Goal: Task Accomplishment & Management: Use online tool/utility

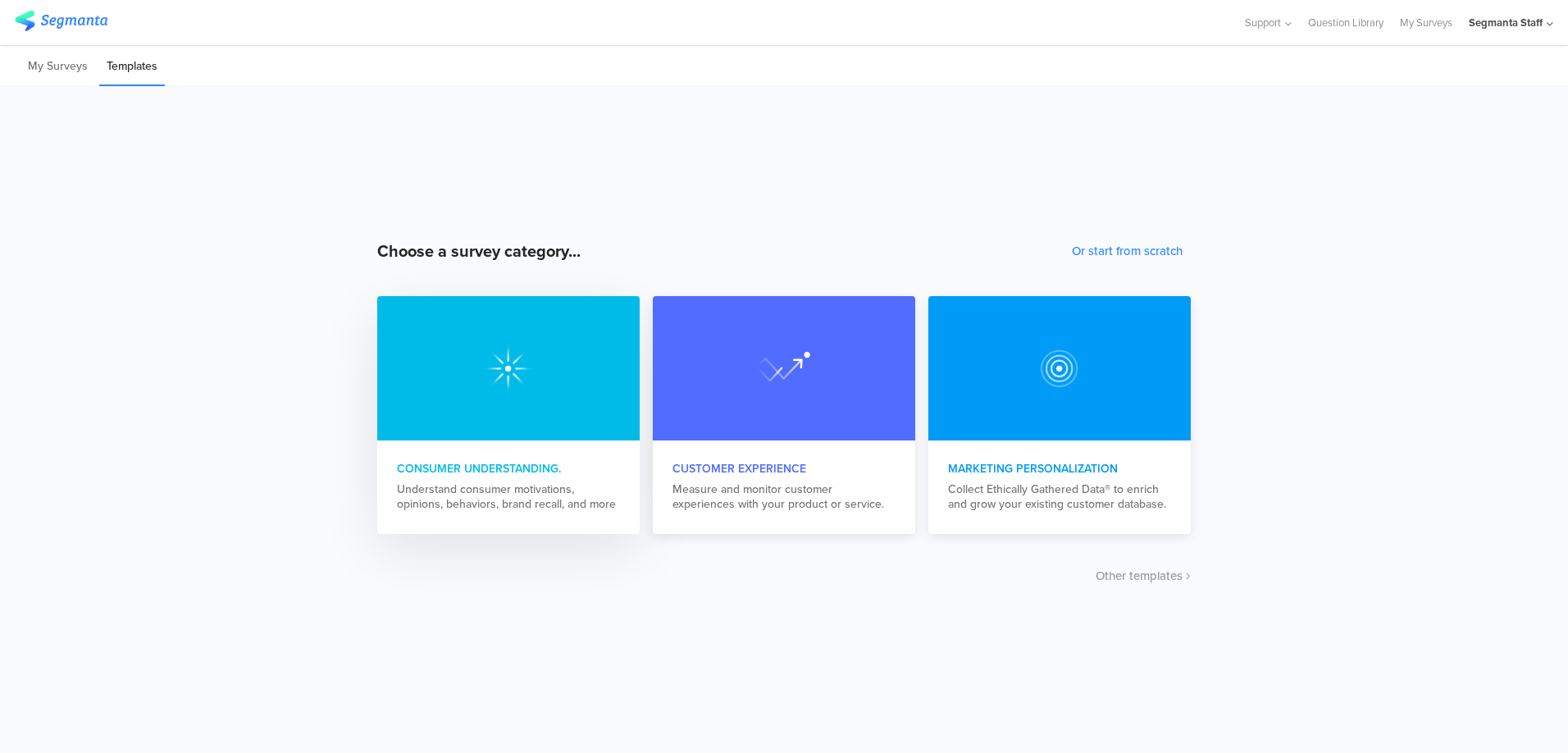
click at [527, 436] on div at bounding box center [508, 367] width 262 height 144
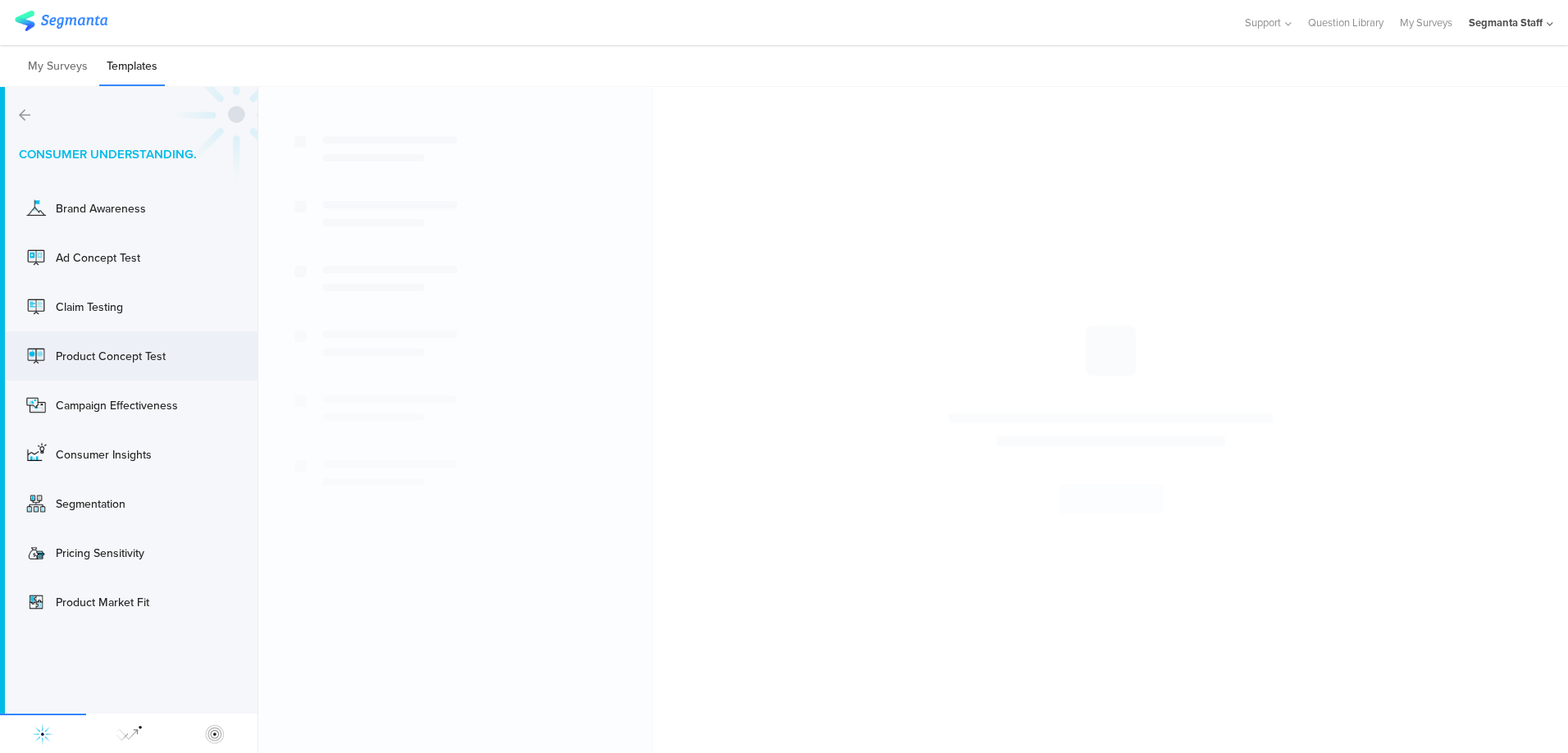
click at [166, 333] on div "Product Concept Test Use" at bounding box center [128, 355] width 258 height 49
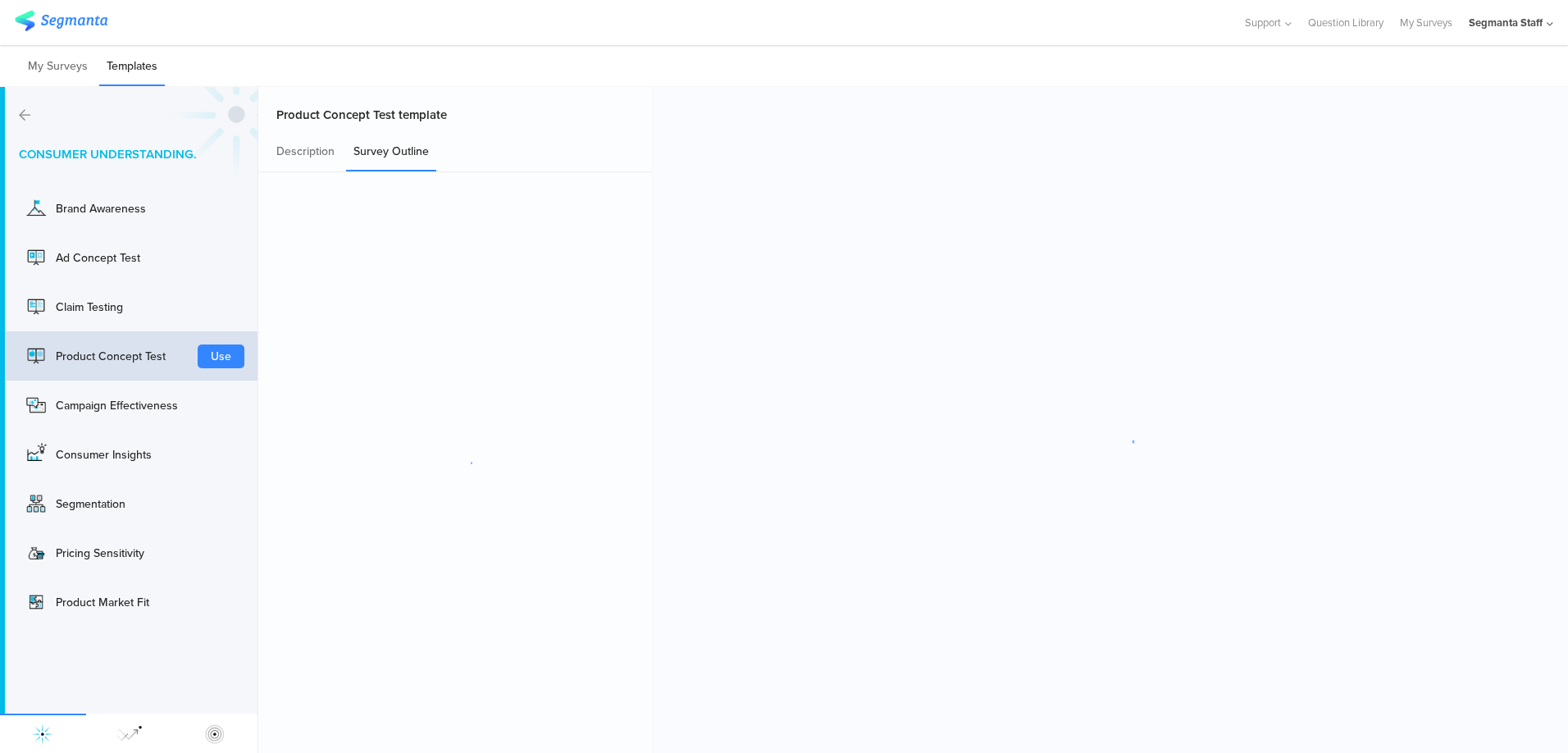
drag, startPoint x: 214, startPoint y: 367, endPoint x: 215, endPoint y: 357, distance: 10.0
click at [214, 367] on div "Product Concept Test Use" at bounding box center [128, 355] width 258 height 49
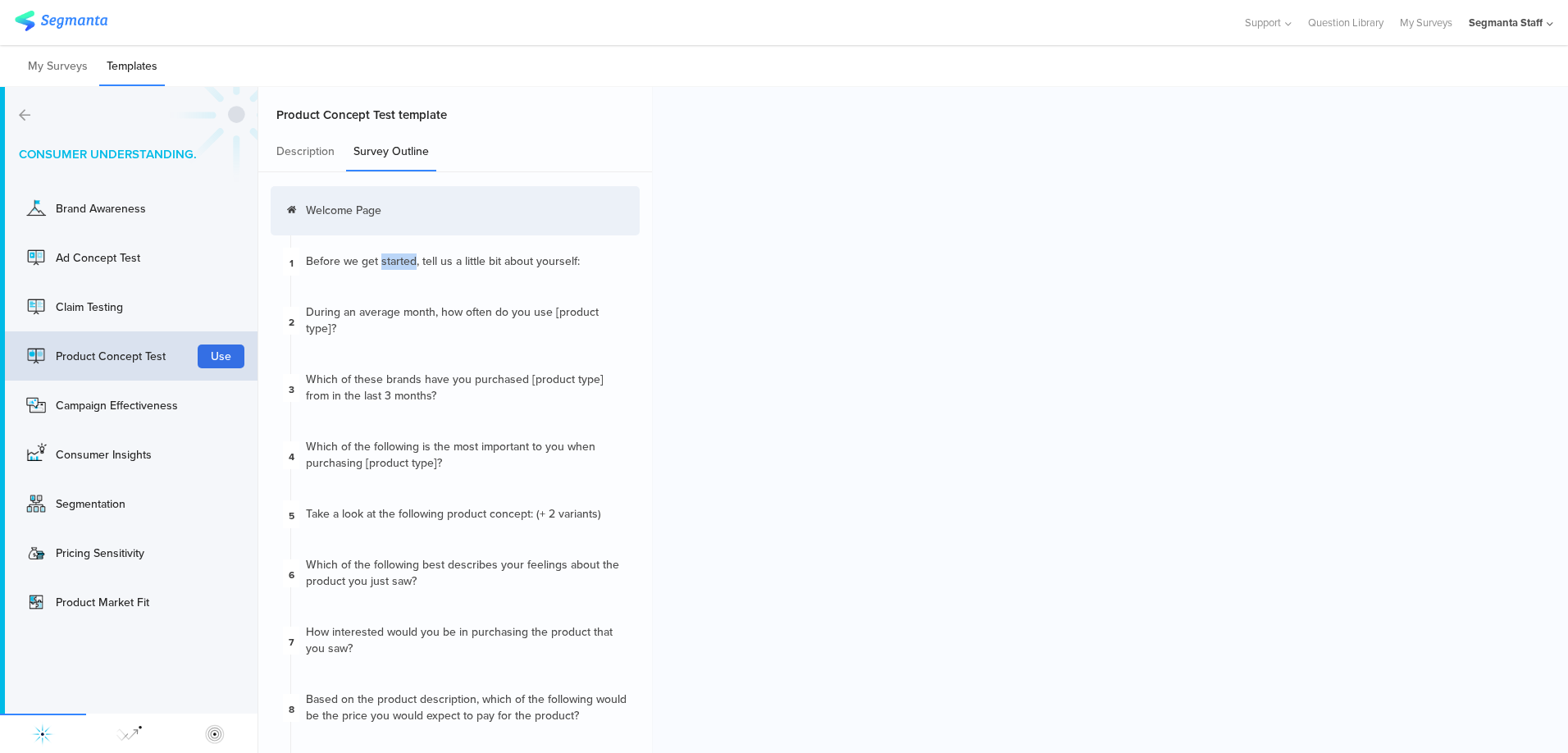
click at [217, 349] on button "Use" at bounding box center [221, 356] width 47 height 24
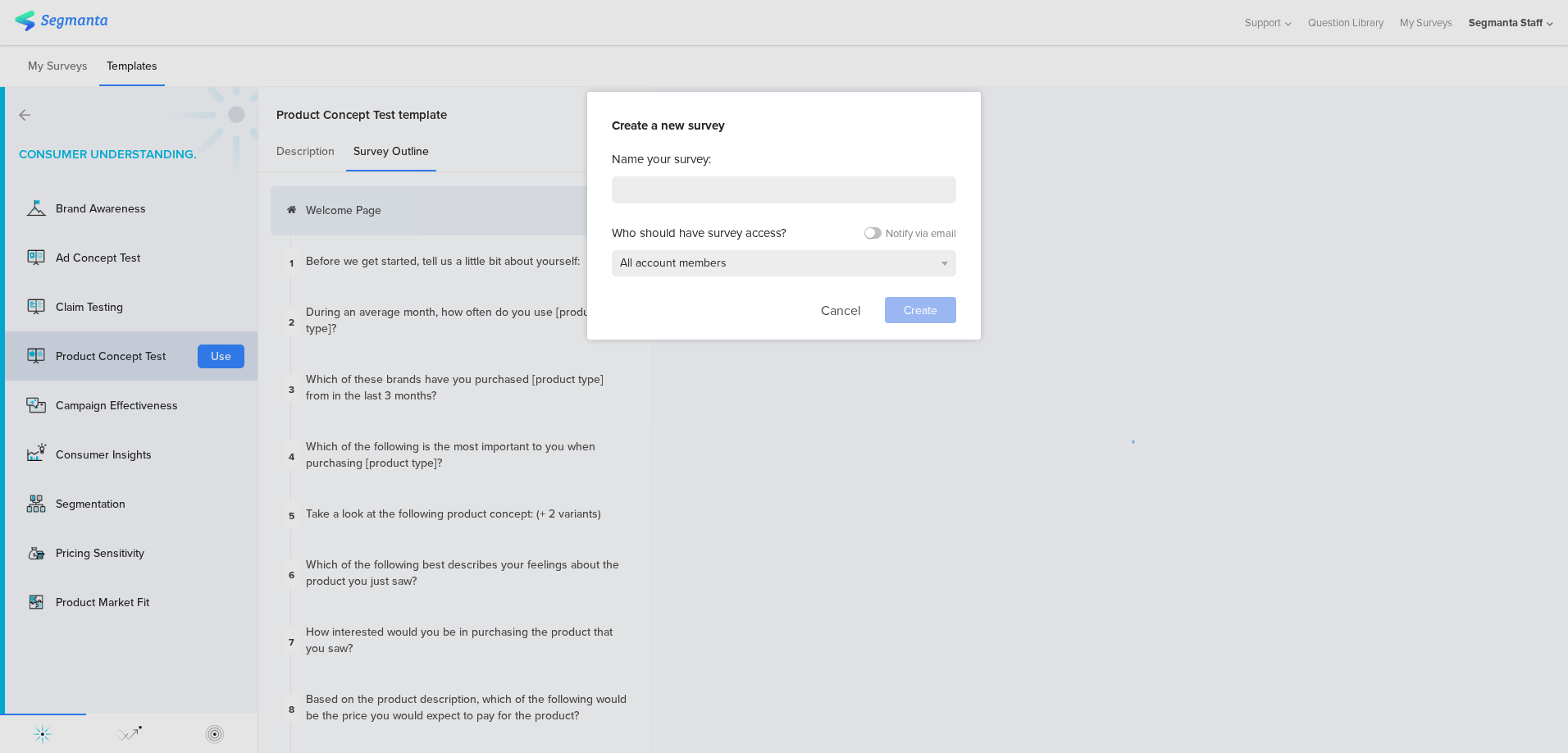
click at [724, 210] on div "Name your survey: Who should have survey access? Notify via email All account m…" at bounding box center [784, 236] width 345 height 173
click at [724, 192] on input at bounding box center [784, 190] width 345 height 27
type input "templ"
click at [914, 311] on span "Create" at bounding box center [921, 310] width 33 height 18
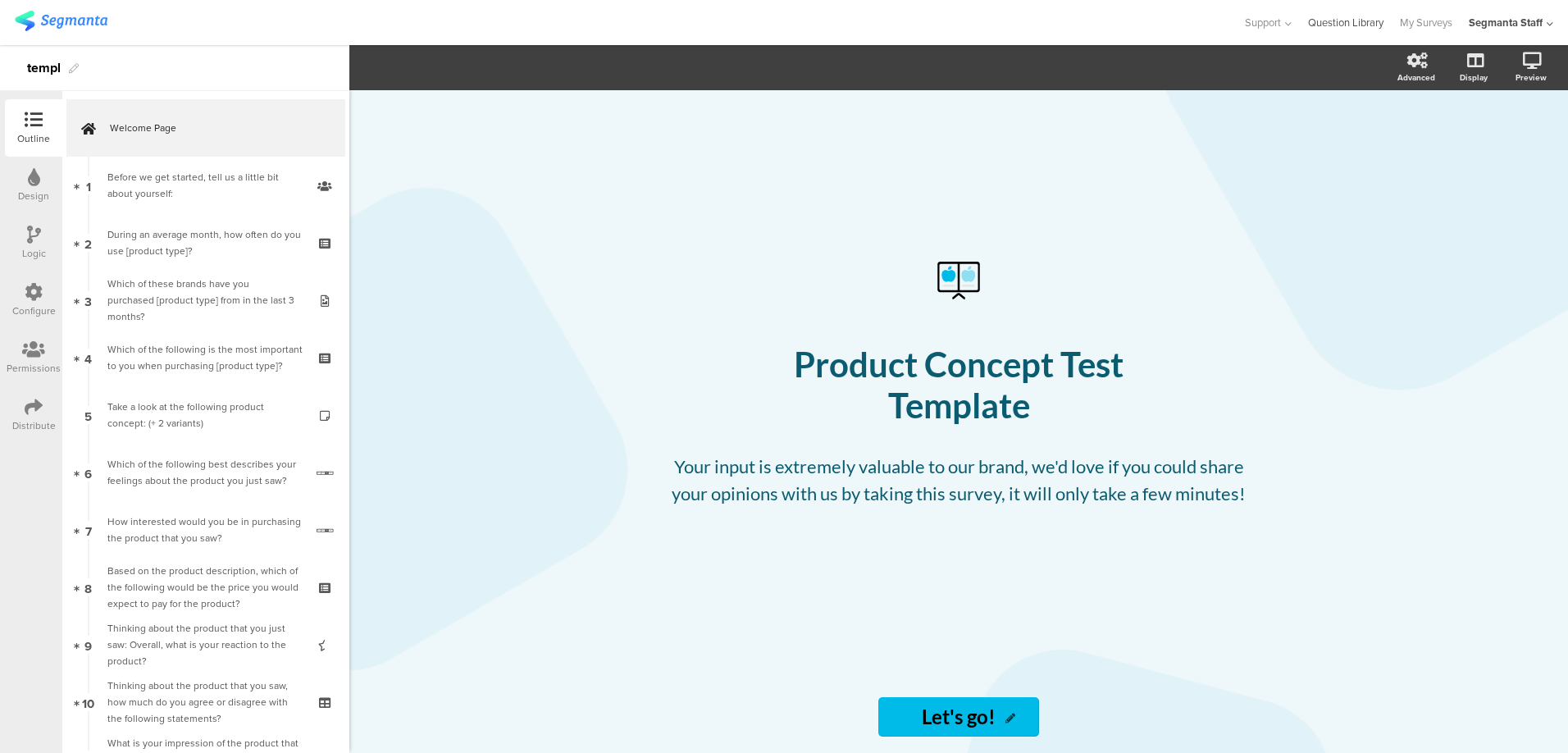
click at [1350, 26] on link "Question Library" at bounding box center [1345, 23] width 75 height 45
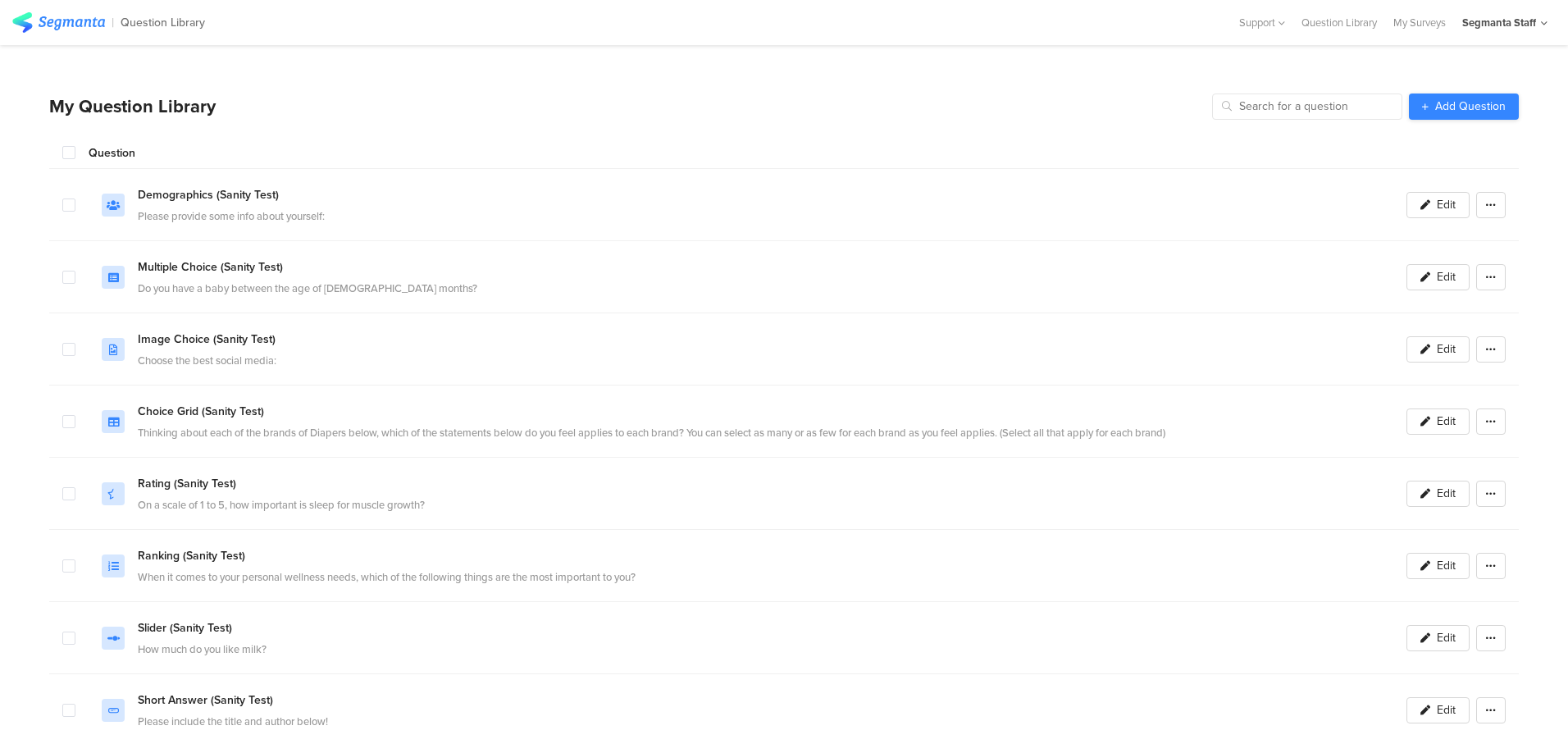
click at [1435, 108] on span "Add Question" at bounding box center [1470, 107] width 71 height 12
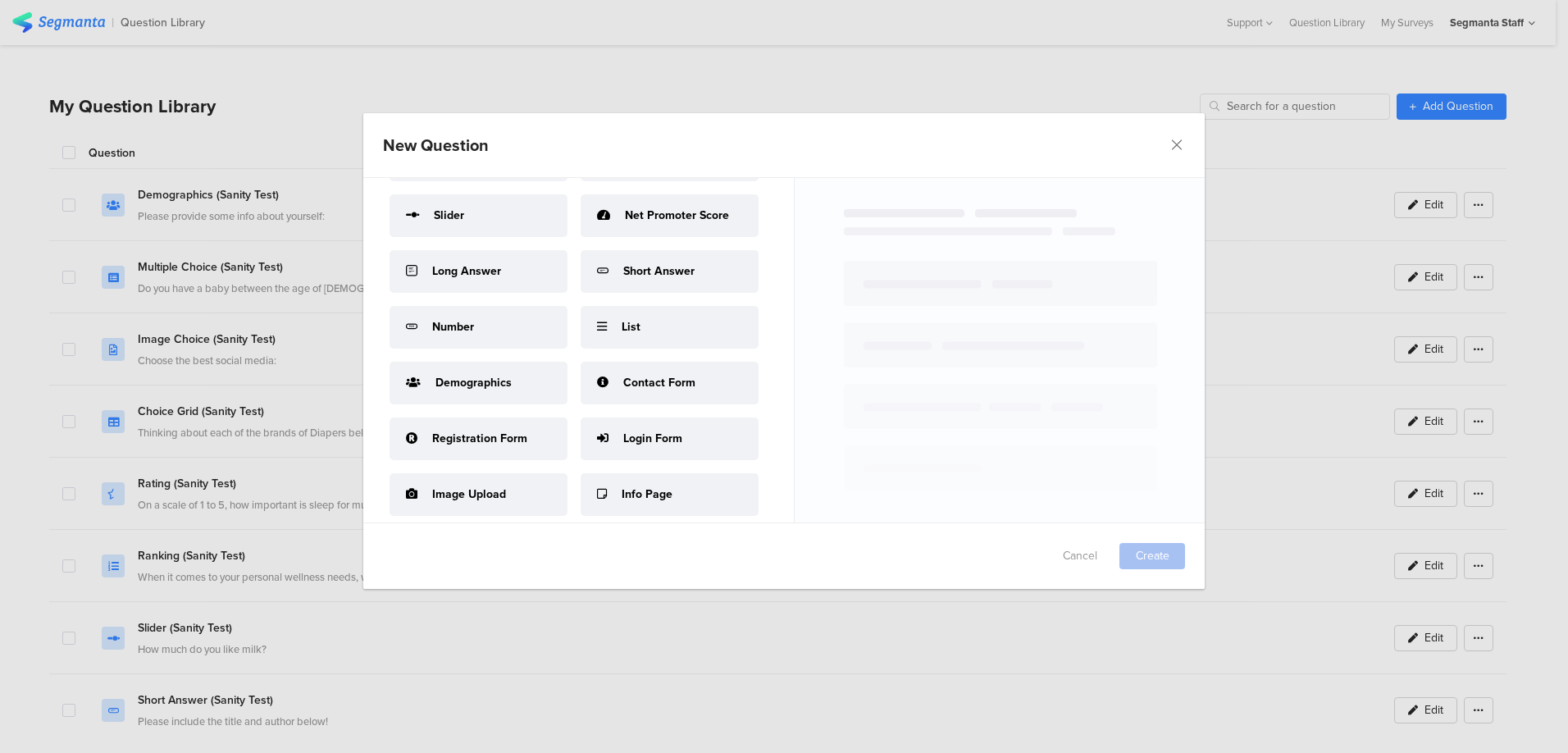
scroll to position [784, 0]
click at [486, 374] on span "Demographics" at bounding box center [474, 383] width 76 height 18
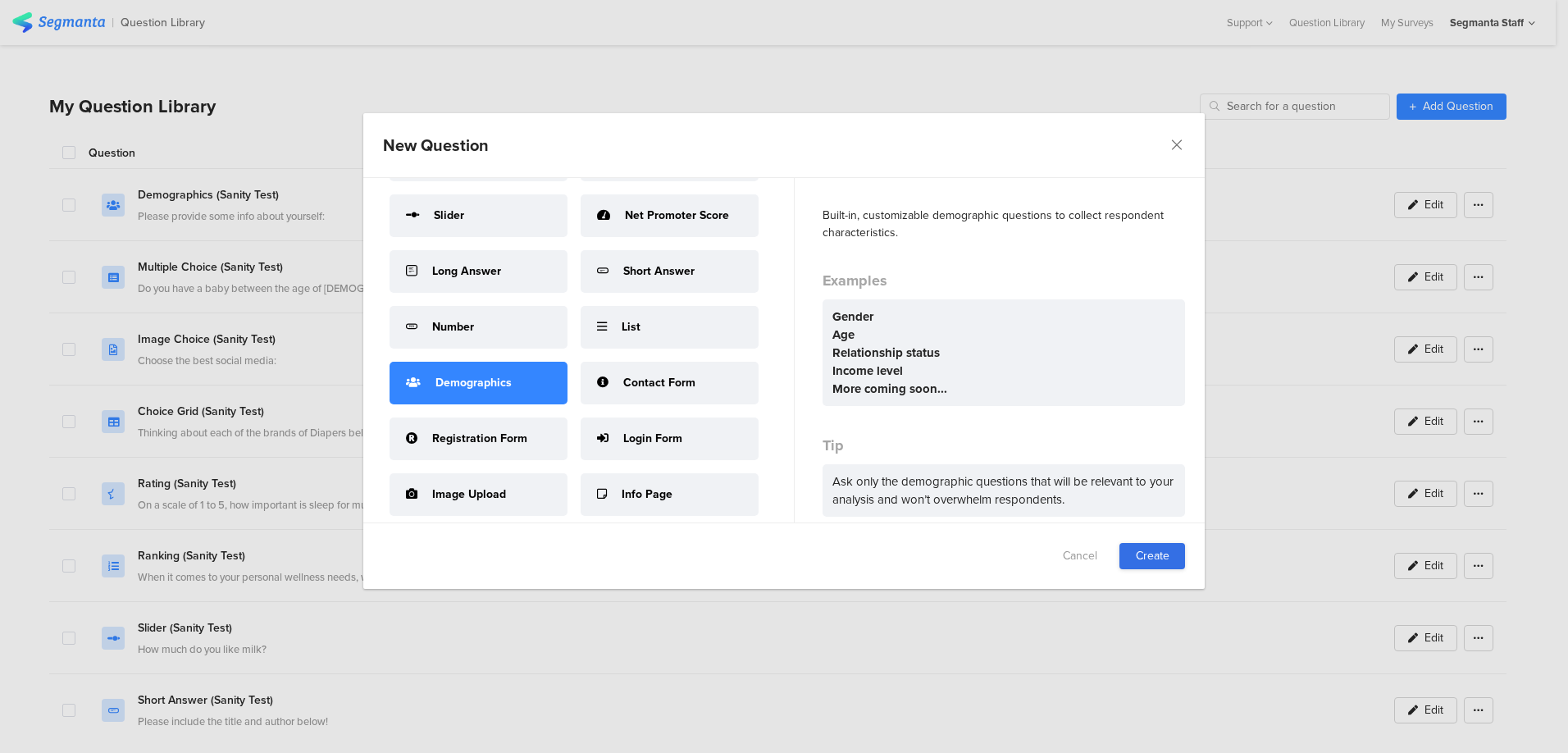
click at [1144, 557] on link "Create" at bounding box center [1152, 555] width 66 height 26
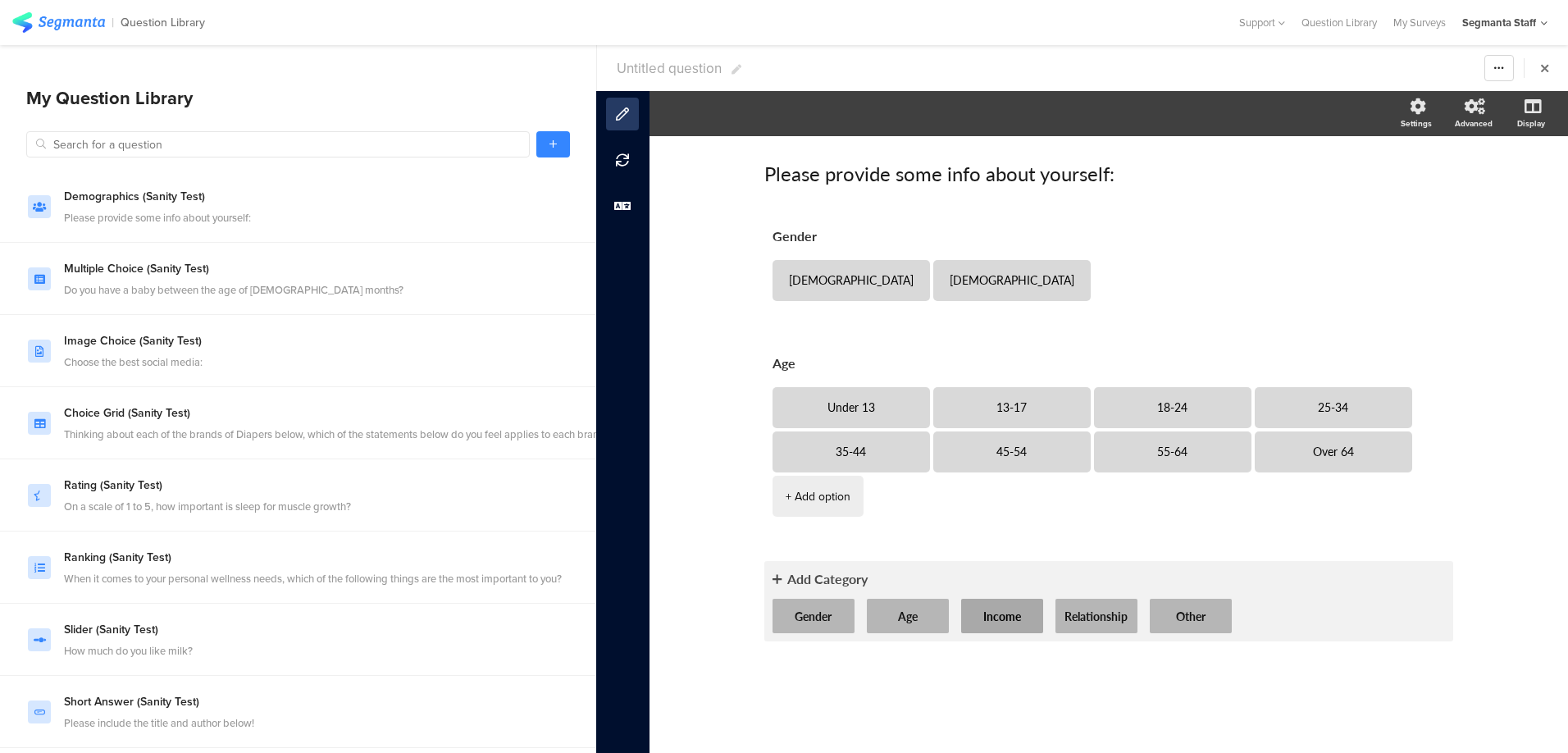
click at [1005, 598] on button "Income" at bounding box center [1002, 615] width 82 height 34
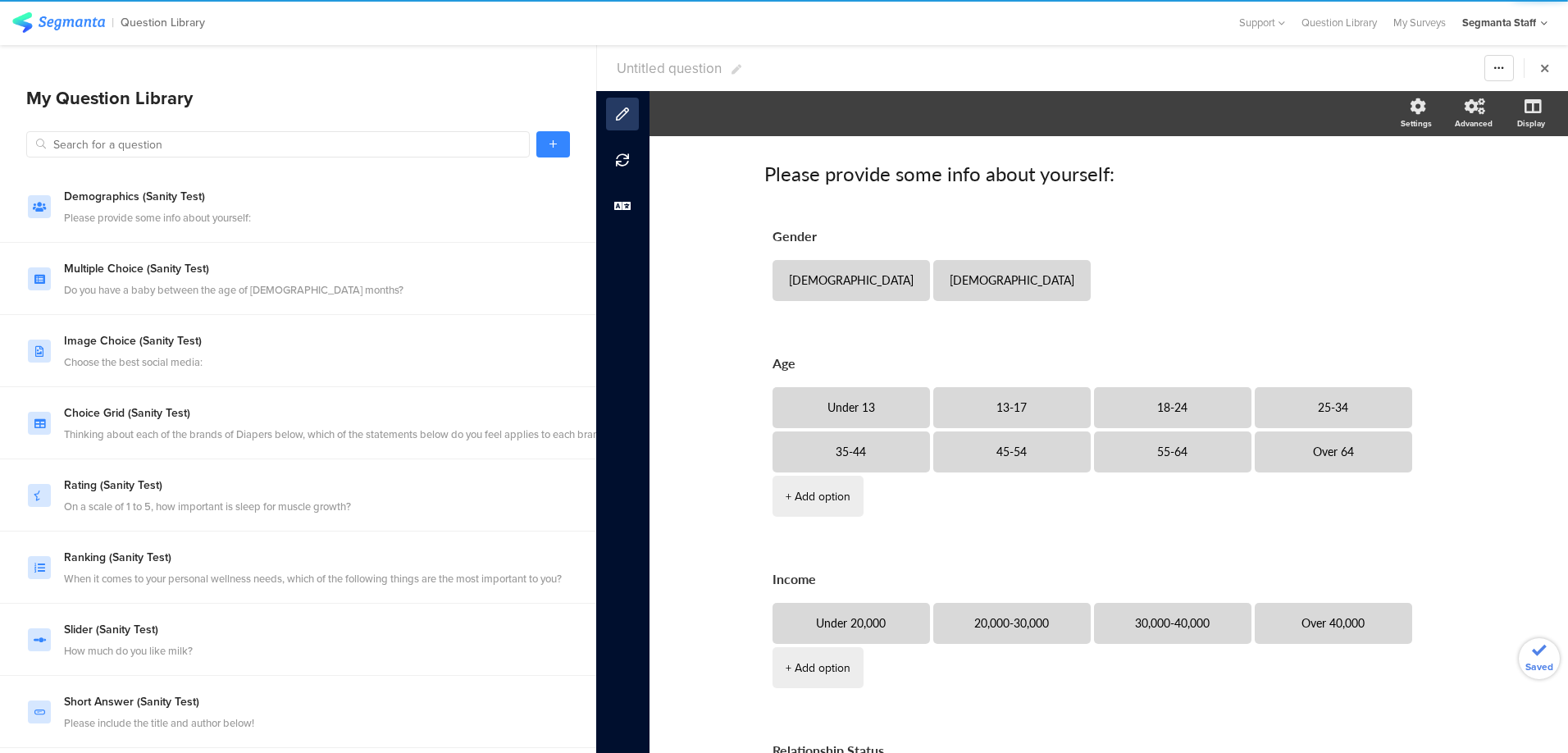
scroll to position [118, 0]
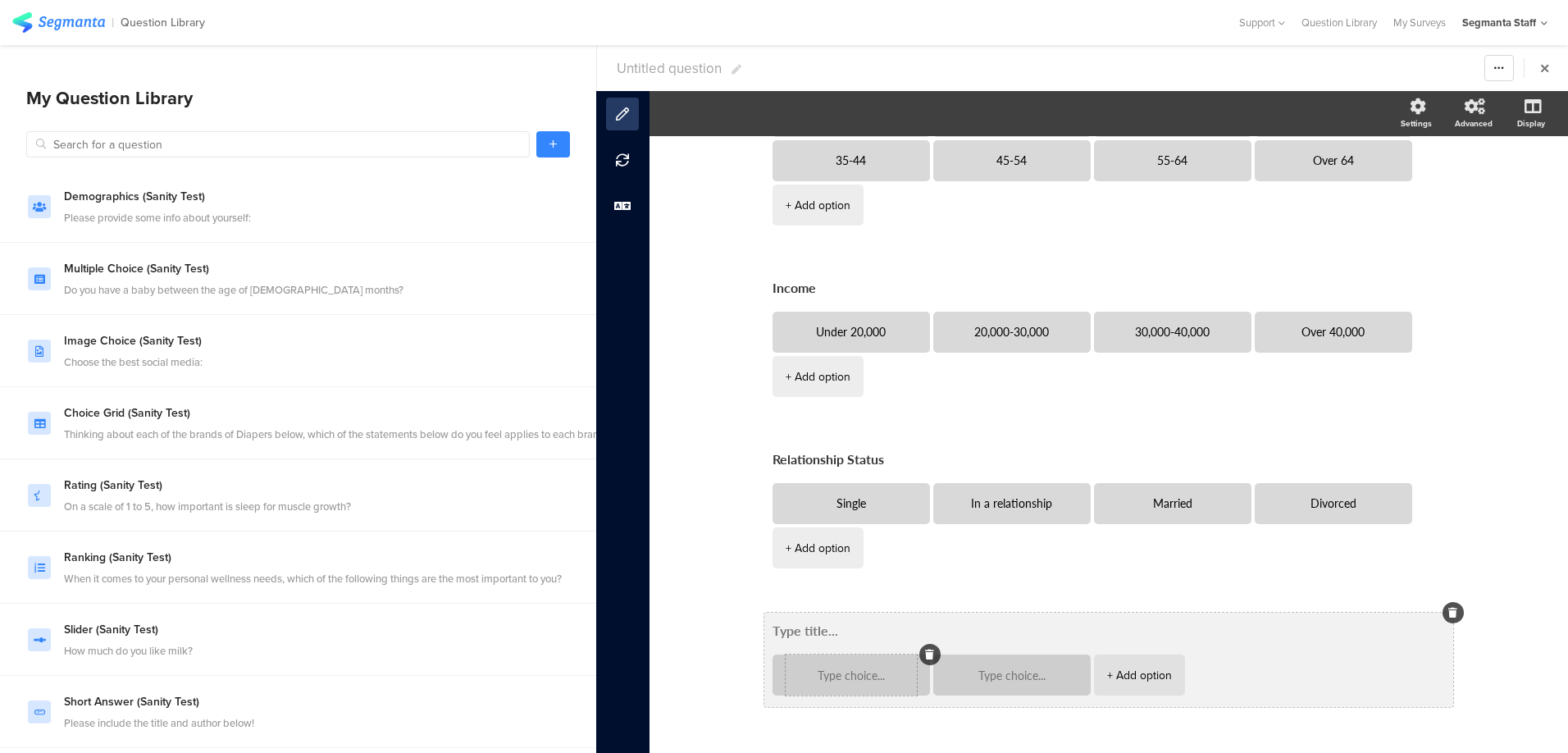
scroll to position [246, 0]
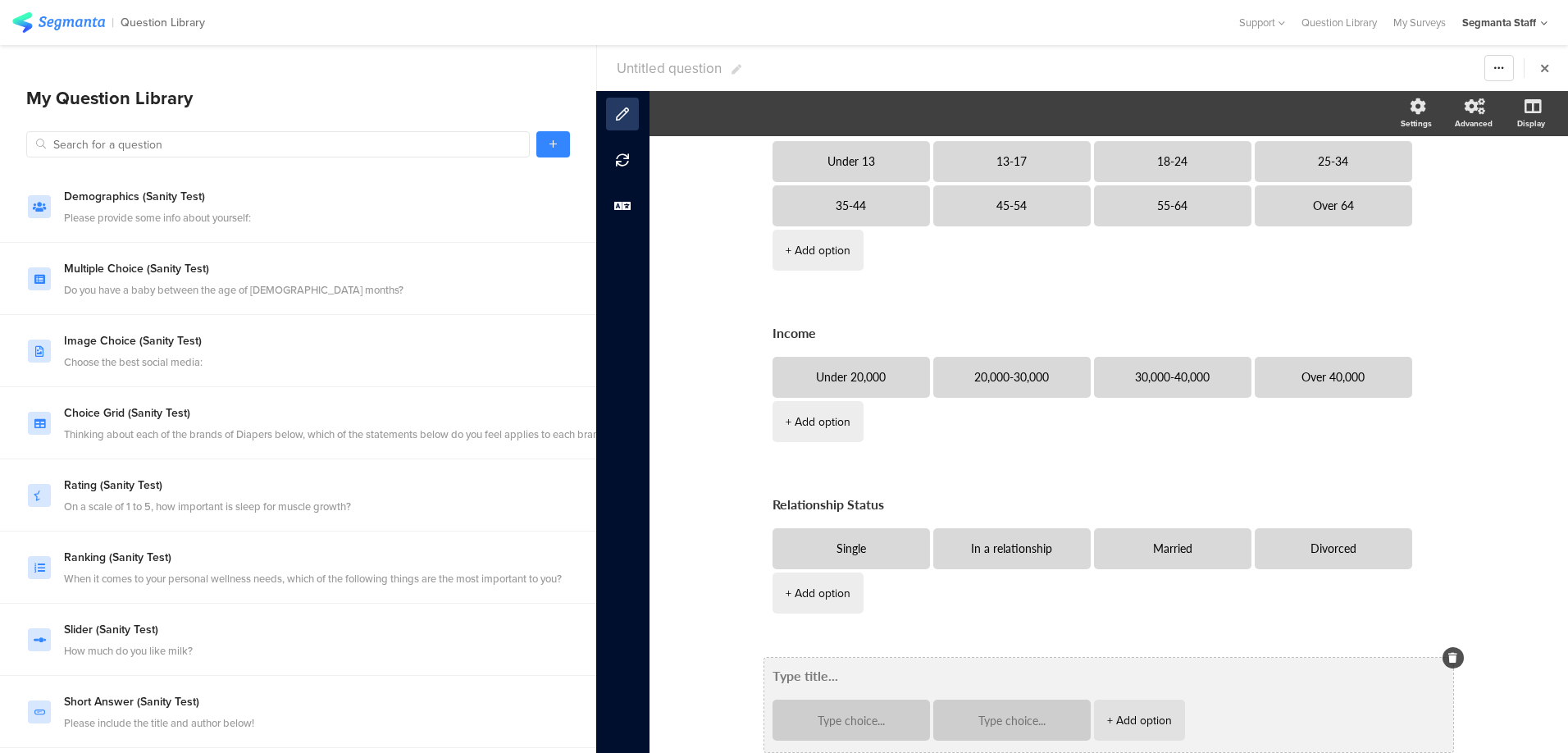
click at [806, 666] on textarea at bounding box center [1109, 675] width 673 height 19
click at [857, 699] on div at bounding box center [851, 720] width 131 height 41
type textarea "/"
click at [849, 714] on textarea at bounding box center [851, 720] width 131 height 13
type textarea "1"
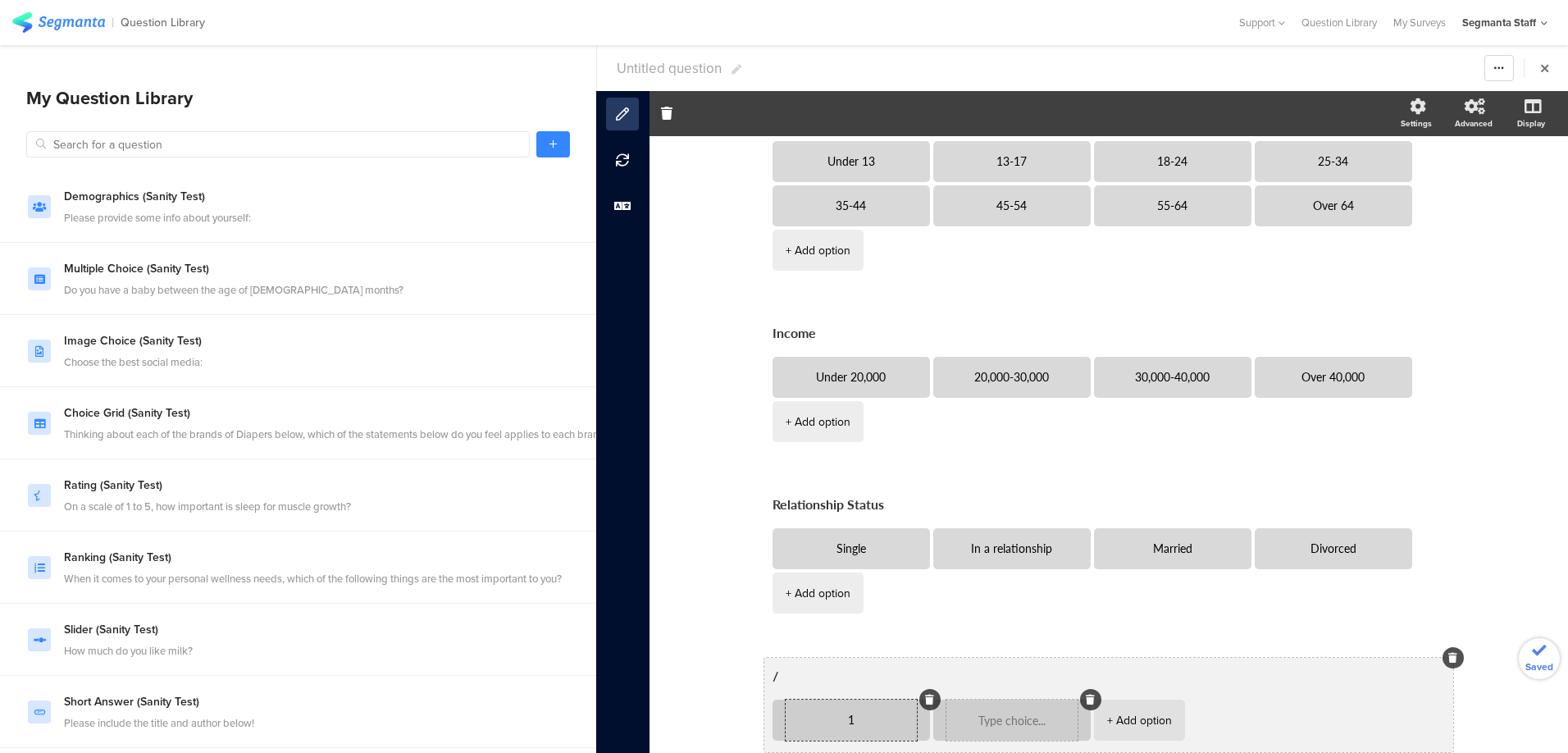
click at [971, 714] on textarea at bounding box center [1012, 720] width 131 height 13
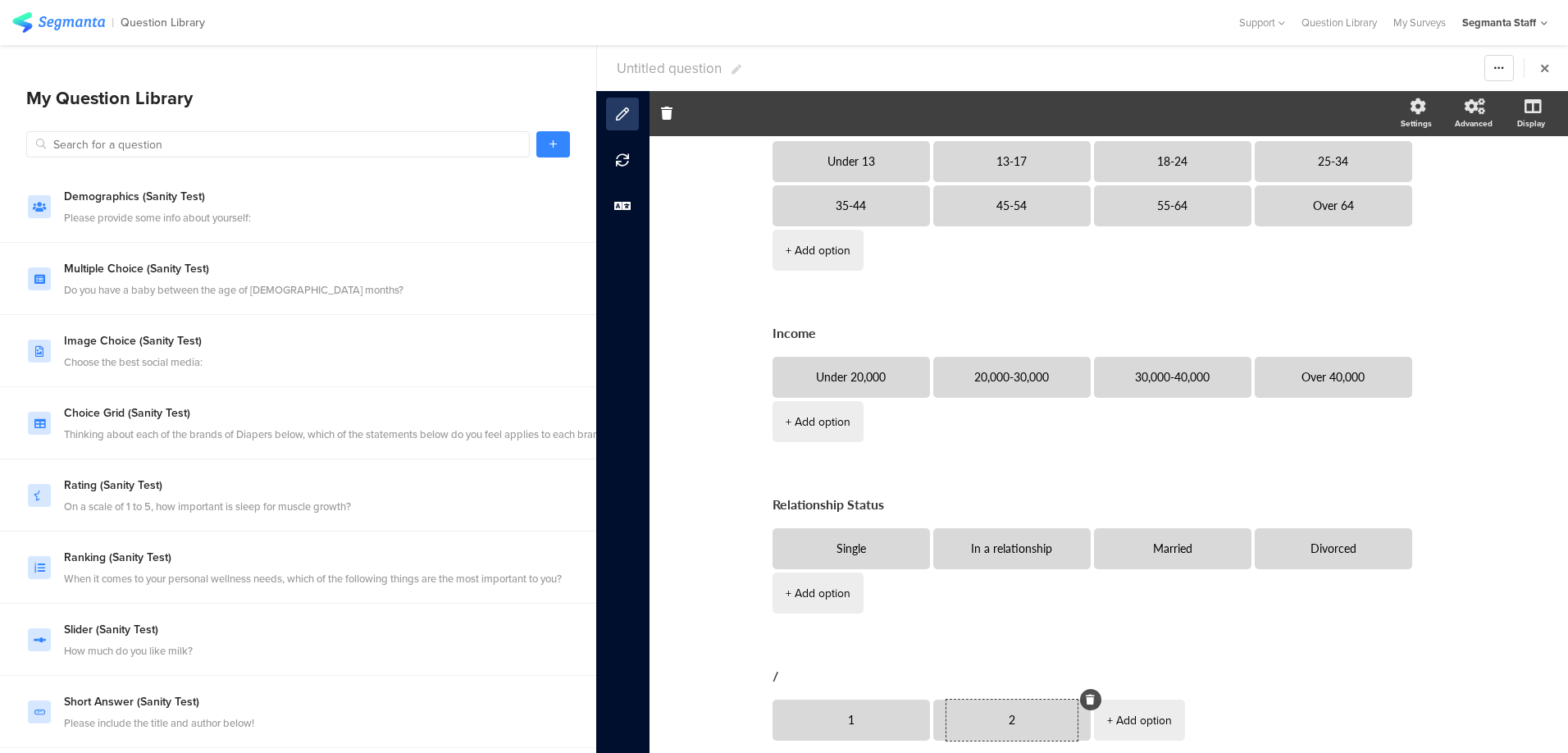
scroll to position [0, 0]
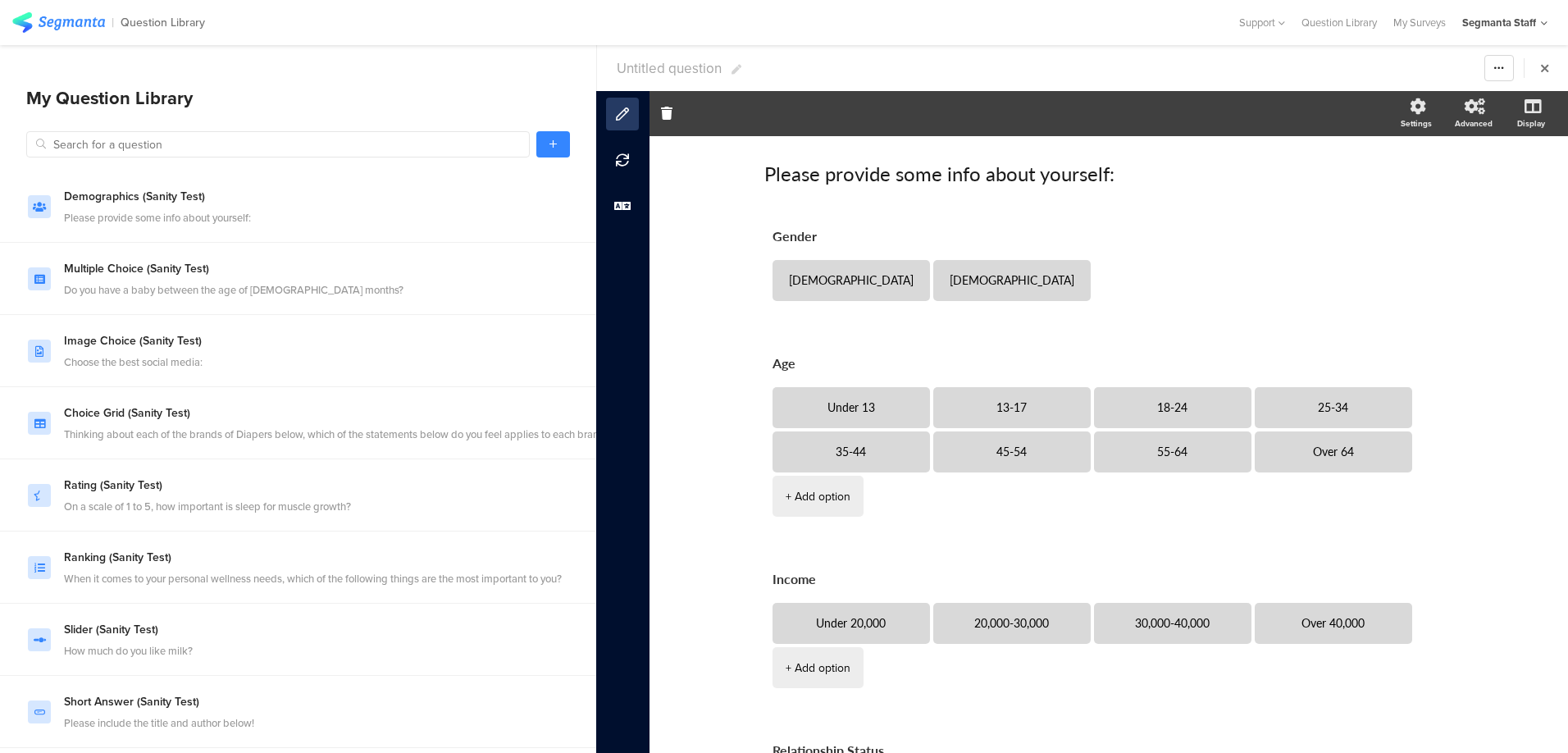
type textarea "2"
click at [649, 71] on span "Untitled question" at bounding box center [669, 68] width 105 height 21
type input "ש"
click at [681, 76] on input "app test LQLLQ" at bounding box center [713, 68] width 193 height 26
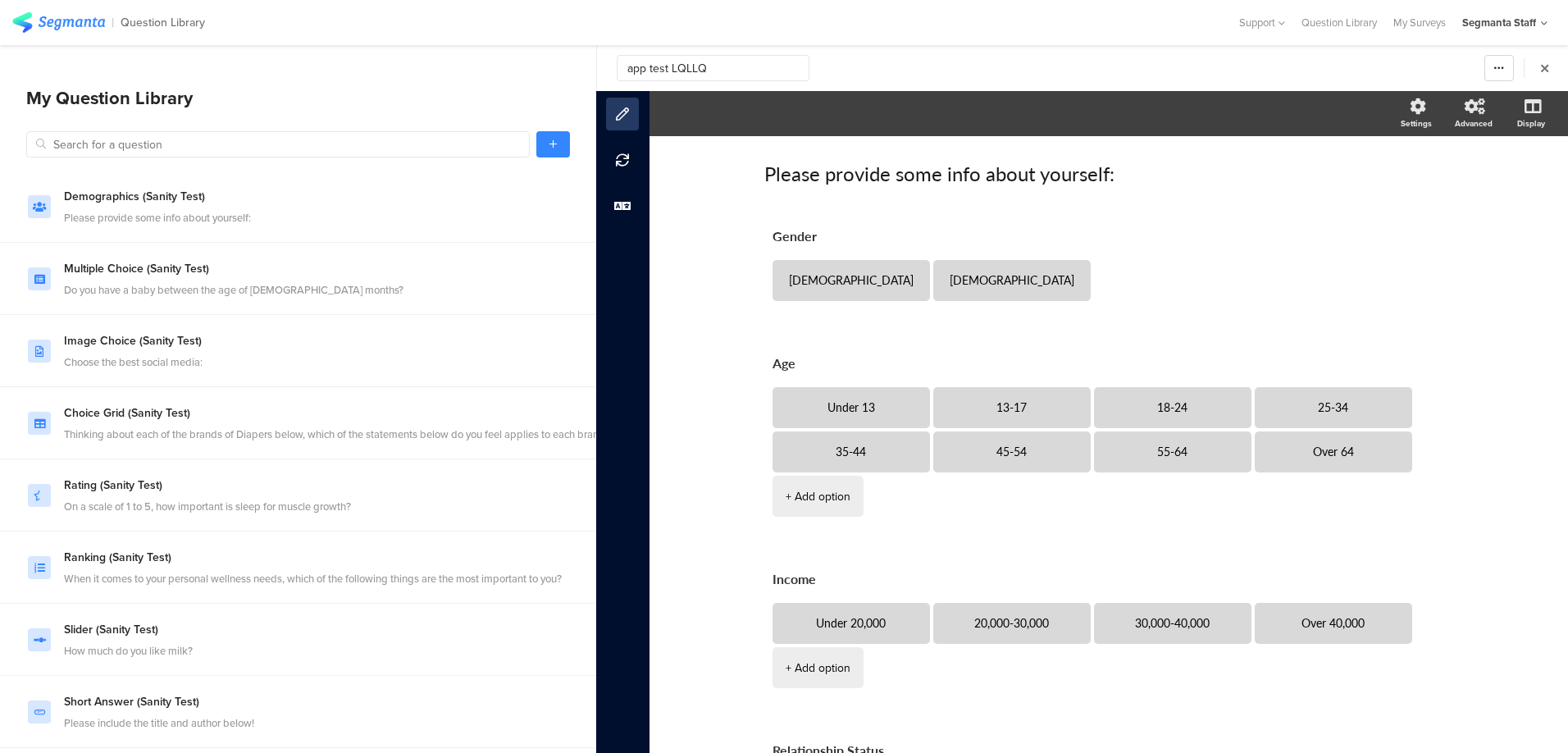
click at [681, 76] on input "app test LQLLQ" at bounding box center [713, 68] width 193 height 26
type input "app test LQLLQ"
click at [557, 145] on link at bounding box center [553, 144] width 33 height 26
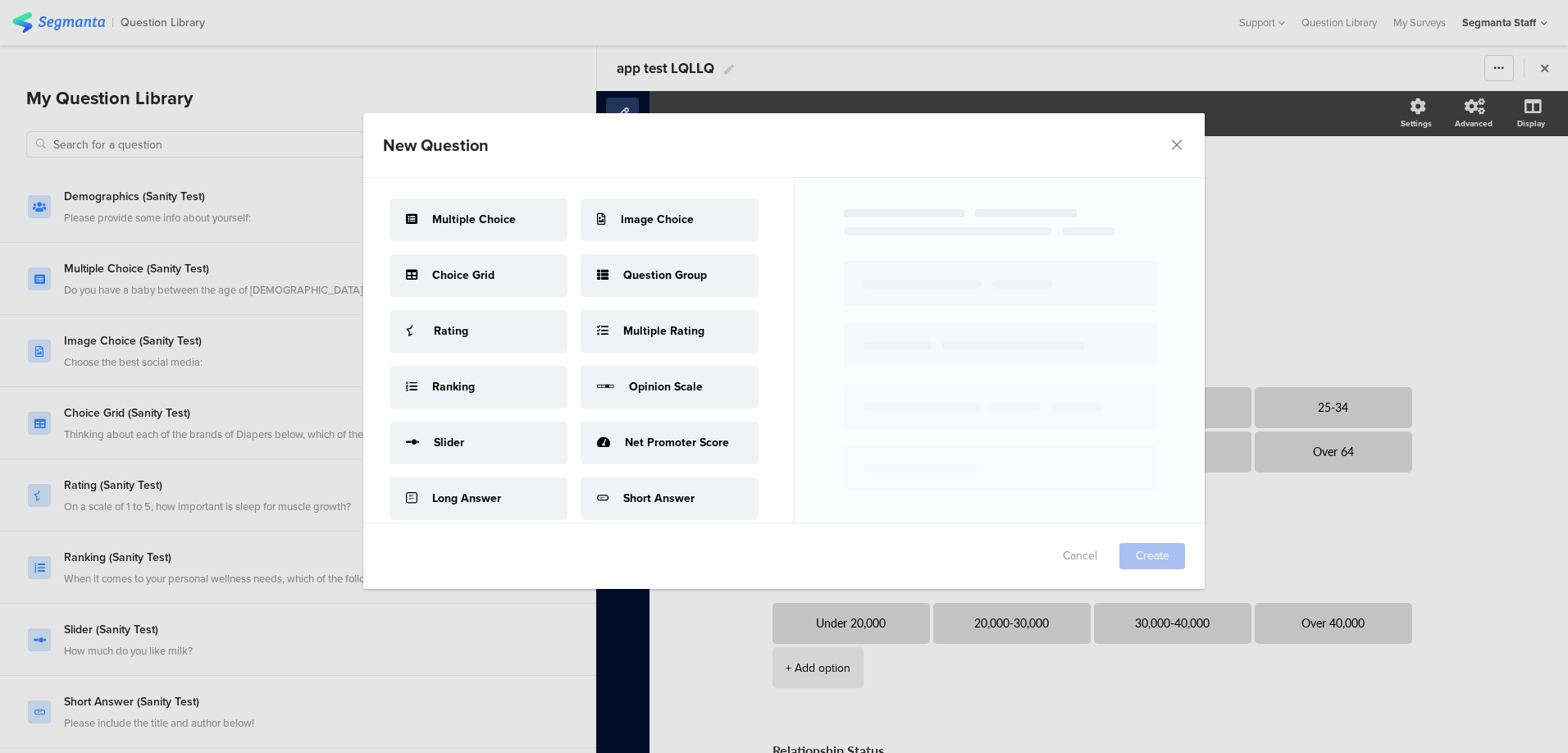
click at [581, 241] on div "Image Choice" at bounding box center [670, 220] width 178 height 43
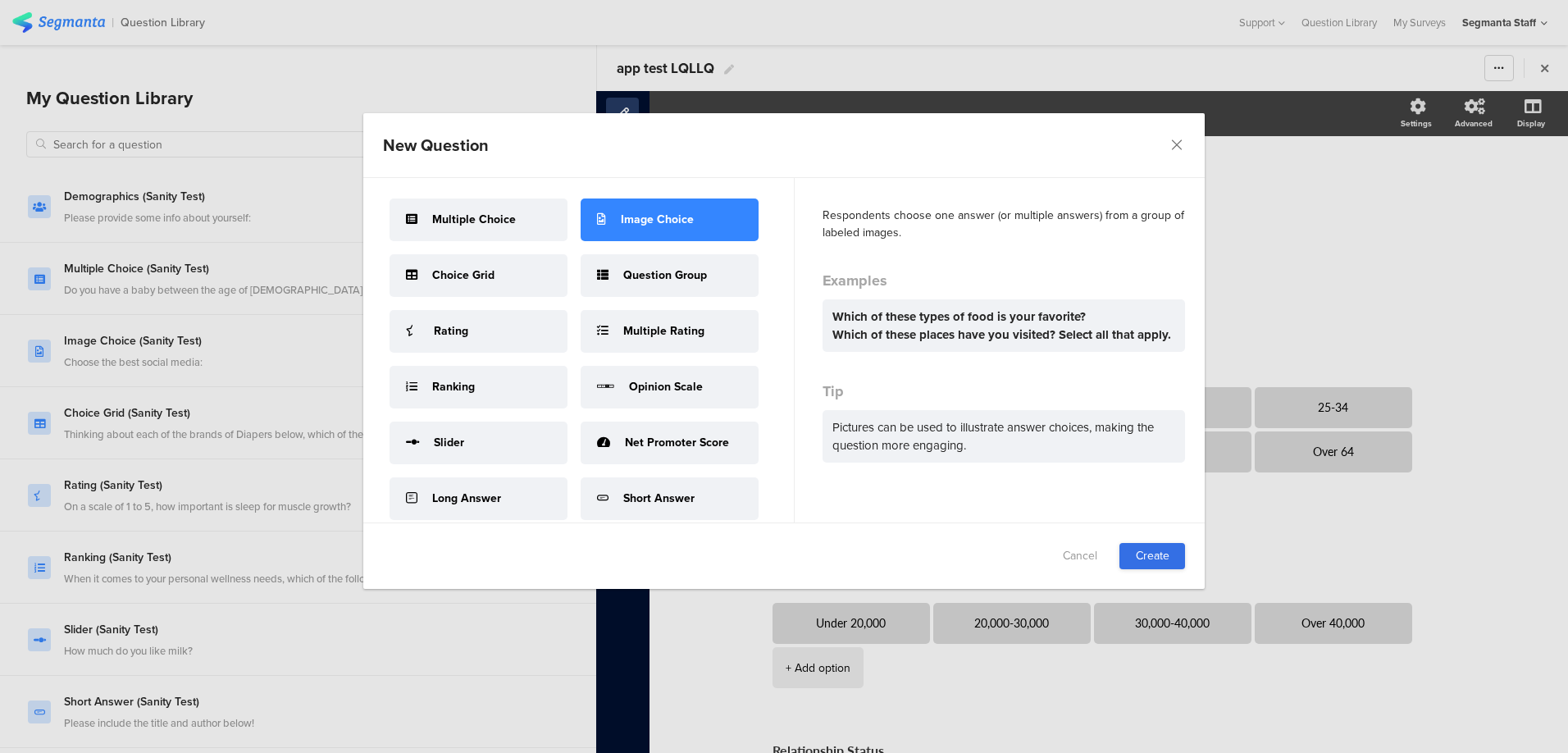
click at [1166, 551] on link "Create" at bounding box center [1152, 555] width 66 height 26
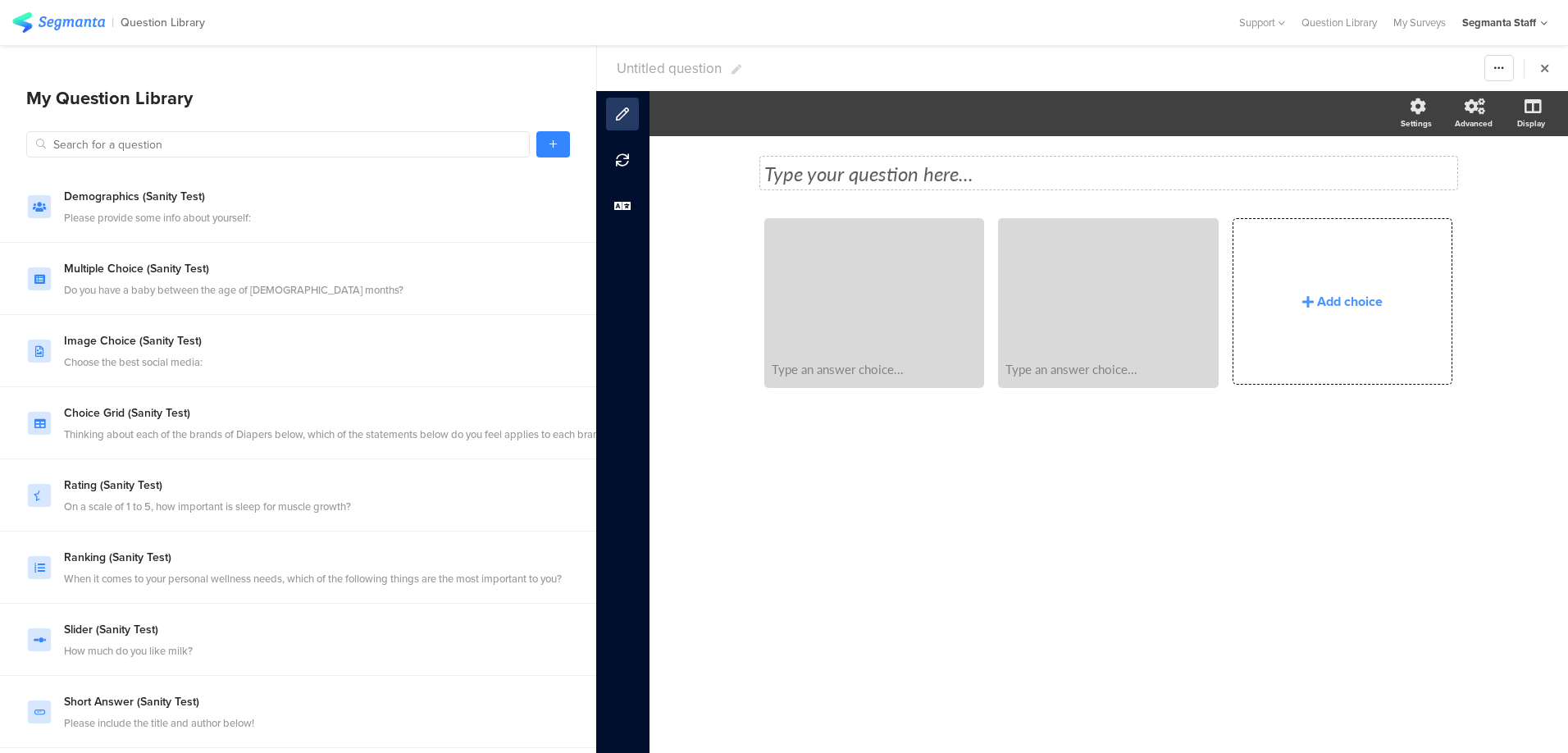
click at [921, 169] on div "Type your question here..." at bounding box center [1109, 172] width 697 height 32
click at [1346, 306] on div "Add choice" at bounding box center [1350, 301] width 66 height 19
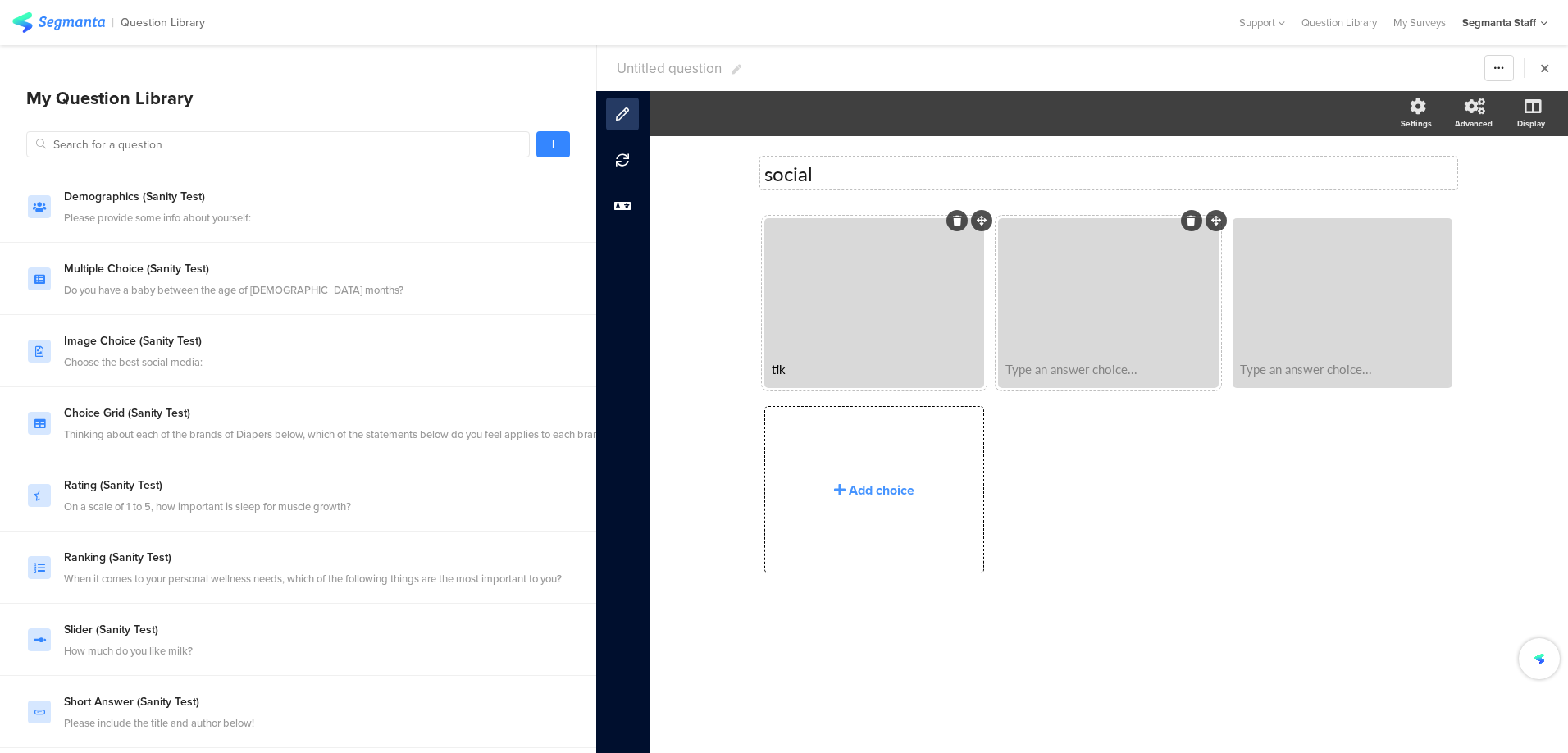
click at [1100, 380] on div "Type an answer choice..." at bounding box center [1107, 368] width 214 height 33
click at [788, 98] on section "Pin in place Exclusive answer Allow commenting Choice options Settings Advanced…" at bounding box center [1109, 114] width 919 height 45
click at [1333, 269] on div at bounding box center [1342, 286] width 214 height 131
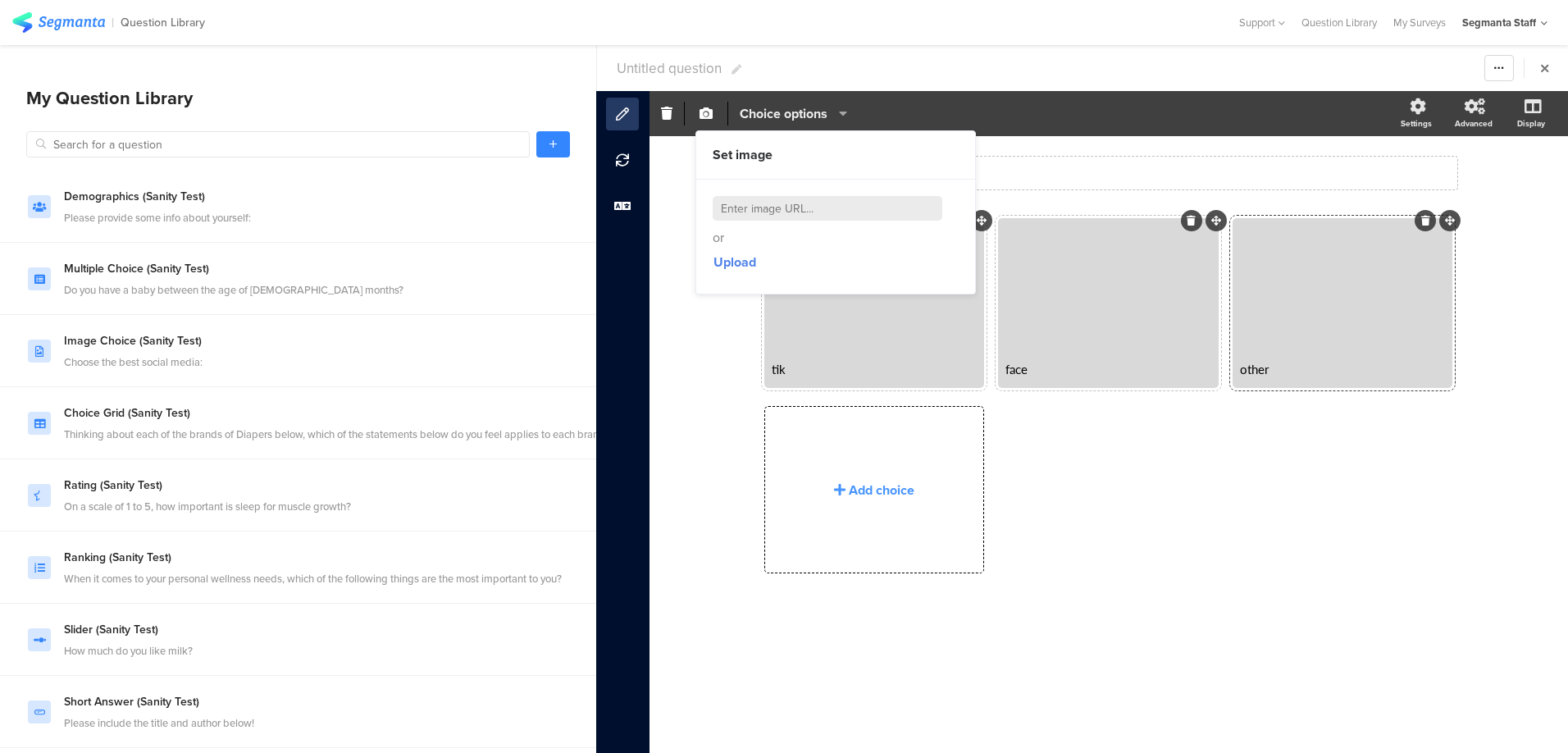
click at [821, 110] on span "Choice options" at bounding box center [784, 113] width 88 height 19
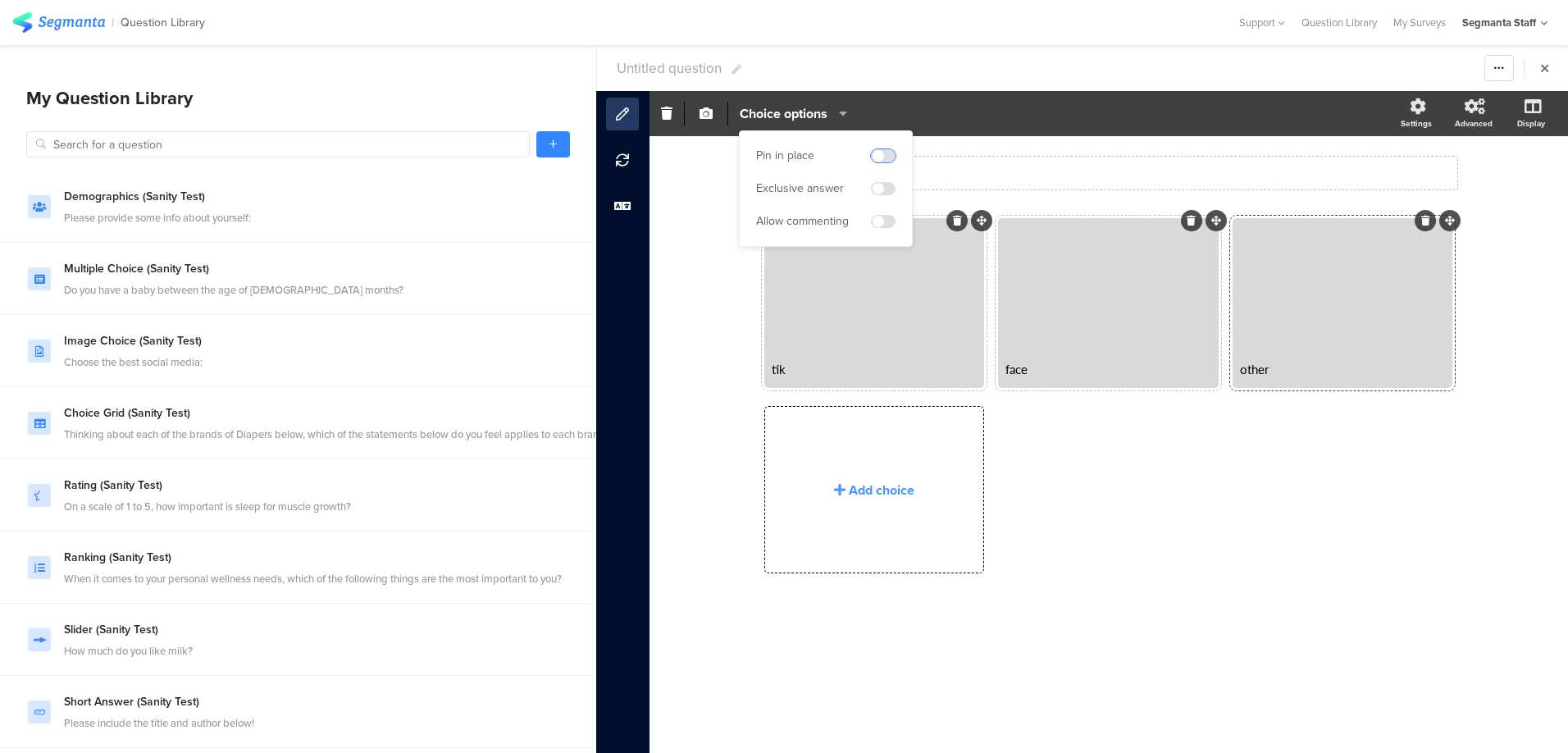
click at [885, 149] on span at bounding box center [882, 155] width 24 height 13
click at [884, 182] on span at bounding box center [882, 188] width 24 height 13
click at [890, 223] on span at bounding box center [882, 220] width 24 height 13
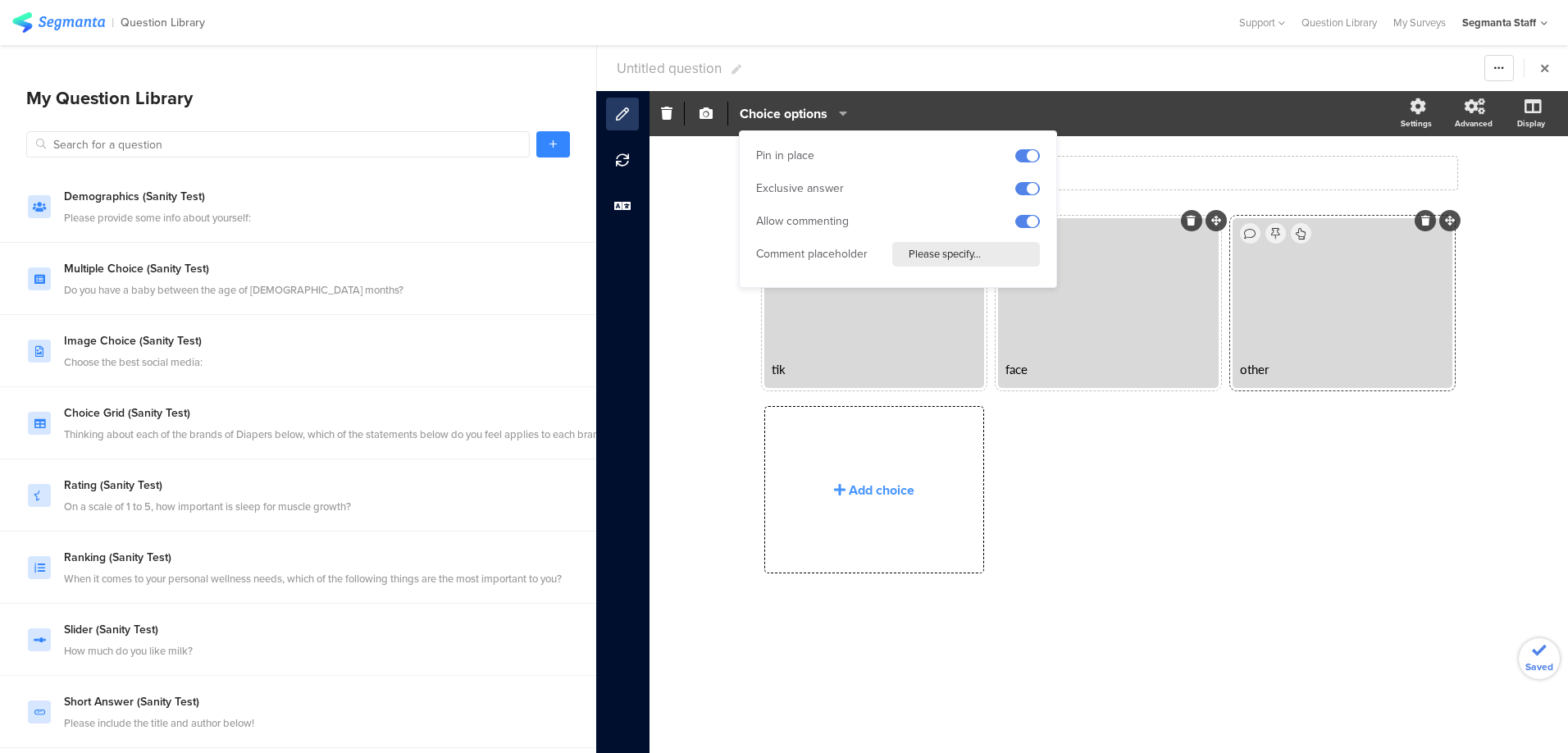
click at [678, 279] on div "social social tik face" at bounding box center [1109, 445] width 919 height 617
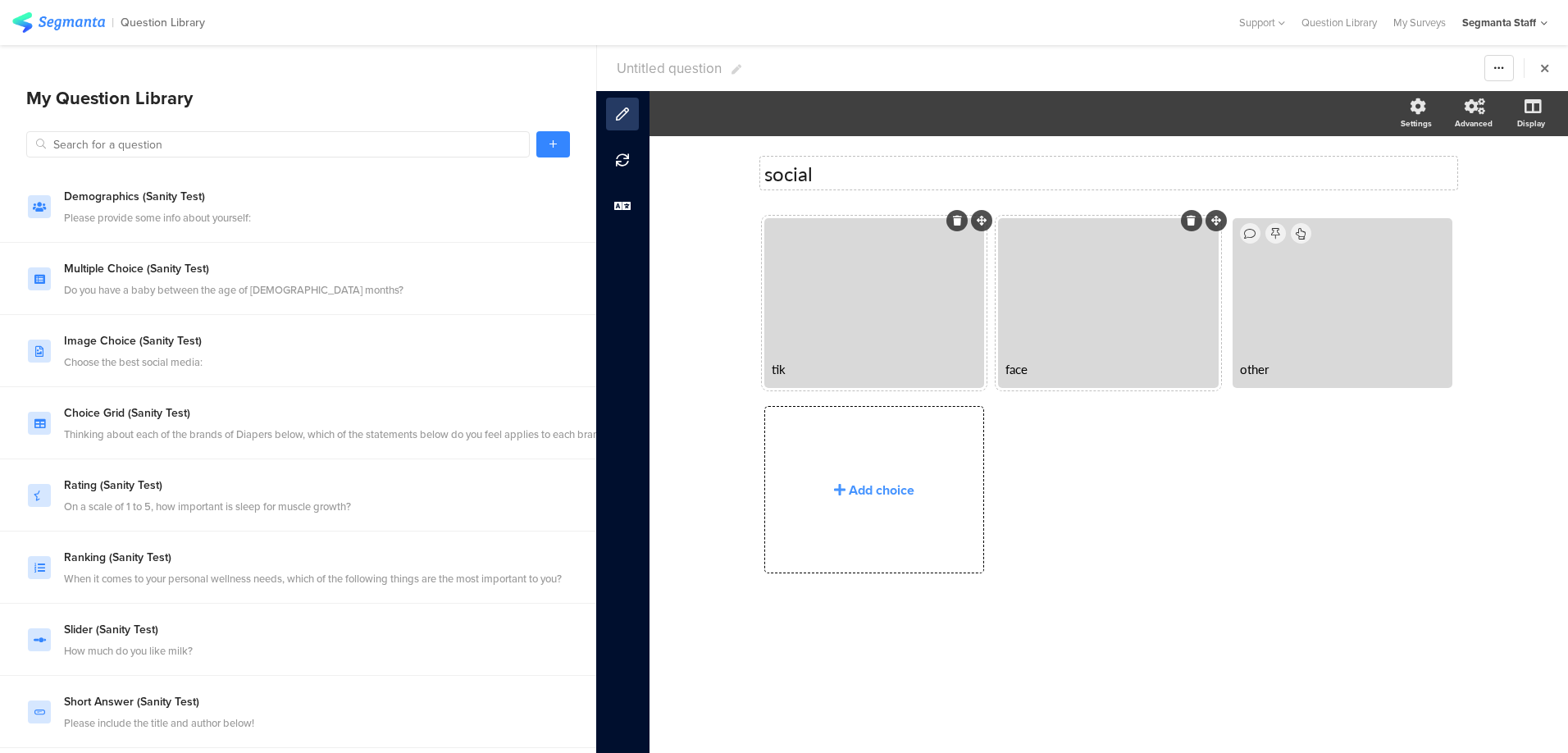
click at [646, 78] on section "Untitled question Warning Cancel Yes Duplicate Permanently Archive" at bounding box center [1082, 68] width 971 height 46
click at [647, 74] on span "Untitled question" at bounding box center [669, 68] width 105 height 21
type input "app test LQLLQ"
click at [558, 138] on link at bounding box center [553, 144] width 33 height 26
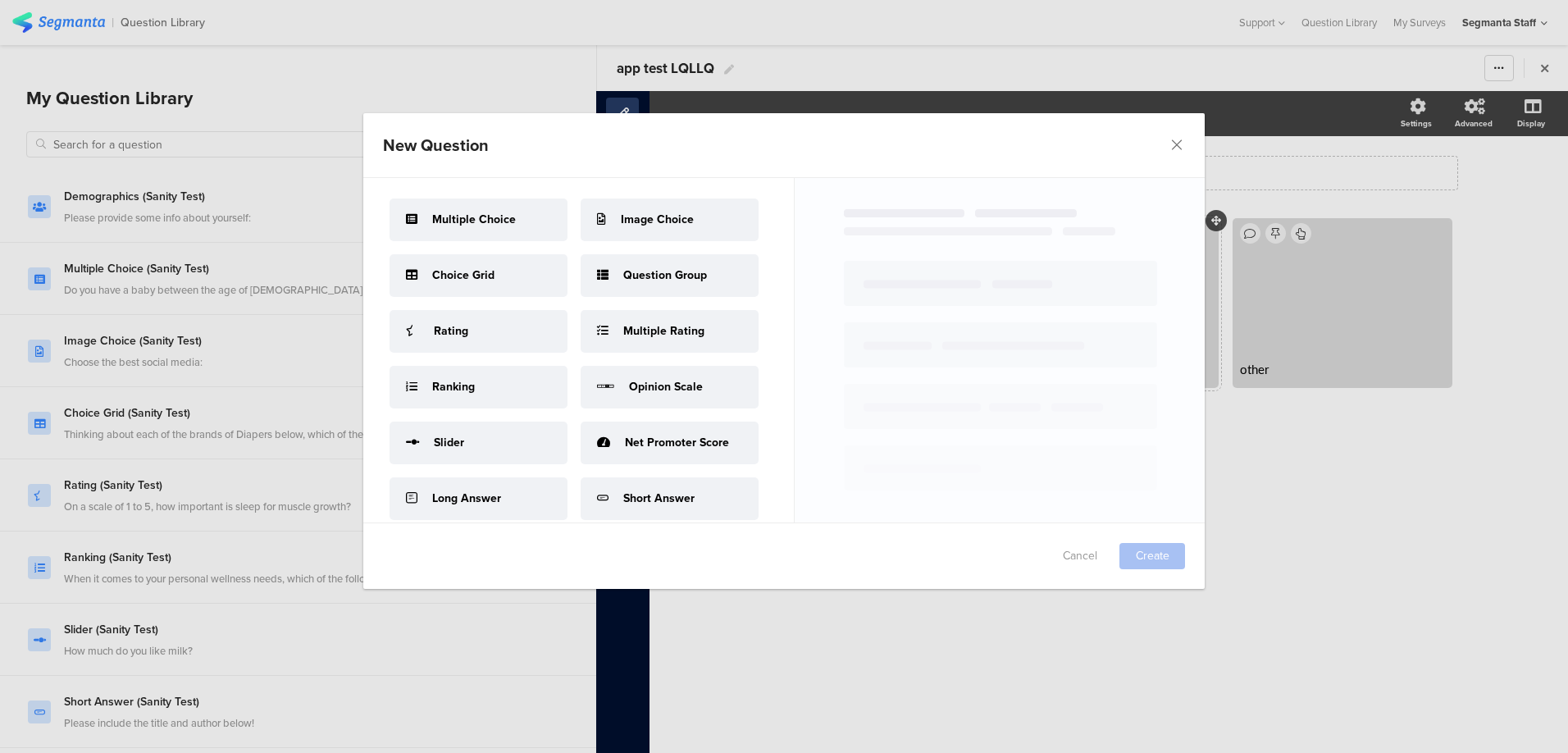
click at [499, 353] on div "Rating" at bounding box center [479, 331] width 178 height 43
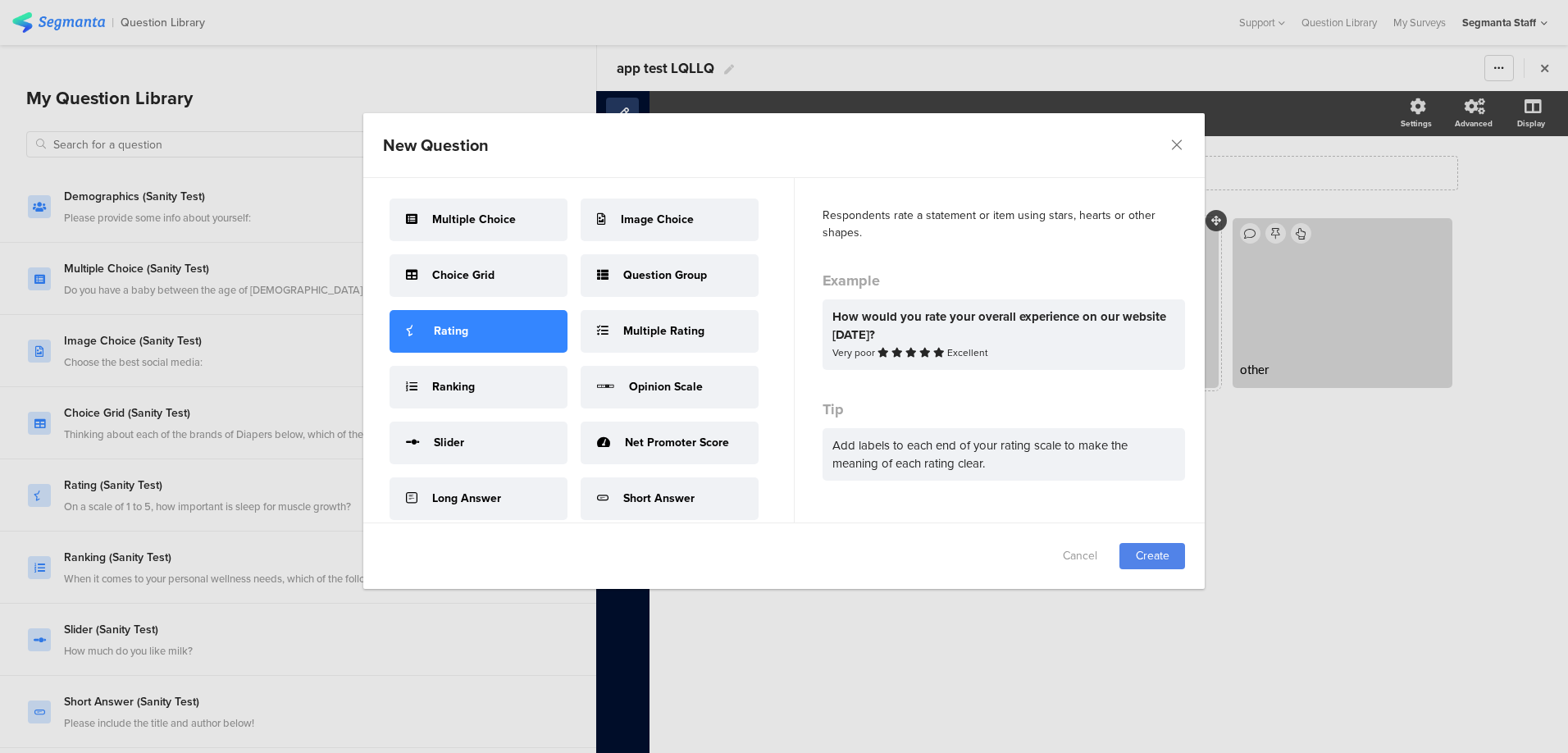
click at [1174, 569] on div "Cancel Create" at bounding box center [784, 555] width 841 height 66
click at [1153, 551] on link "Create" at bounding box center [1152, 555] width 66 height 26
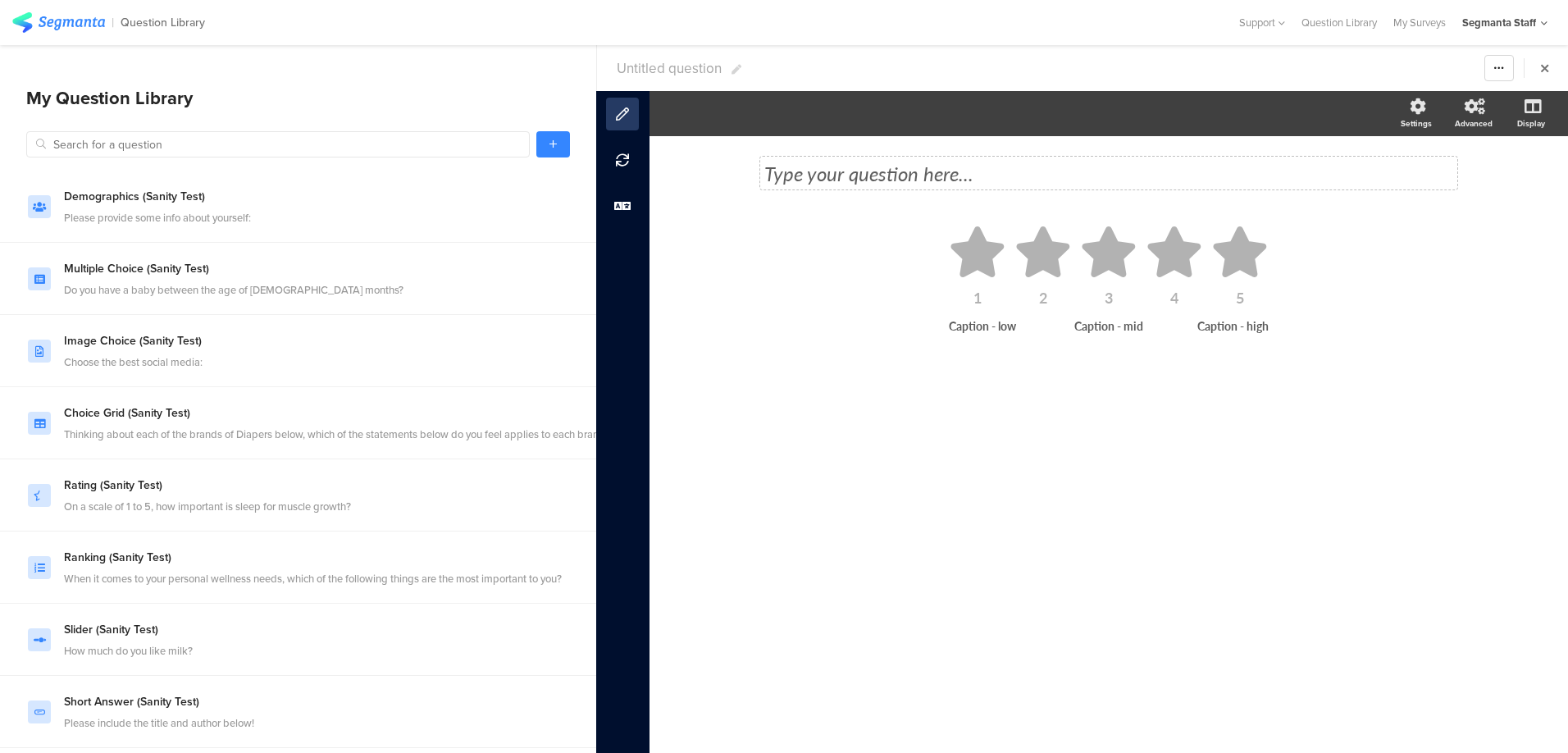
click at [858, 171] on div "Type your question here..." at bounding box center [1109, 172] width 697 height 32
click at [1066, 247] on icon at bounding box center [1042, 252] width 53 height 51
click at [750, 115] on span "button" at bounding box center [752, 115] width 28 height 18
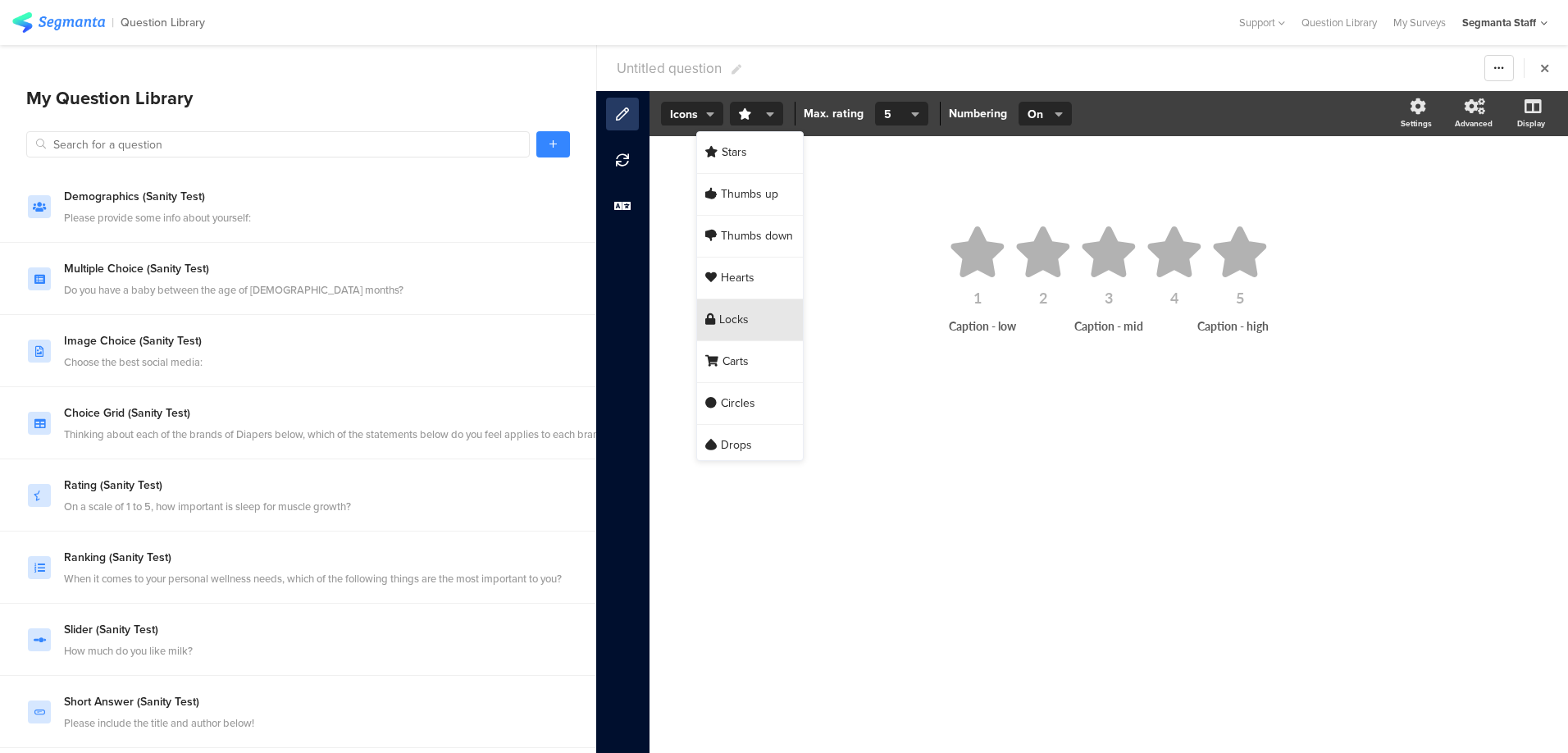
click at [754, 318] on div "Locks" at bounding box center [750, 320] width 106 height 42
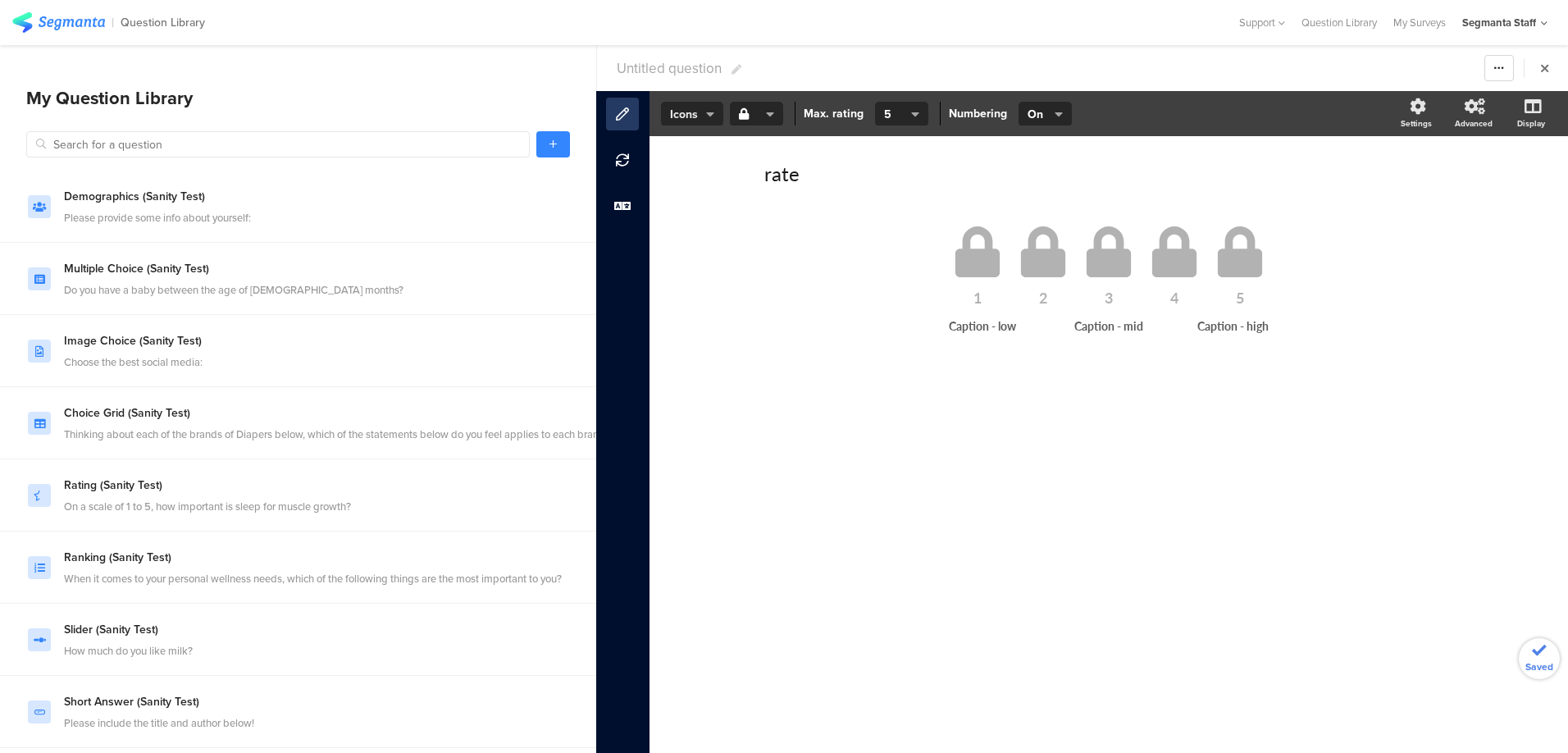
click at [705, 122] on button "Icons" at bounding box center [692, 114] width 63 height 24
click at [694, 88] on div "Slider" at bounding box center [691, 80] width 82 height 41
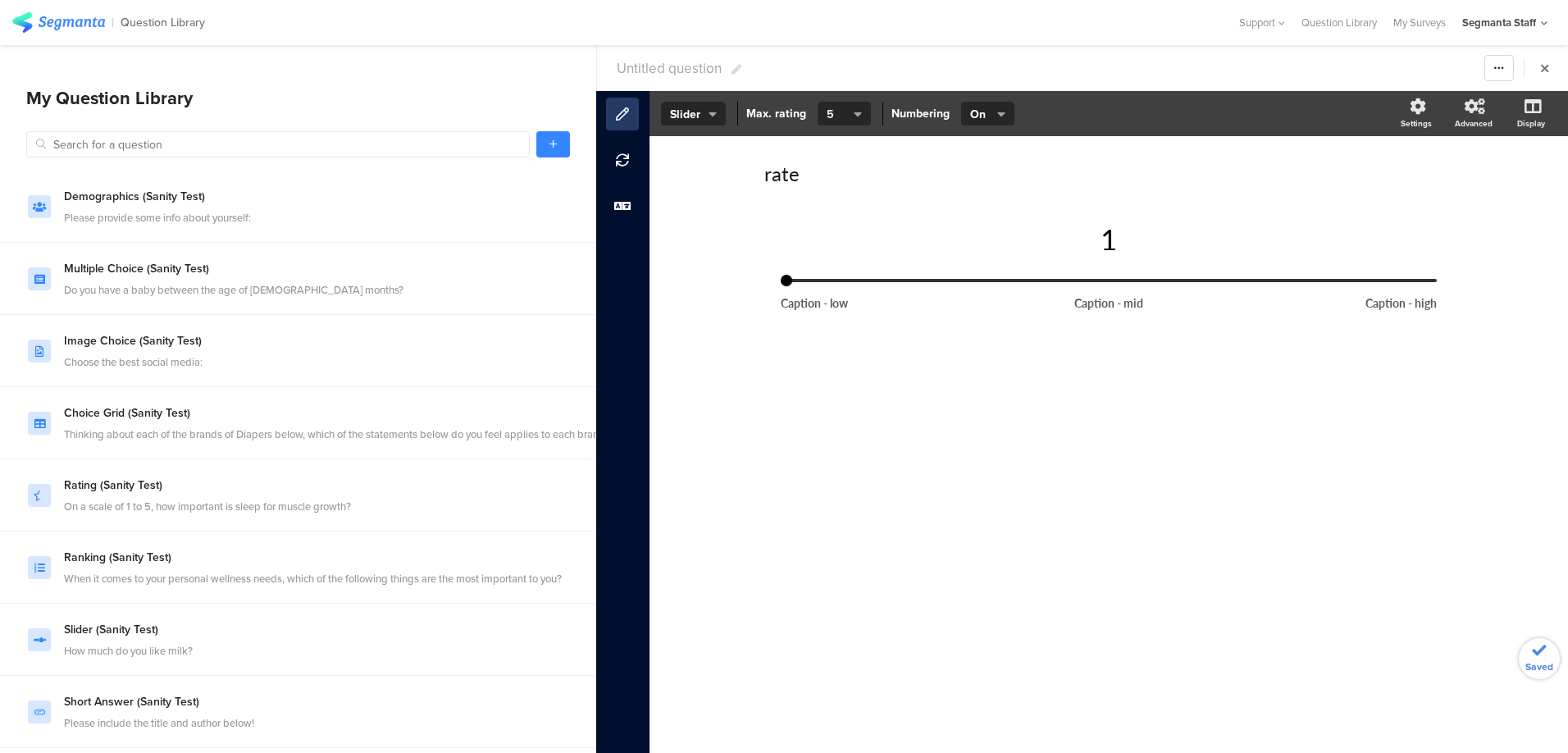
click at [854, 104] on button "5" at bounding box center [844, 114] width 53 height 24
click at [839, 137] on div "3" at bounding box center [842, 153] width 82 height 42
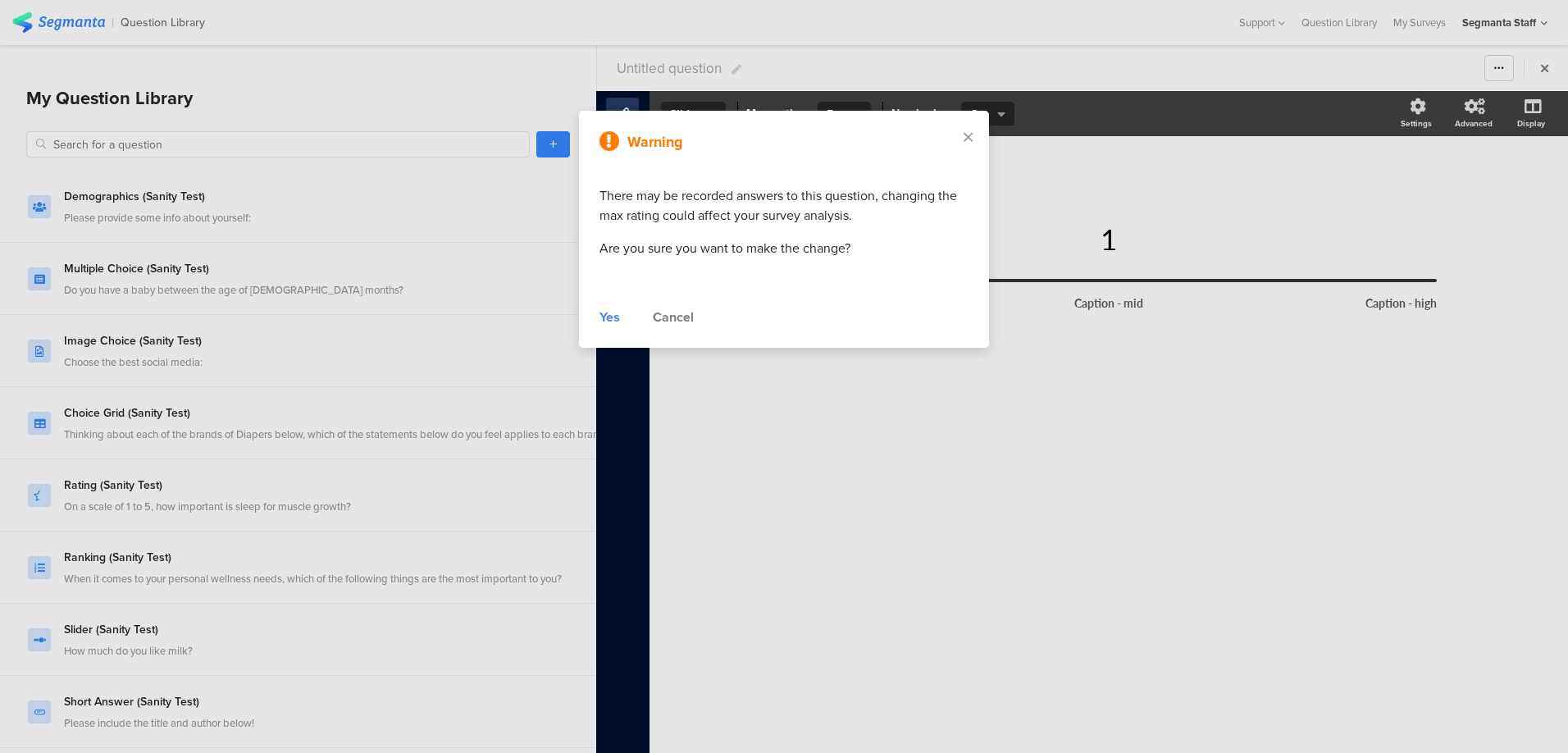
click at [613, 313] on div "Yes" at bounding box center [609, 317] width 21 height 20
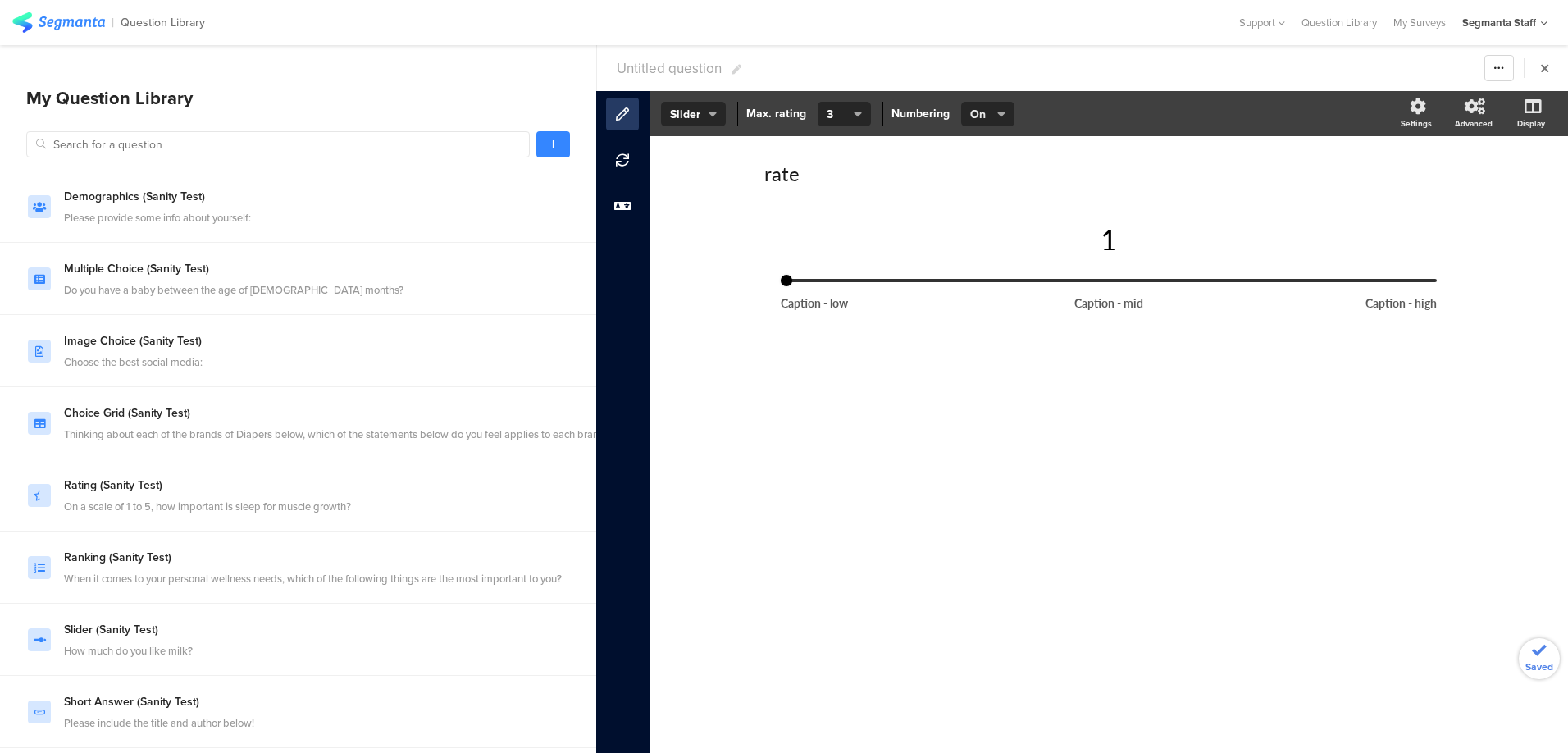
click at [987, 106] on span "On" at bounding box center [985, 115] width 32 height 18
click at [976, 68] on div "Off" at bounding box center [986, 80] width 82 height 41
click at [671, 69] on span "Untitled question" at bounding box center [669, 68] width 105 height 21
type input "app test LQLLQ"
click at [558, 144] on link at bounding box center [553, 144] width 33 height 26
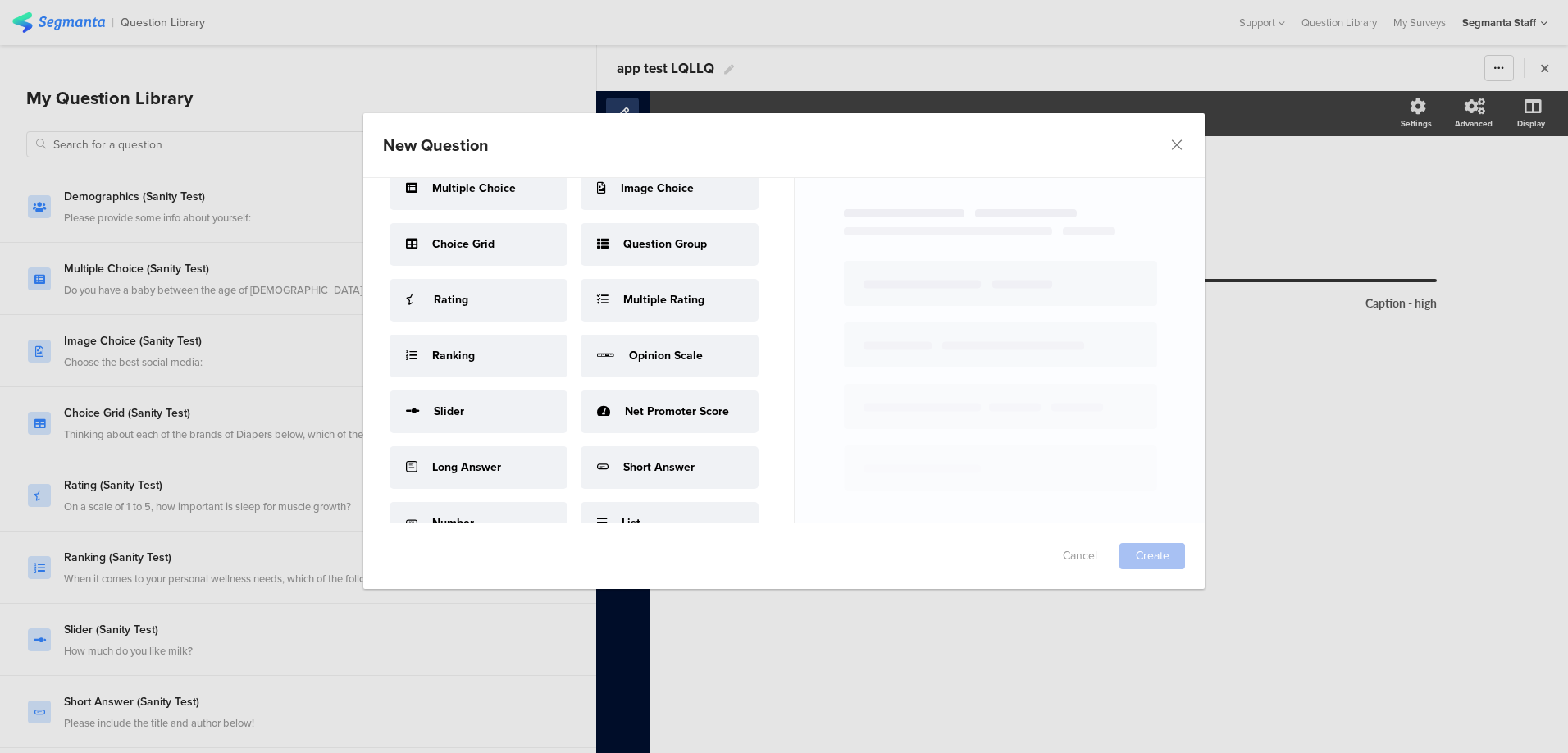
scroll to position [51, 0]
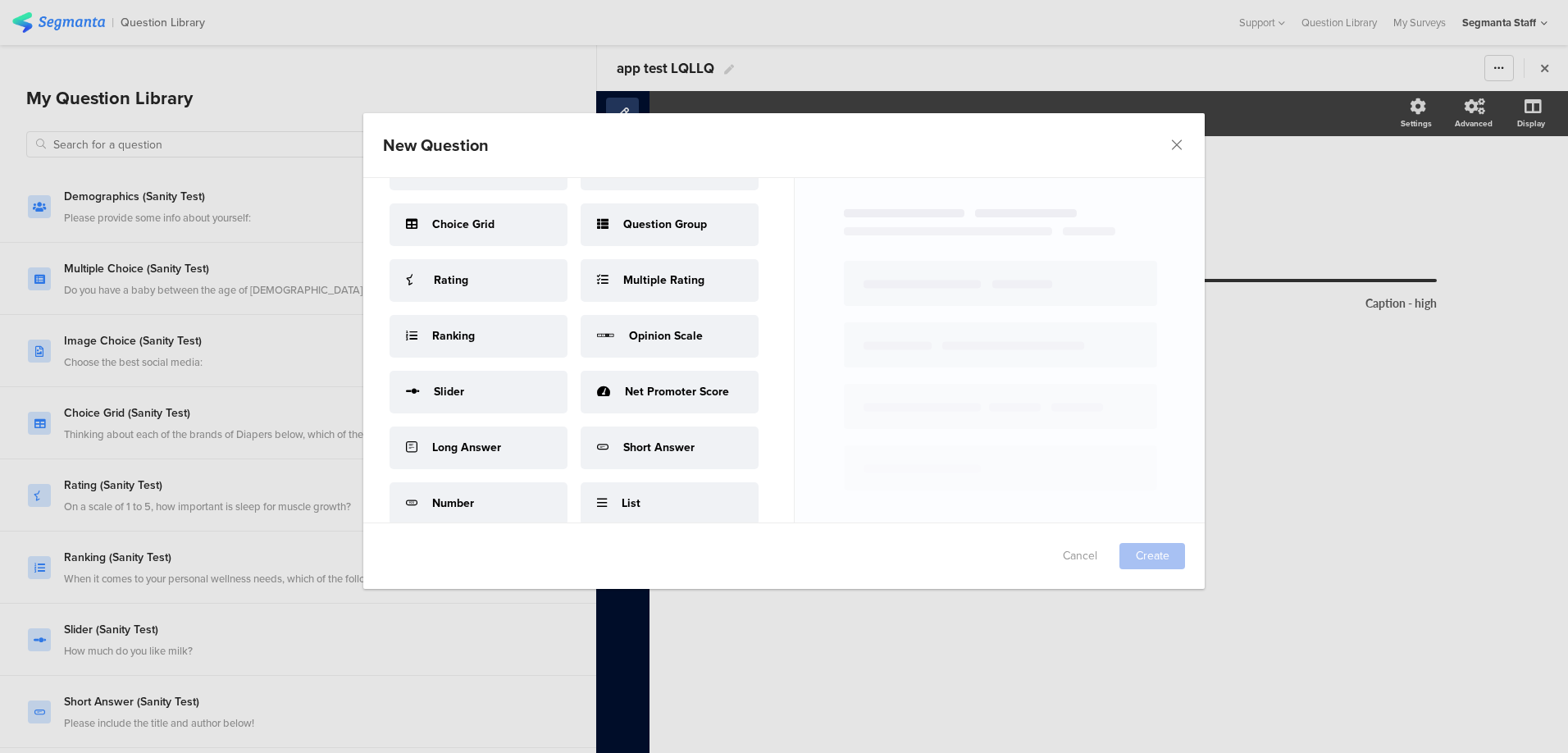
click at [476, 357] on div "Ranking" at bounding box center [479, 337] width 178 height 43
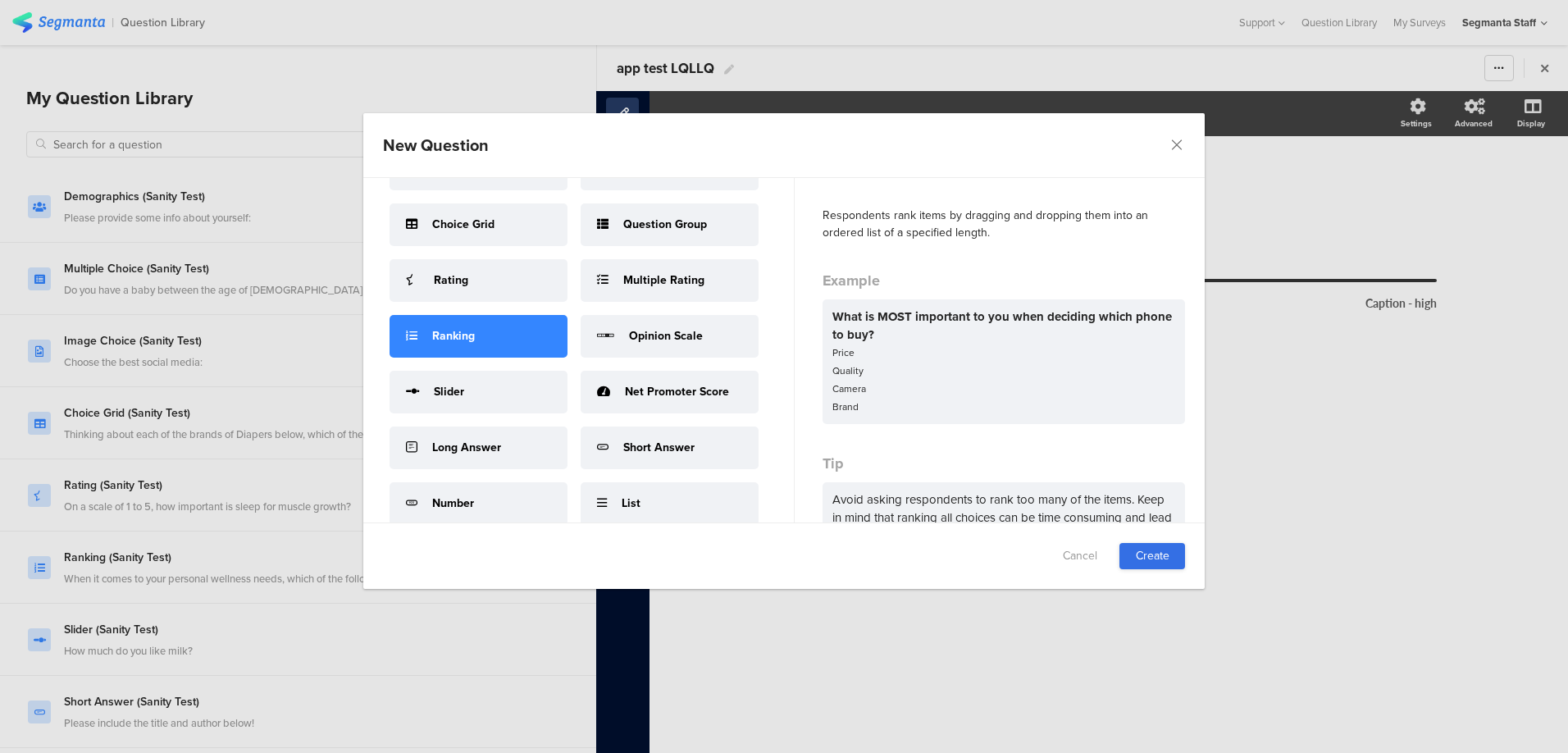
click at [1130, 551] on link "Create" at bounding box center [1152, 555] width 66 height 26
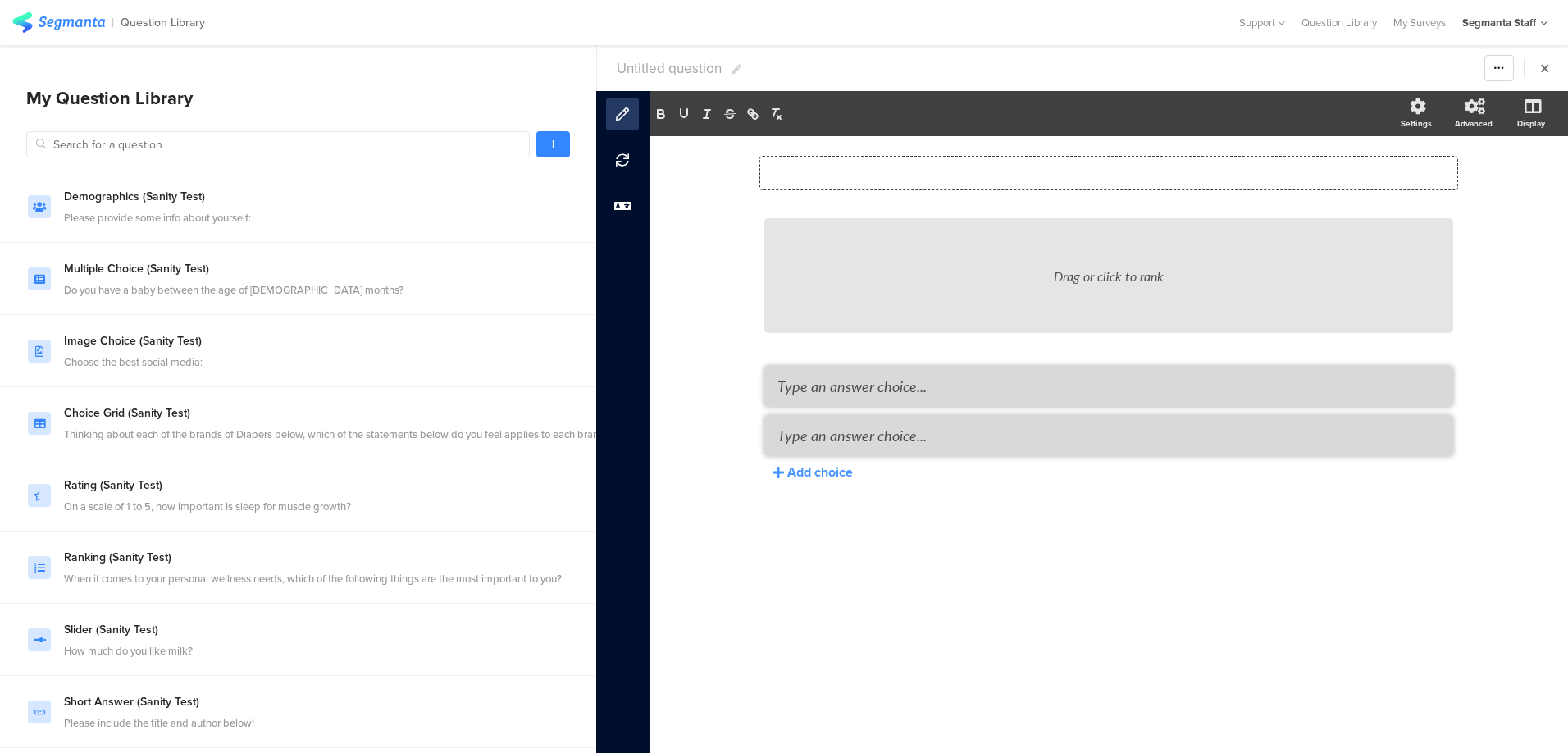
click at [825, 158] on div "Type your question here..." at bounding box center [1109, 172] width 697 height 32
click at [647, 71] on span "Untitled question" at bounding box center [669, 68] width 105 height 21
type input "app test LQLLQ"
click at [857, 393] on textarea at bounding box center [1109, 386] width 663 height 22
type textarea "34"
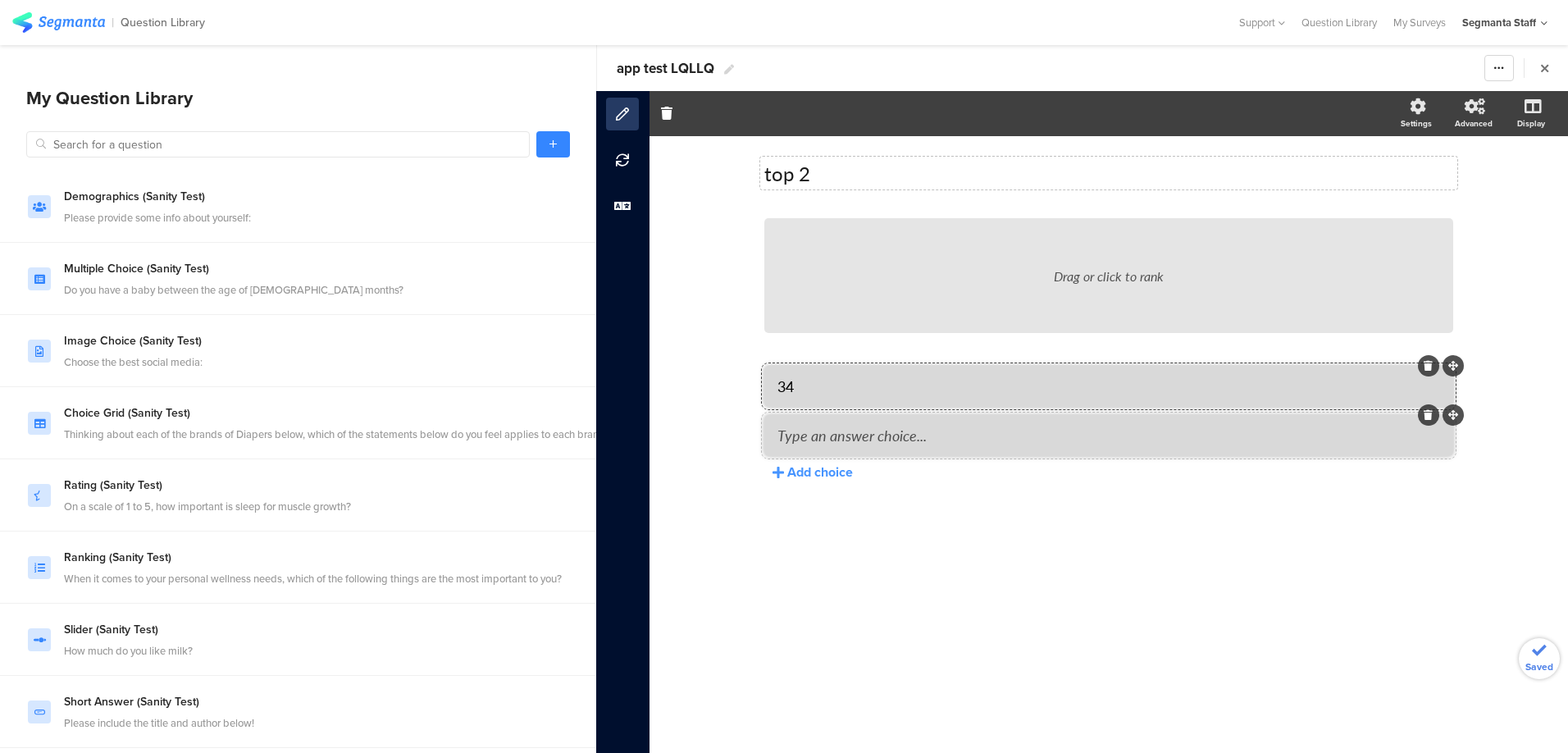
click at [859, 439] on textarea at bounding box center [1109, 436] width 663 height 22
type textarea "55"
click at [823, 469] on div "Add choice" at bounding box center [820, 471] width 66 height 19
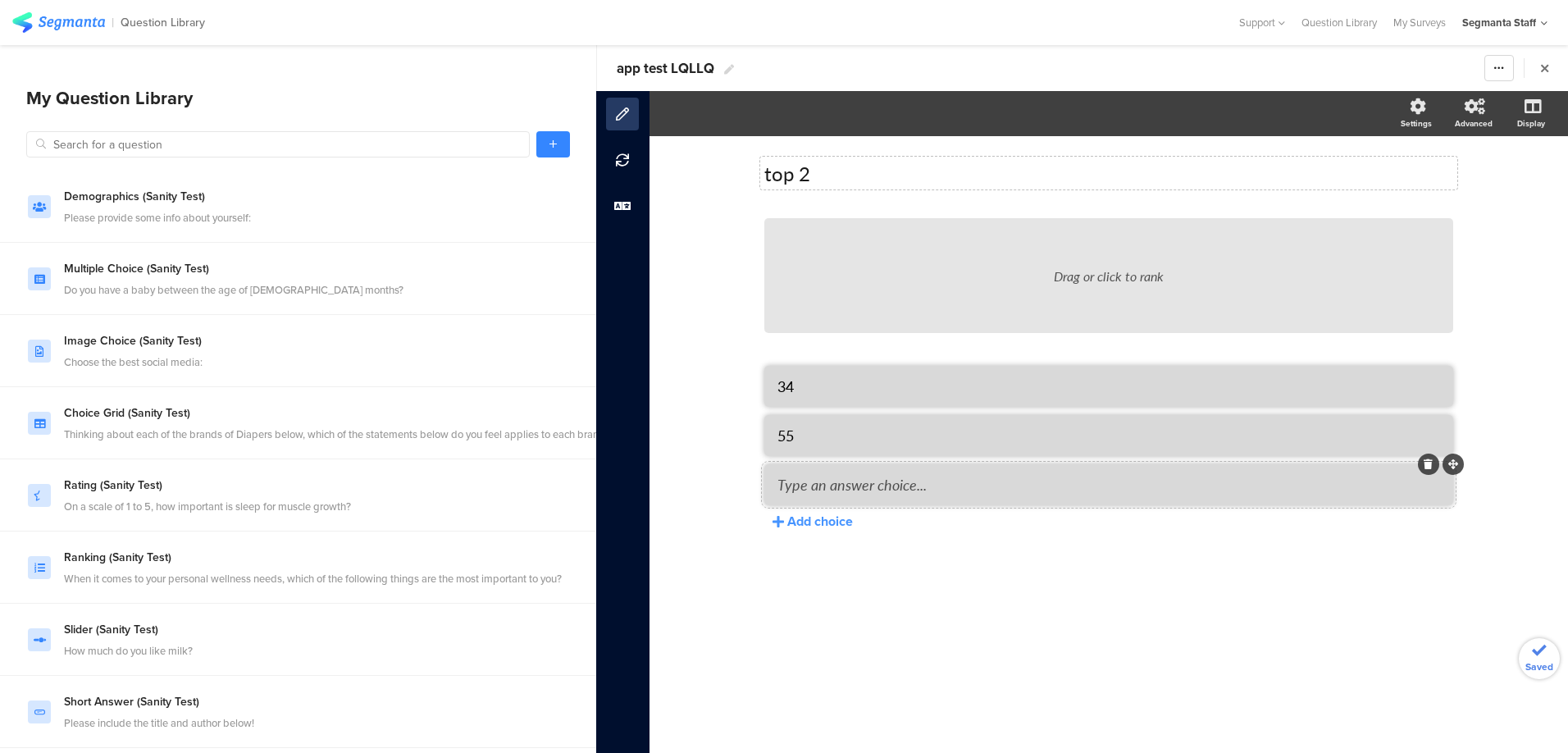
click at [840, 494] on textarea at bounding box center [1109, 485] width 663 height 22
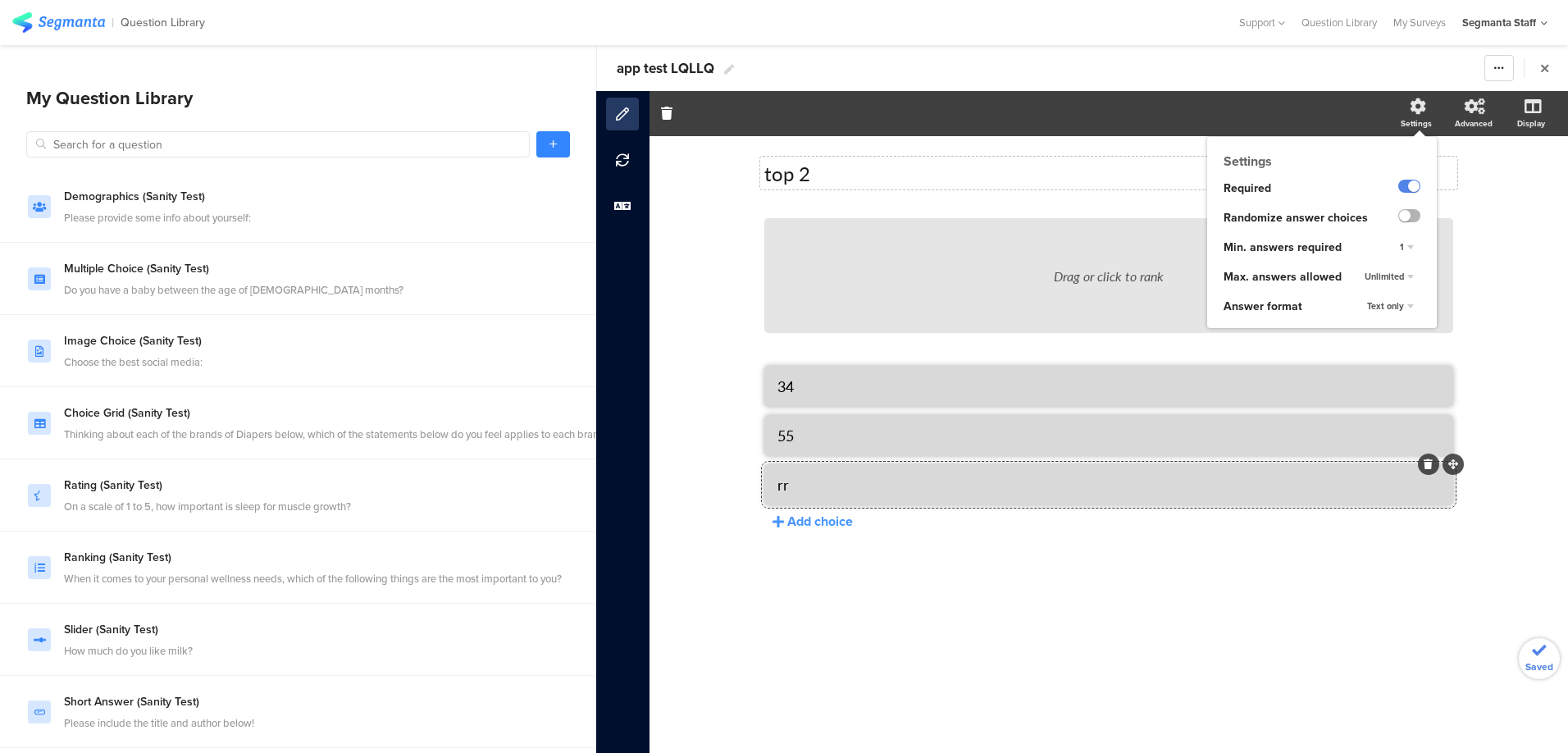
type textarea "rr"
click at [1418, 219] on label at bounding box center [1409, 215] width 23 height 13
click at [0, 0] on input "checkbox" at bounding box center [0, 0] width 0 height 0
click at [1401, 282] on div "Unlimited" at bounding box center [1390, 277] width 63 height 20
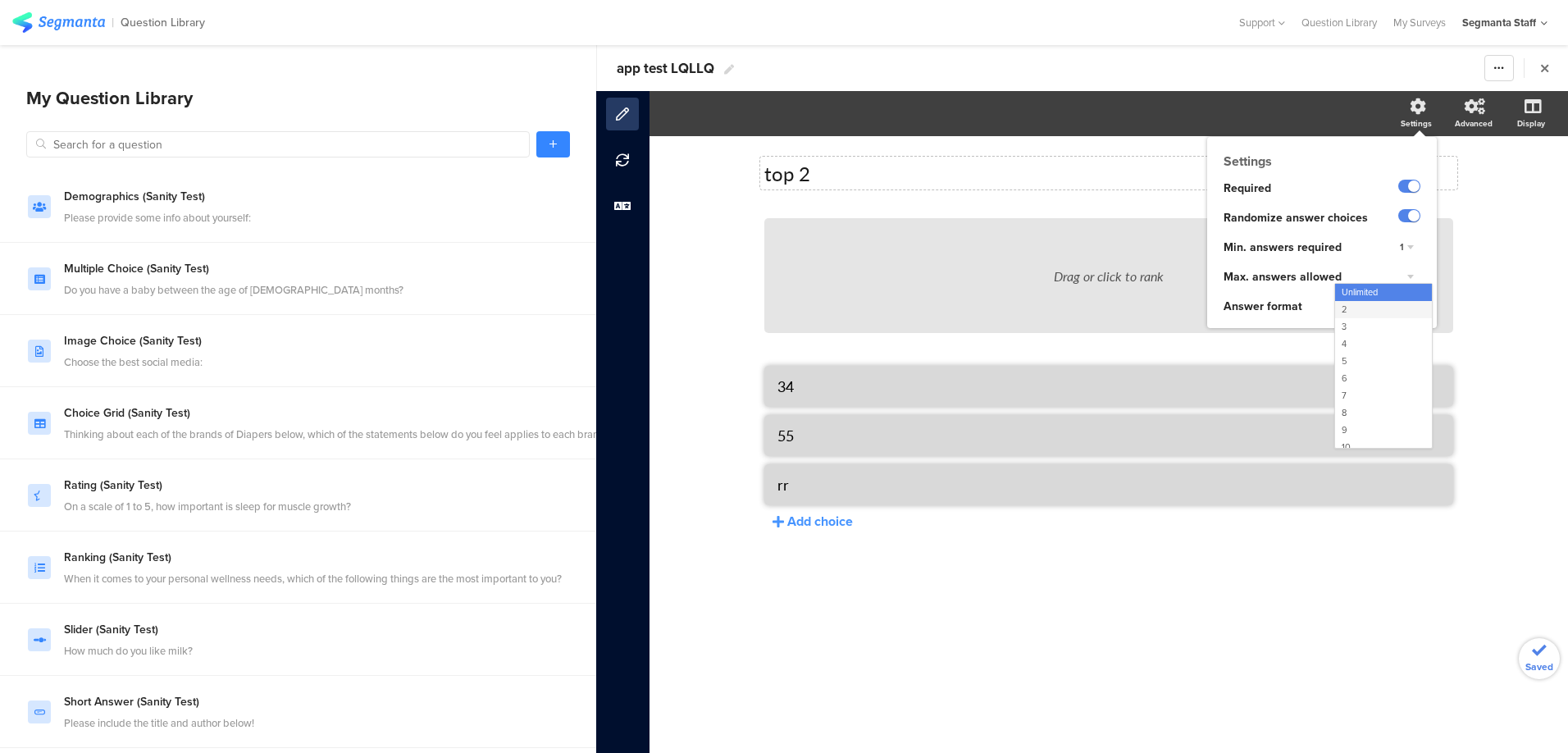
click at [1363, 305] on div "2" at bounding box center [1383, 309] width 97 height 18
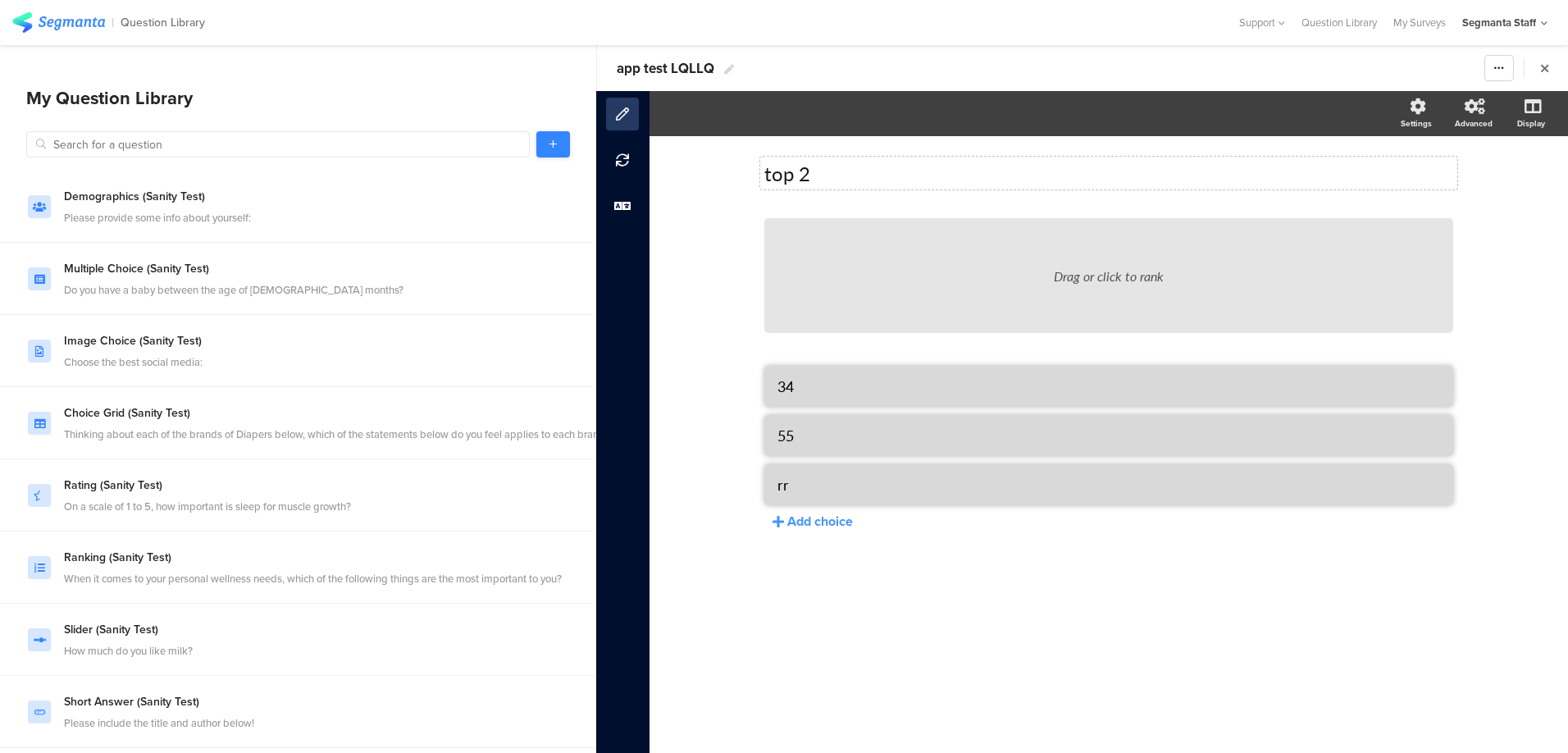
click at [552, 155] on link at bounding box center [553, 144] width 33 height 26
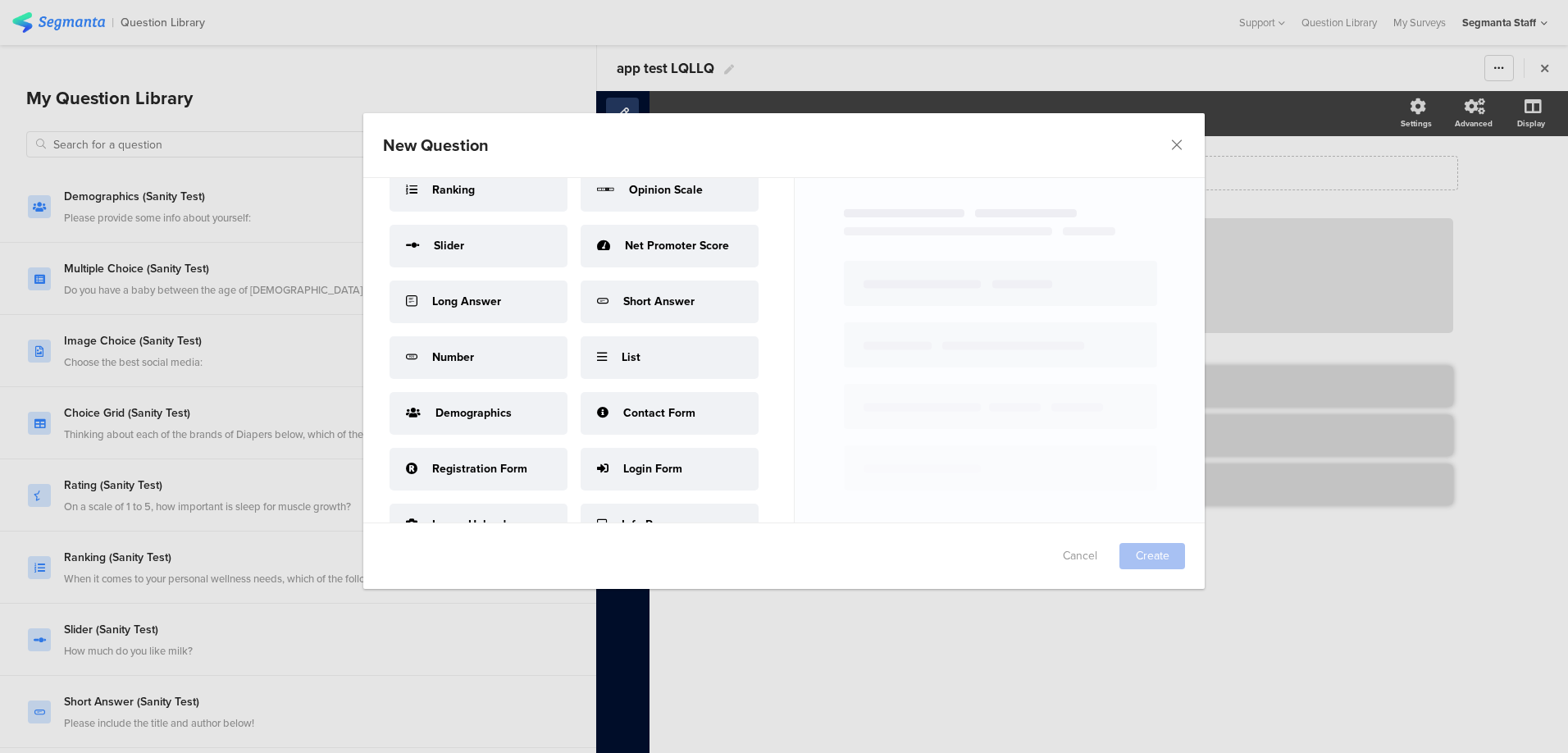
scroll to position [218, 0]
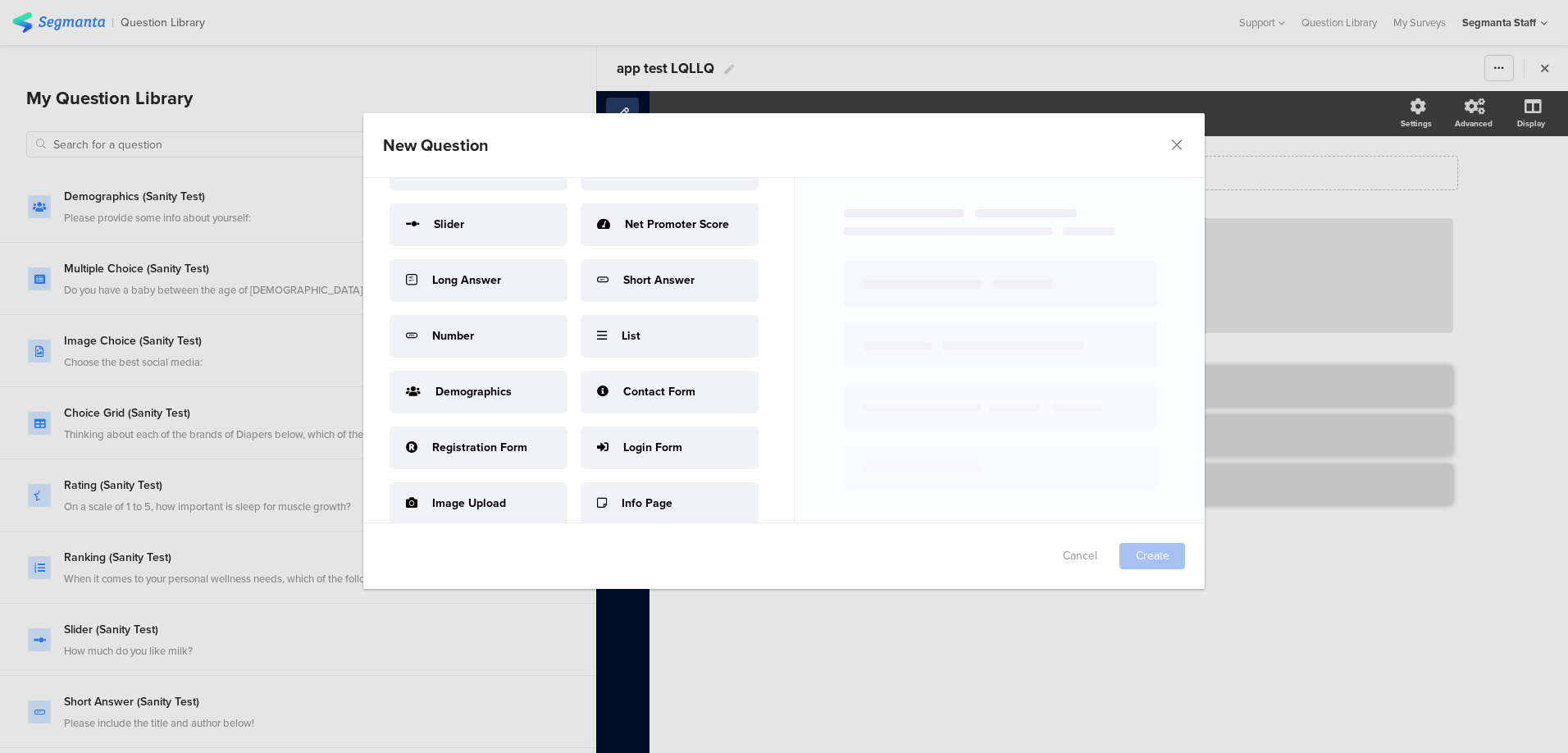
click at [581, 246] on div "Net Promoter Score" at bounding box center [670, 225] width 178 height 43
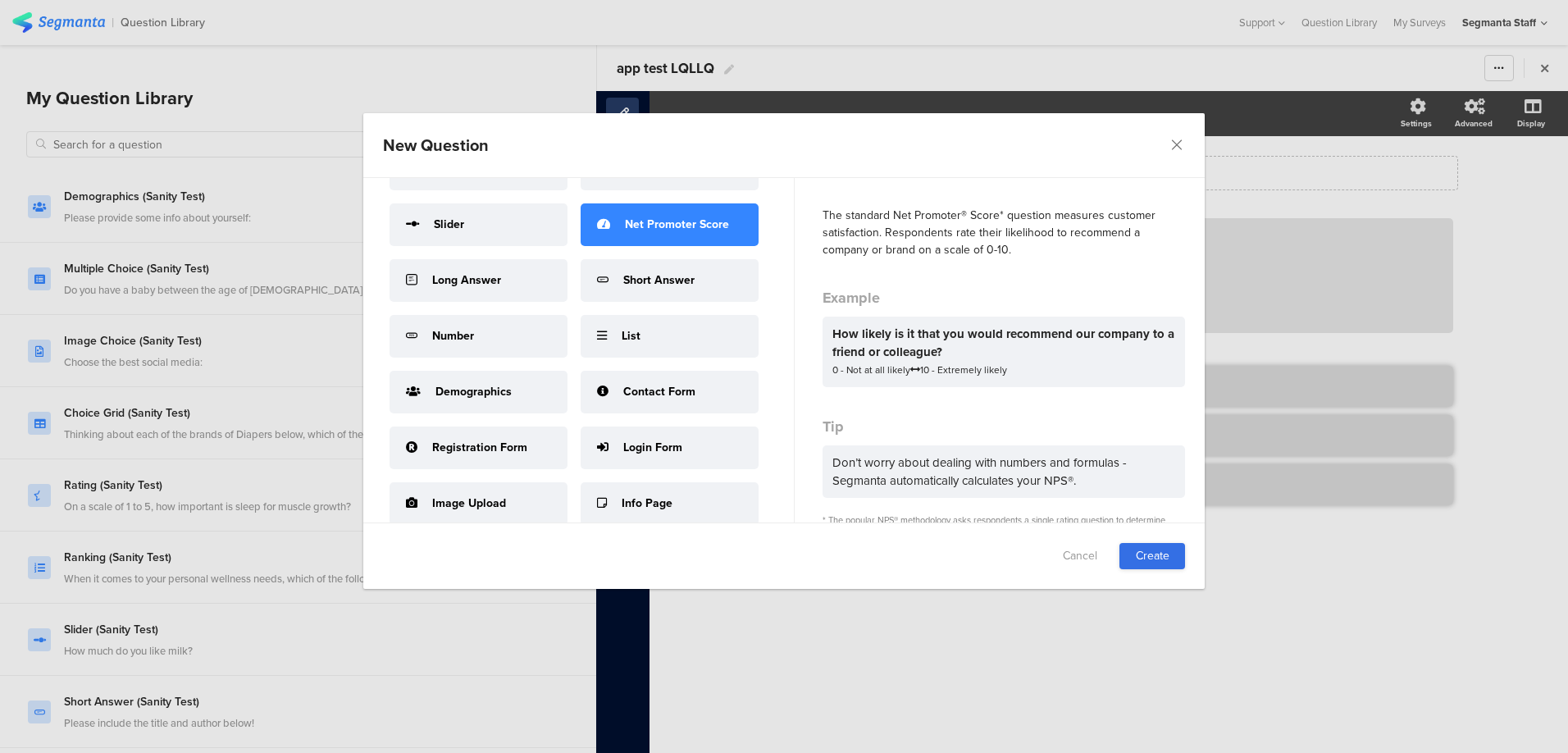
click at [1167, 567] on link "Create" at bounding box center [1152, 555] width 66 height 26
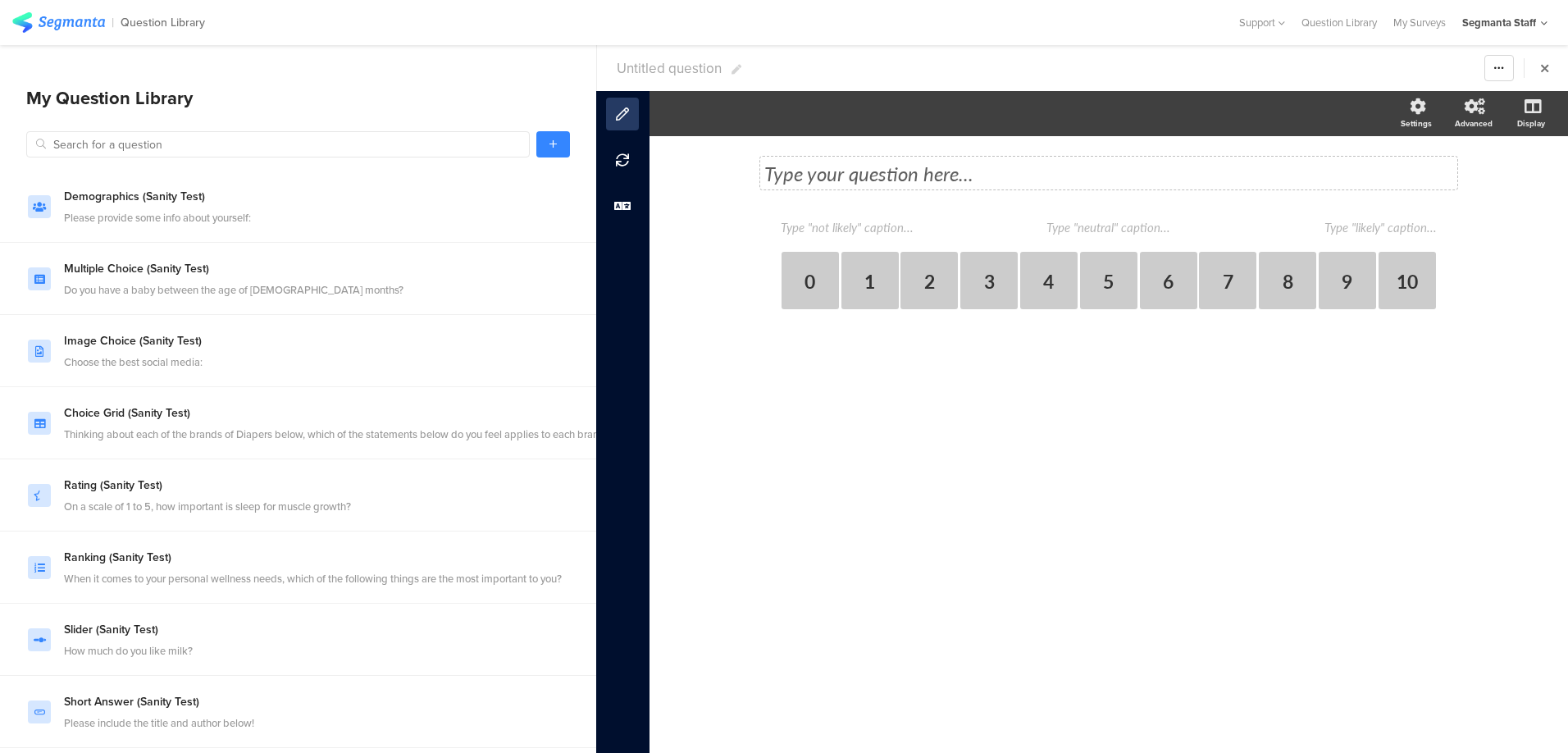
click at [814, 165] on div "Type your question here..." at bounding box center [1108, 172] width 689 height 24
click at [788, 225] on textarea at bounding box center [862, 227] width 164 height 18
type textarea "no"
click at [1395, 227] on textarea at bounding box center [1354, 227] width 164 height 18
type textarea "yes"
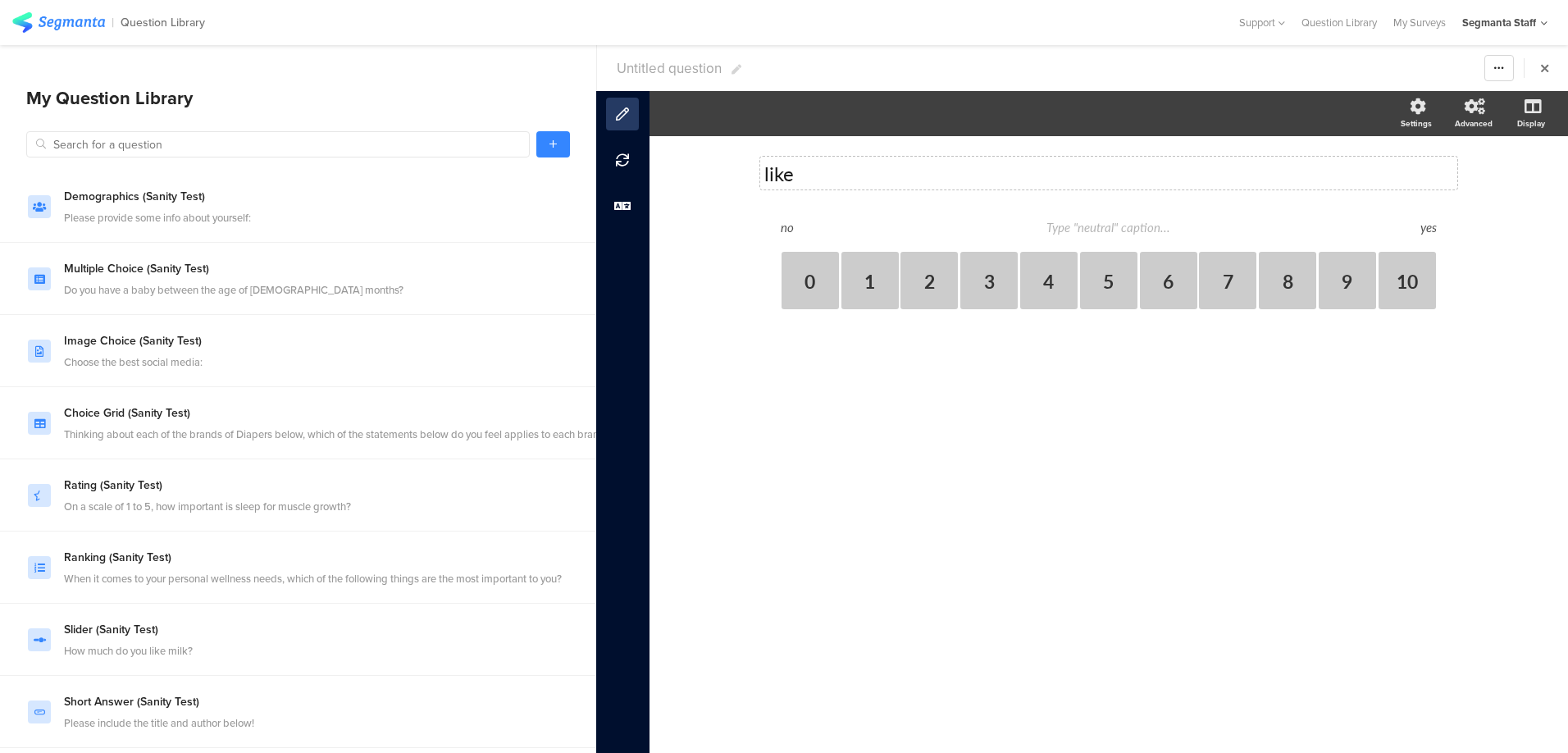
click at [674, 78] on section "Untitled question Warning Cancel Yes Duplicate Permanently Archive" at bounding box center [1082, 68] width 971 height 46
click at [674, 72] on span "Untitled question" at bounding box center [669, 68] width 105 height 21
click at [674, 72] on input "text" at bounding box center [713, 68] width 193 height 26
type input "app test LQLLQ"
click at [543, 138] on link at bounding box center [553, 144] width 33 height 26
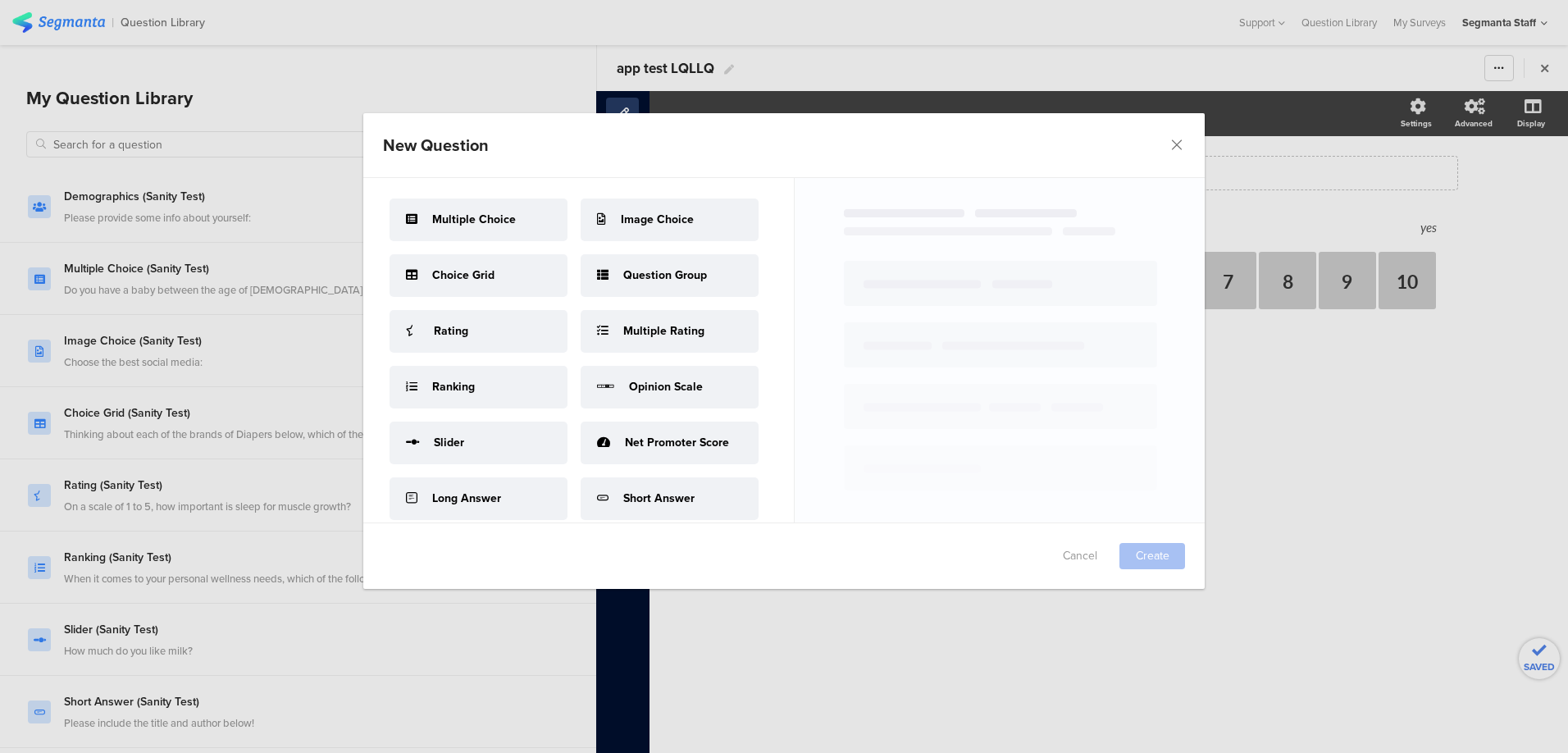
scroll to position [516, 0]
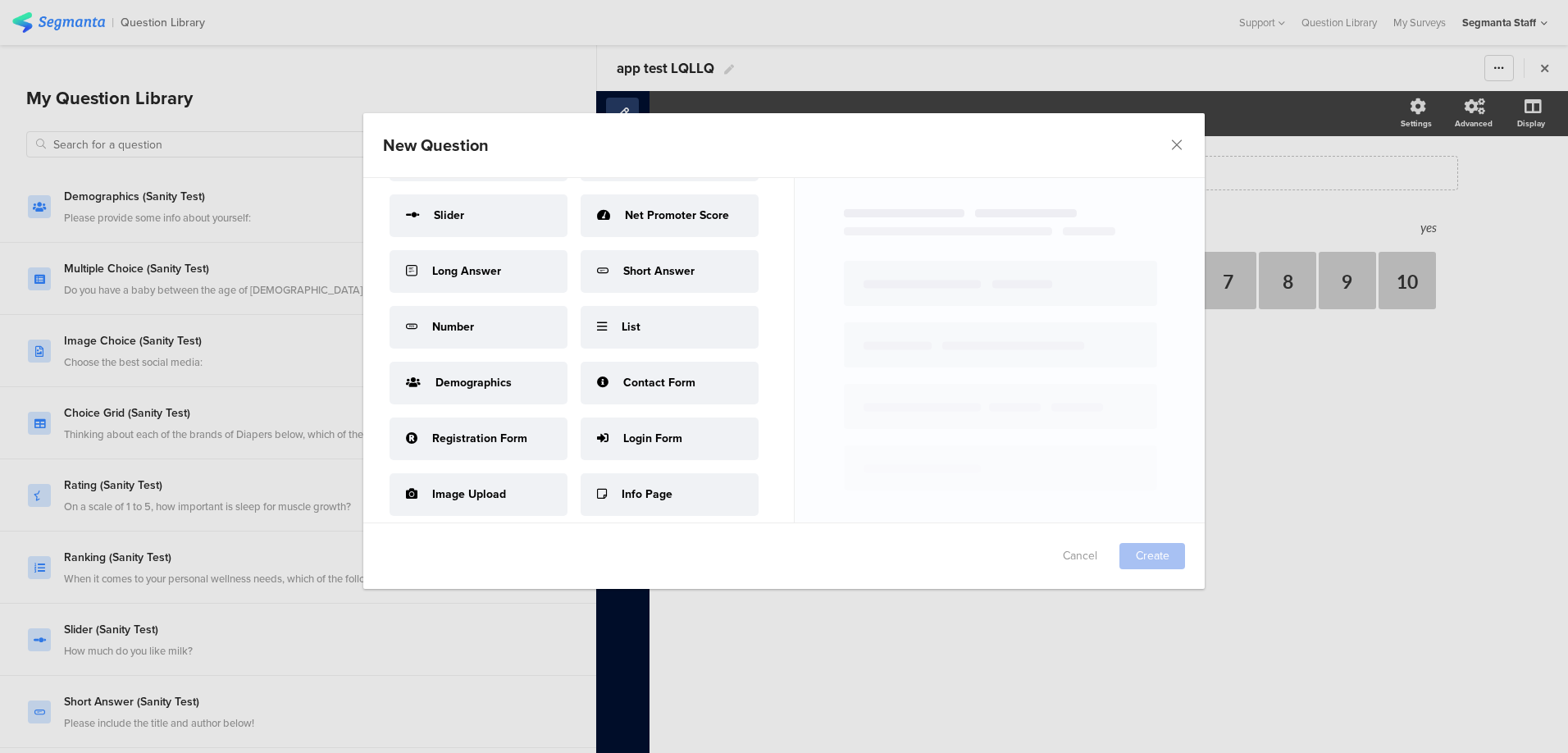
click at [581, 349] on div "List" at bounding box center [670, 327] width 178 height 43
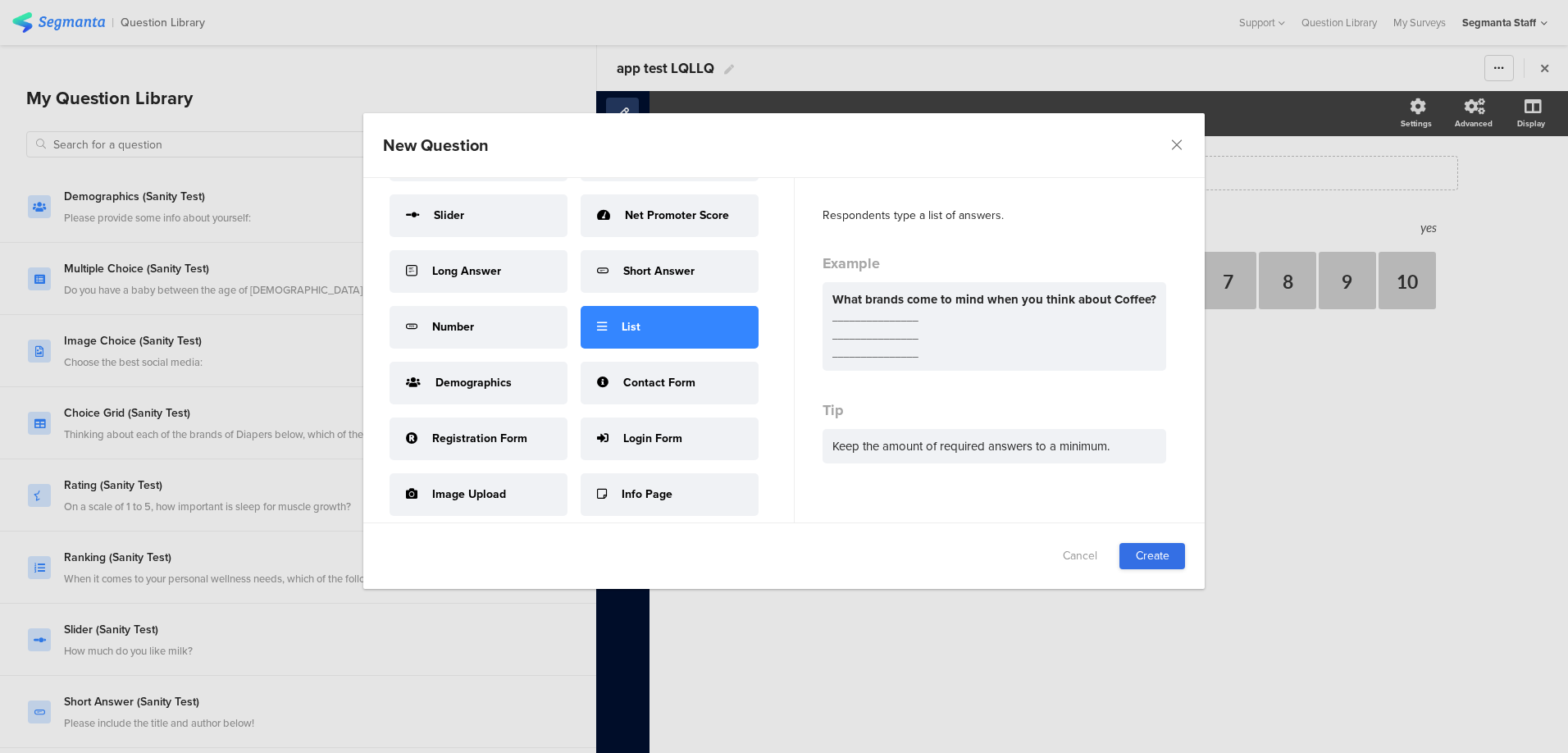
click at [1166, 560] on link "Create" at bounding box center [1152, 555] width 66 height 26
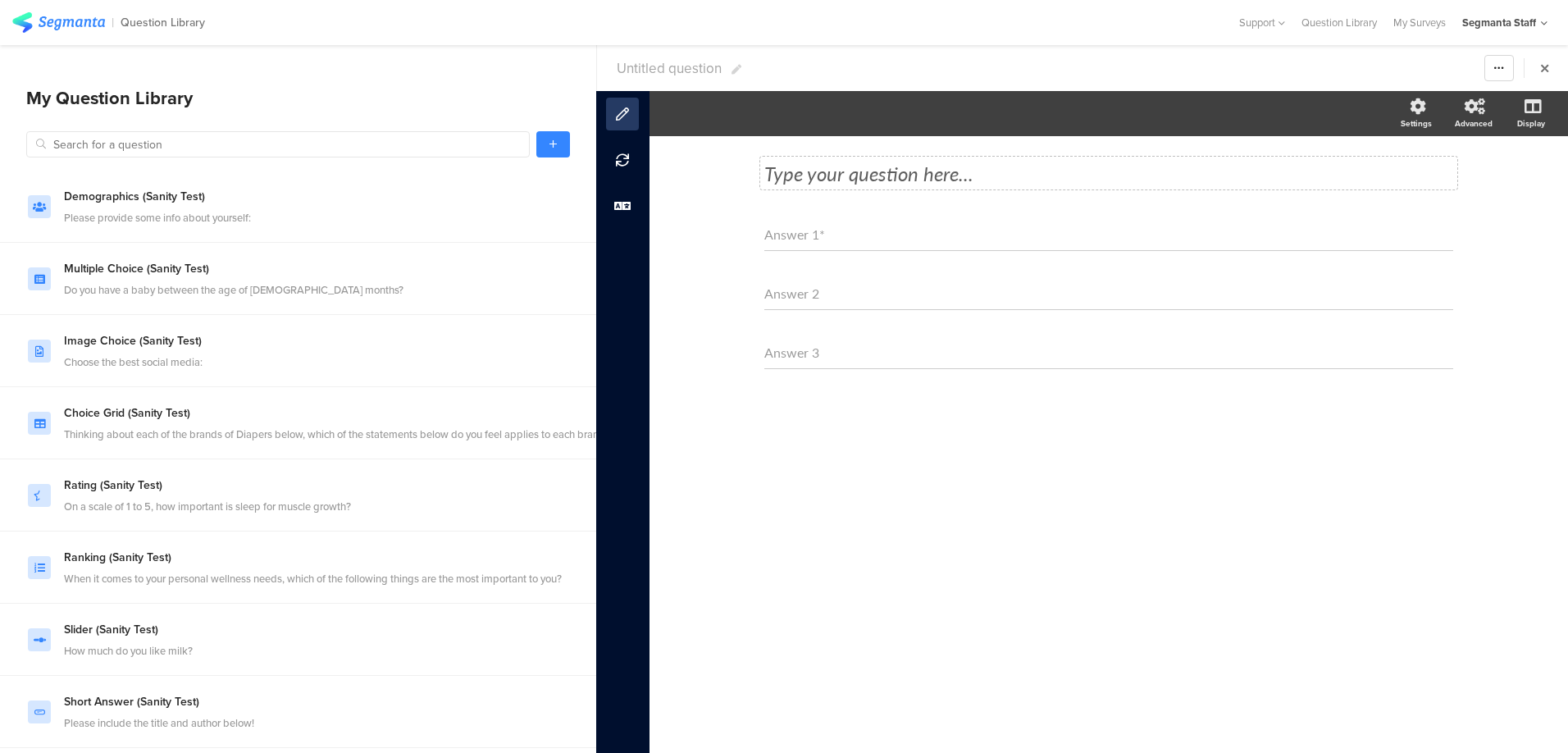
click at [793, 180] on div "Type your question here..." at bounding box center [1109, 172] width 697 height 32
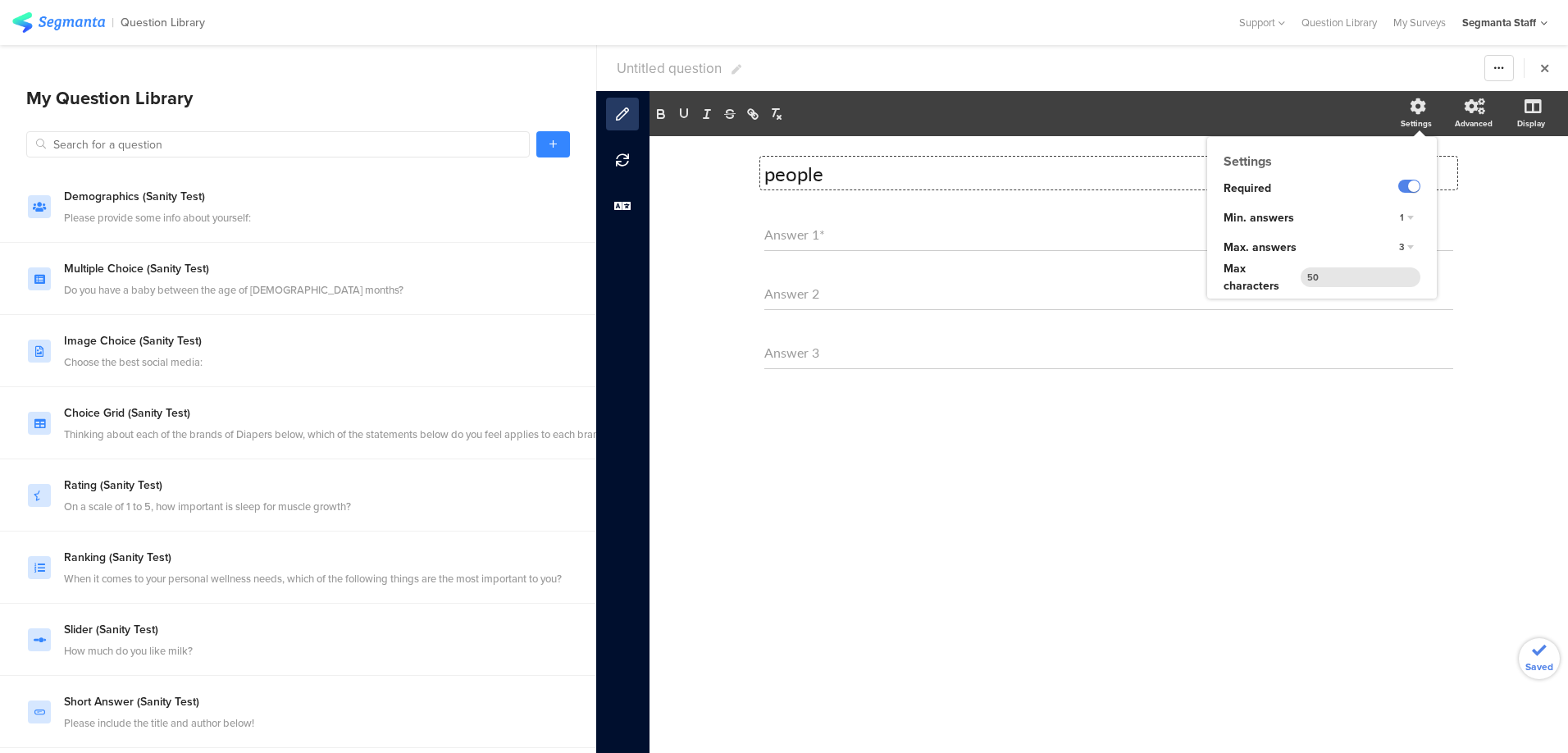
click at [1409, 250] on div "3" at bounding box center [1406, 248] width 27 height 20
click at [1373, 308] on div "5" at bounding box center [1383, 314] width 97 height 18
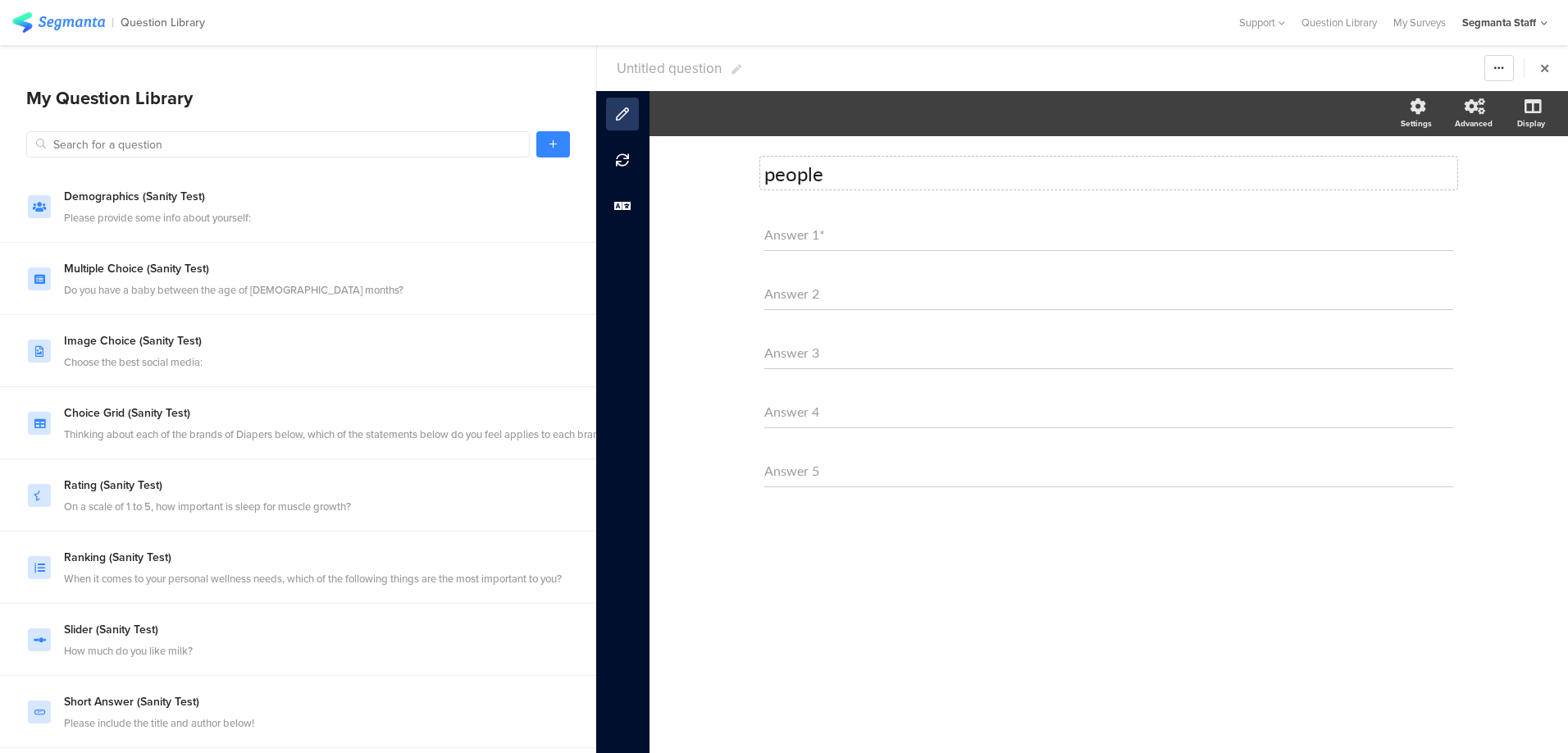
click at [670, 66] on span "Untitled question" at bounding box center [669, 68] width 105 height 21
type input "app test LQLLQ"
click at [1420, 27] on div "My Surveys" at bounding box center [1419, 23] width 69 height 16
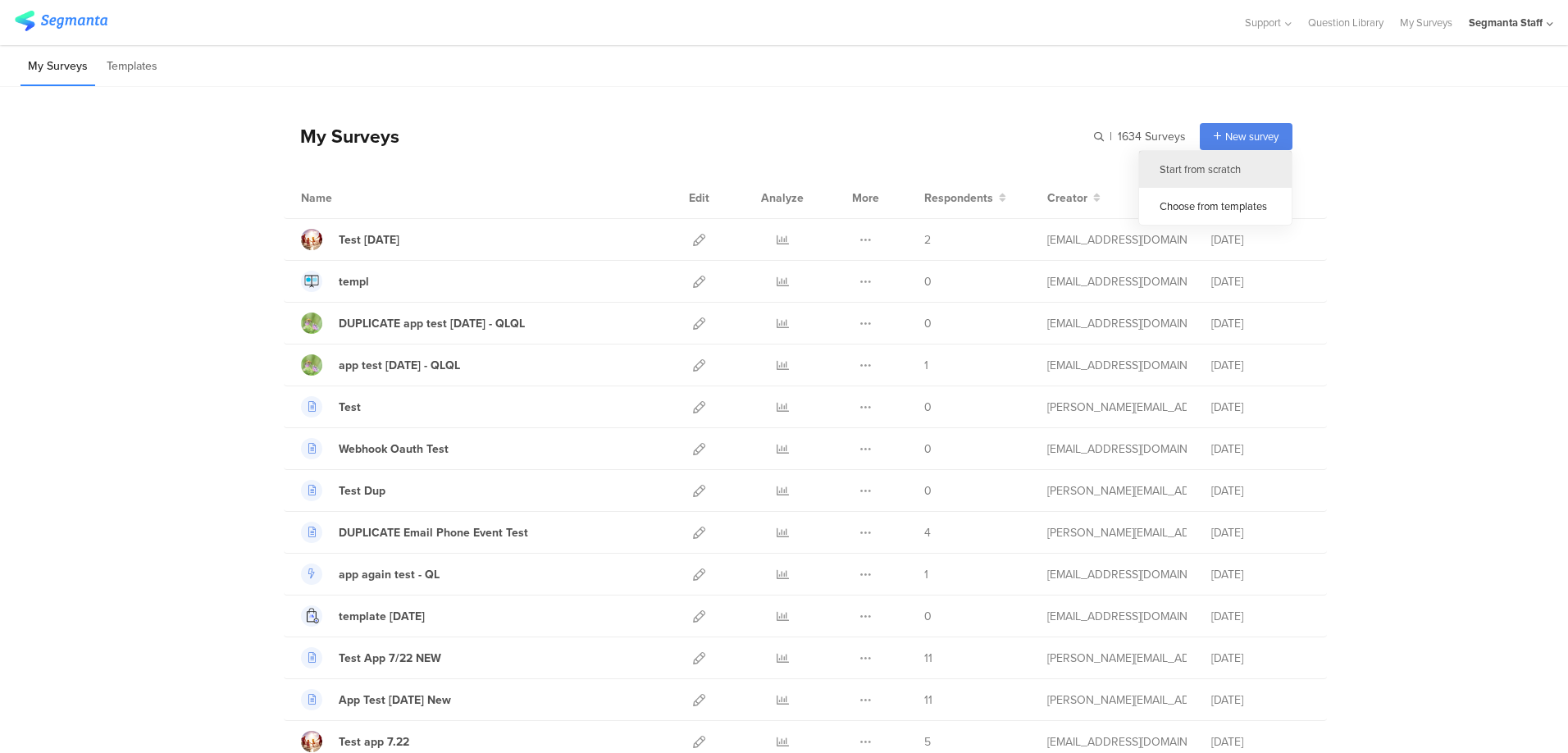
click at [1233, 163] on div "Start from scratch" at bounding box center [1215, 169] width 153 height 37
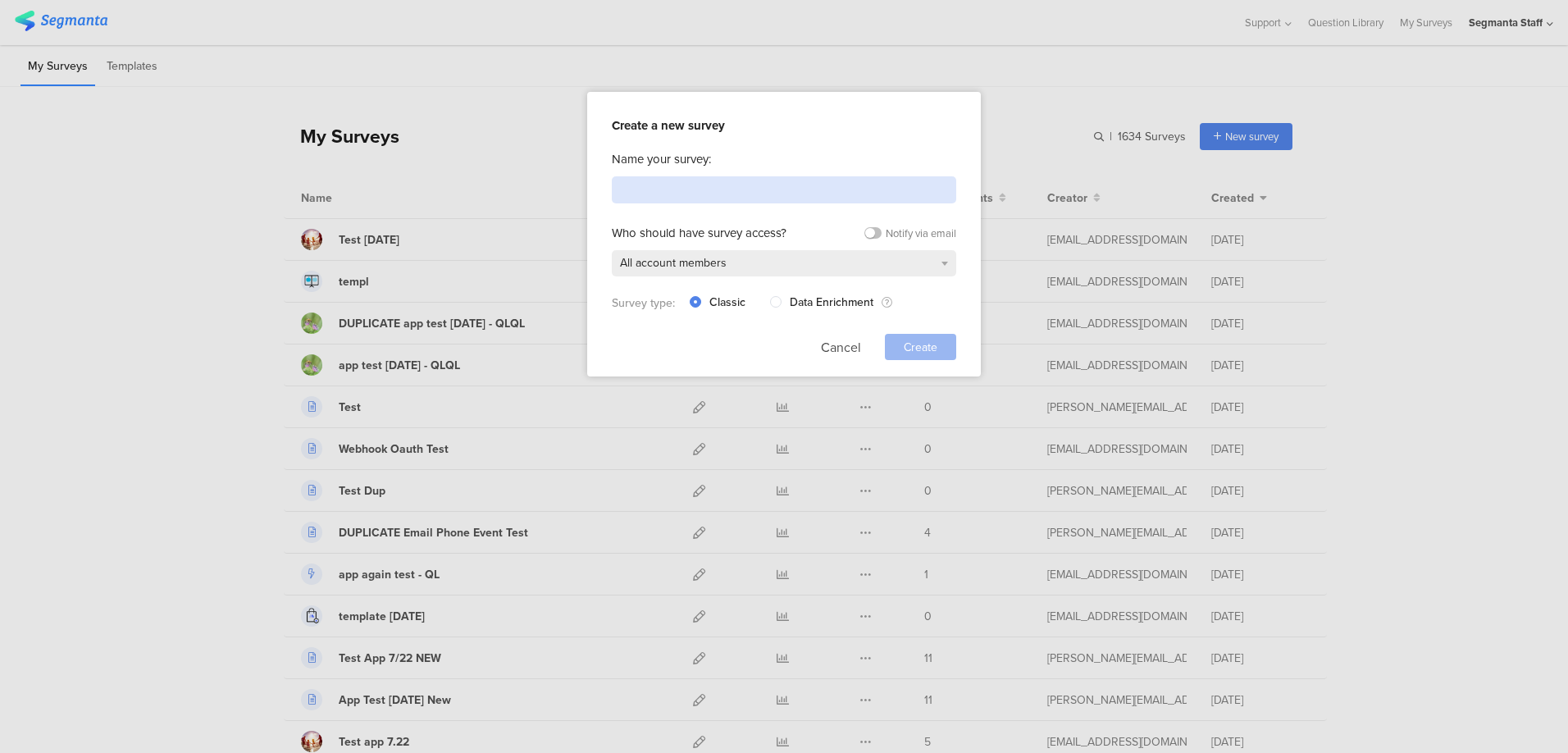
click at [859, 176] on input at bounding box center [784, 190] width 345 height 27
paste input "app test LQLLQ"
type input "app test LQLLQ"
drag, startPoint x: 778, startPoint y: 302, endPoint x: 808, endPoint y: 315, distance: 32.7
click at [779, 302] on span at bounding box center [776, 302] width 12 height 12
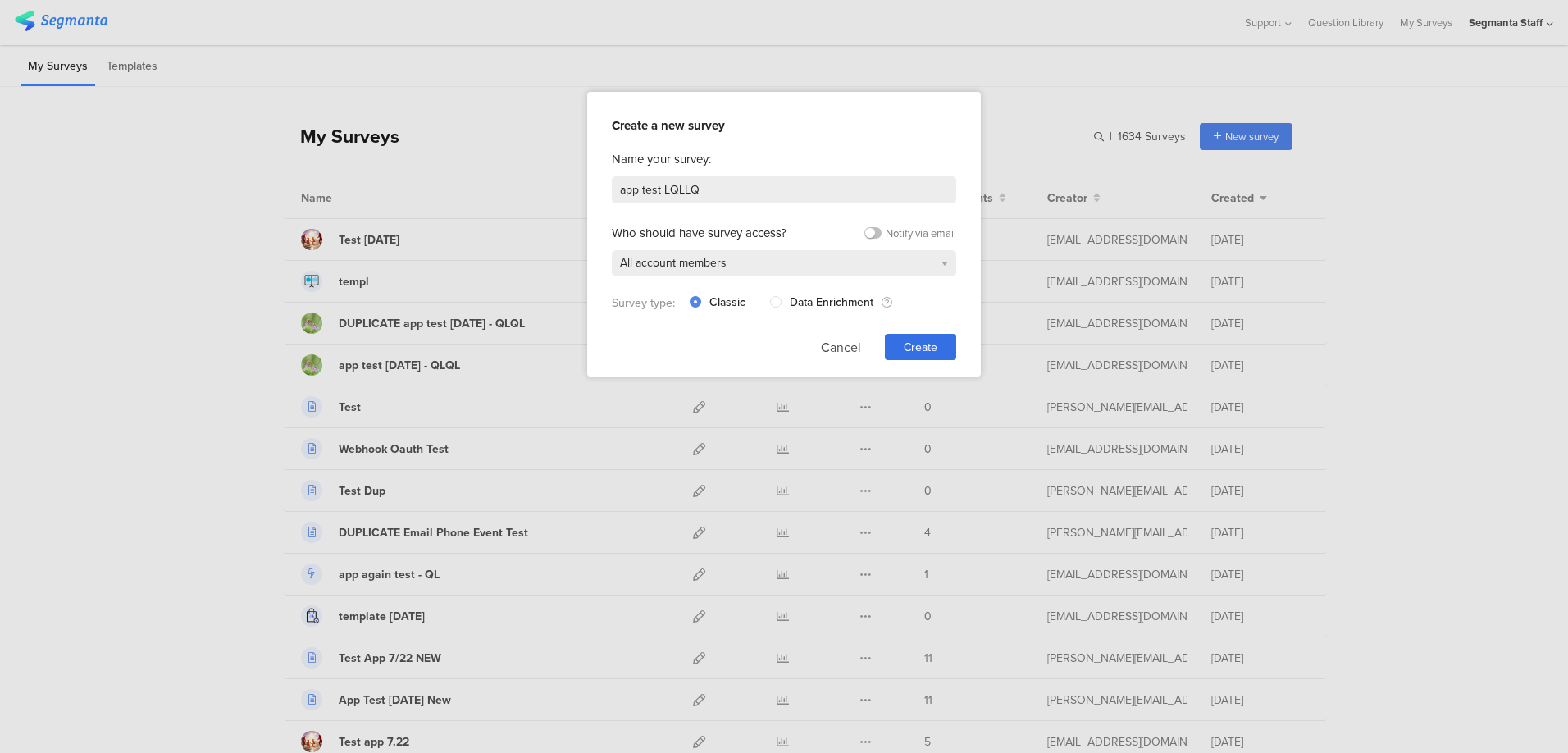
click at [779, 302] on input "Data Enrichment" at bounding box center [776, 302] width 12 height 14
radio input "true"
radio input "false"
radio input "true"
click at [956, 355] on div "Create a new survey Name your survey: app test LQLLQ Who should have survey acc…" at bounding box center [784, 234] width 394 height 285
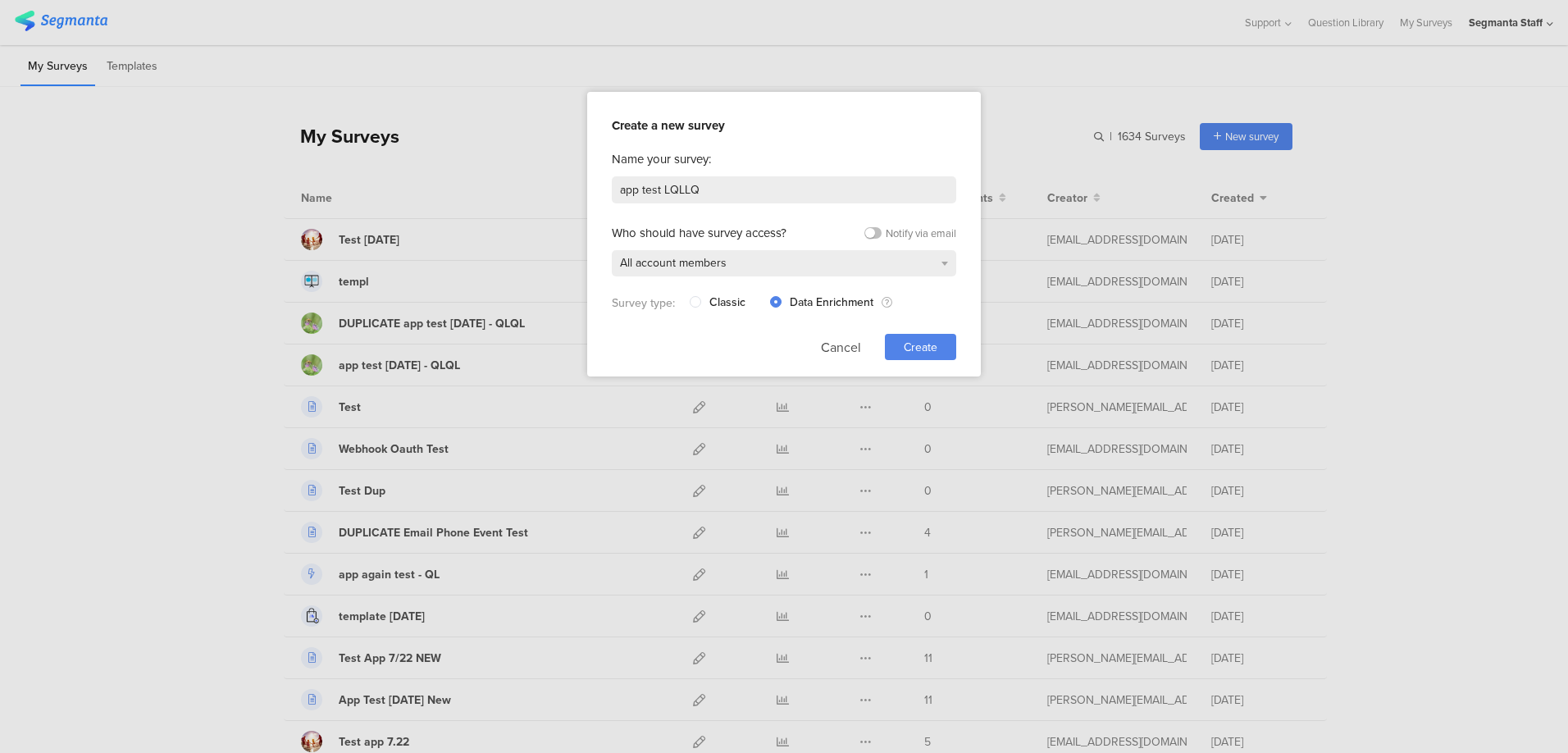
click at [922, 344] on span "Create" at bounding box center [921, 348] width 33 height 18
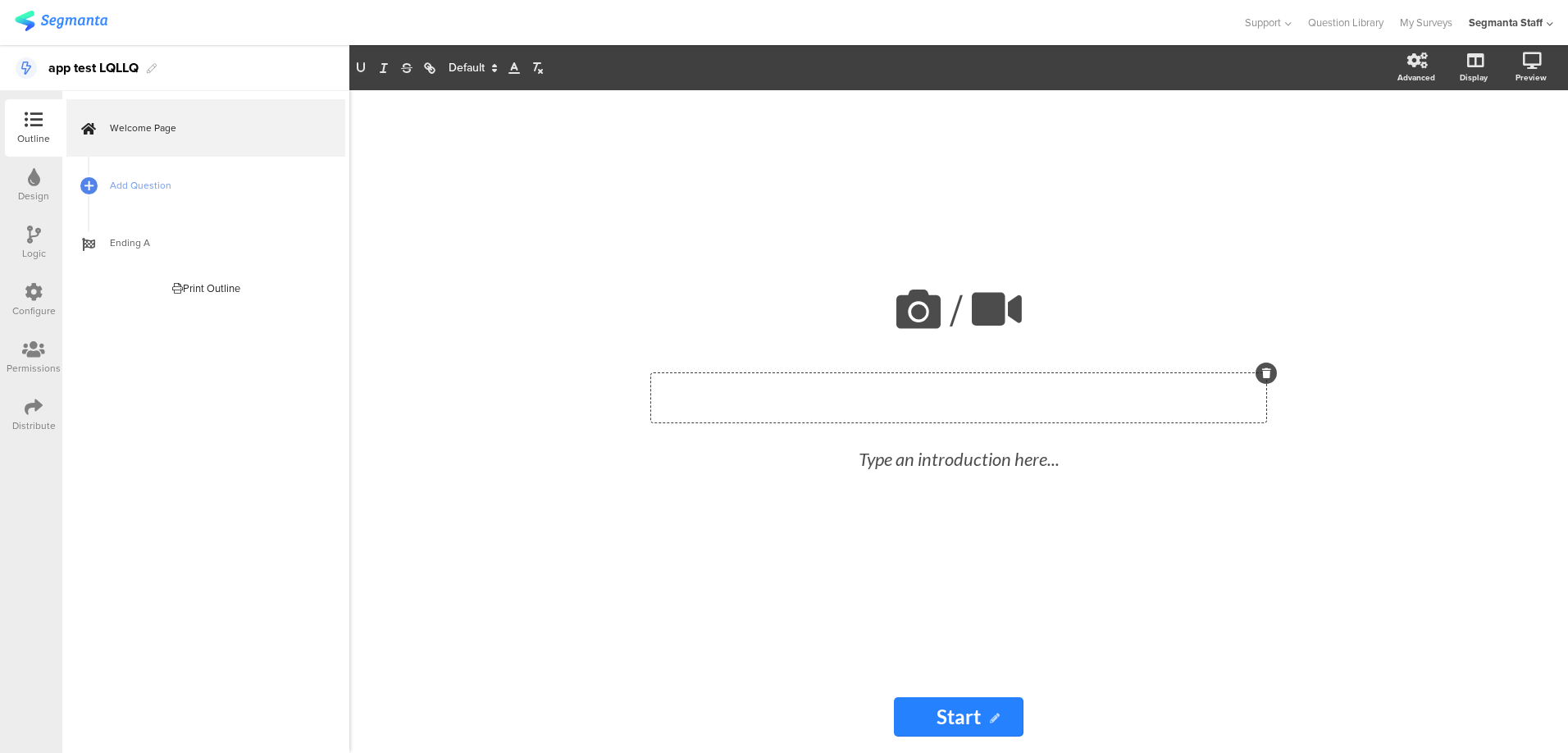
click at [879, 407] on div "Type a heading here..." at bounding box center [959, 398] width 615 height 49
click at [882, 463] on div "Type an introduction here..." at bounding box center [959, 459] width 574 height 27
click at [1245, 446] on div at bounding box center [1250, 442] width 22 height 22
click at [1246, 437] on icon at bounding box center [1250, 441] width 9 height 10
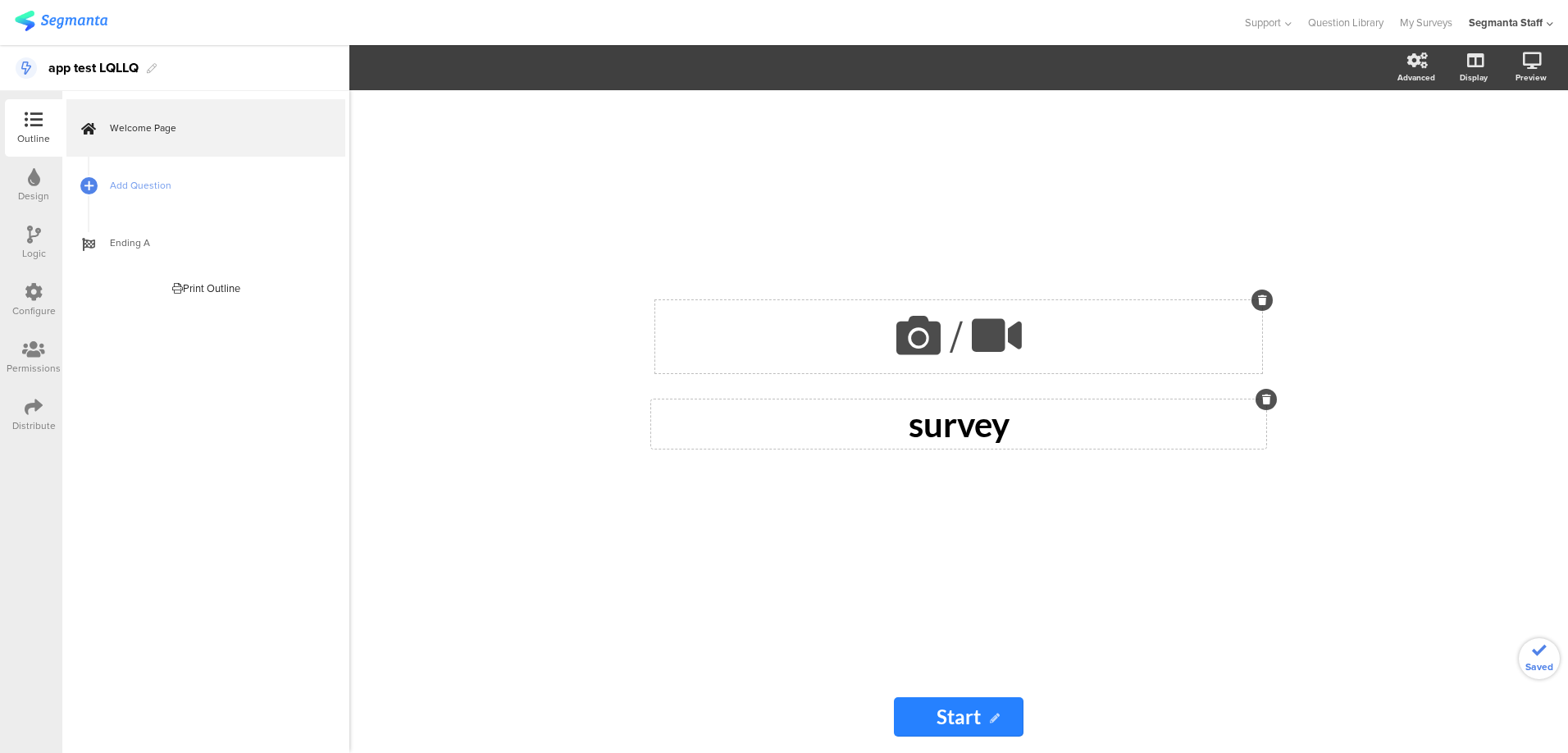
click at [905, 351] on icon at bounding box center [918, 335] width 56 height 56
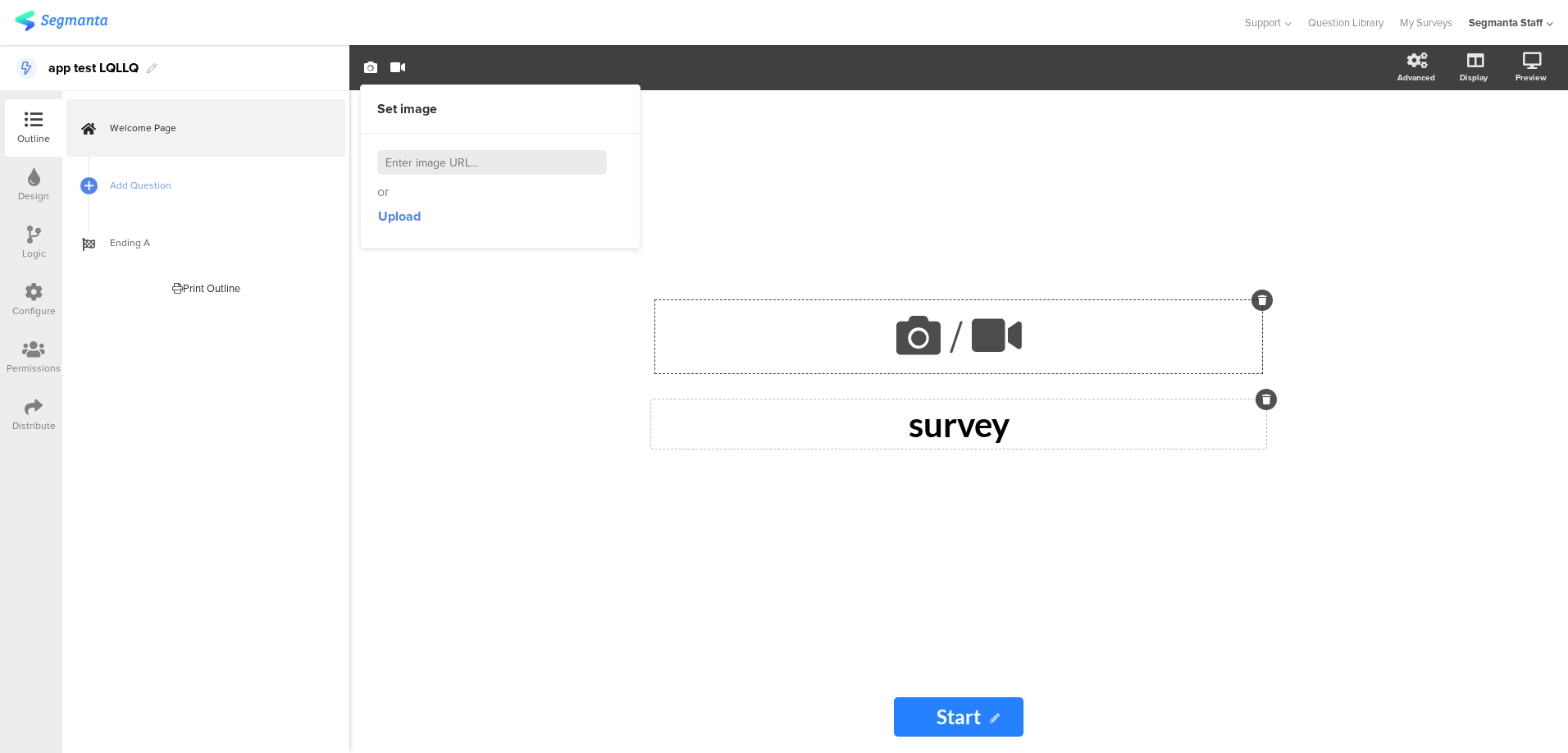
click at [444, 157] on input at bounding box center [492, 162] width 229 height 24
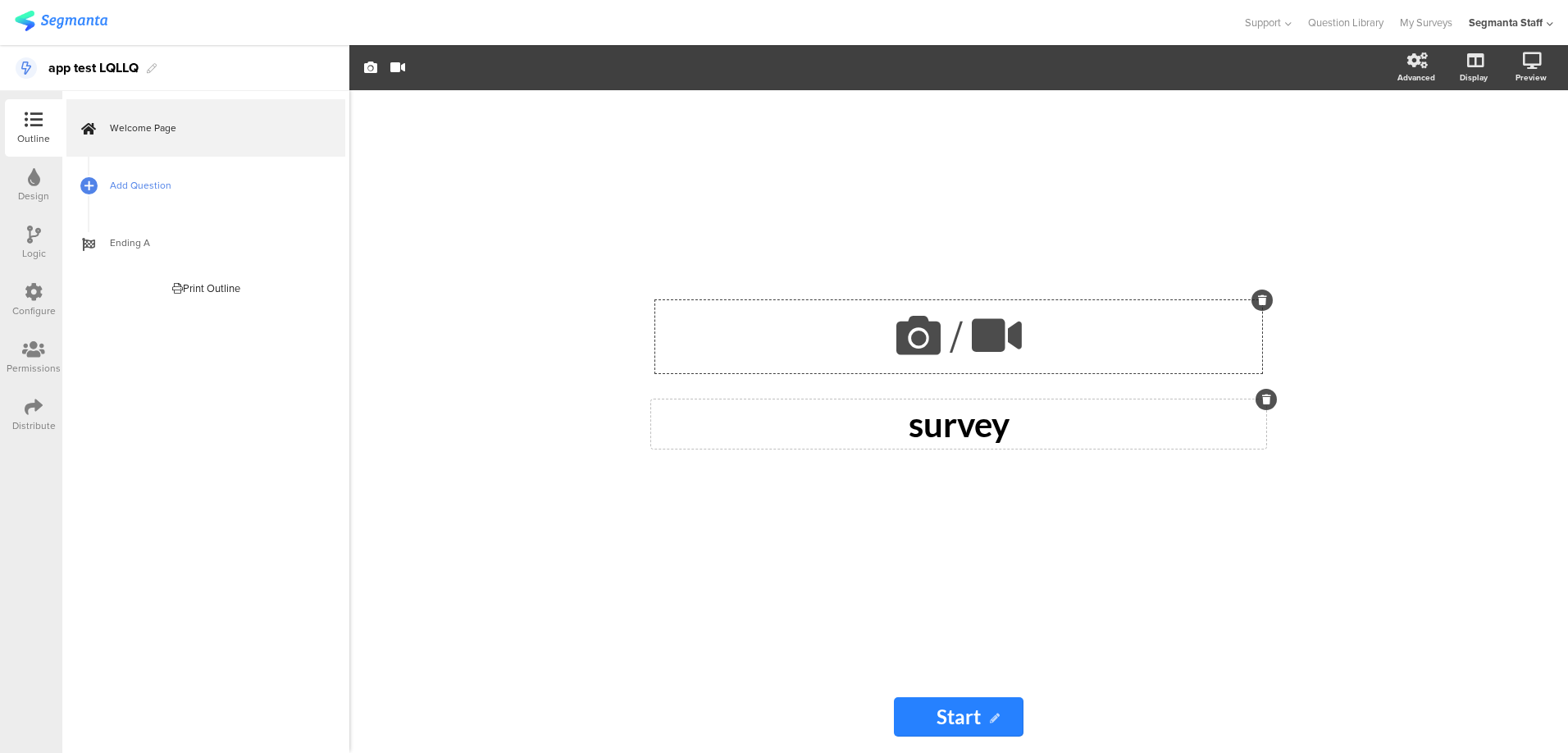
click at [184, 188] on span "Add Question" at bounding box center [214, 185] width 210 height 17
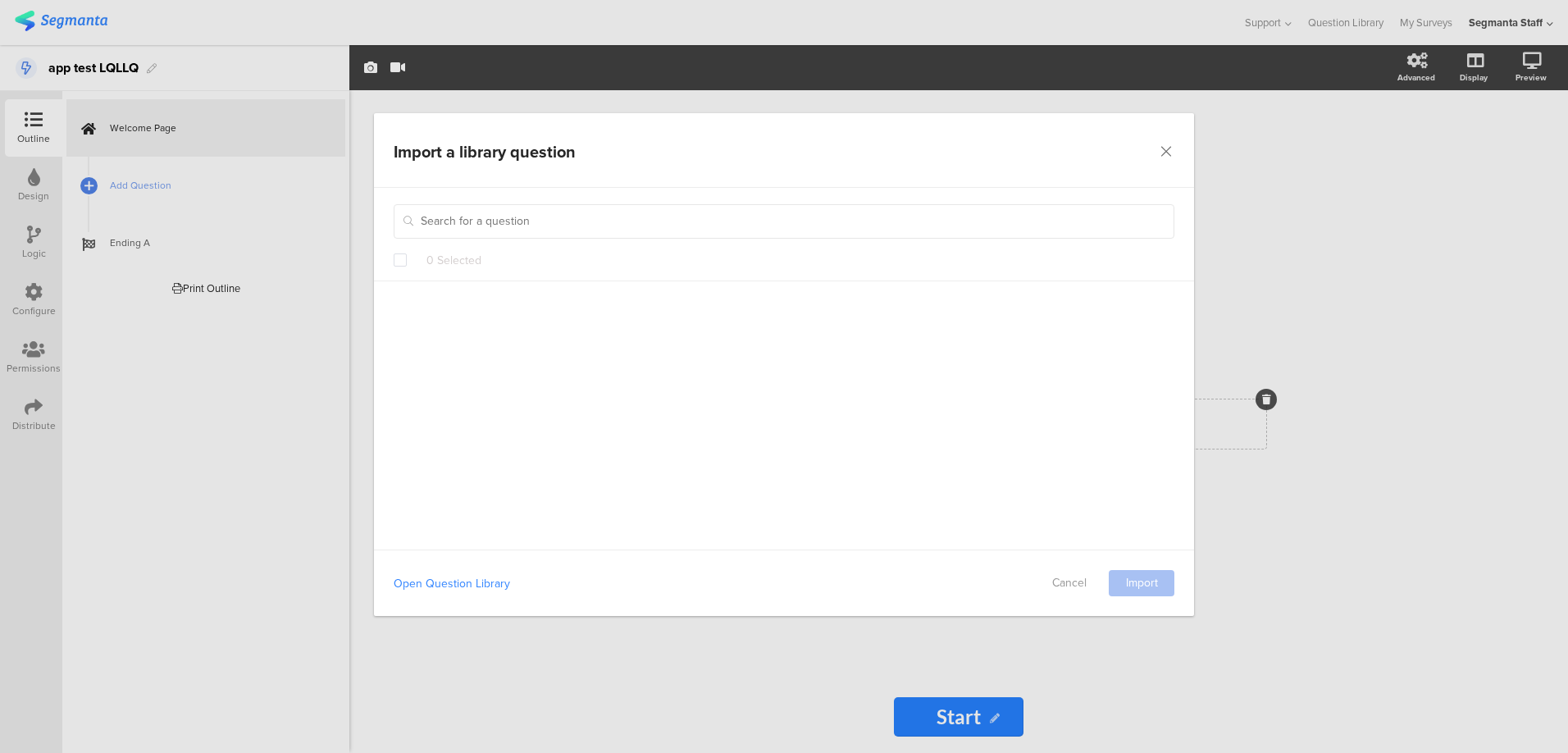
click at [130, 183] on div "Import a library question Failed saving changes. If the problem persists please…" at bounding box center [784, 376] width 1568 height 753
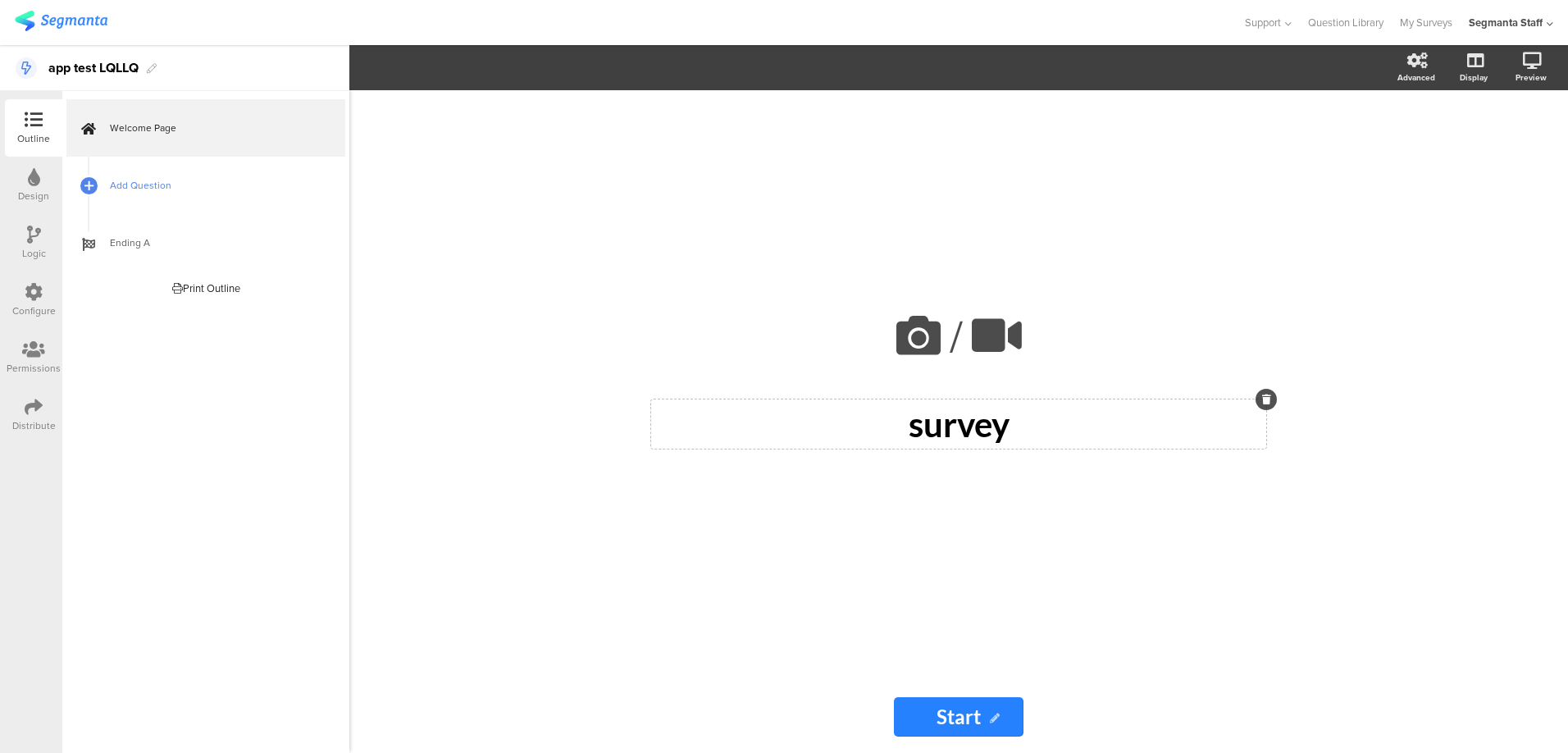
click at [138, 189] on span "Add Question" at bounding box center [214, 185] width 210 height 17
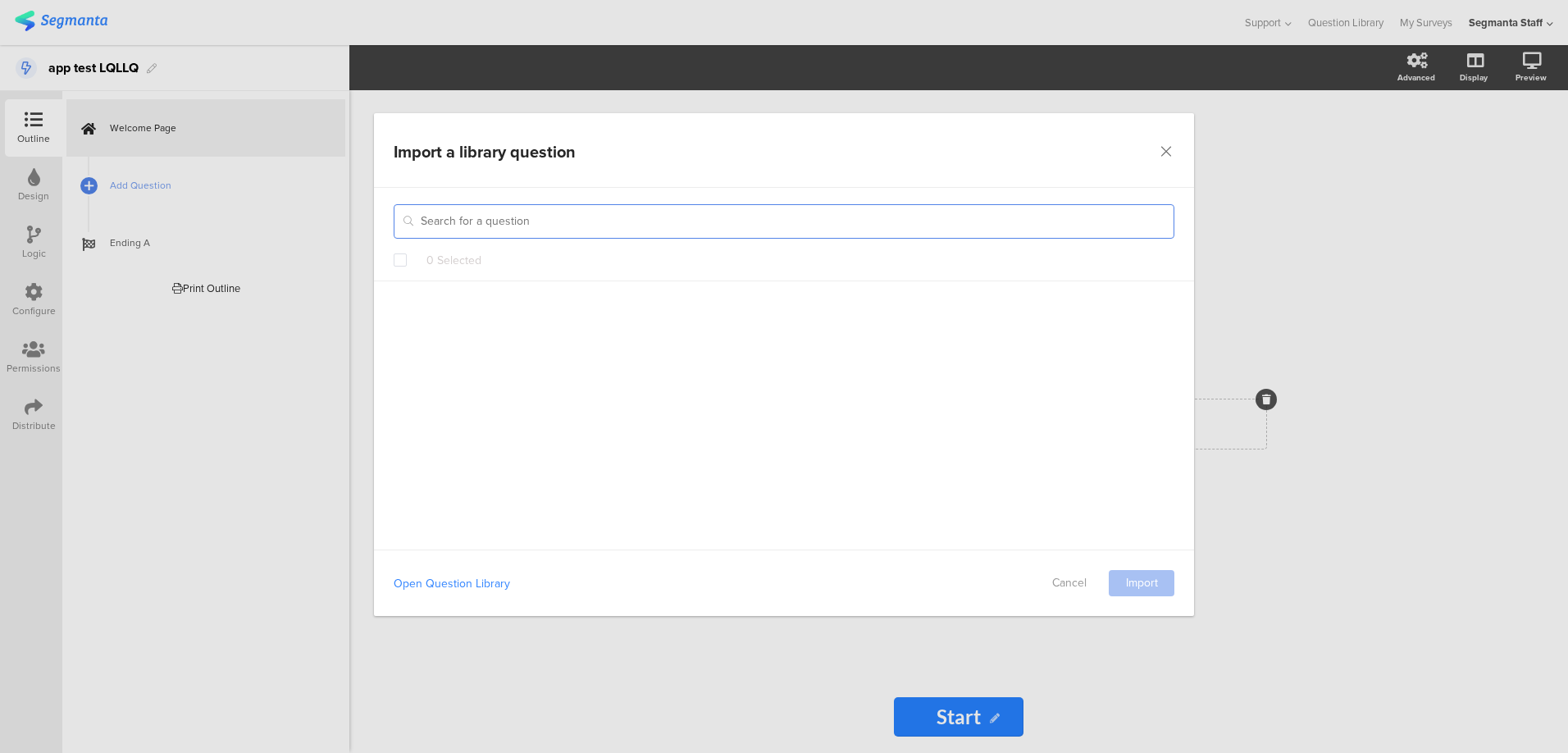
click at [439, 219] on input "dialog" at bounding box center [784, 220] width 781 height 34
paste input "app test LQLLQ"
type input "app test LQLLQ"
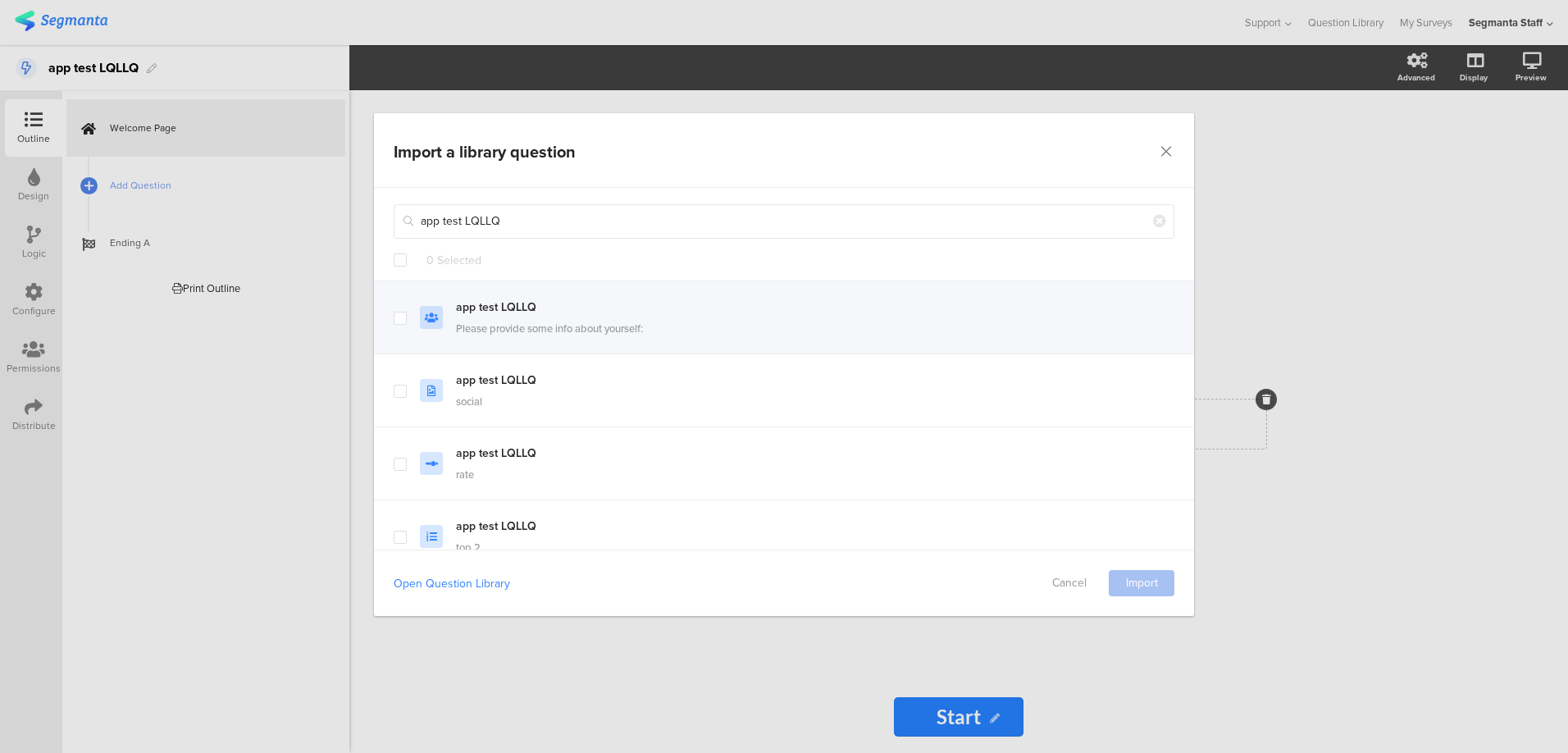
drag, startPoint x: 403, startPoint y: 259, endPoint x: 580, endPoint y: 330, distance: 190.7
click at [404, 259] on span "dialog" at bounding box center [400, 259] width 13 height 13
click at [406, 254] on input "dialog" at bounding box center [406, 254] width 0 height 0
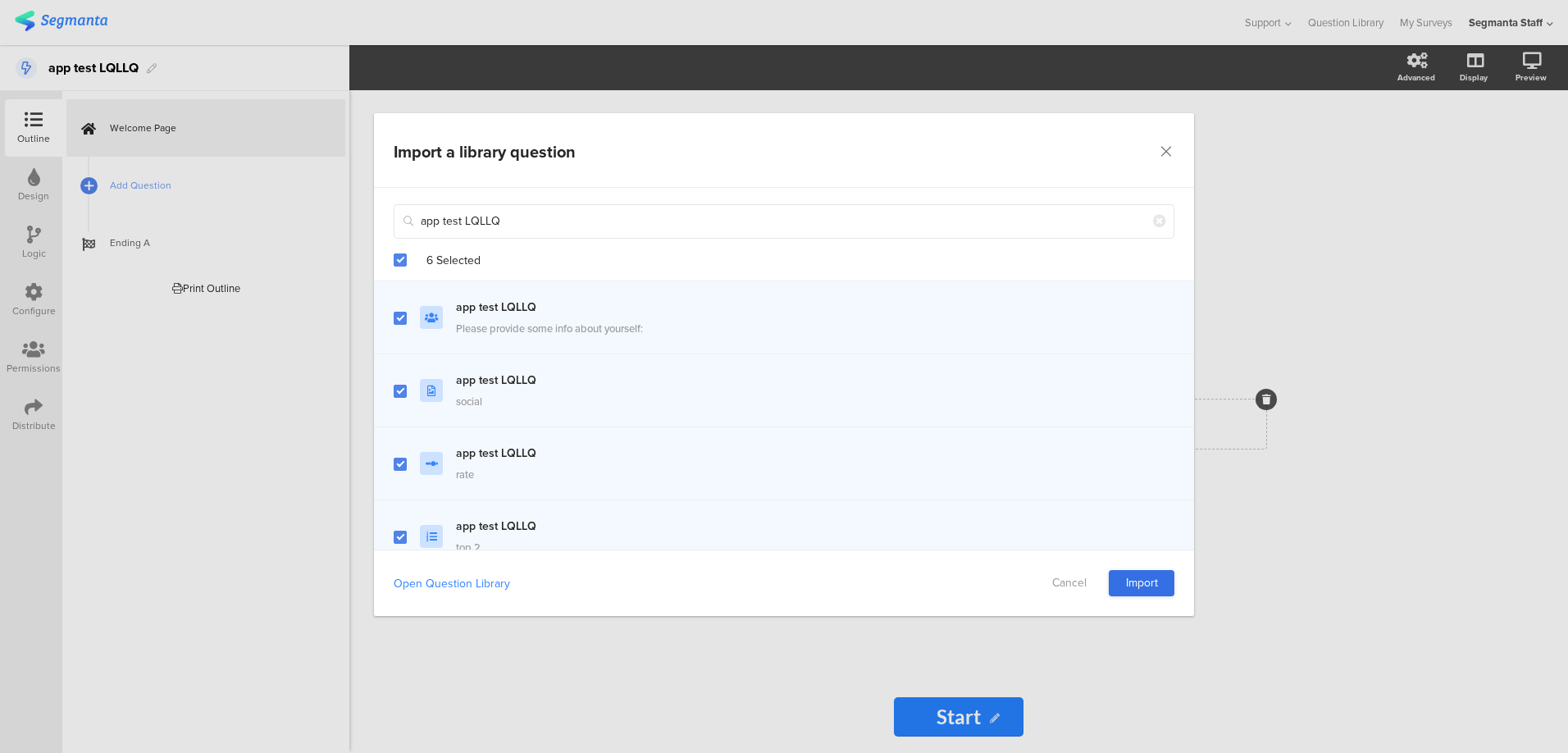
click at [1157, 581] on link "Import" at bounding box center [1141, 583] width 66 height 26
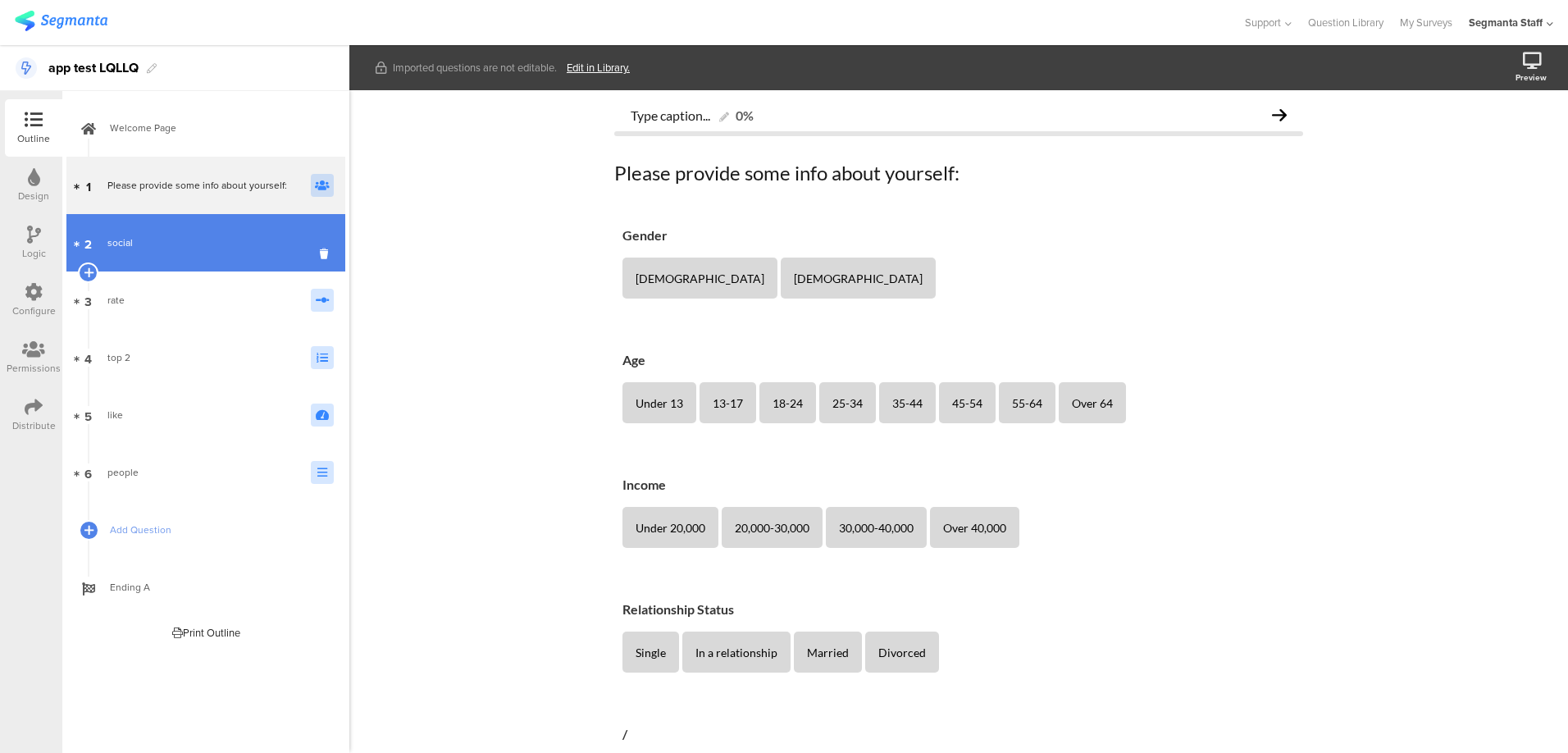
click at [166, 245] on div "social" at bounding box center [203, 242] width 191 height 17
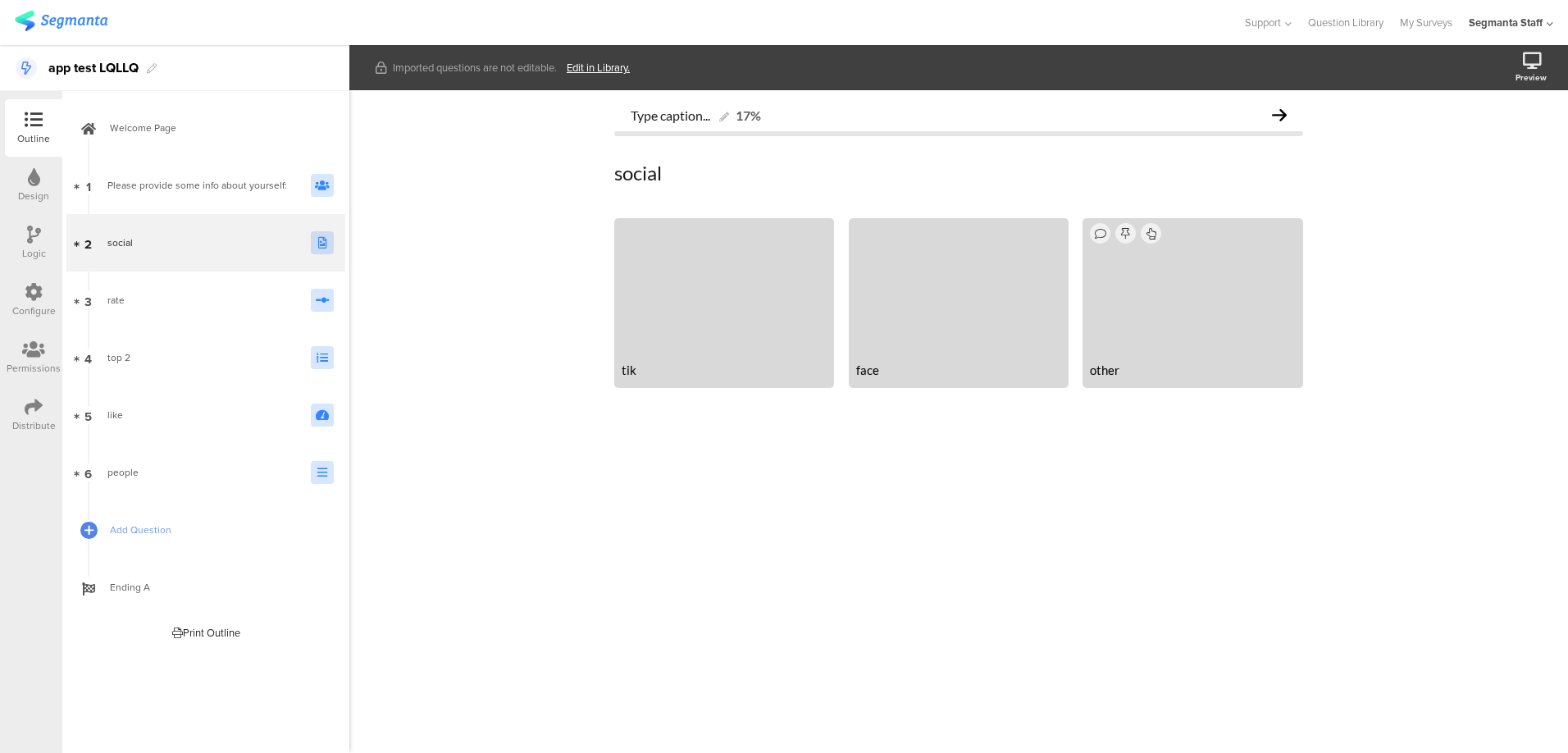
click at [604, 67] on link "Edit in Library." at bounding box center [598, 68] width 63 height 16
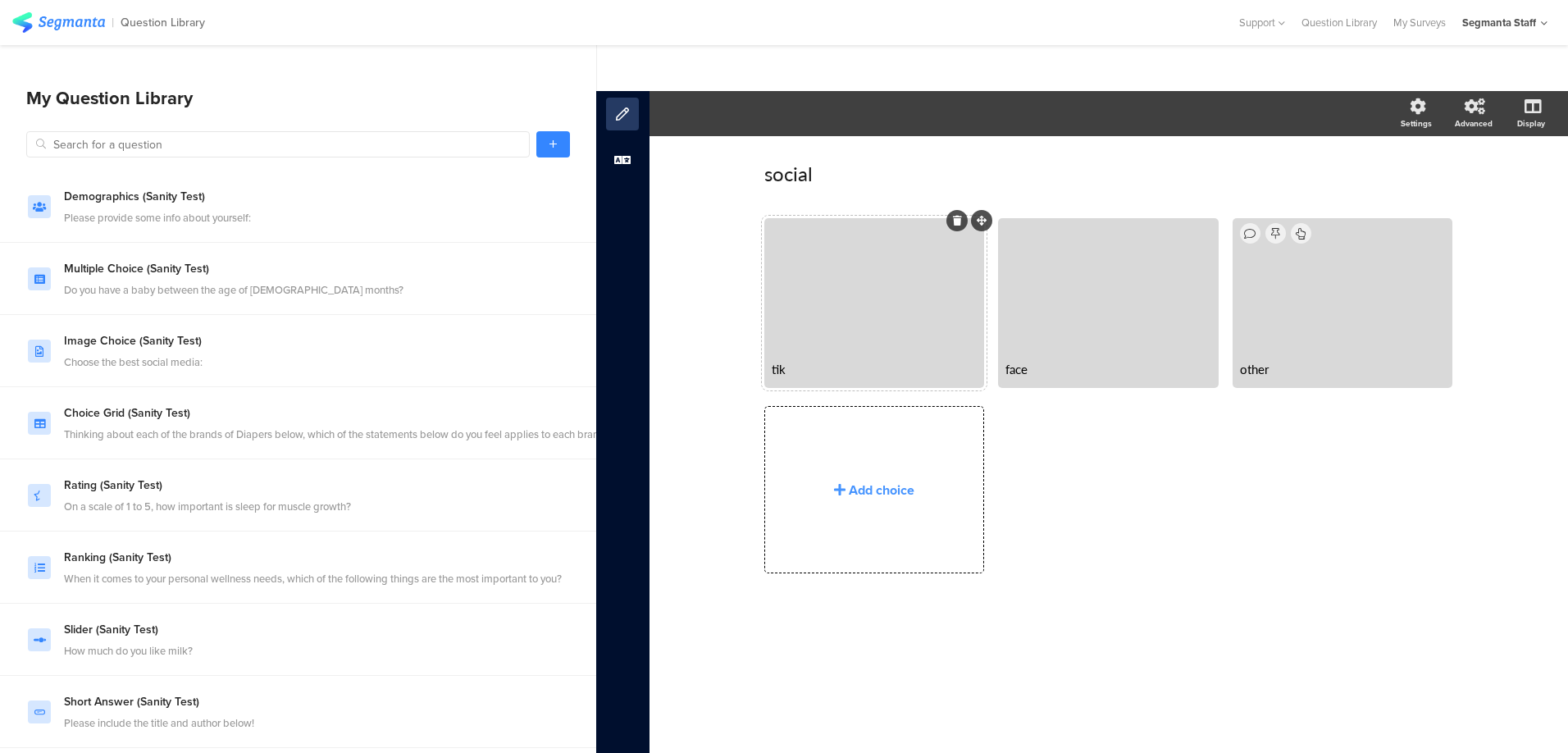
click at [836, 330] on div at bounding box center [874, 286] width 214 height 131
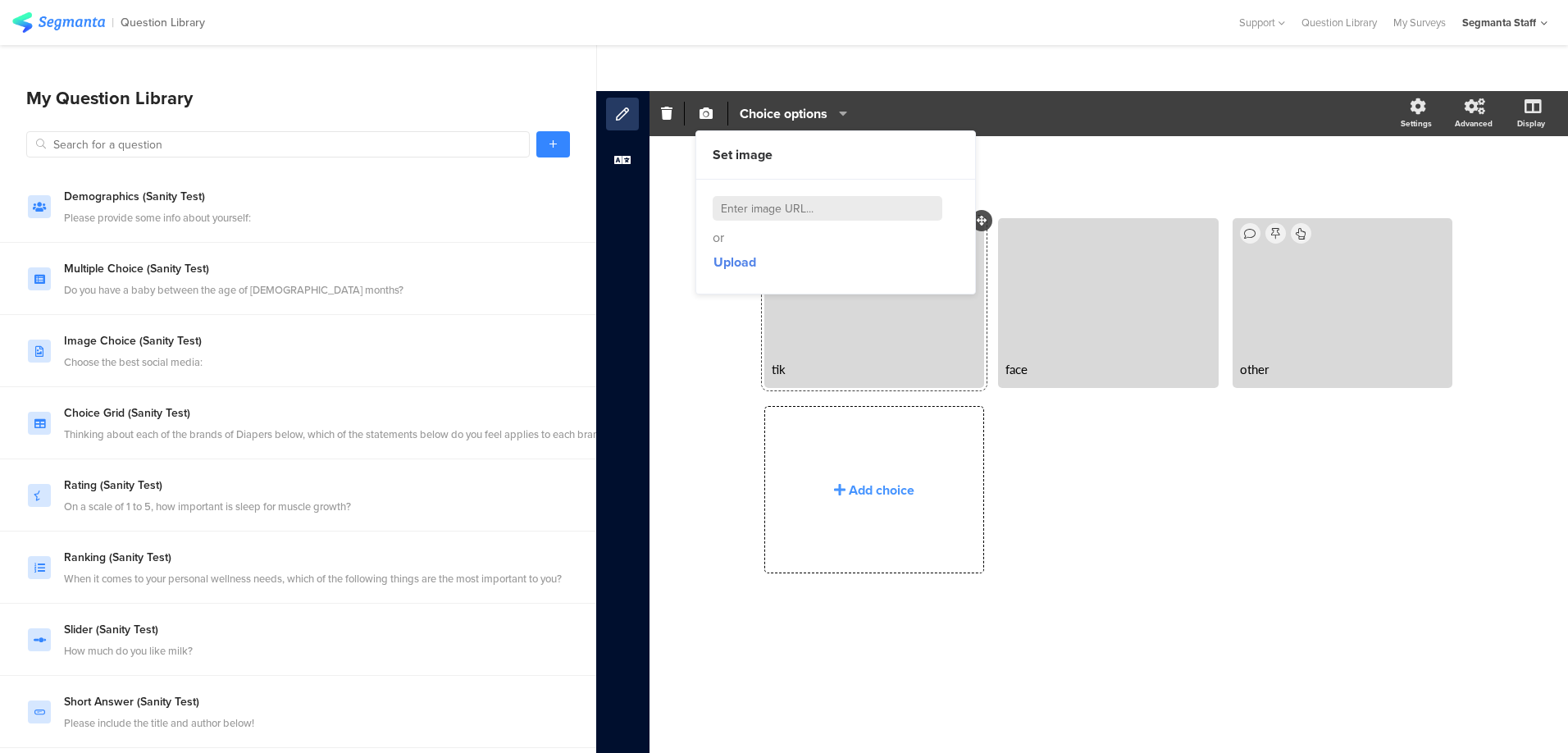
click at [775, 224] on div "or Upload" at bounding box center [835, 236] width 246 height 80
click at [779, 210] on input at bounding box center [828, 208] width 229 height 24
paste input "[URL][DOMAIN_NAME]"
type input "[URL][DOMAIN_NAME]"
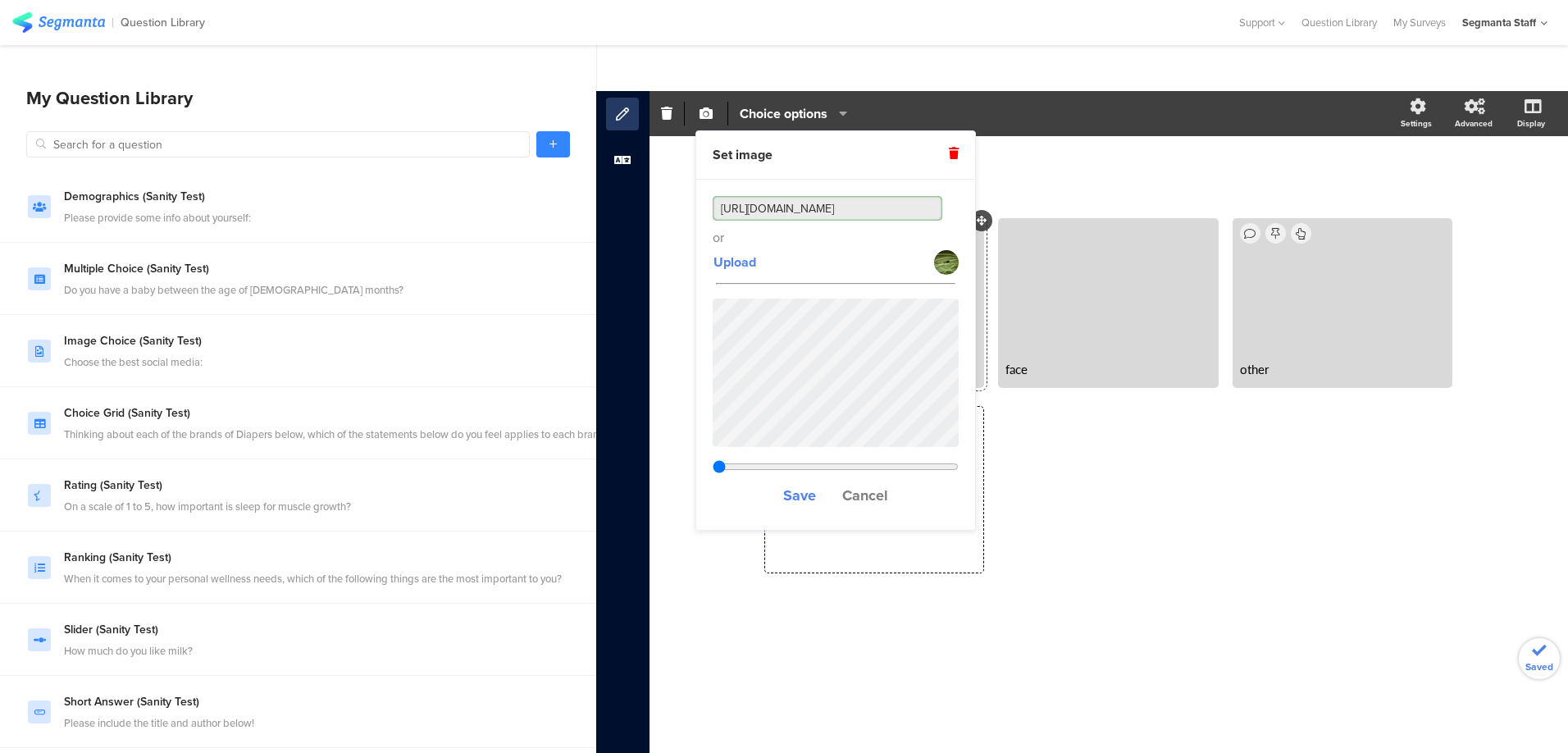
type input "0.468375"
type input "[URL][DOMAIN_NAME]"
click at [800, 494] on span "Save" at bounding box center [799, 495] width 32 height 22
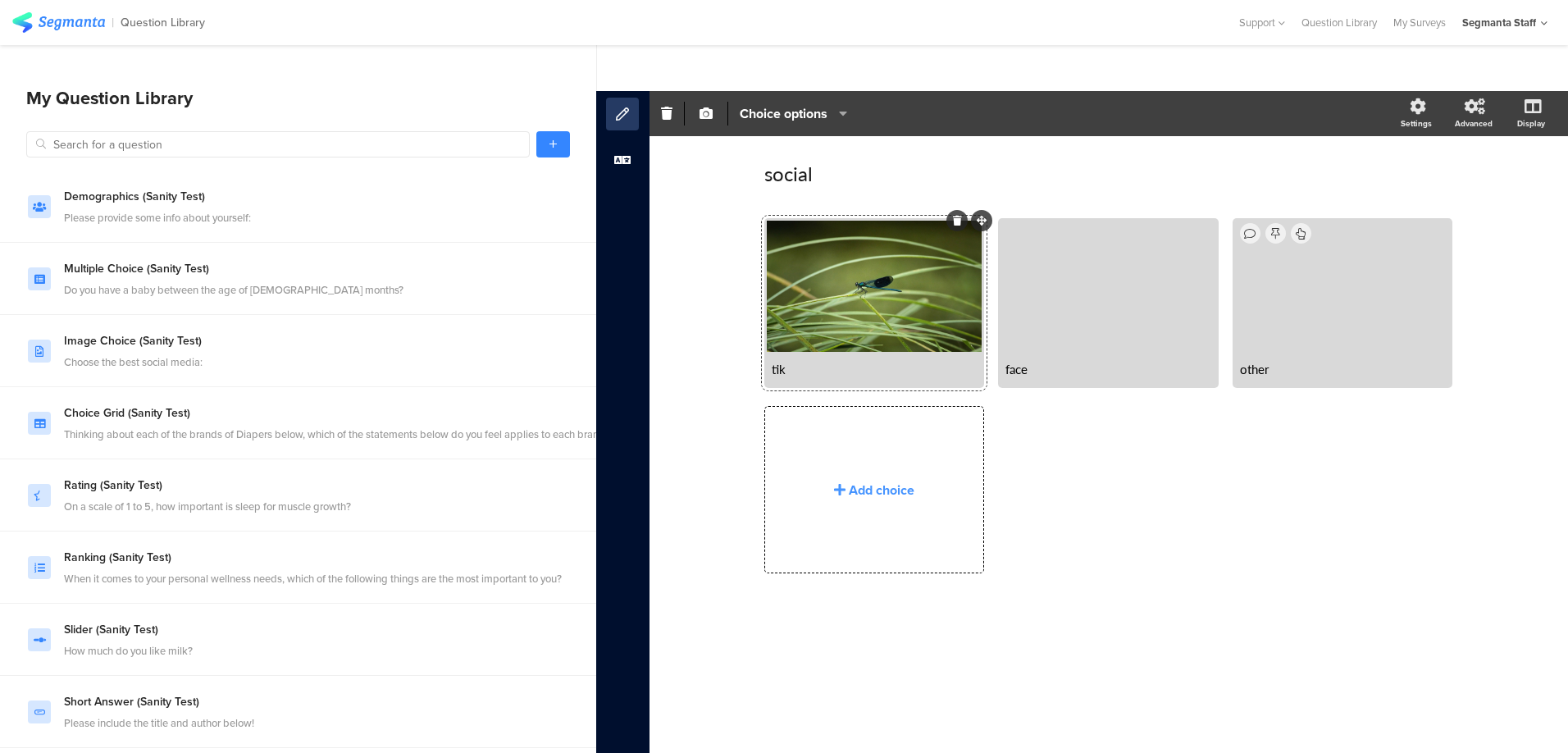
click at [676, 265] on div "social social tik face" at bounding box center [1109, 445] width 919 height 617
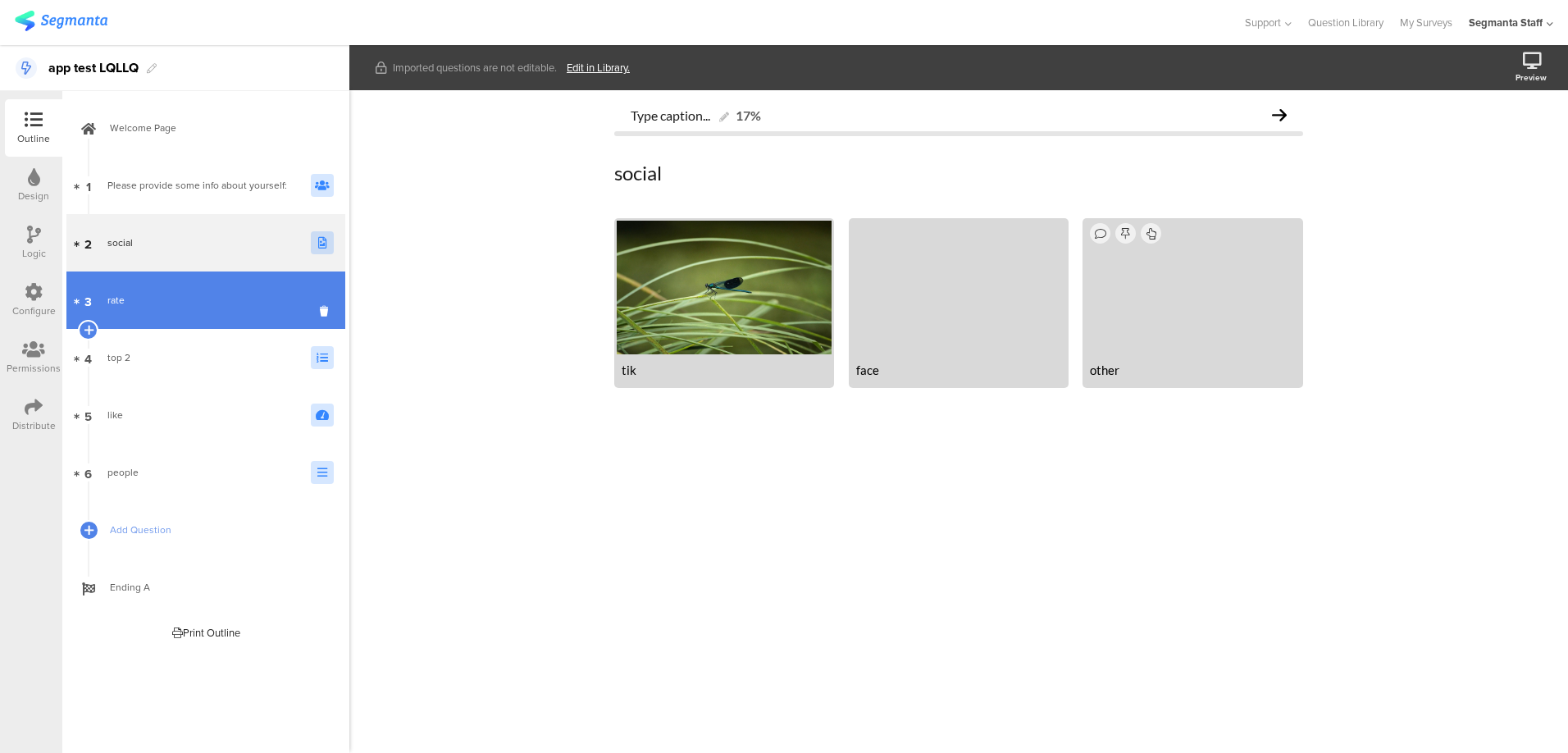
click at [154, 312] on link "3 rate" at bounding box center [206, 300] width 279 height 58
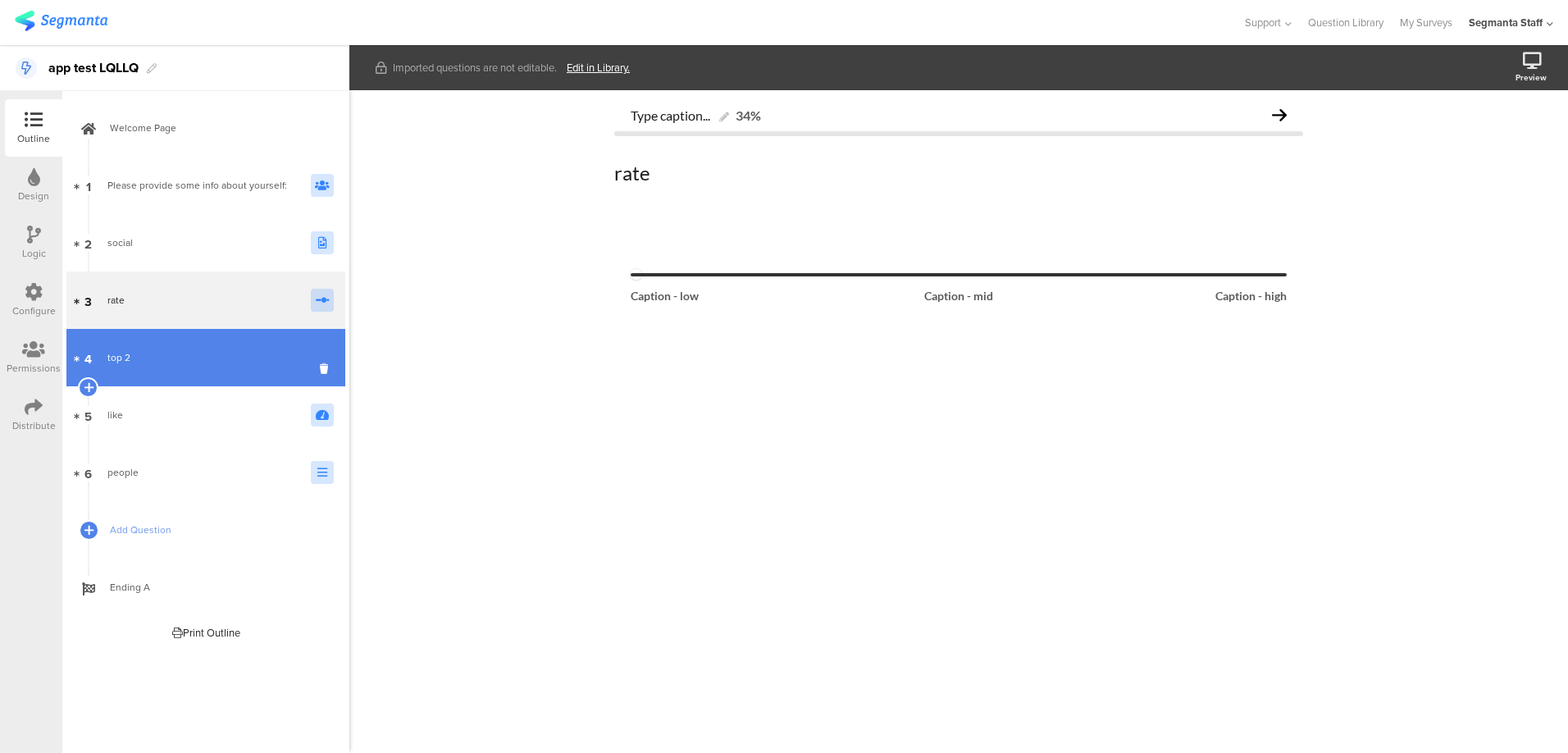
click at [153, 360] on div "top 2" at bounding box center [203, 357] width 191 height 17
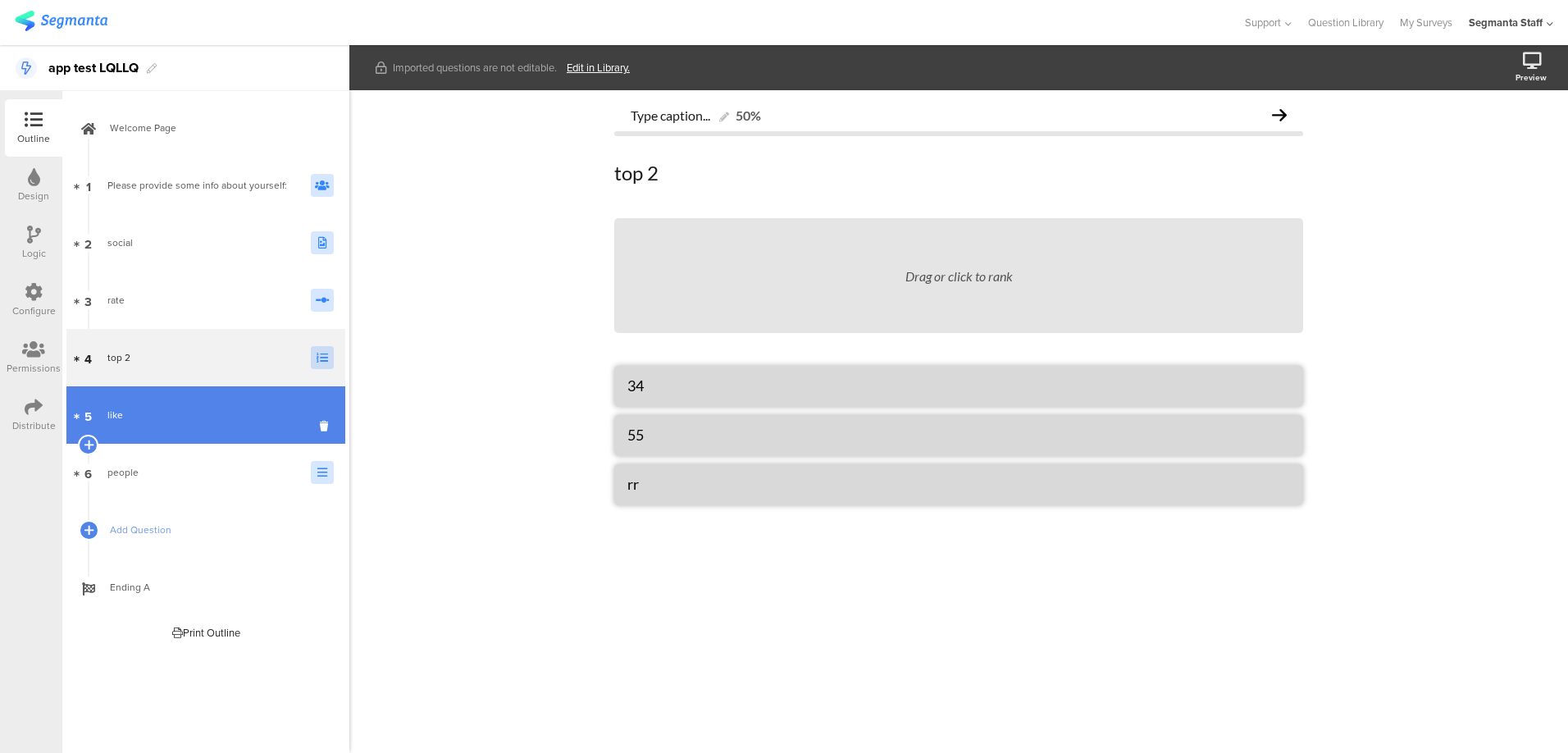
click at [151, 409] on div "like" at bounding box center [203, 414] width 191 height 17
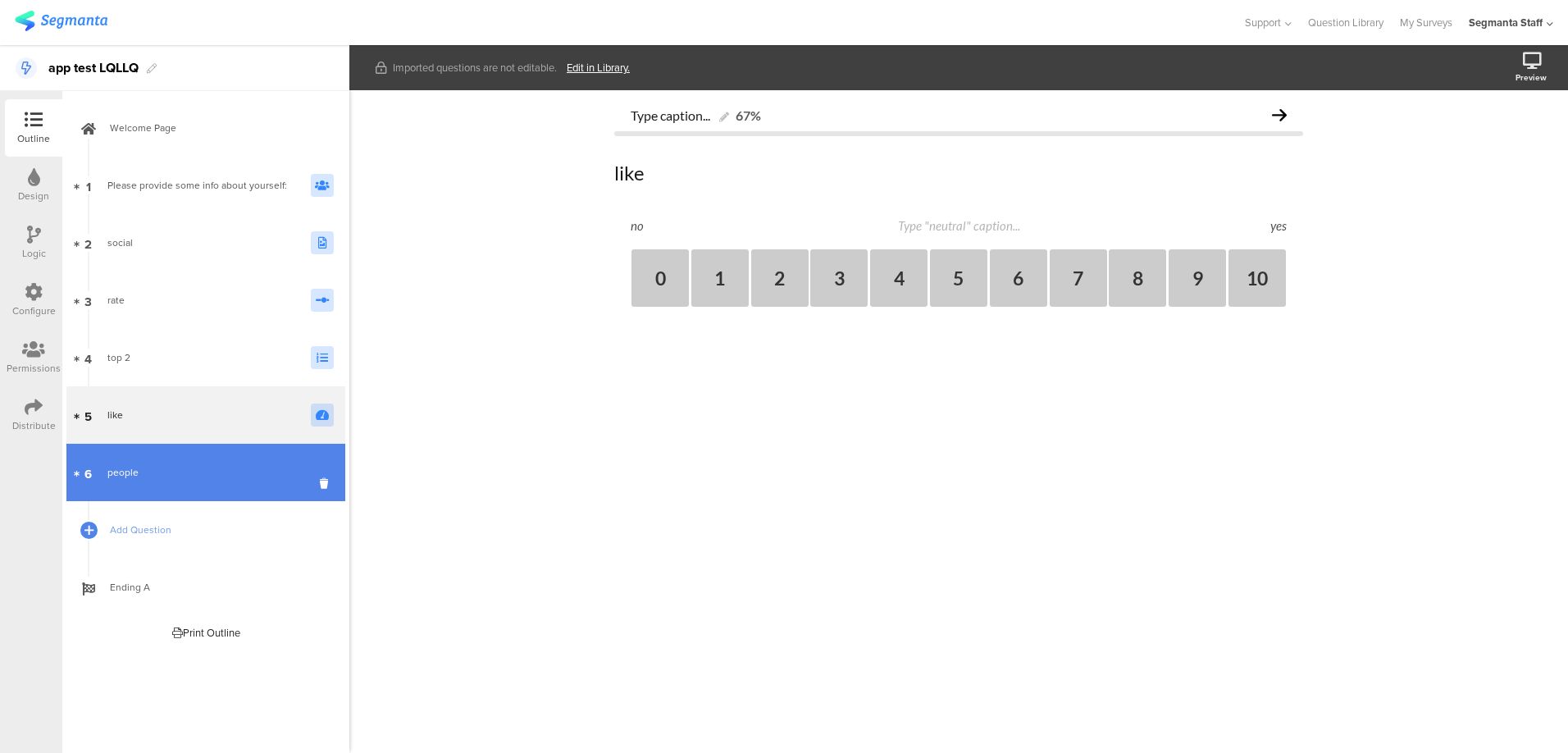
click at [151, 451] on link "6 people" at bounding box center [206, 472] width 279 height 58
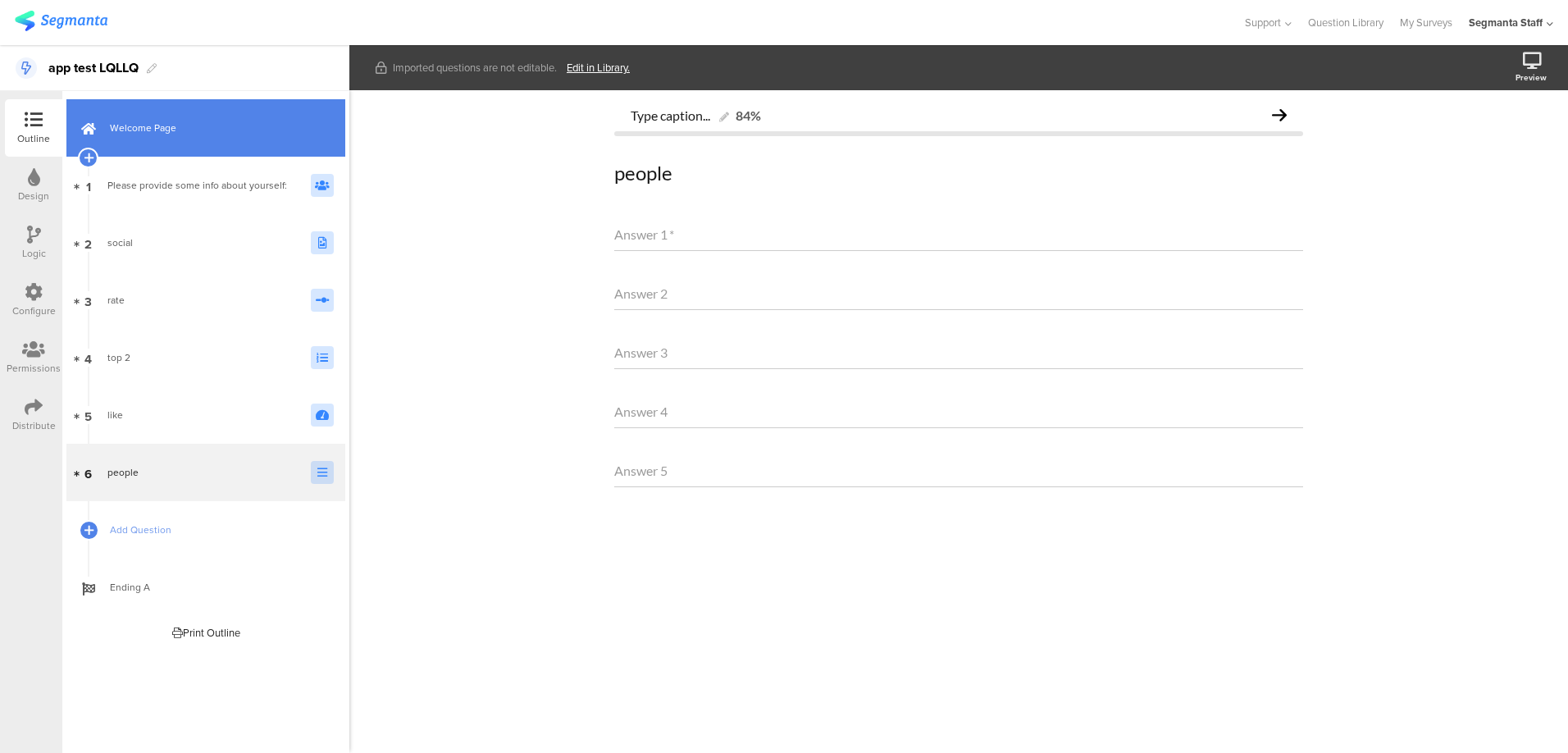
click at [164, 149] on link "Welcome Page" at bounding box center [206, 127] width 279 height 58
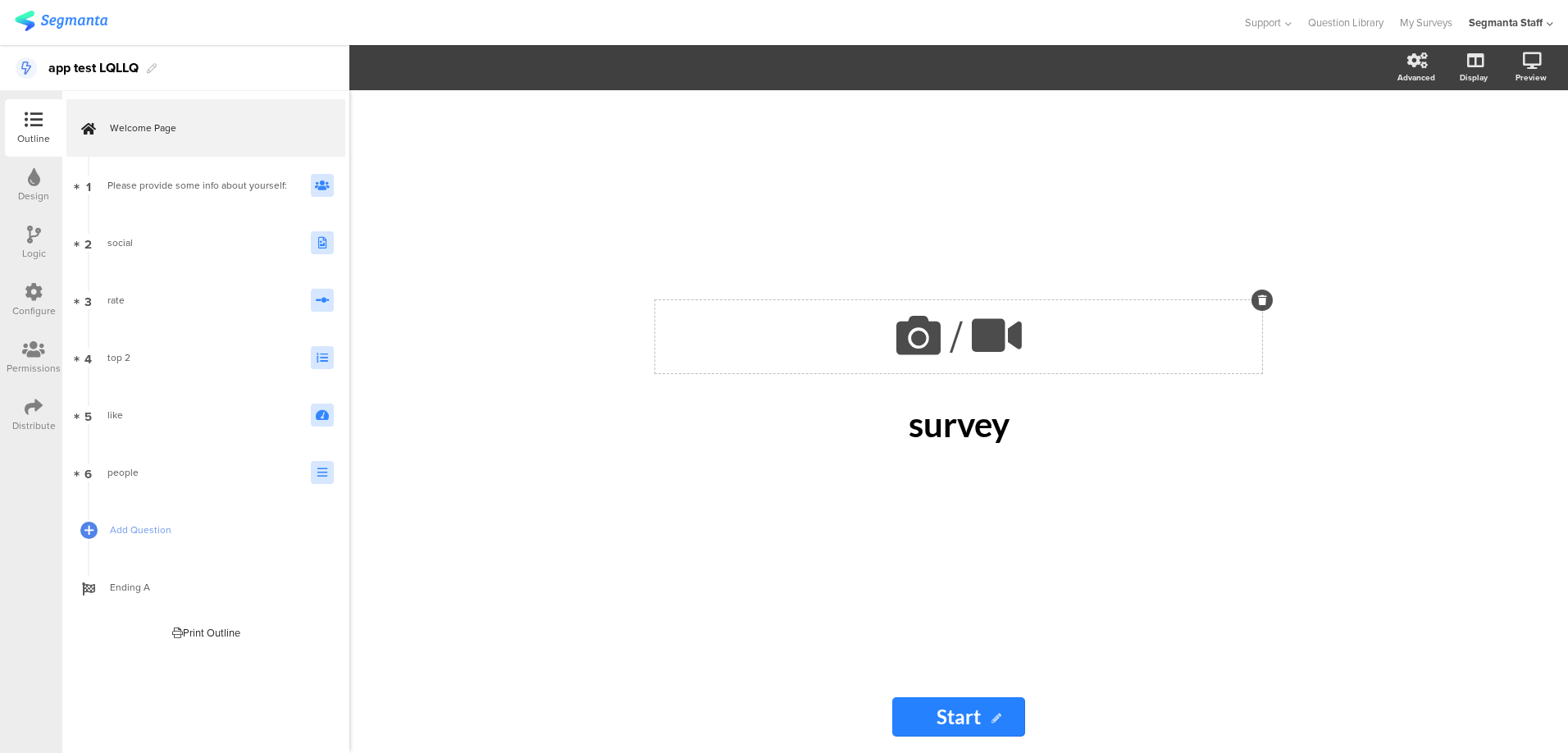
click at [902, 321] on icon at bounding box center [918, 335] width 56 height 56
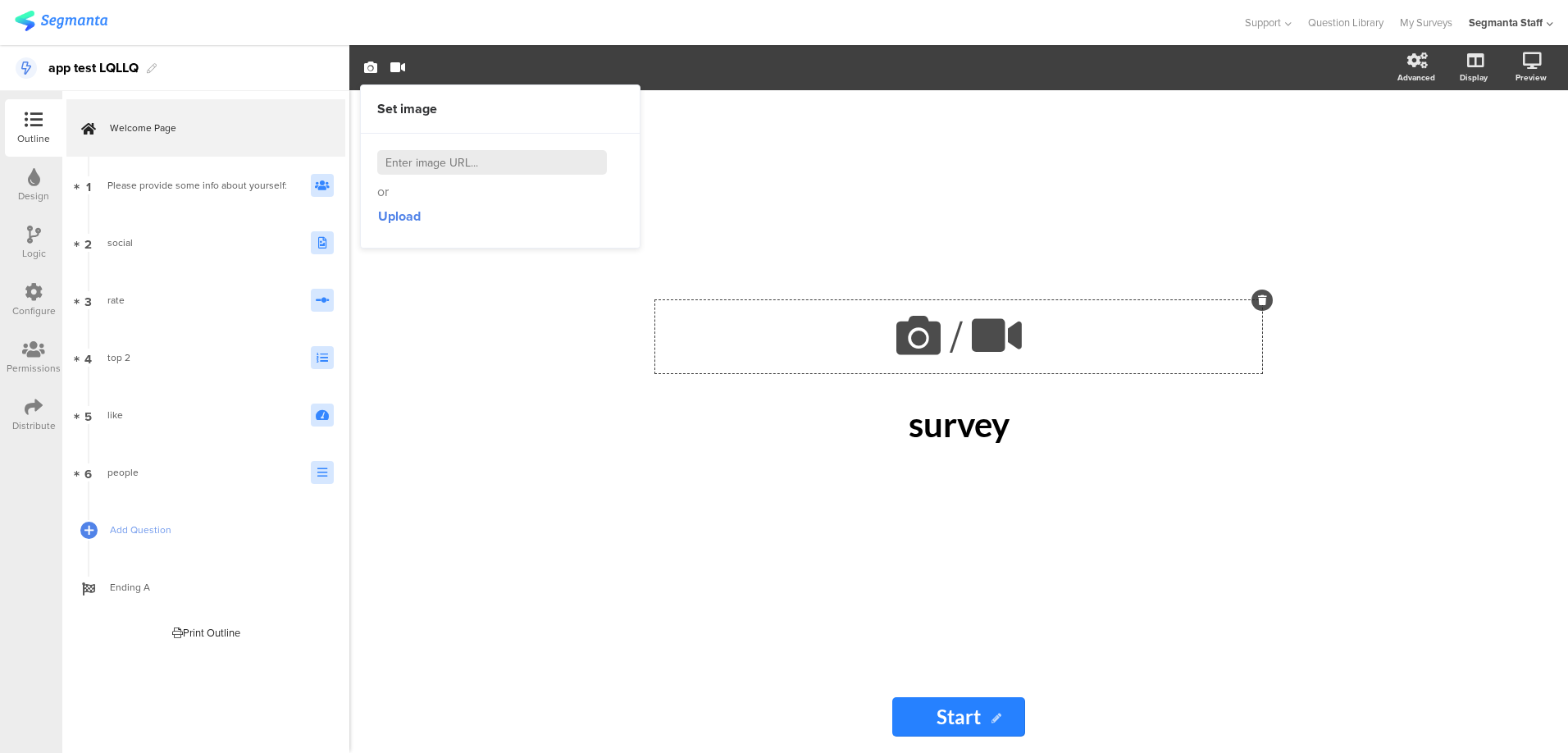
click at [488, 164] on input at bounding box center [492, 162] width 229 height 24
paste input "[URL][DOMAIN_NAME]"
type input "[URL][DOMAIN_NAME]"
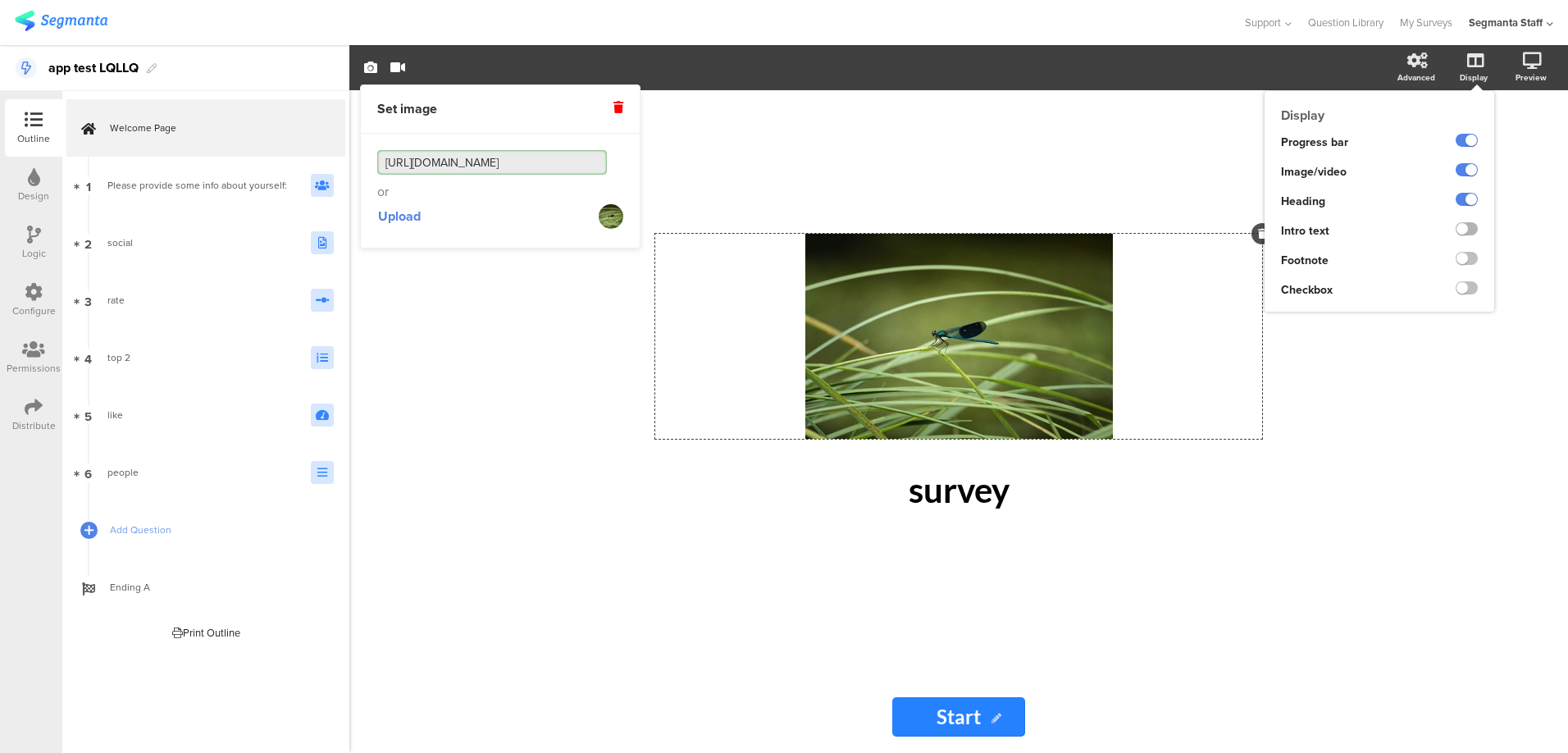
click at [1468, 229] on label at bounding box center [1466, 228] width 23 height 13
click at [0, 0] on input "checkbox" at bounding box center [0, 0] width 0 height 0
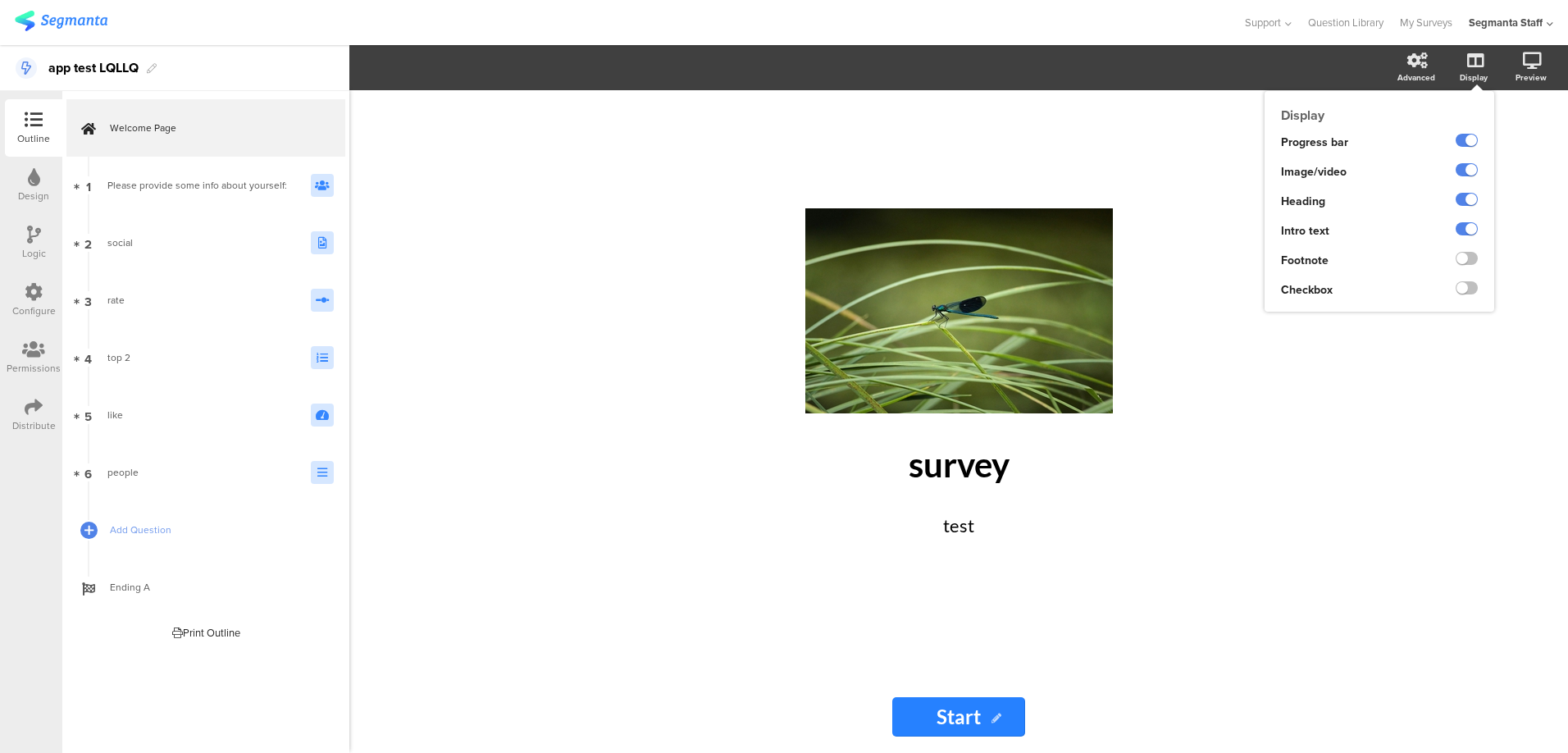
drag, startPoint x: 1459, startPoint y: 264, endPoint x: 1463, endPoint y: 297, distance: 33.2
click at [1460, 266] on ng-transclude at bounding box center [1466, 259] width 23 height 19
click at [1474, 267] on ng-transclude at bounding box center [1466, 259] width 23 height 19
click at [1471, 256] on label at bounding box center [1466, 258] width 23 height 13
click at [0, 0] on input "checkbox" at bounding box center [0, 0] width 0 height 0
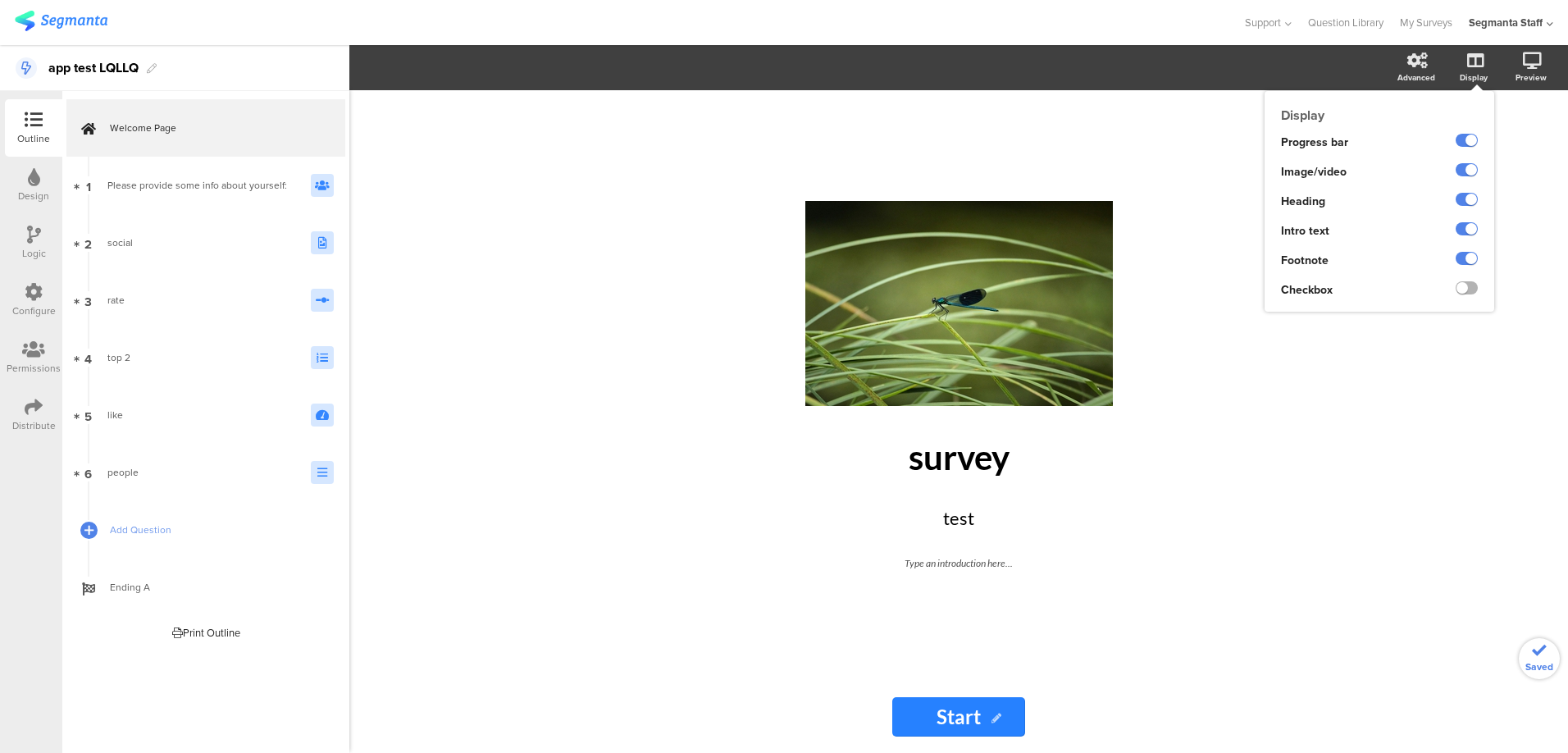
click at [1468, 286] on label at bounding box center [1466, 287] width 23 height 13
click at [0, 0] on input "checkbox" at bounding box center [0, 0] width 0 height 0
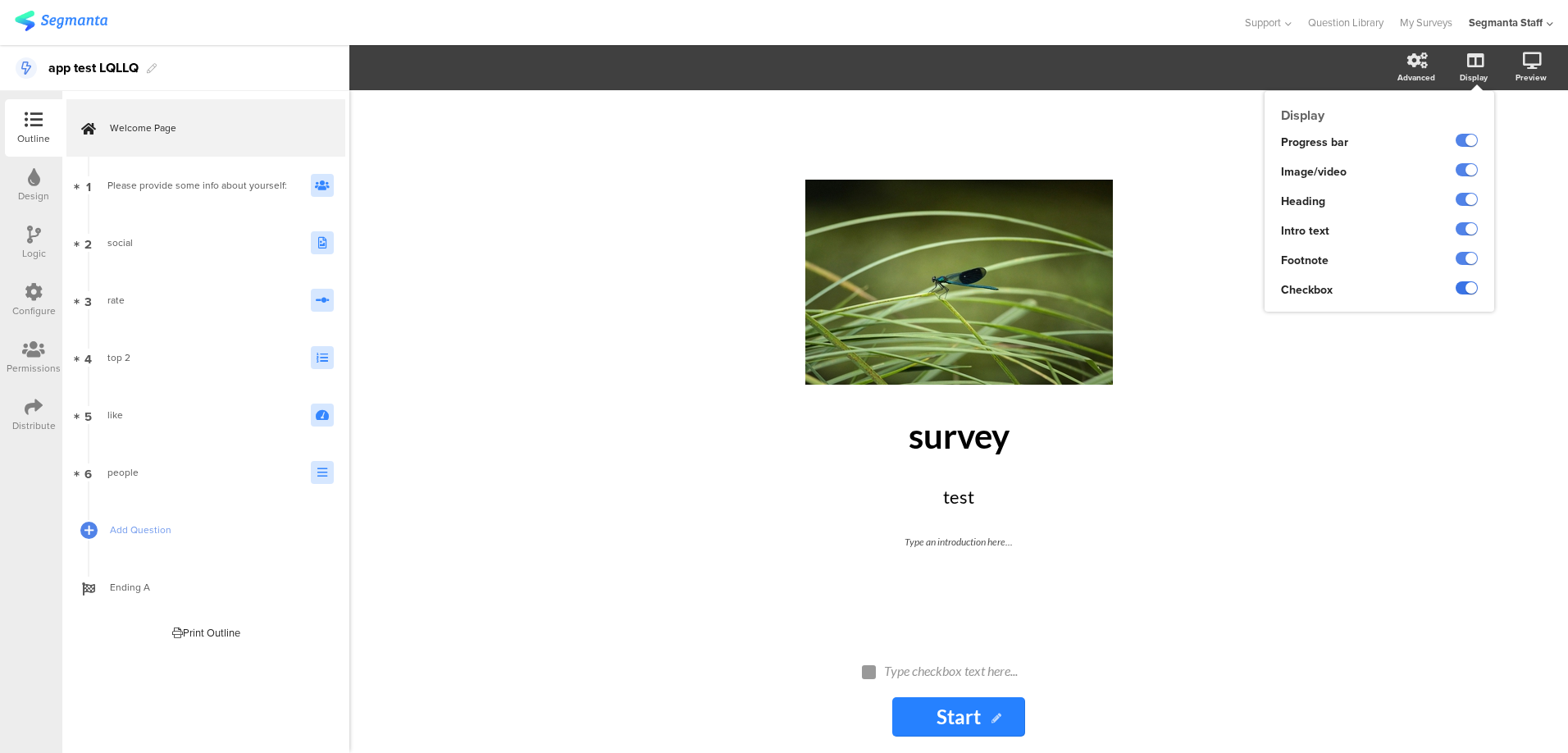
click at [1465, 294] on label at bounding box center [1466, 287] width 23 height 13
click at [0, 0] on input "checkbox" at bounding box center [0, 0] width 0 height 0
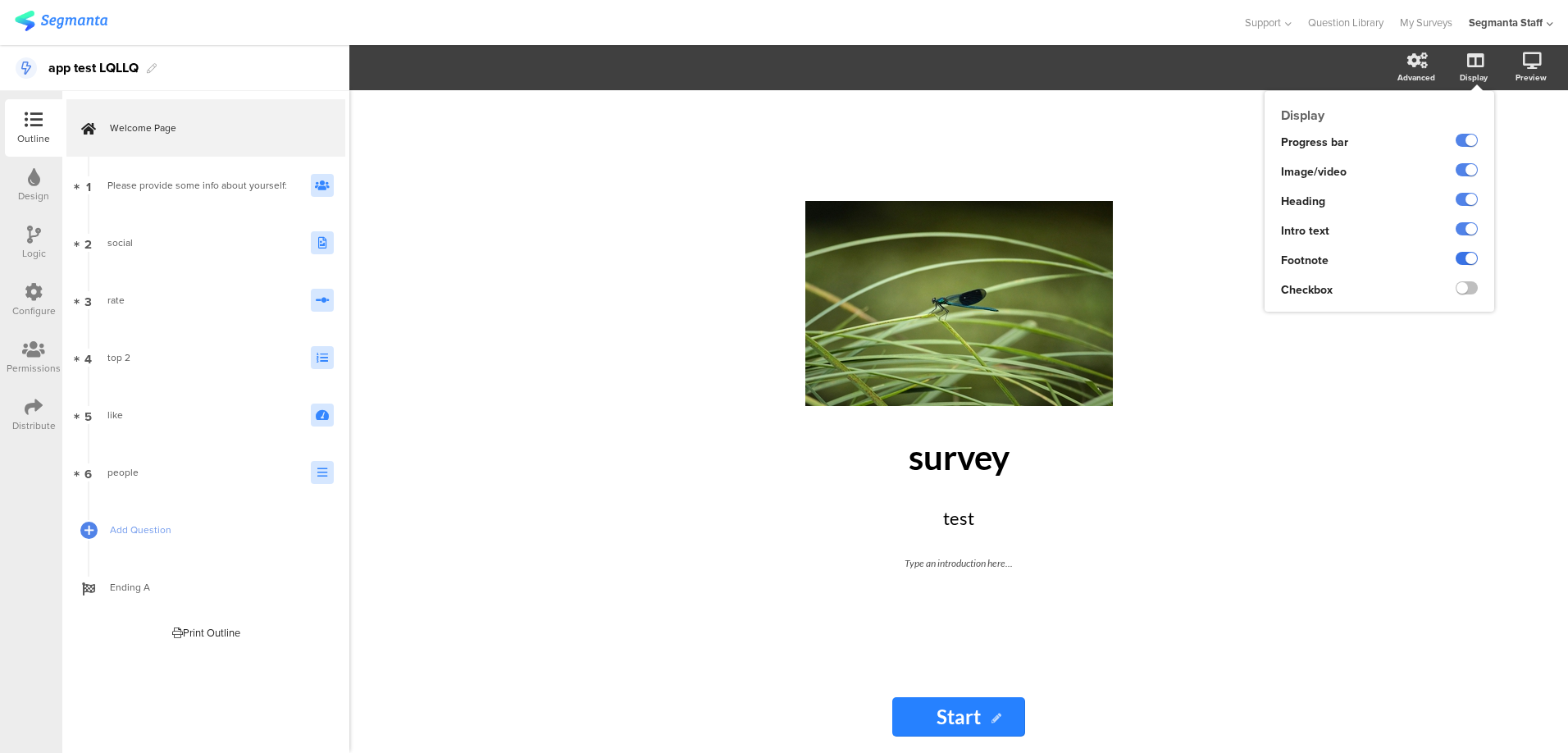
click at [1465, 262] on label at bounding box center [1466, 258] width 23 height 13
click at [0, 0] on input "checkbox" at bounding box center [0, 0] width 0 height 0
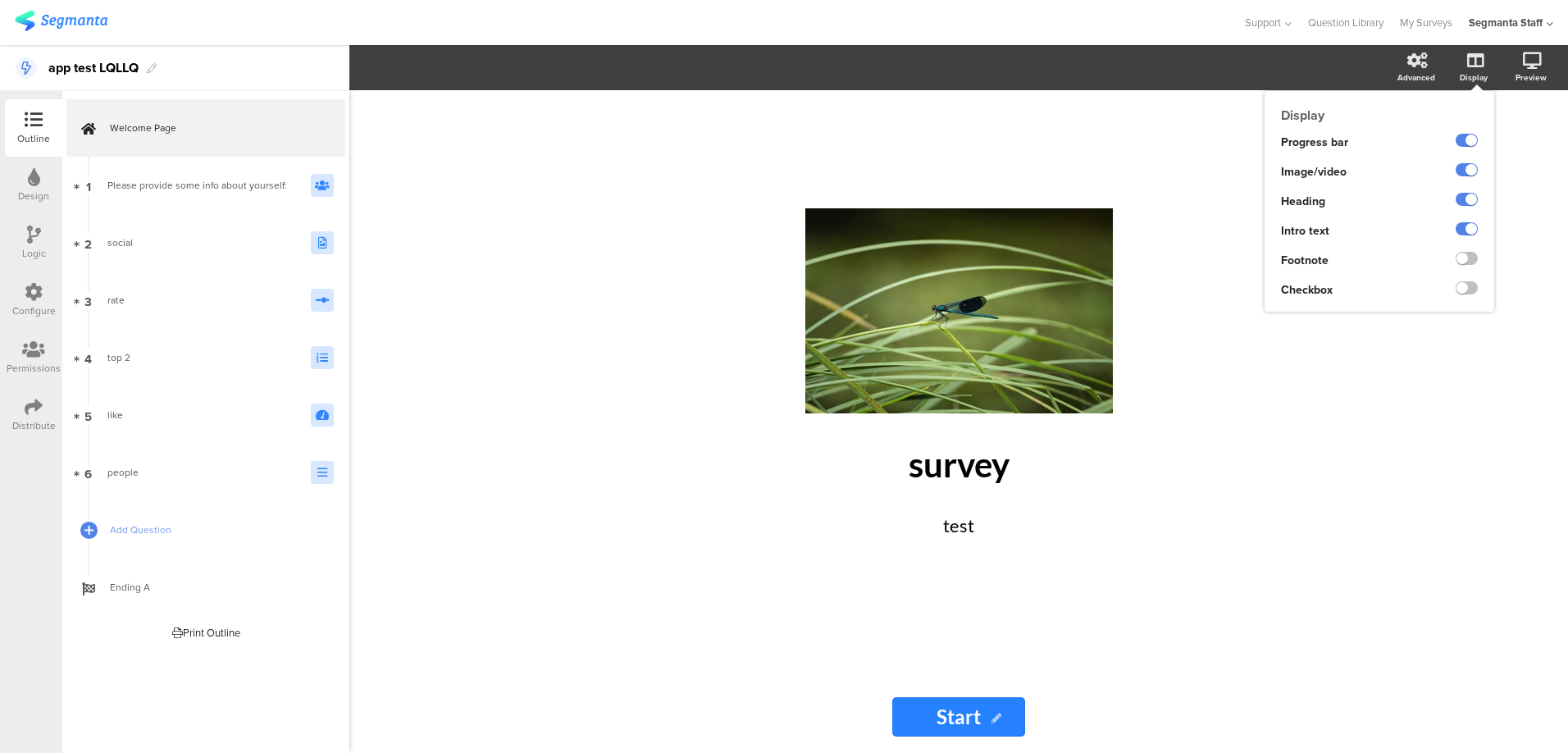
click at [1464, 220] on div at bounding box center [1453, 231] width 80 height 29
click at [22, 182] on div "Design" at bounding box center [33, 185] width 58 height 58
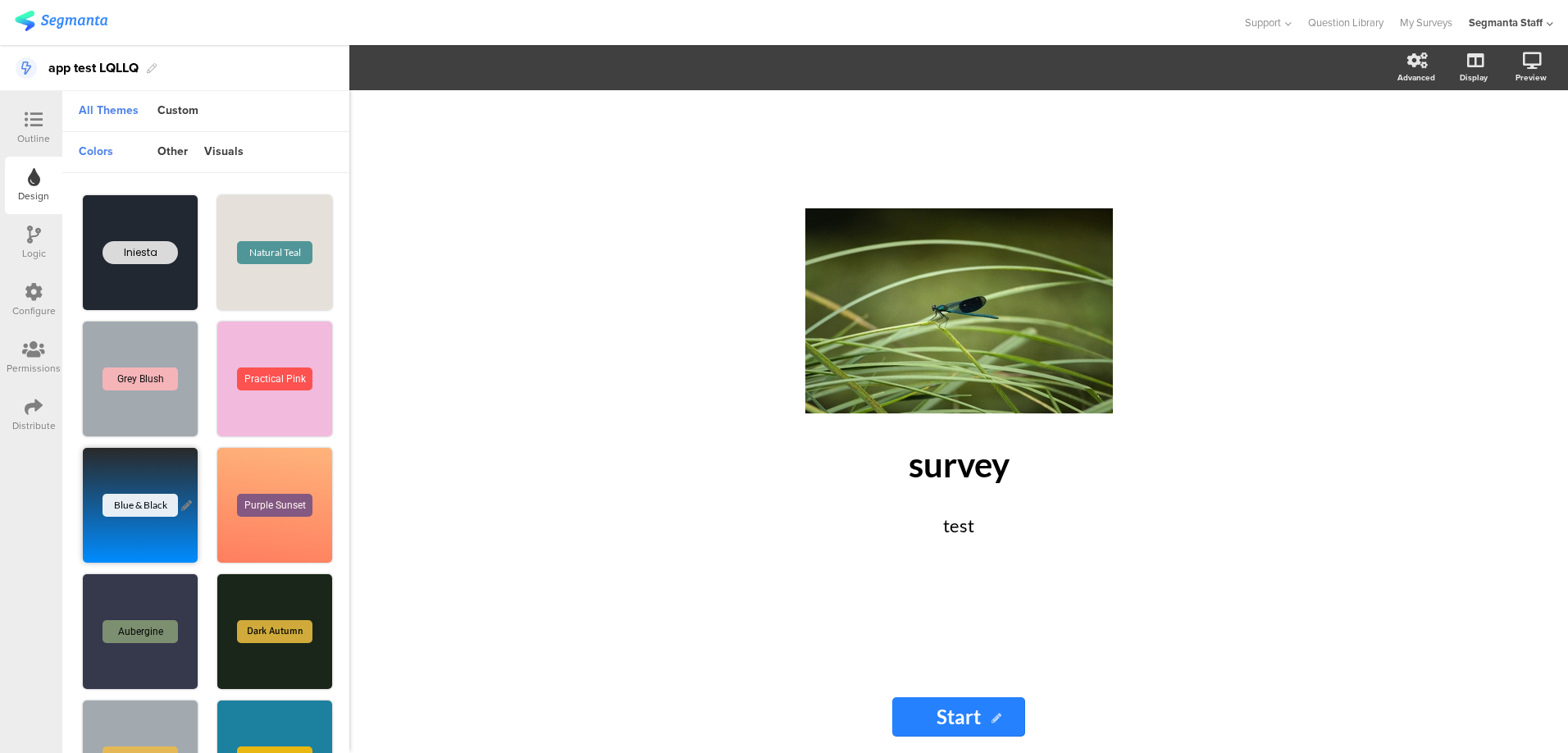
click at [132, 496] on div "Blue & Black" at bounding box center [140, 504] width 75 height 23
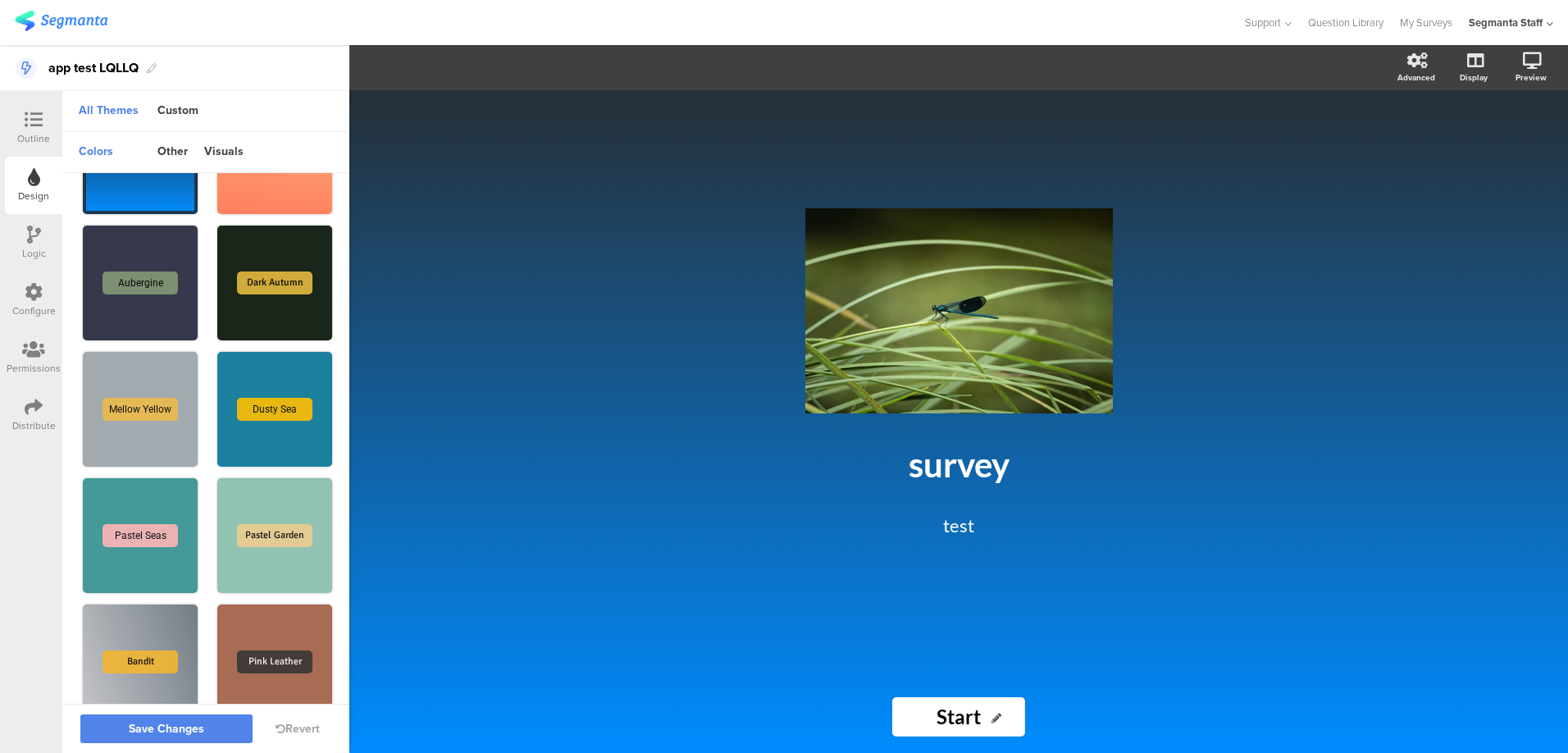
scroll to position [380, 0]
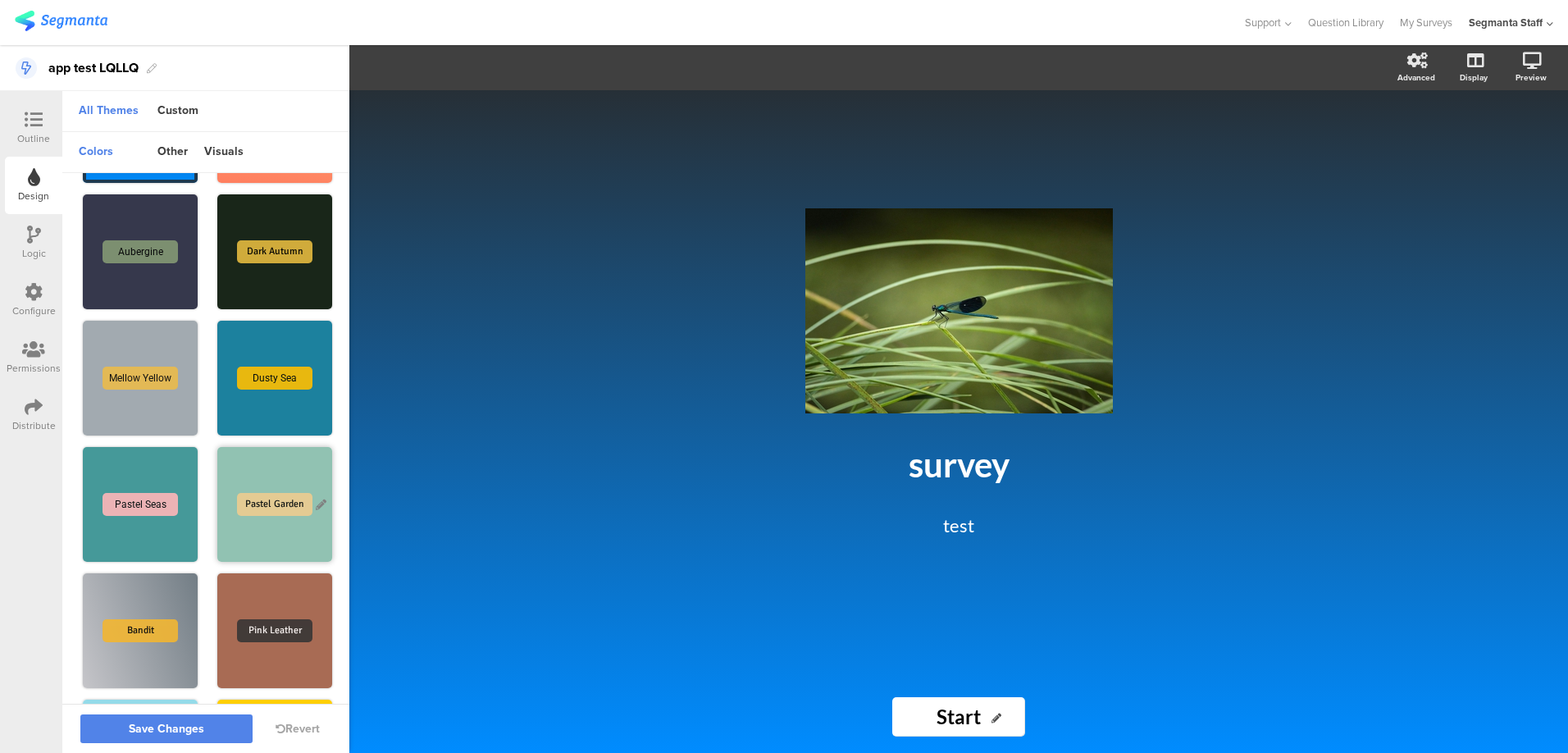
click at [259, 521] on div "Pastel Garden" at bounding box center [274, 503] width 115 height 115
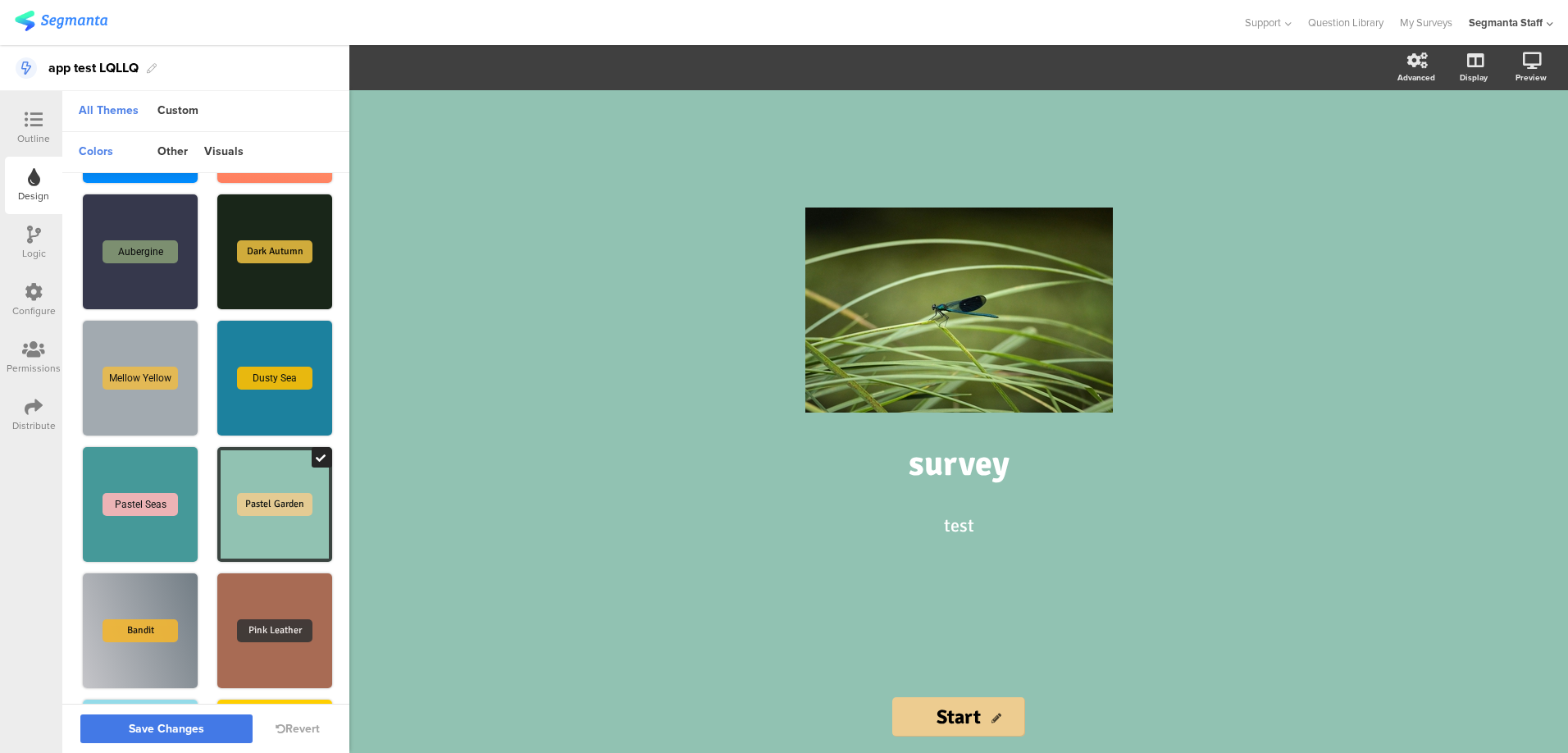
click at [187, 729] on span "Save Changes" at bounding box center [166, 729] width 75 height 0
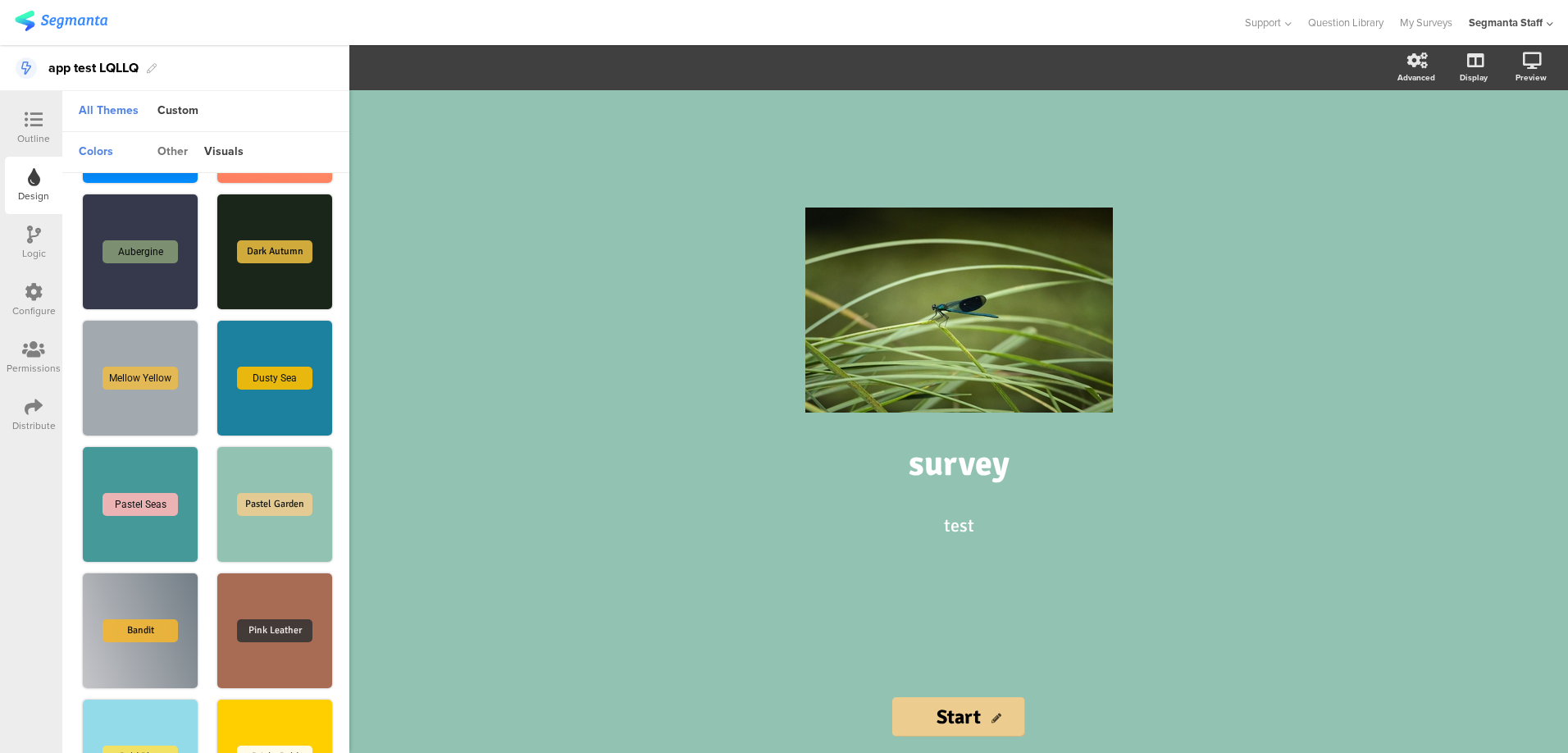
click at [184, 149] on div "other" at bounding box center [172, 152] width 47 height 27
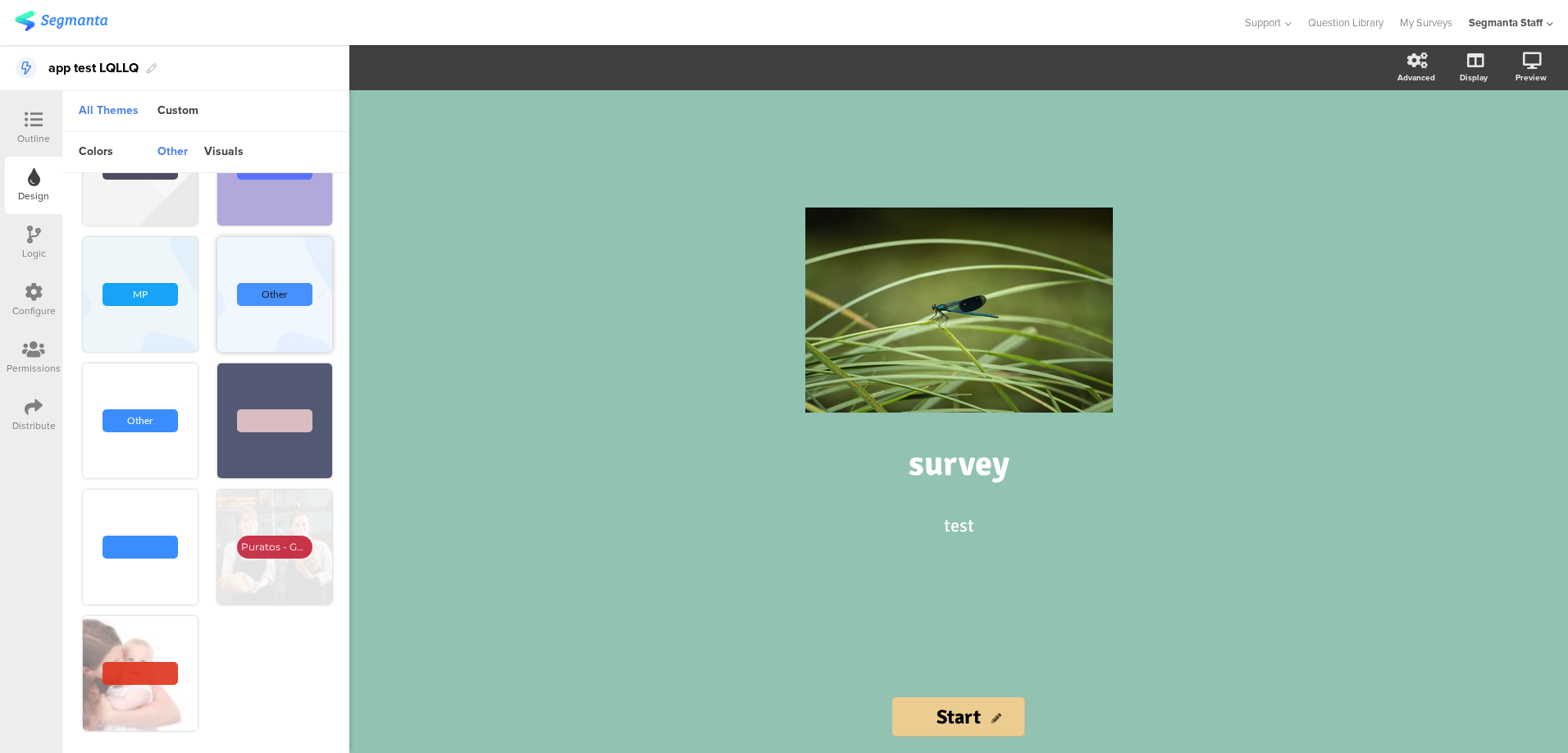
click at [245, 250] on div "Other" at bounding box center [274, 294] width 115 height 115
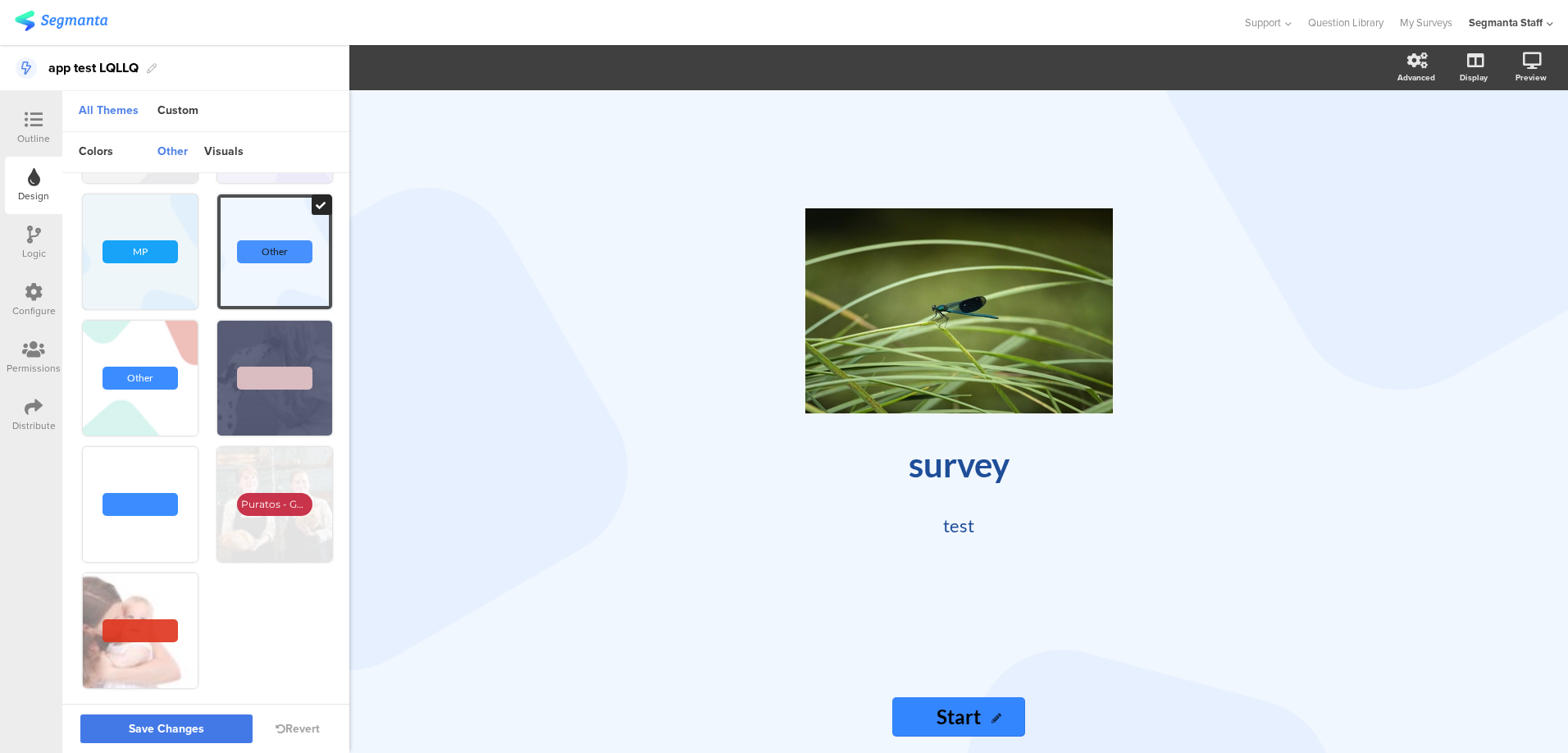
click at [164, 729] on span "Save Changes" at bounding box center [166, 729] width 75 height 0
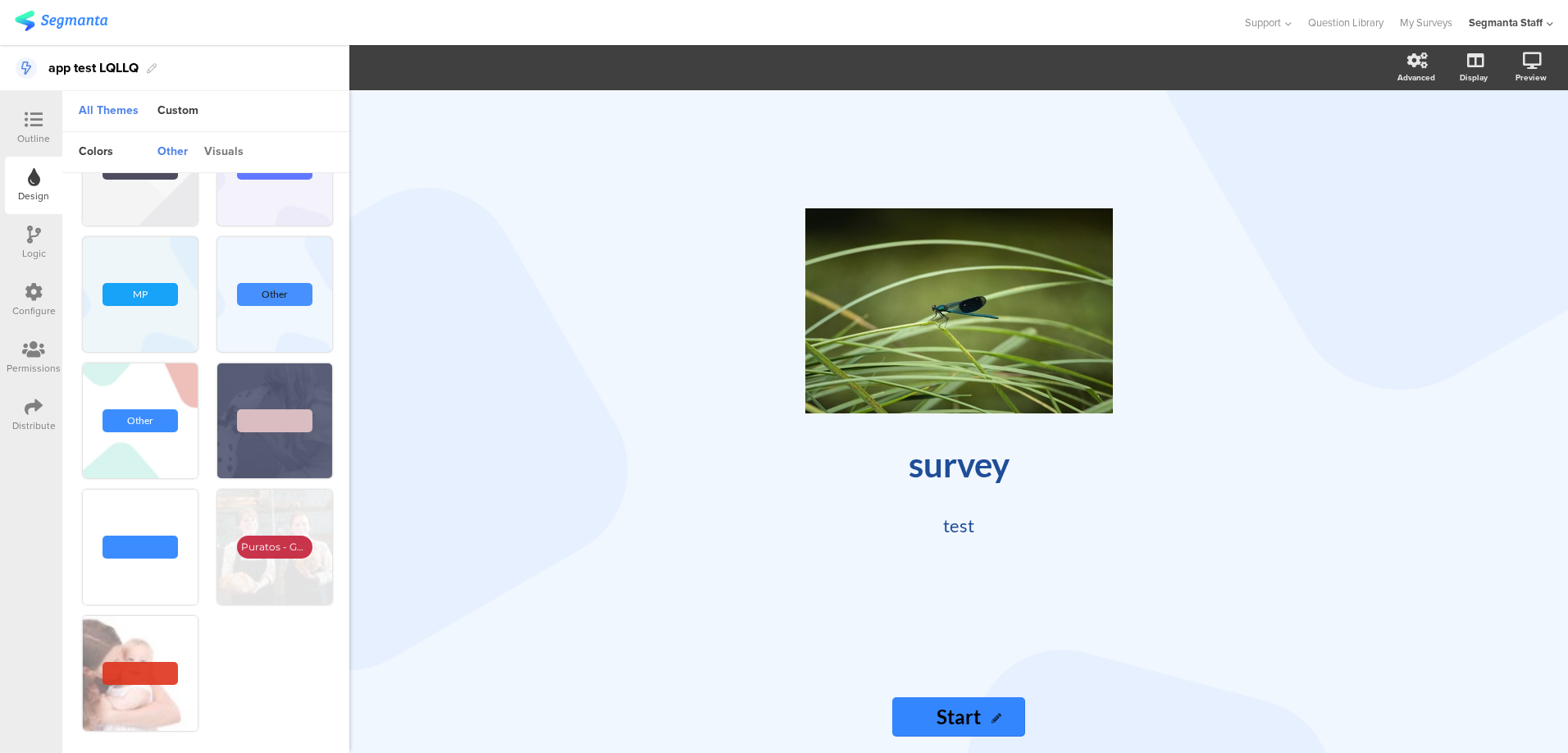
click at [203, 143] on div "visuals" at bounding box center [223, 152] width 56 height 27
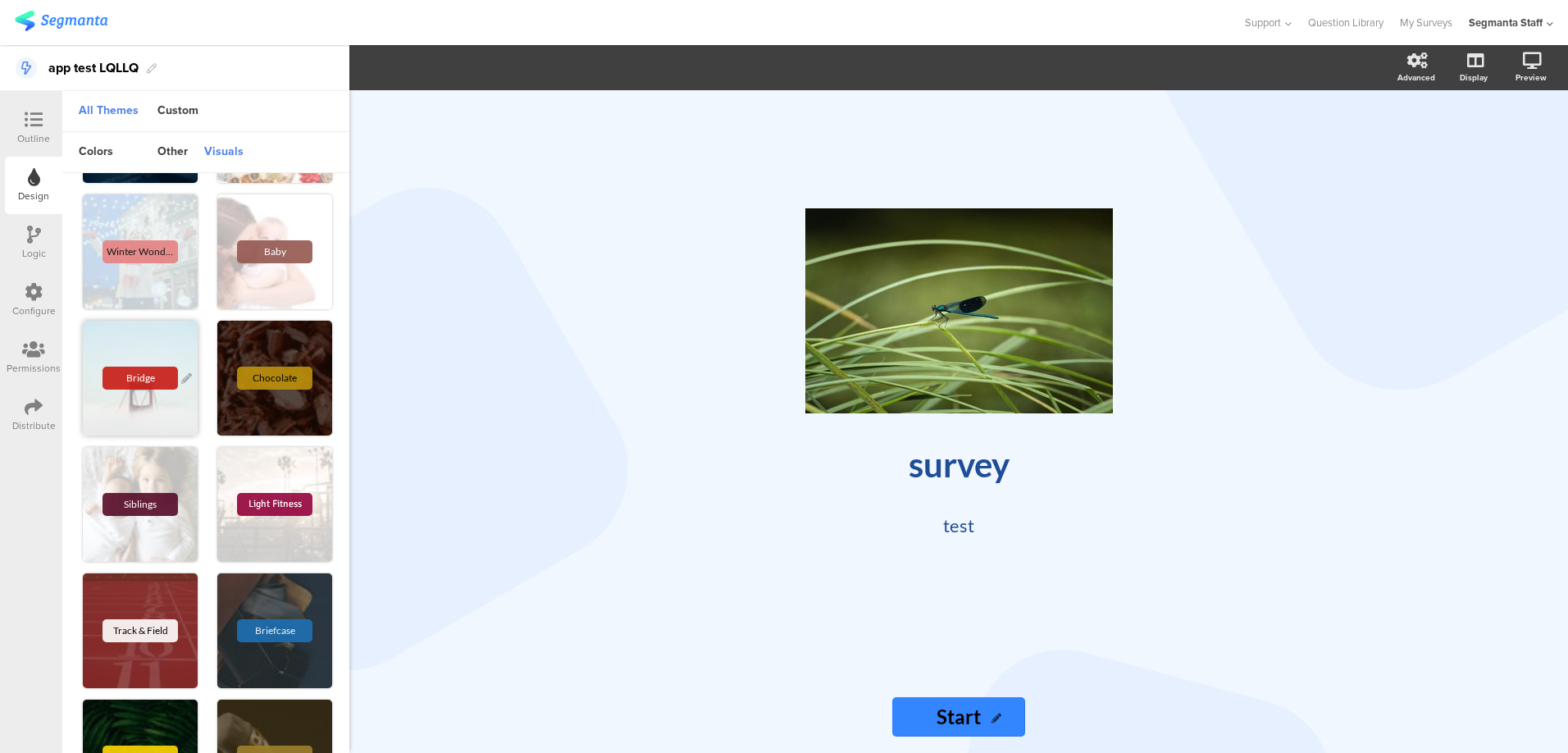
click at [140, 336] on div "Bridge" at bounding box center [140, 377] width 115 height 115
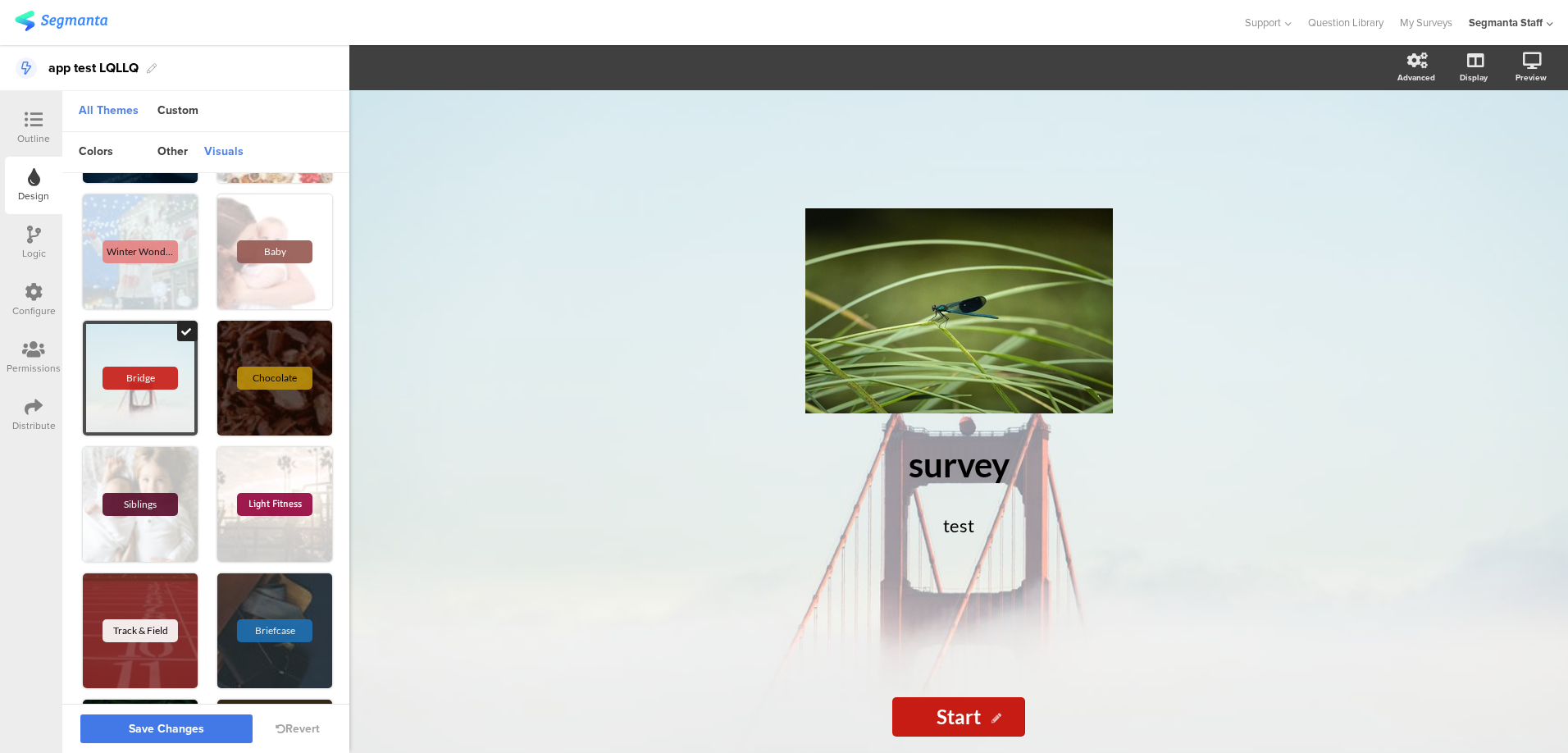
click at [157, 729] on span "Save Changes" at bounding box center [166, 729] width 75 height 0
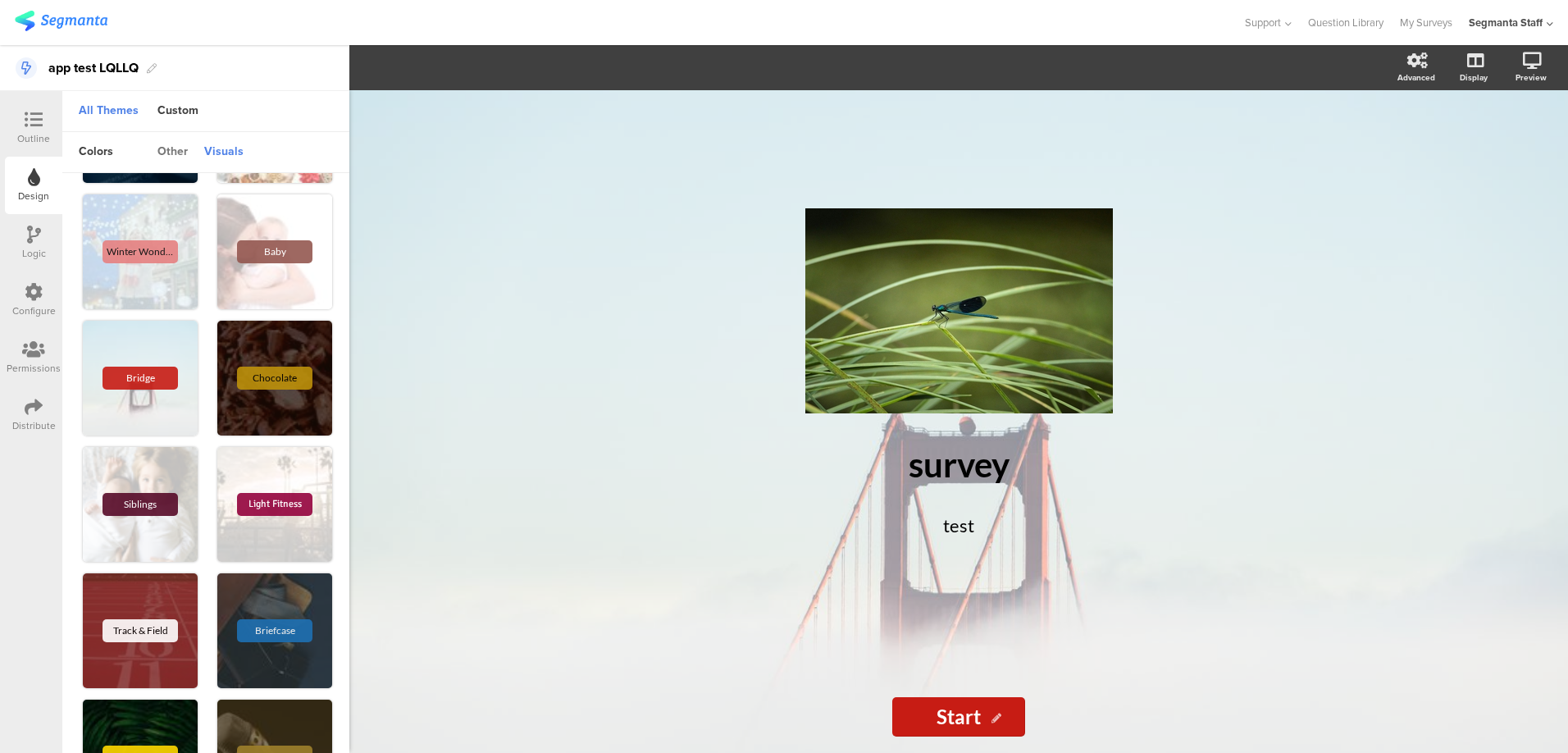
click at [169, 141] on div "other" at bounding box center [172, 152] width 47 height 27
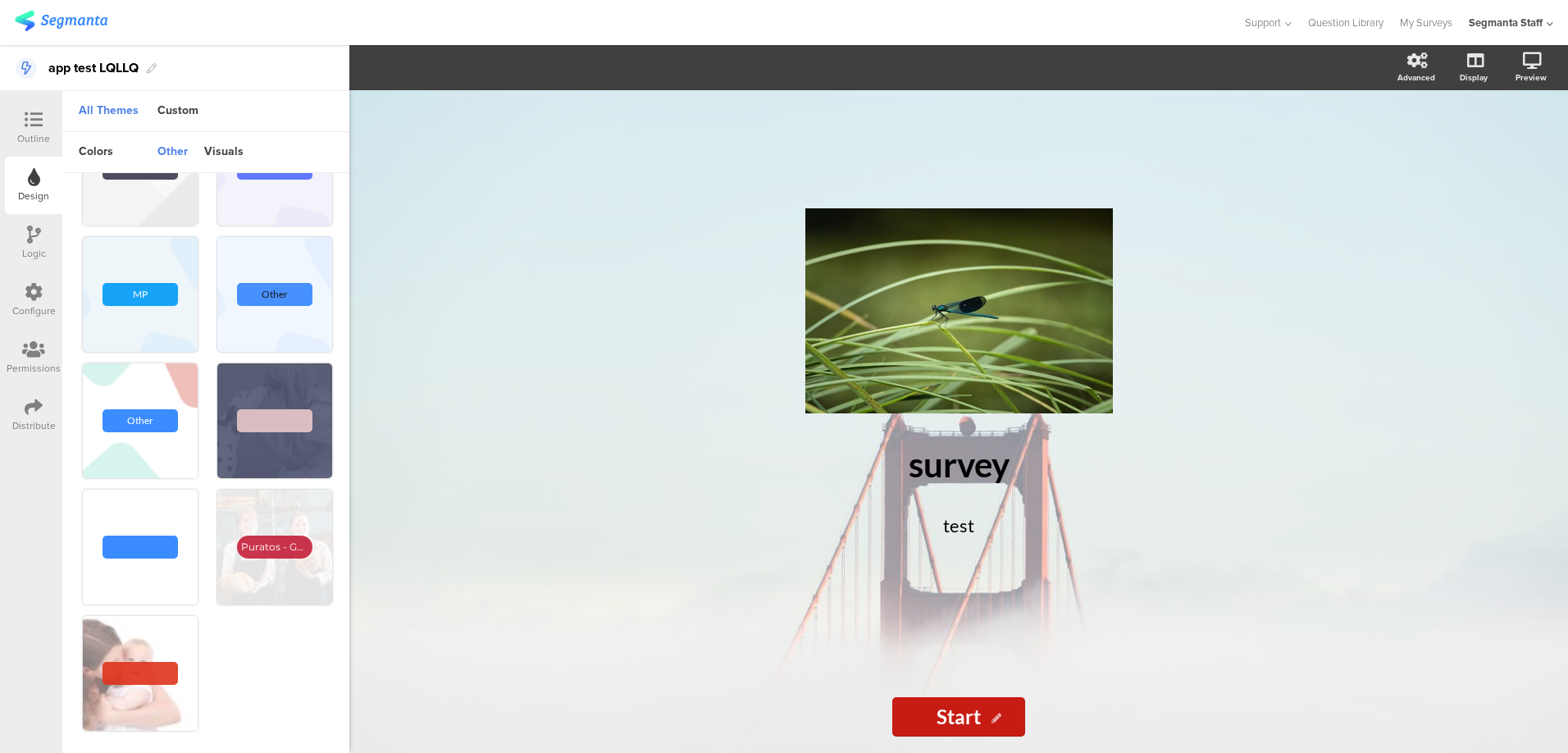
scroll to position [337, 0]
click at [168, 97] on div "Custom" at bounding box center [177, 112] width 58 height 41
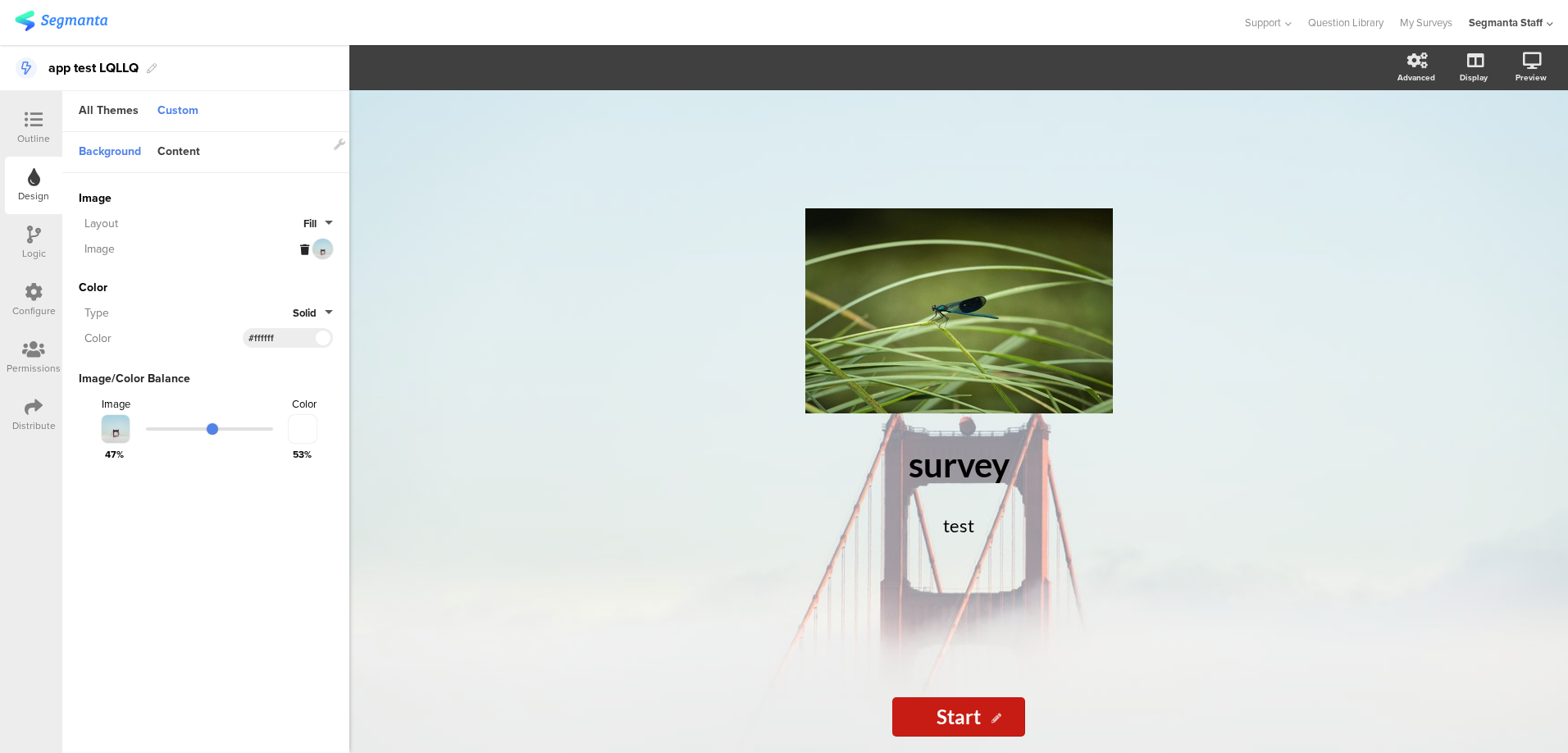
click at [329, 224] on button "Fill" at bounding box center [318, 223] width 29 height 16
click at [258, 338] on button "Centered" at bounding box center [271, 329] width 123 height 34
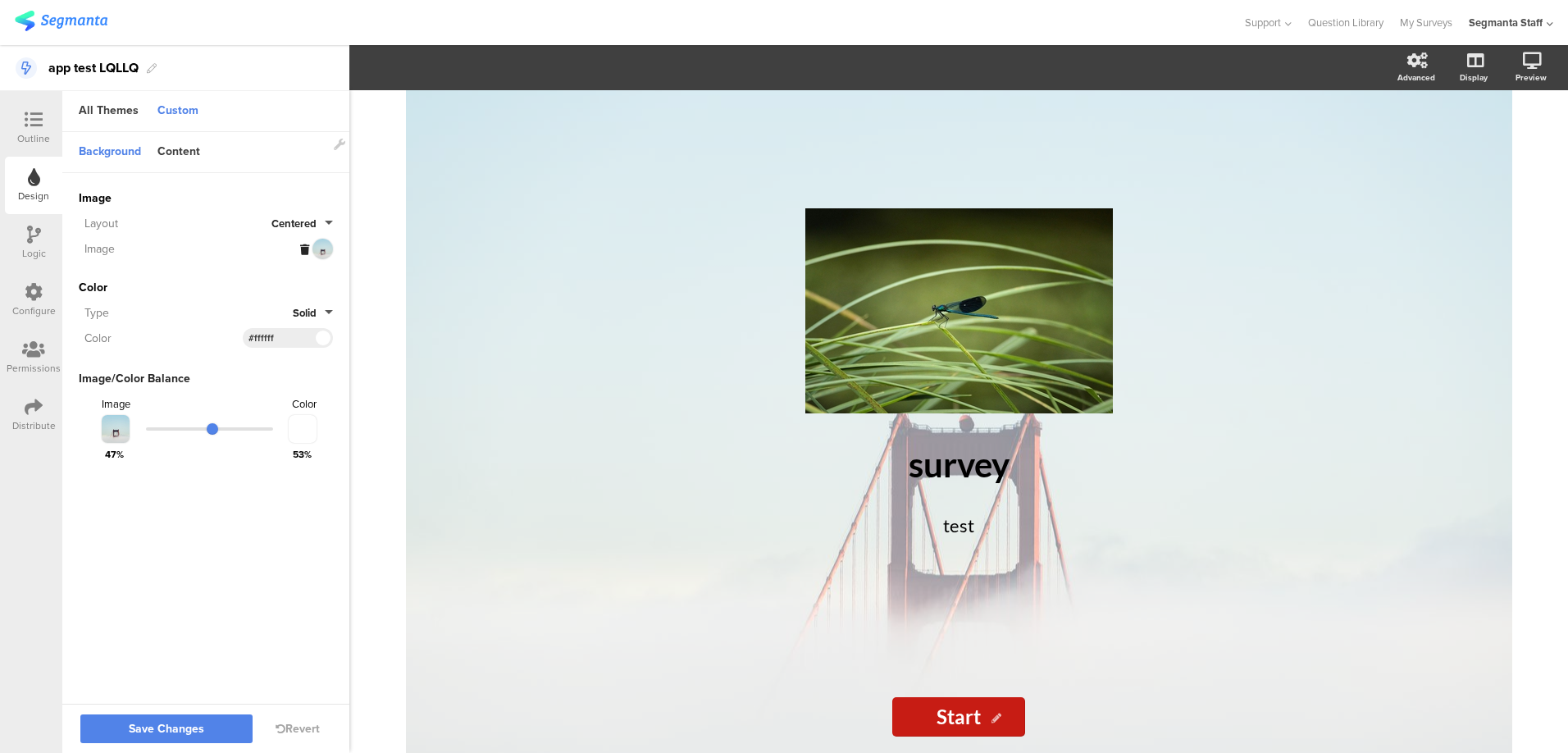
click at [327, 305] on button "Solid" at bounding box center [312, 312] width 40 height 16
click at [296, 375] on button "Gradient" at bounding box center [271, 384] width 123 height 34
click at [301, 359] on div "#ffffff" at bounding box center [288, 363] width 90 height 20
click at [325, 358] on span at bounding box center [322, 363] width 19 height 10
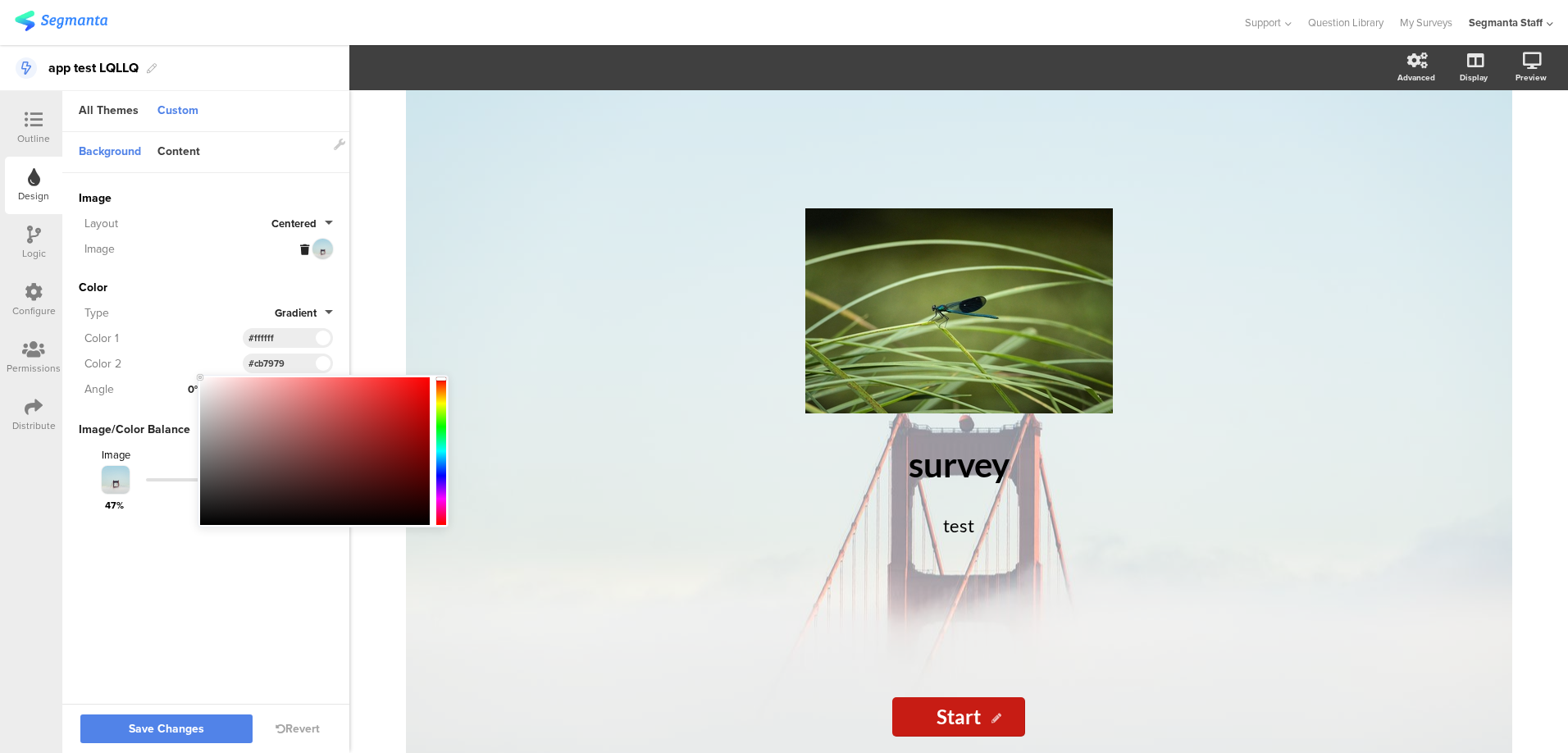
type input "#c97979"
drag, startPoint x: 298, startPoint y: 400, endPoint x: 291, endPoint y: 408, distance: 10.6
click at [291, 408] on div at bounding box center [314, 450] width 229 height 148
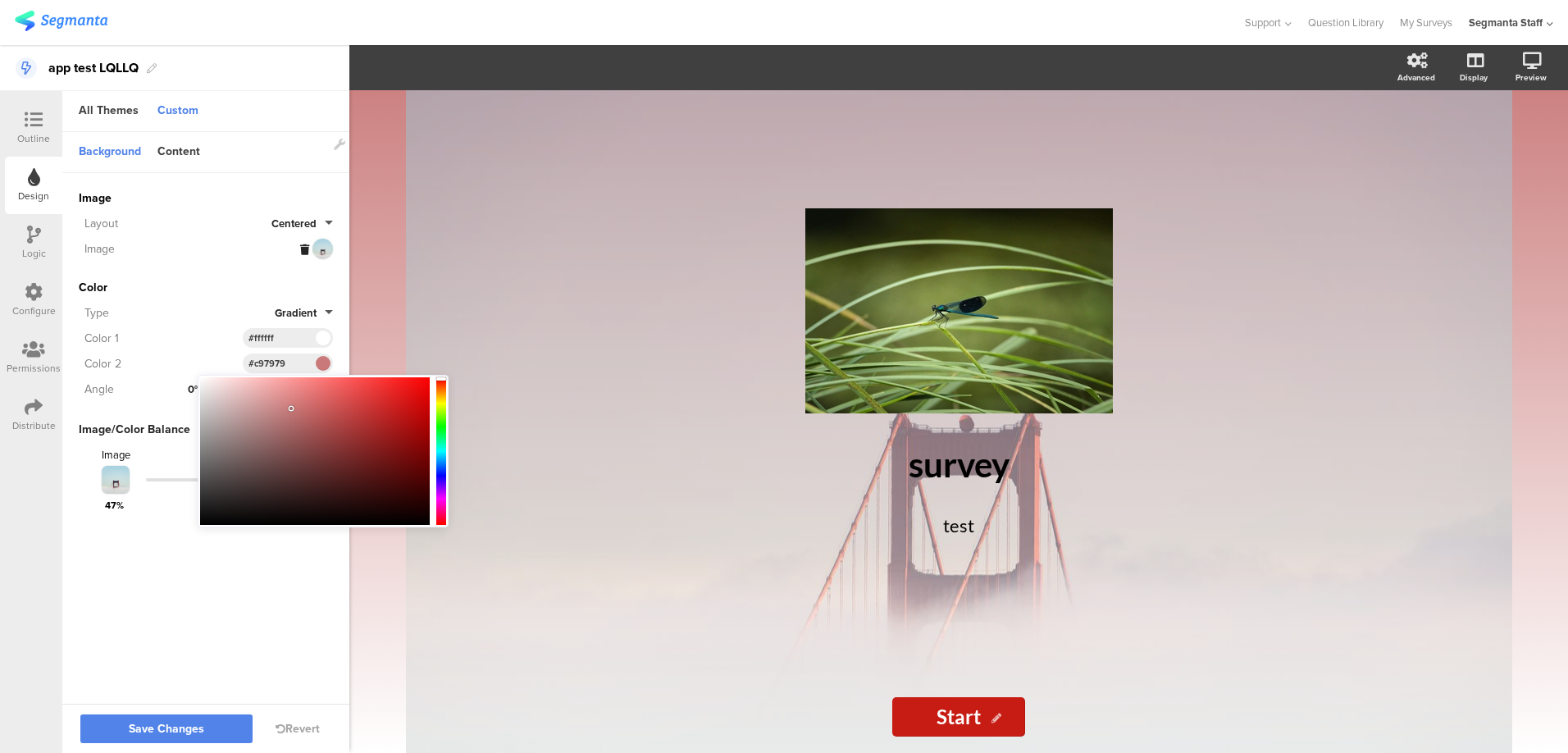
click at [210, 324] on div "Color Type Gradient Color 1 #FFFFFF Clear OK #ffffff Color 2 #c97979 Angle 0°" at bounding box center [206, 339] width 255 height 119
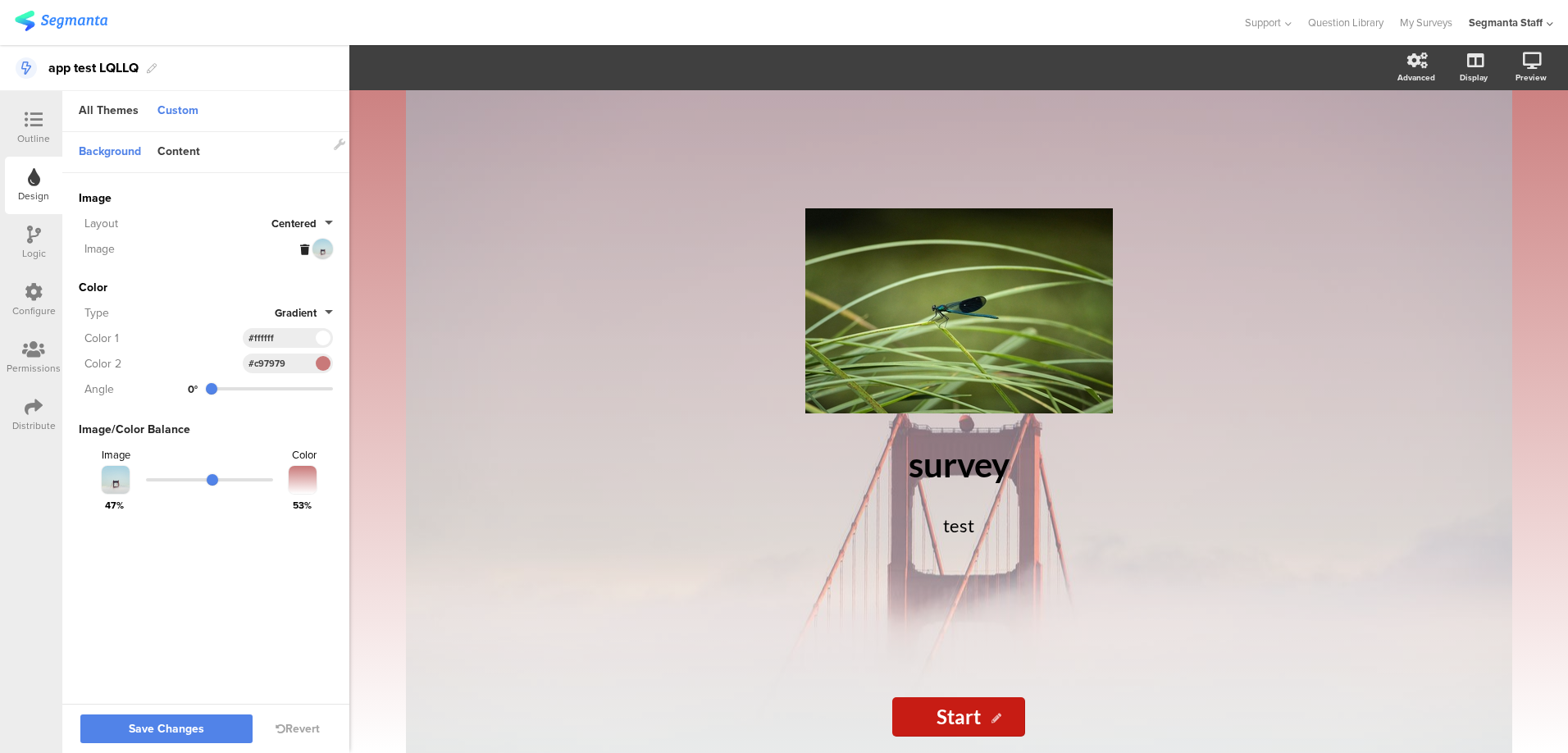
click at [251, 478] on input "range" at bounding box center [210, 479] width 127 height 3
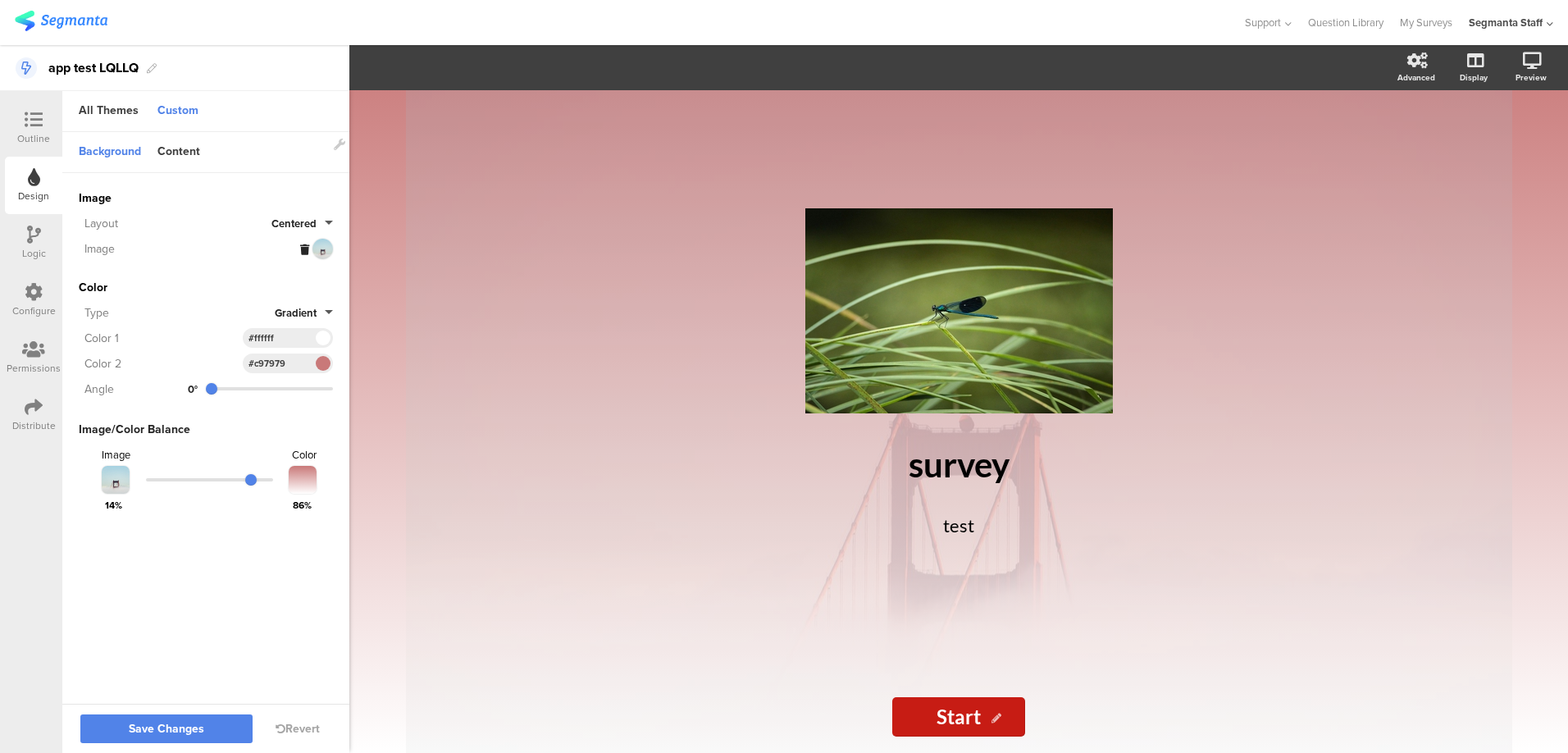
type input "204"
click at [277, 387] on input "range" at bounding box center [269, 388] width 127 height 3
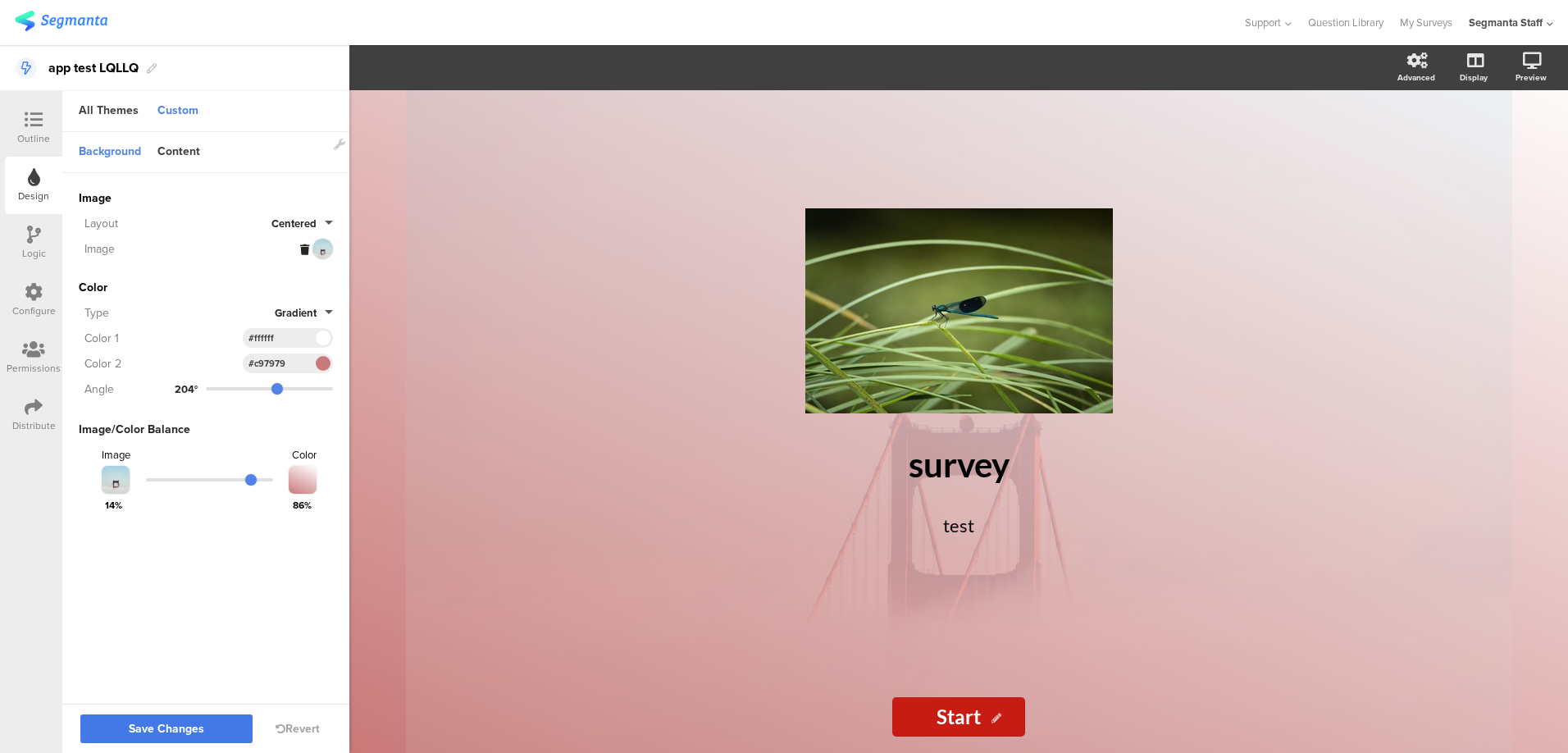
click at [164, 729] on span "Save Changes" at bounding box center [166, 729] width 75 height 0
click at [41, 248] on div "Logic" at bounding box center [34, 253] width 24 height 15
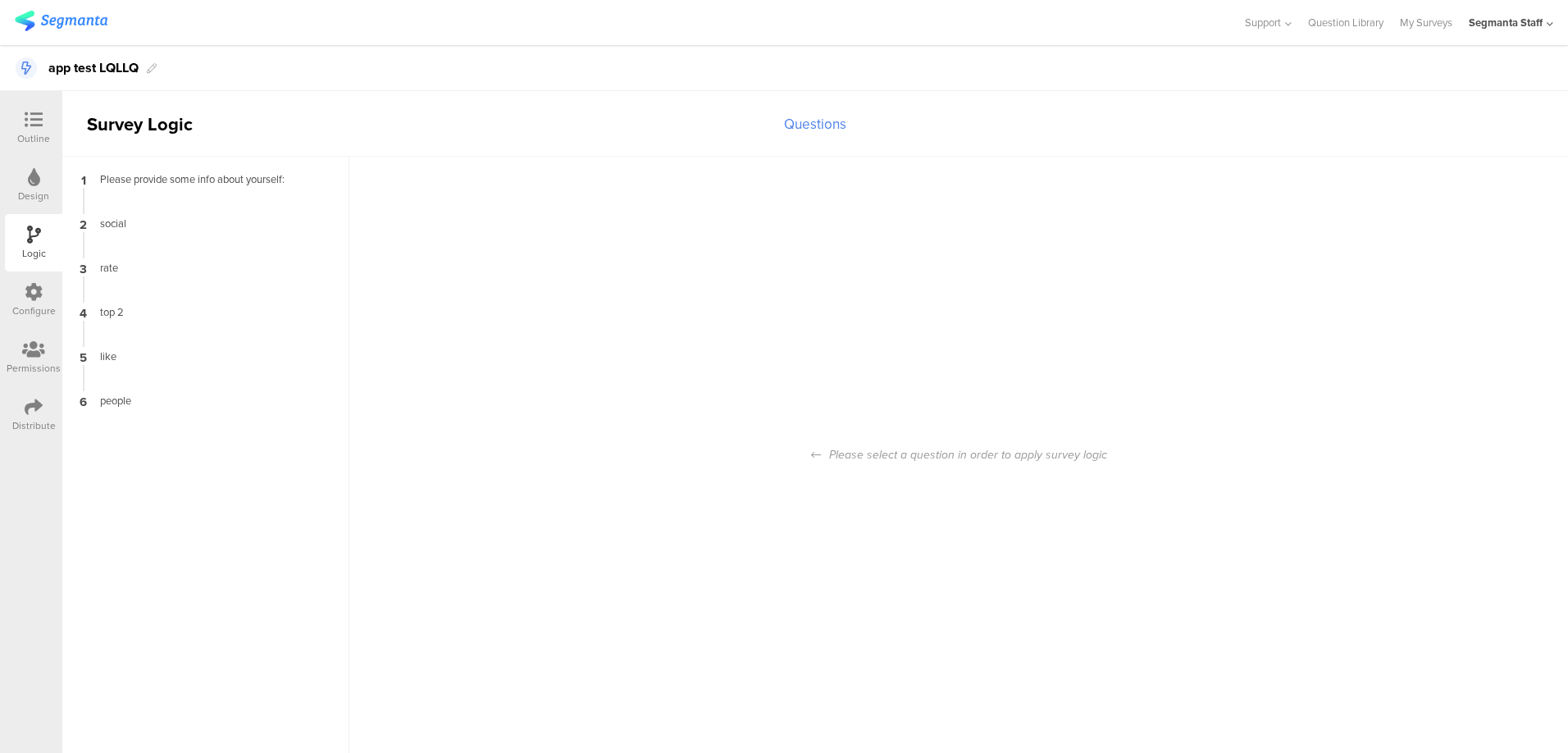
click at [32, 189] on div "Design" at bounding box center [33, 196] width 31 height 15
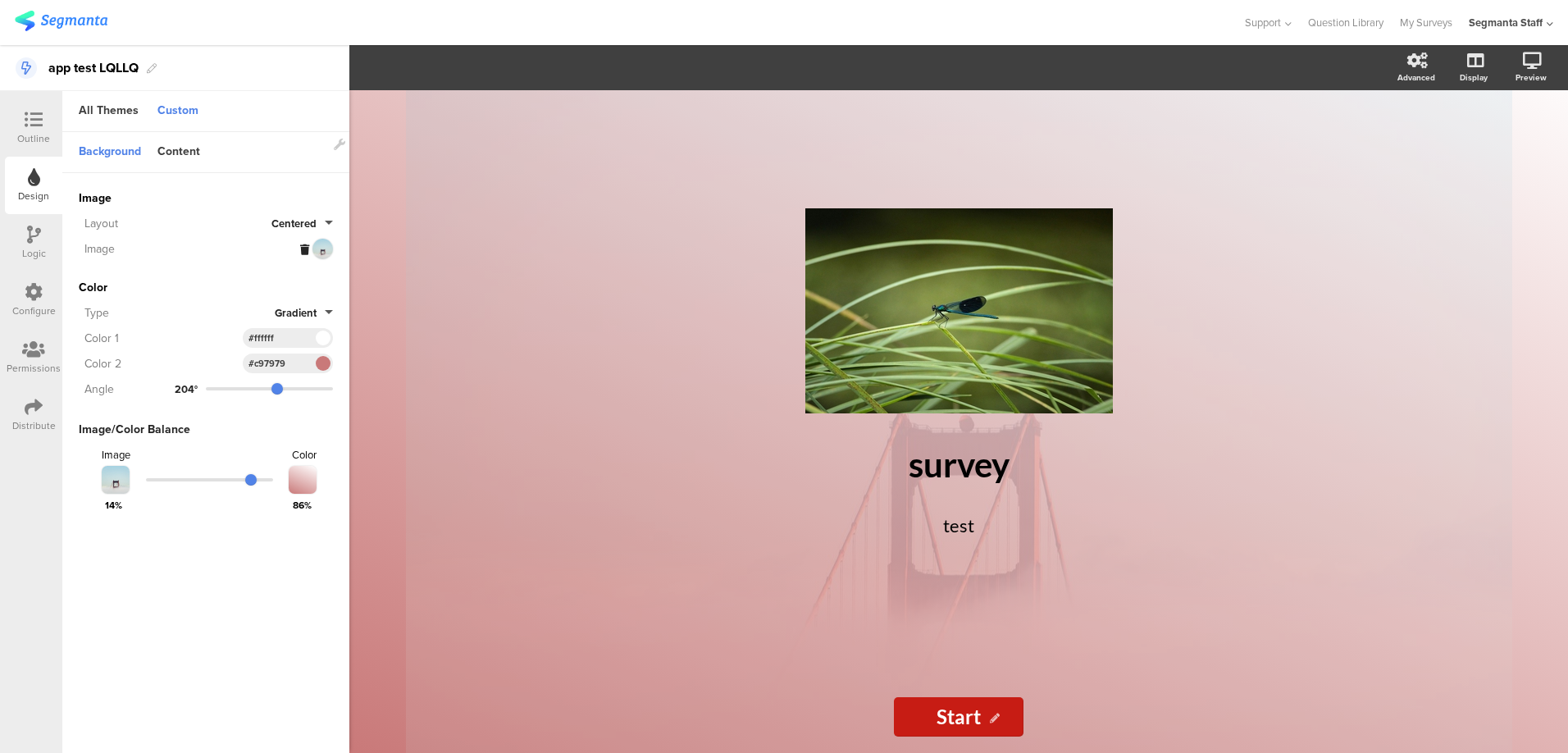
click at [276, 217] on span "Centered" at bounding box center [294, 223] width 45 height 16
click at [187, 144] on div "Content" at bounding box center [178, 152] width 59 height 27
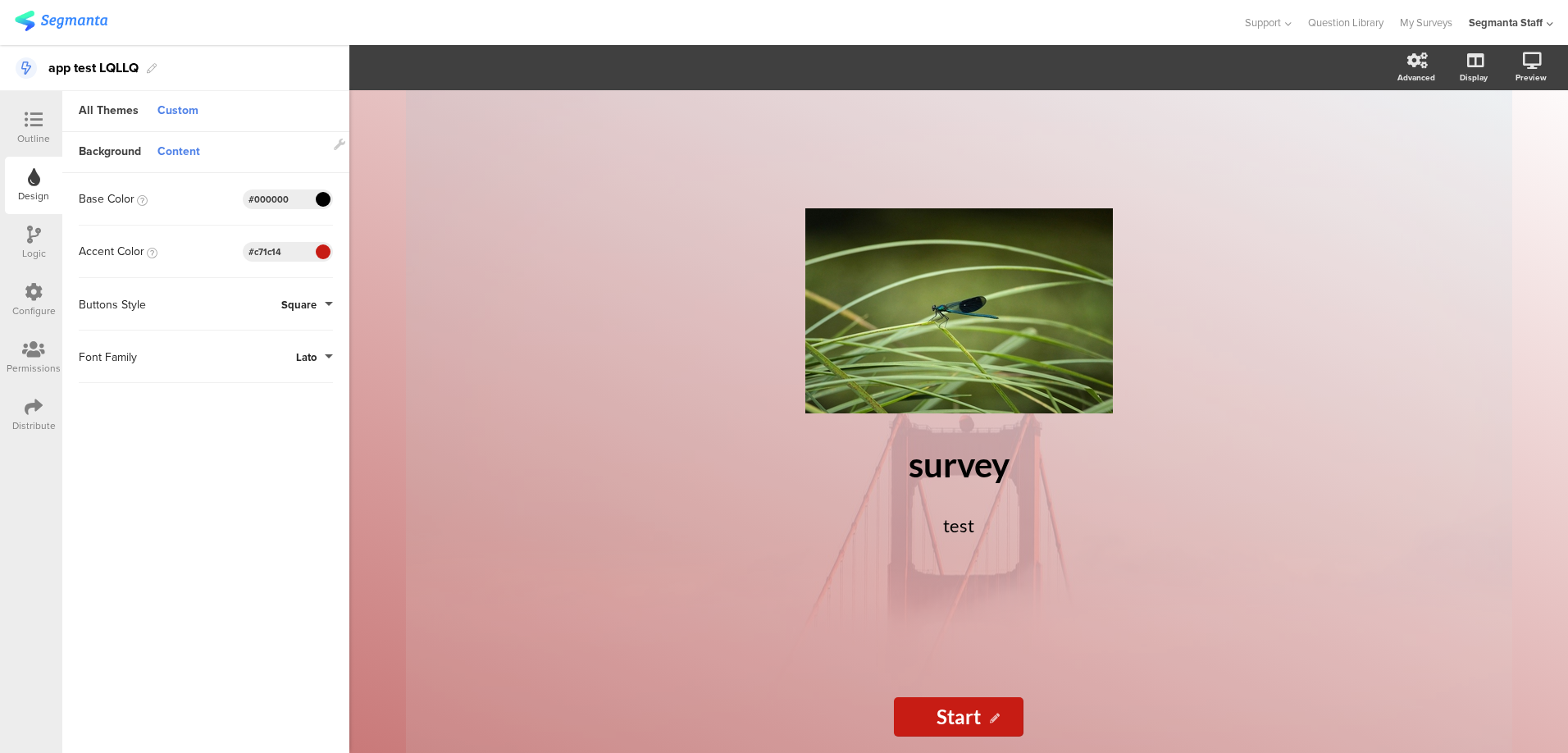
click at [328, 253] on span at bounding box center [322, 252] width 19 height 10
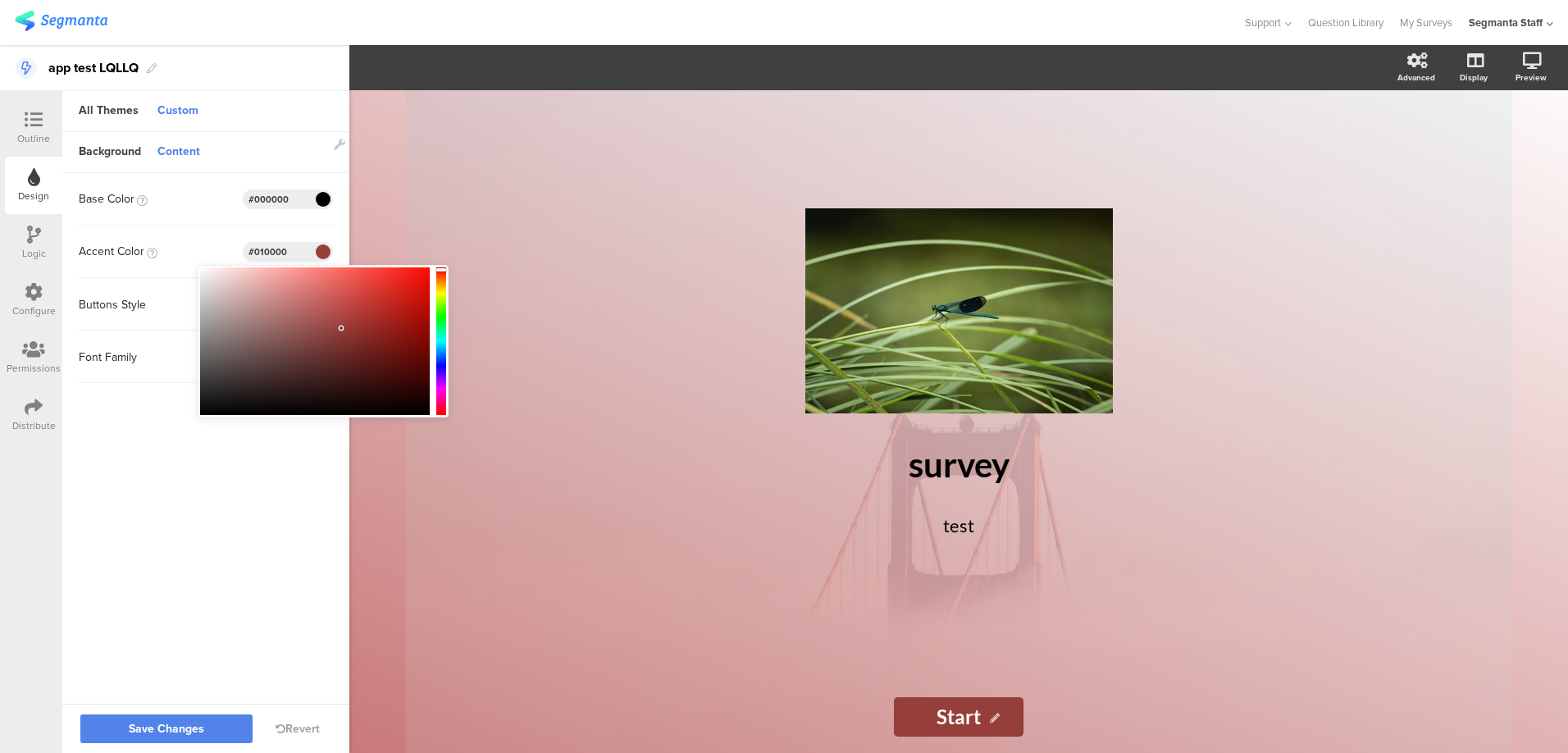
type input "#000000"
drag, startPoint x: 341, startPoint y: 328, endPoint x: 360, endPoint y: 446, distance: 119.5
click at [389, 415] on div at bounding box center [314, 341] width 229 height 148
click at [305, 486] on sg-customize-design "Background Content Image Invalid URL or Upload File Layout Centered Image Color…" at bounding box center [206, 419] width 287 height 574
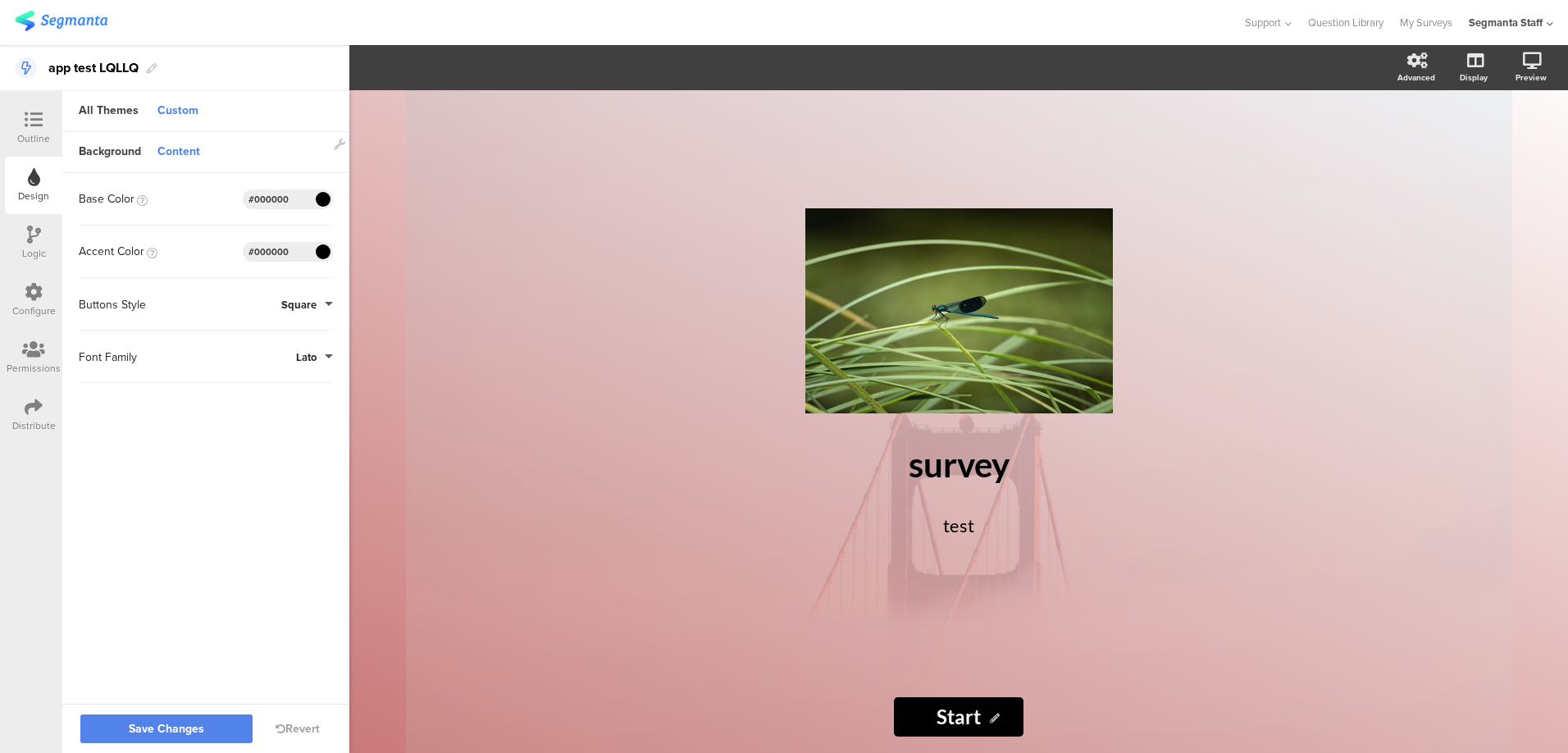
click at [309, 306] on span "Square" at bounding box center [299, 305] width 35 height 16
click at [297, 386] on button "Round" at bounding box center [271, 376] width 123 height 34
drag, startPoint x: 261, startPoint y: 496, endPoint x: 219, endPoint y: 637, distance: 147.1
click at [260, 510] on sg-customize-design "Background Content Image Invalid URL or Upload File Layout Centered Image Color…" at bounding box center [206, 419] width 287 height 574
click at [182, 737] on button "Save Changes" at bounding box center [166, 728] width 172 height 28
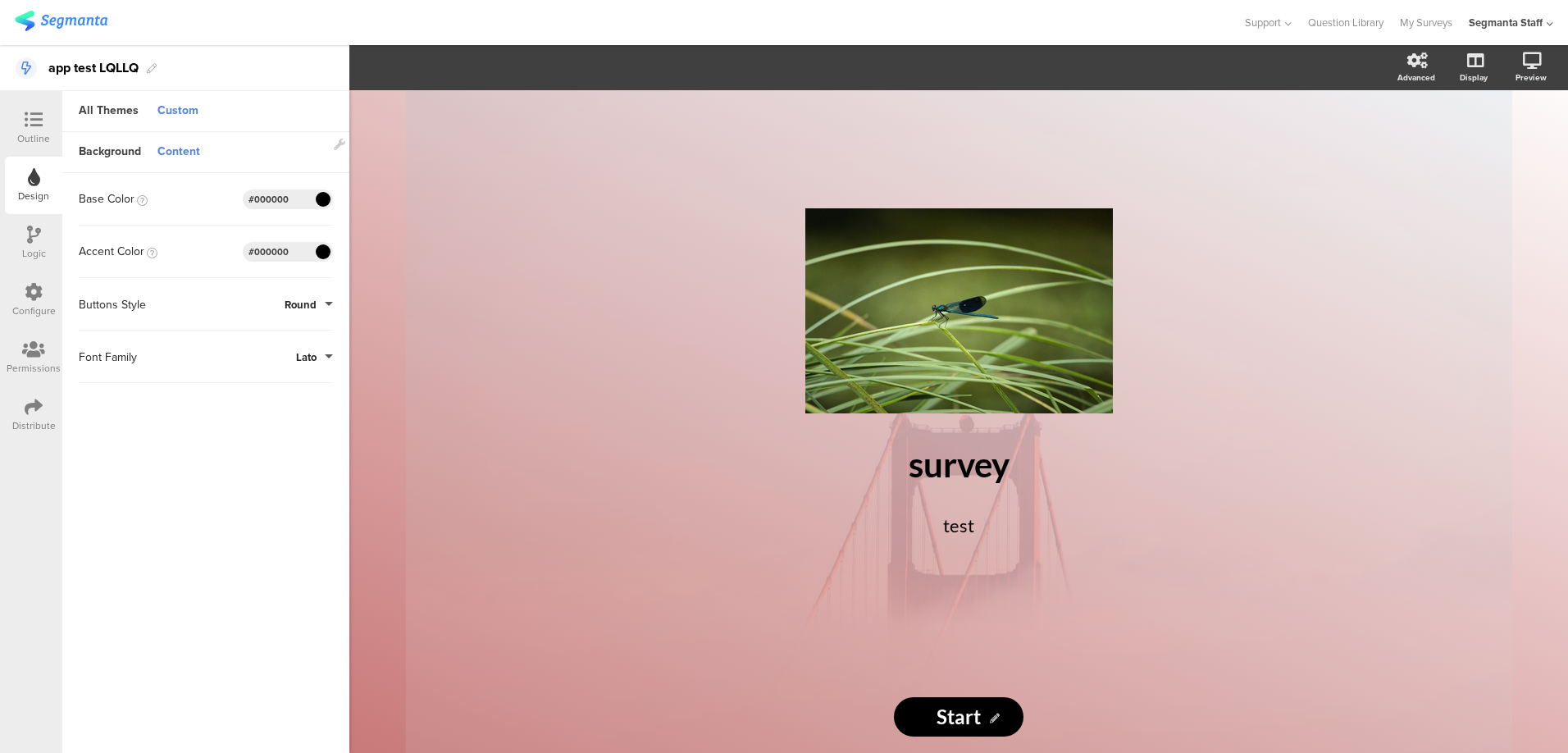
click at [40, 239] on div "Logic" at bounding box center [33, 243] width 58 height 58
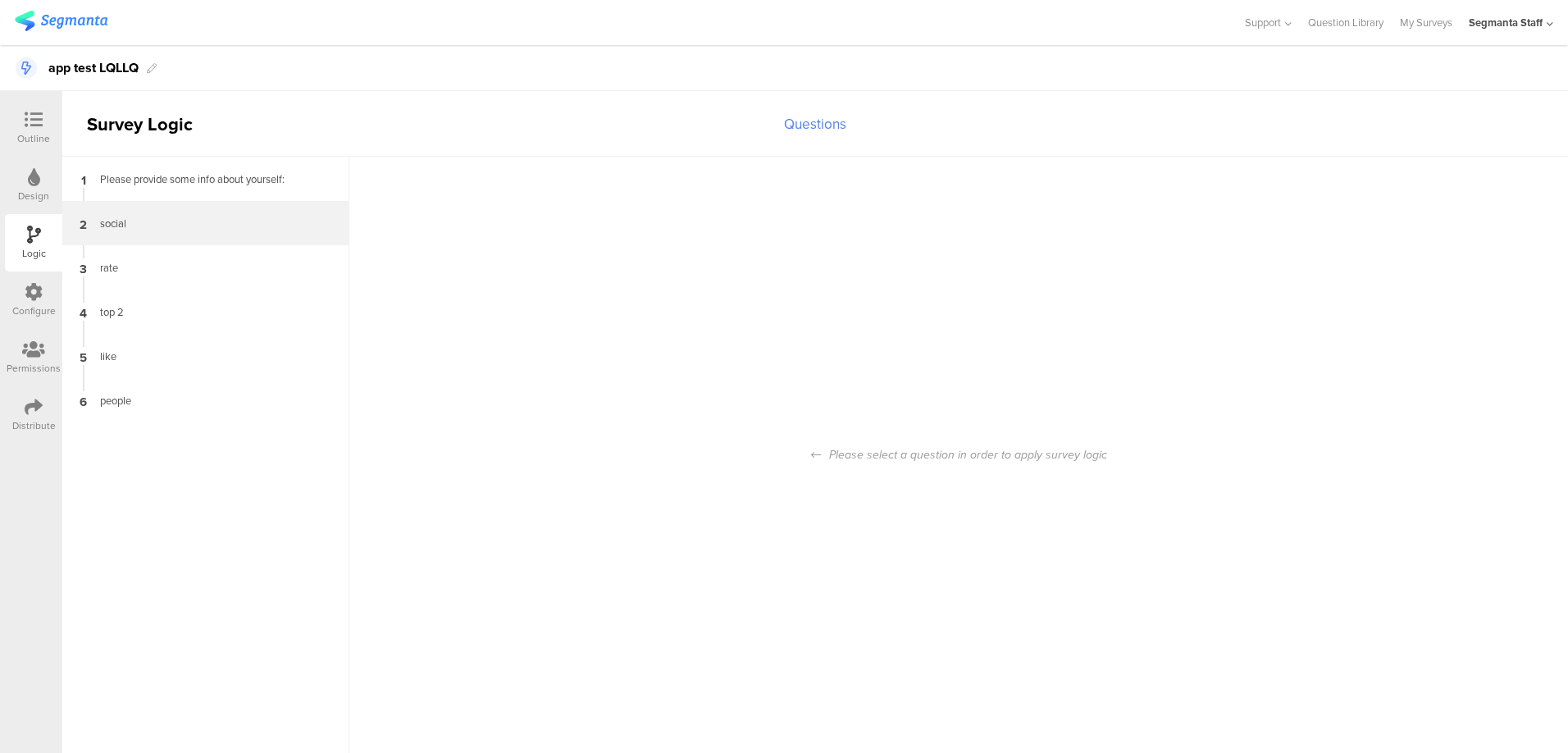
click at [179, 229] on div "social" at bounding box center [192, 223] width 205 height 16
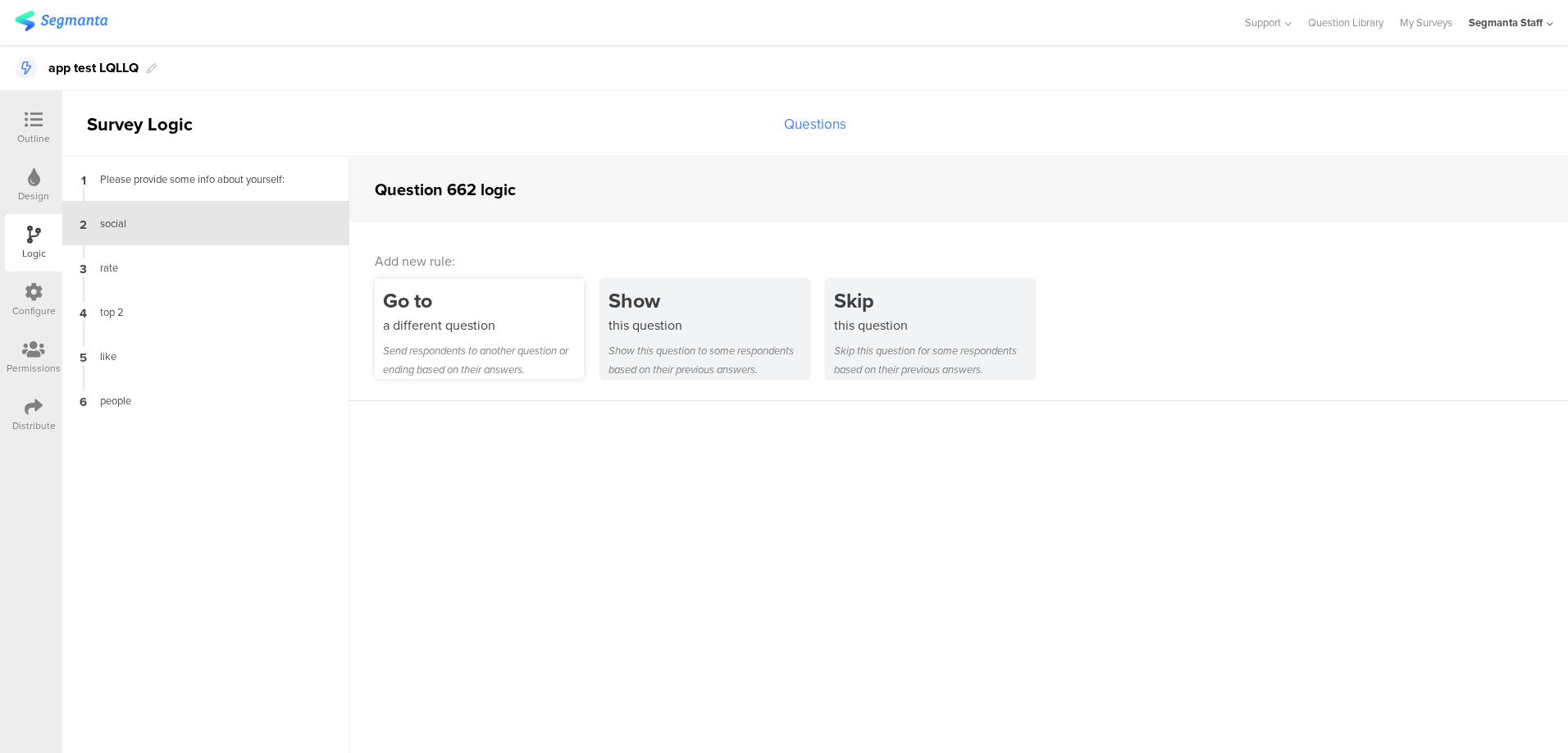
click at [457, 338] on div "Go to a different question Send respondents to another question or ending based…" at bounding box center [480, 329] width 210 height 100
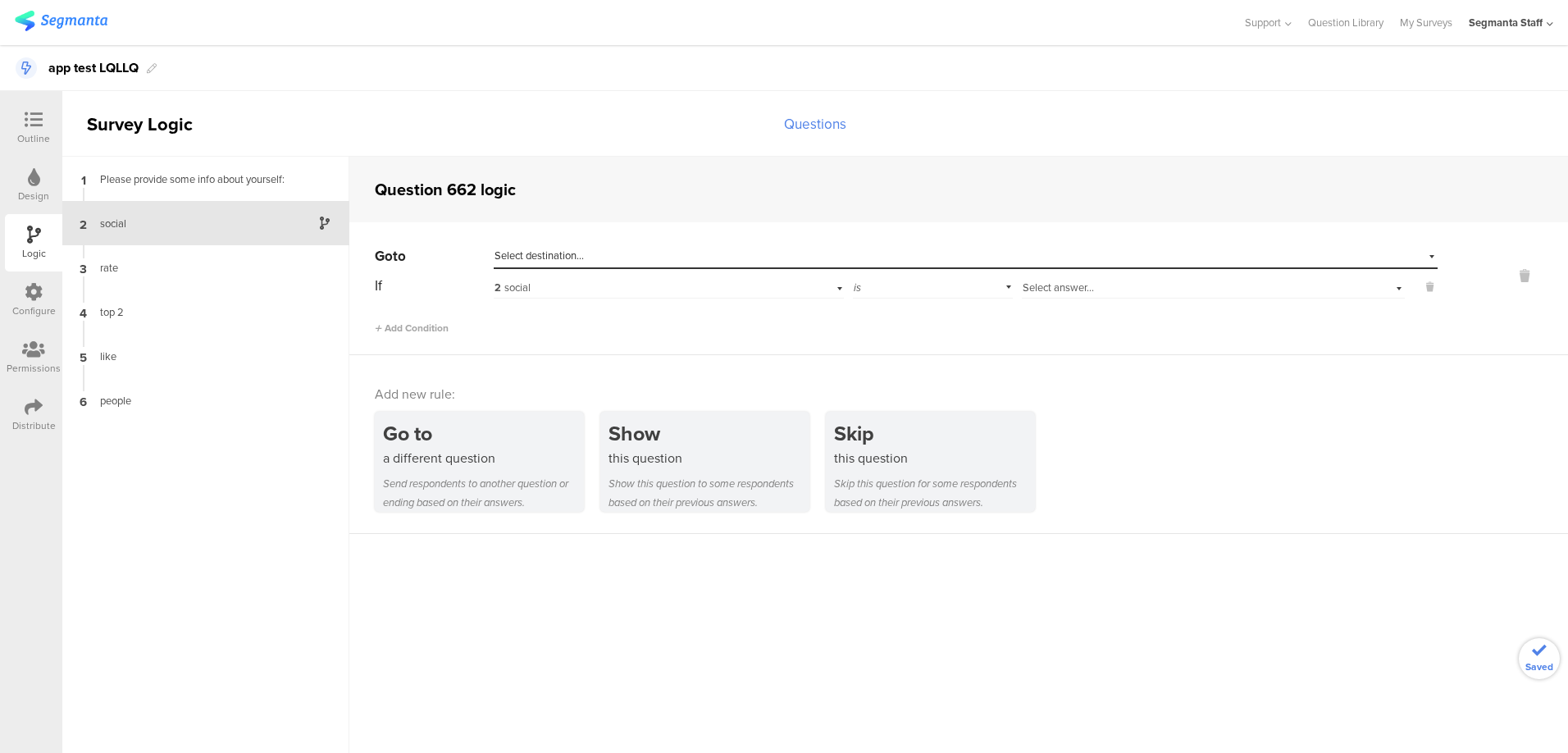
click at [619, 256] on div "Select destination..." at bounding box center [890, 256] width 791 height 15
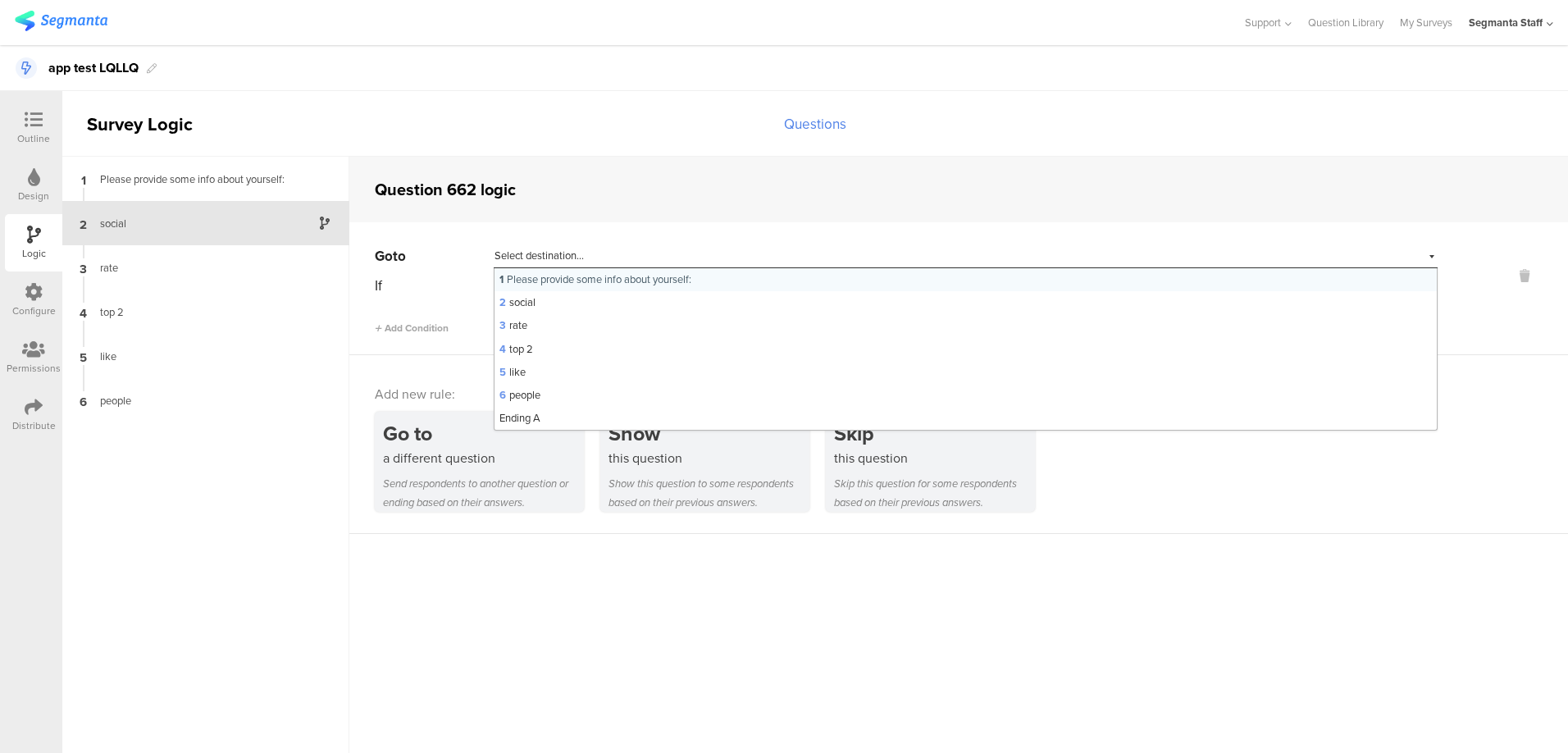
click at [680, 258] on div "Select destination..." at bounding box center [890, 256] width 791 height 15
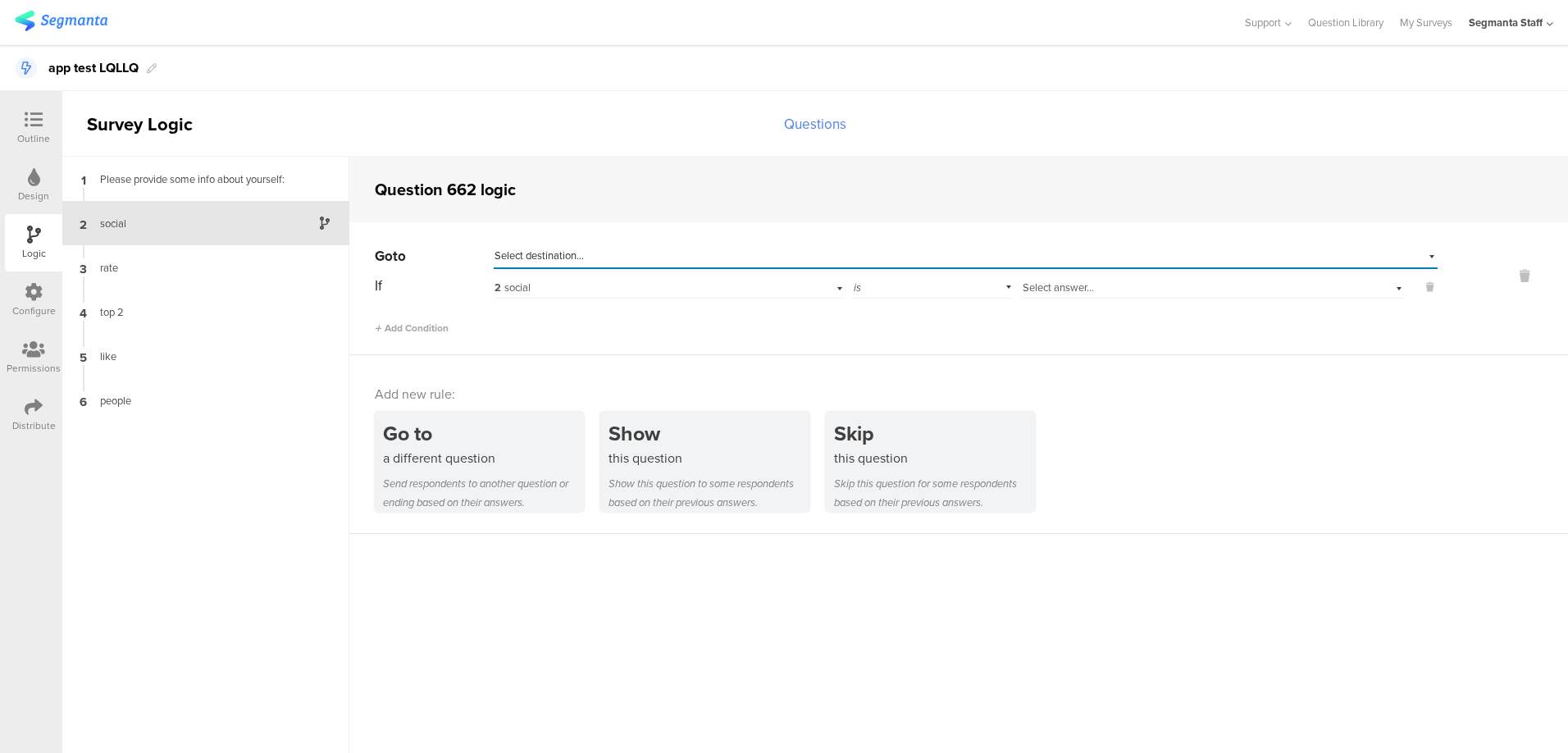
click at [666, 255] on div "Select destination..." at bounding box center [890, 256] width 791 height 15
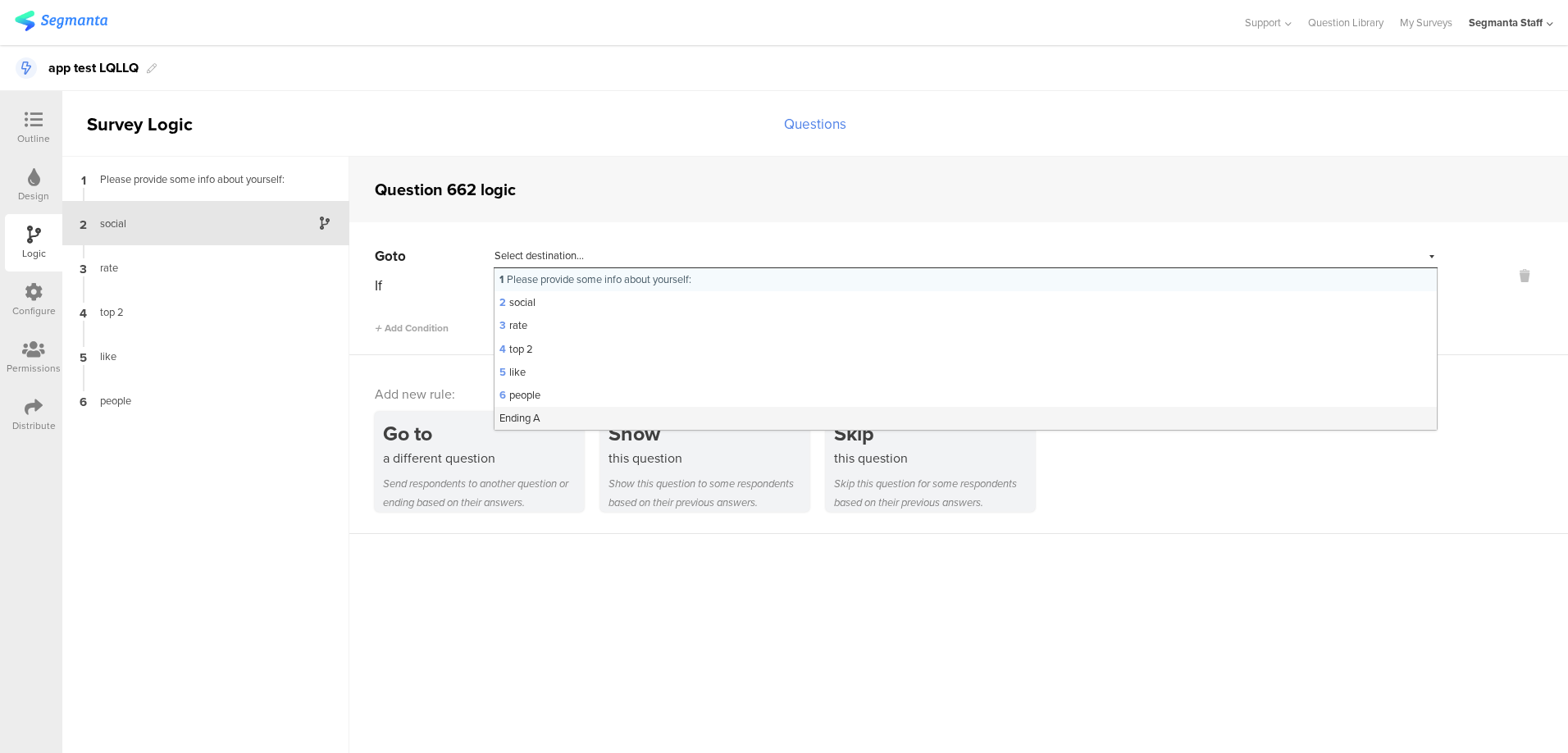
click at [562, 421] on div "Ending A" at bounding box center [966, 417] width 942 height 23
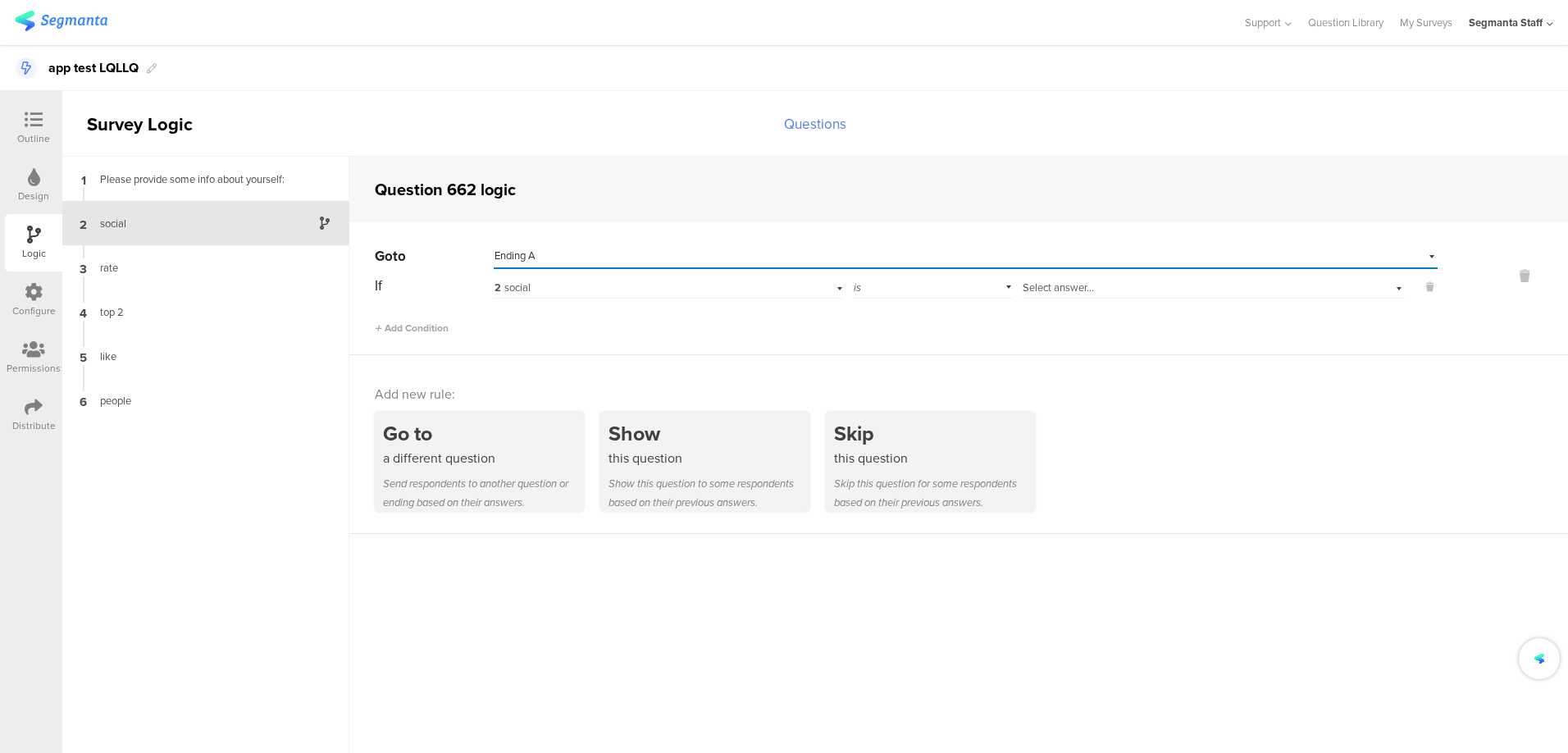
click at [1058, 288] on span "Select answer..." at bounding box center [1058, 288] width 71 height 16
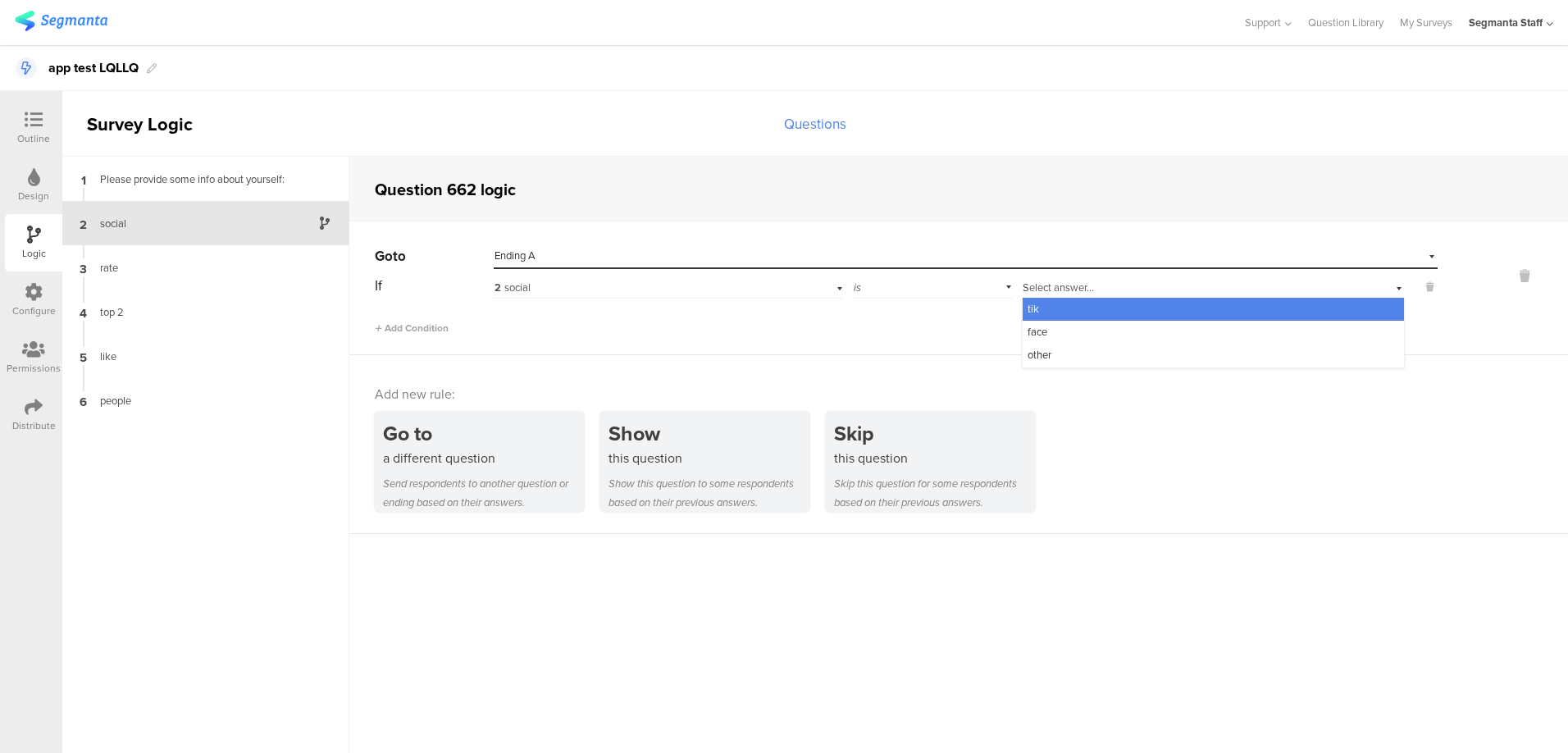
click at [1061, 308] on div "tik" at bounding box center [1212, 308] width 381 height 23
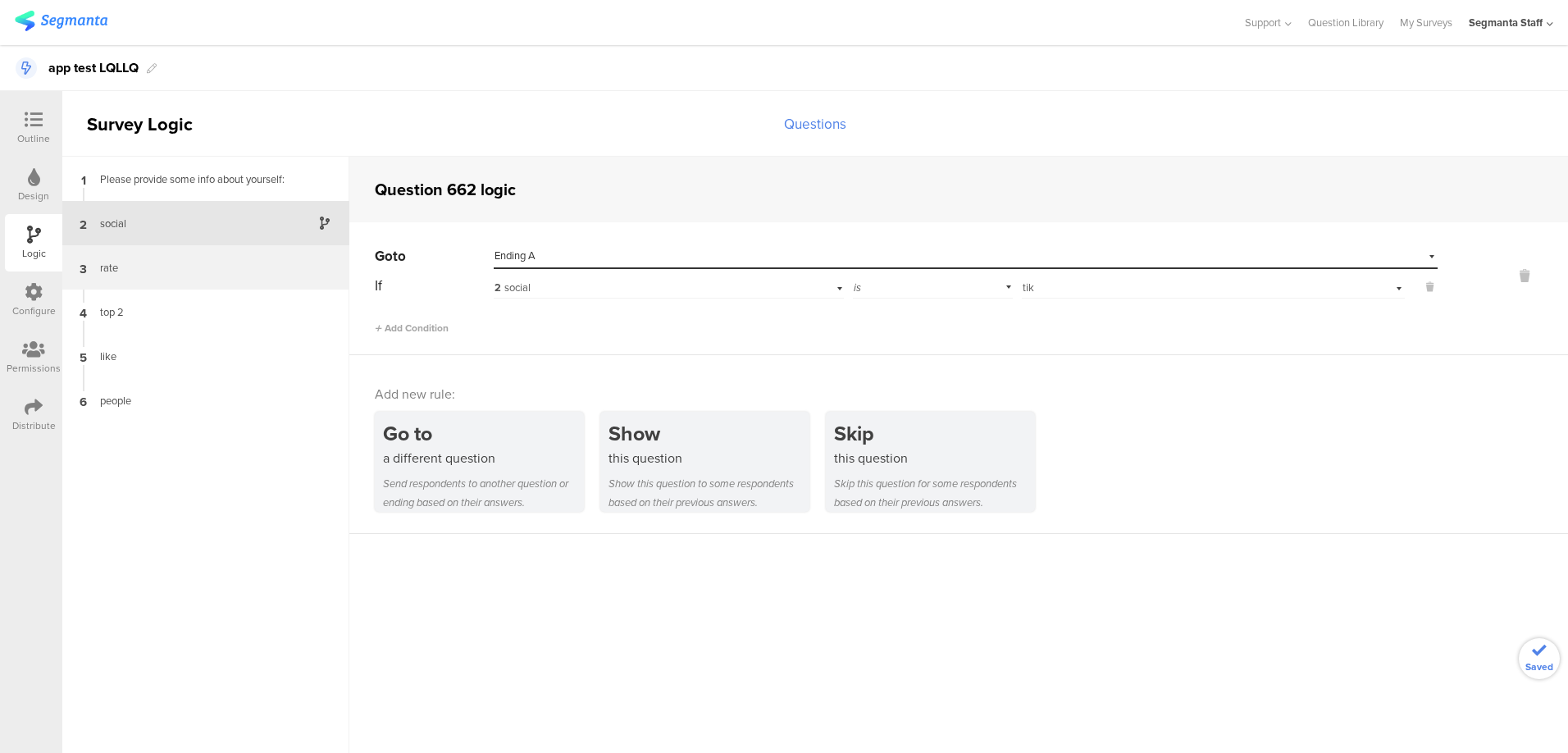
click at [168, 265] on div "rate" at bounding box center [192, 267] width 205 height 16
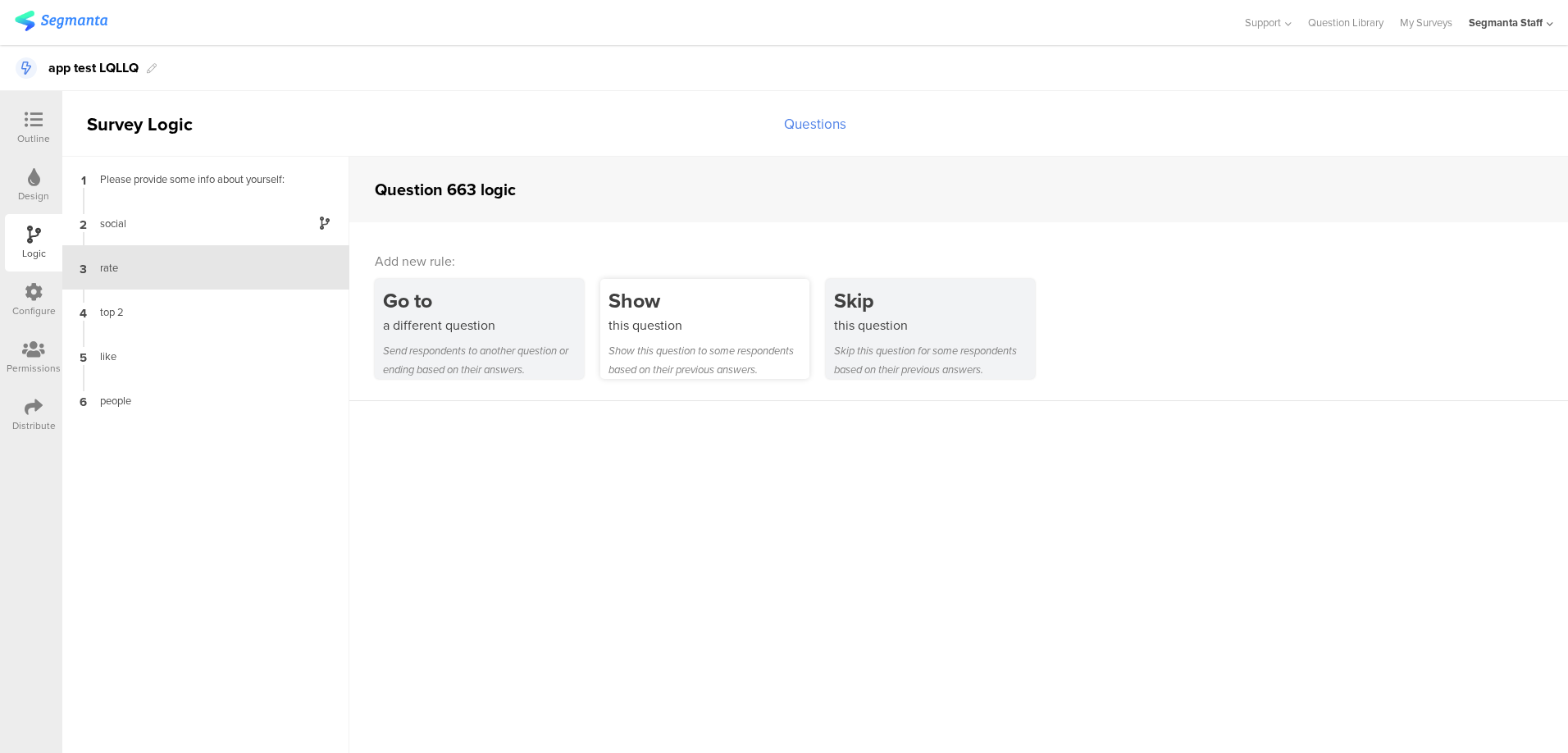
click at [648, 325] on div "this question" at bounding box center [708, 324] width 201 height 19
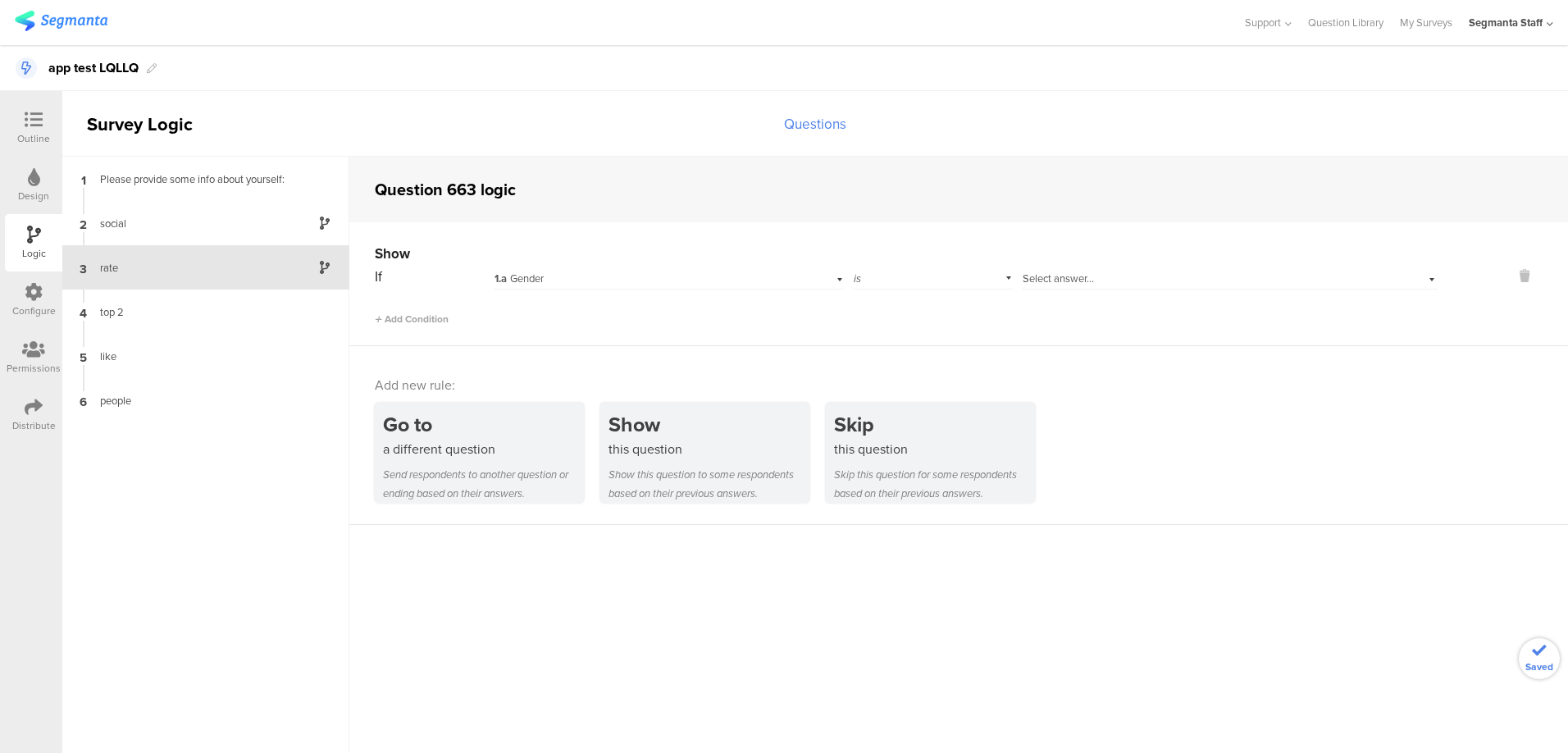
click at [557, 285] on div "1.a Gender" at bounding box center [642, 278] width 296 height 15
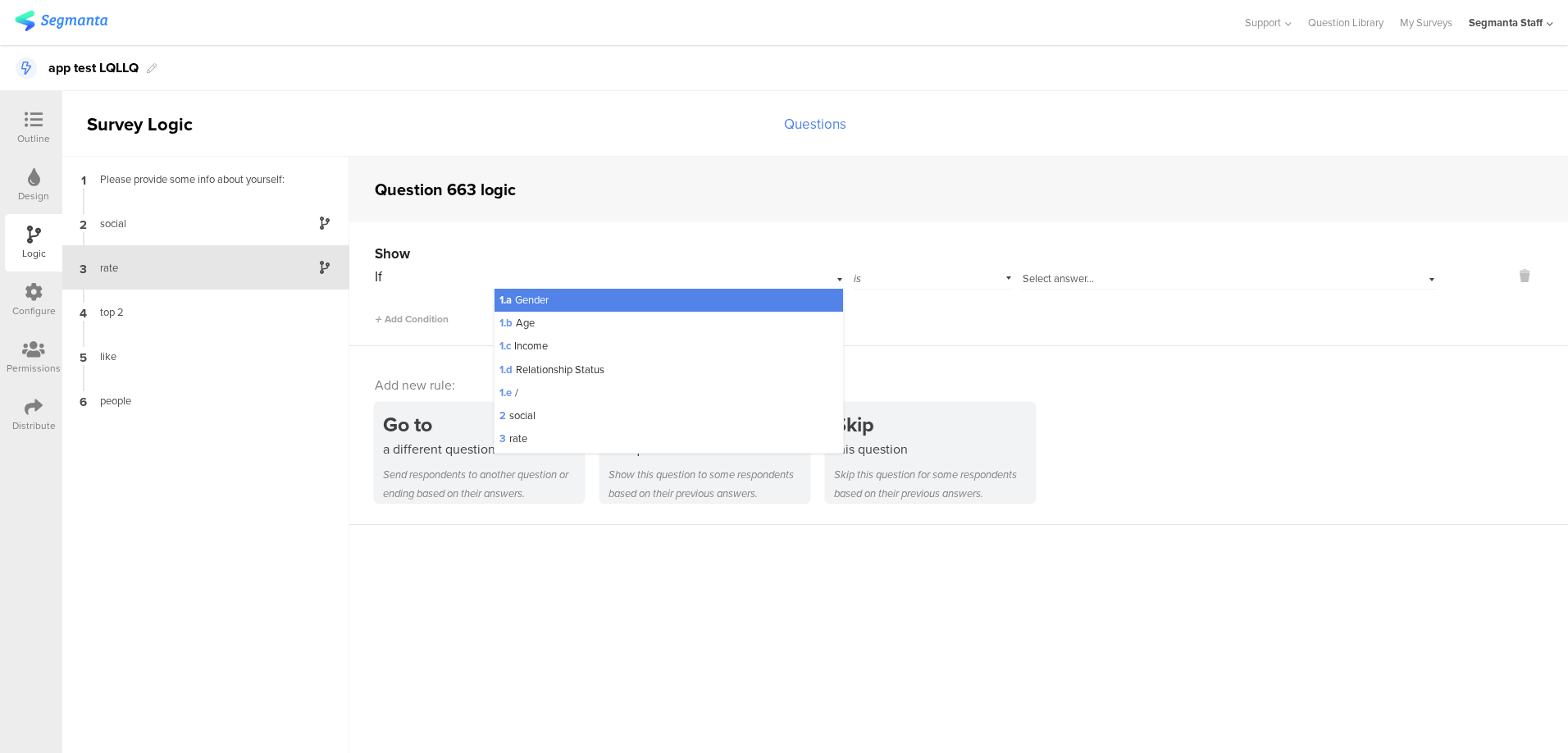
click at [562, 295] on div "1.a Gender" at bounding box center [669, 300] width 350 height 23
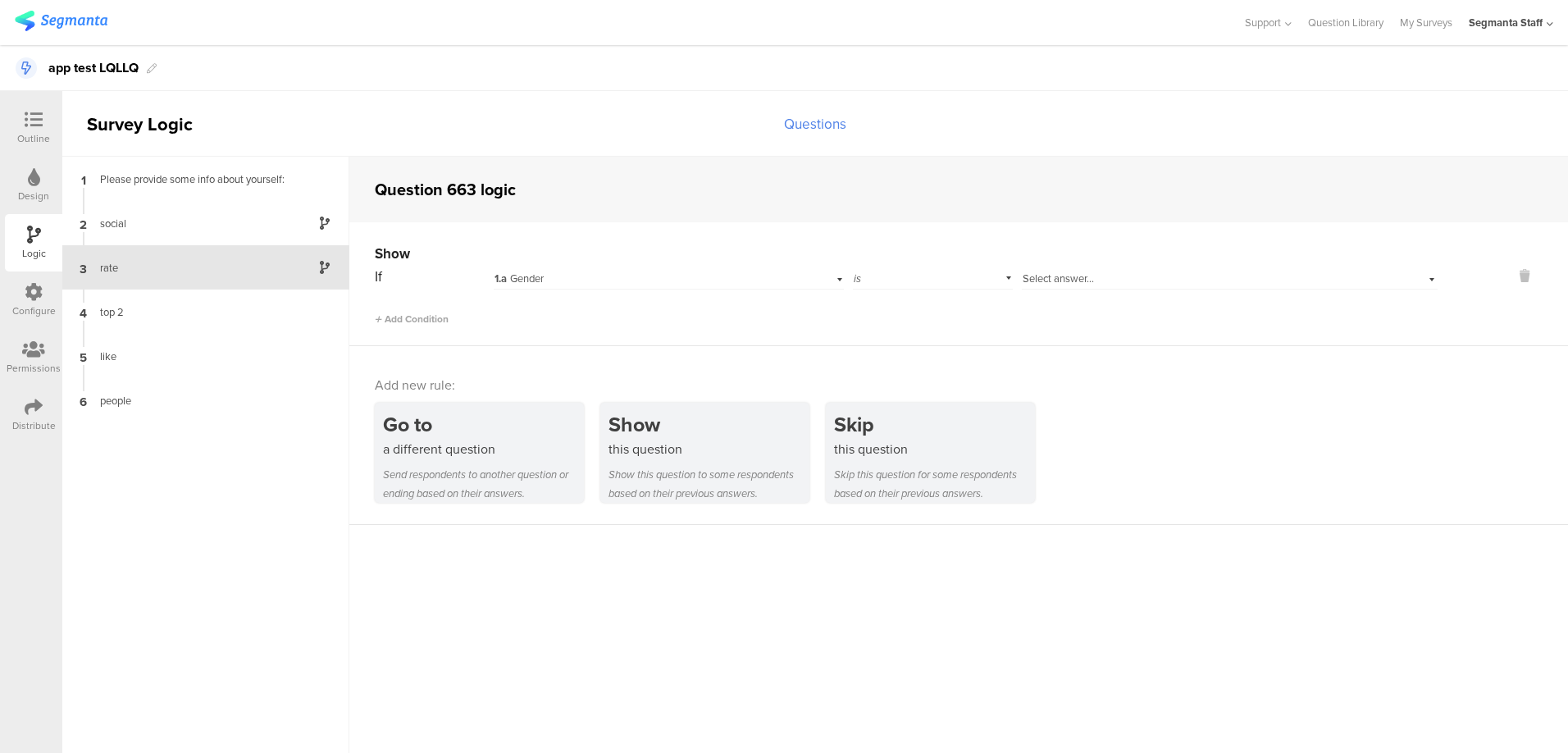
click at [1072, 281] on span "Select answer..." at bounding box center [1058, 278] width 71 height 16
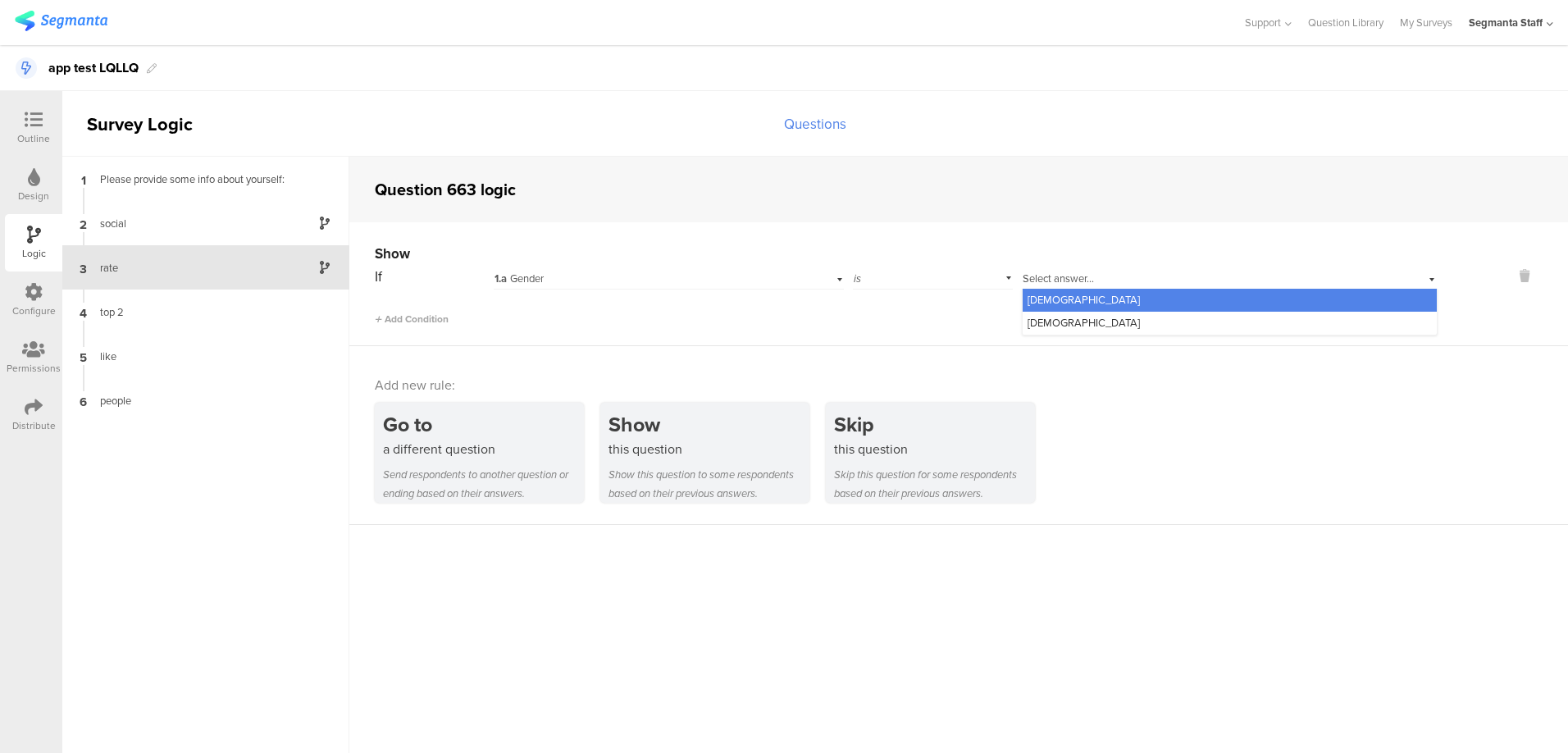
click at [1066, 297] on div "Male" at bounding box center [1229, 300] width 414 height 23
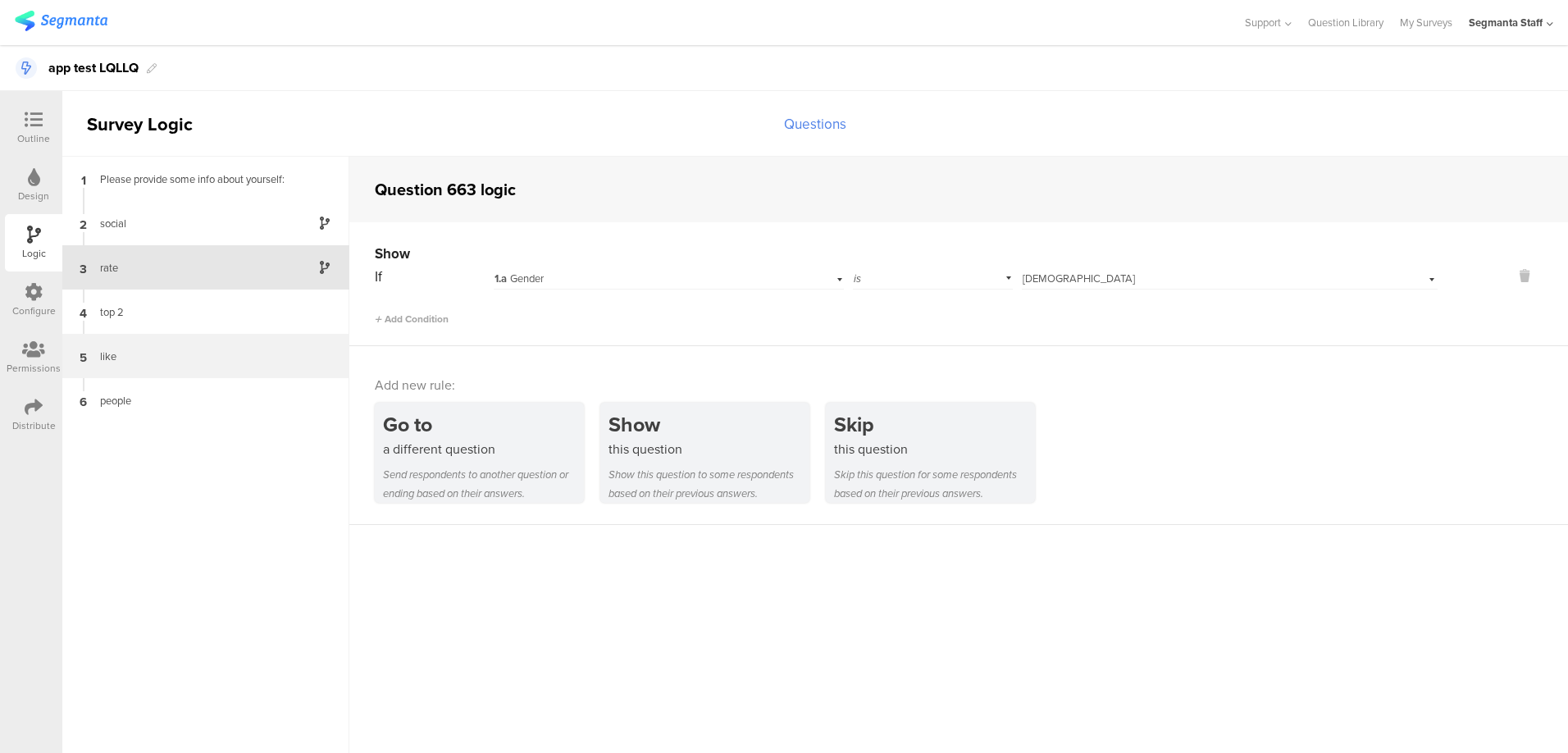
click at [261, 375] on div "5 like" at bounding box center [206, 355] width 287 height 44
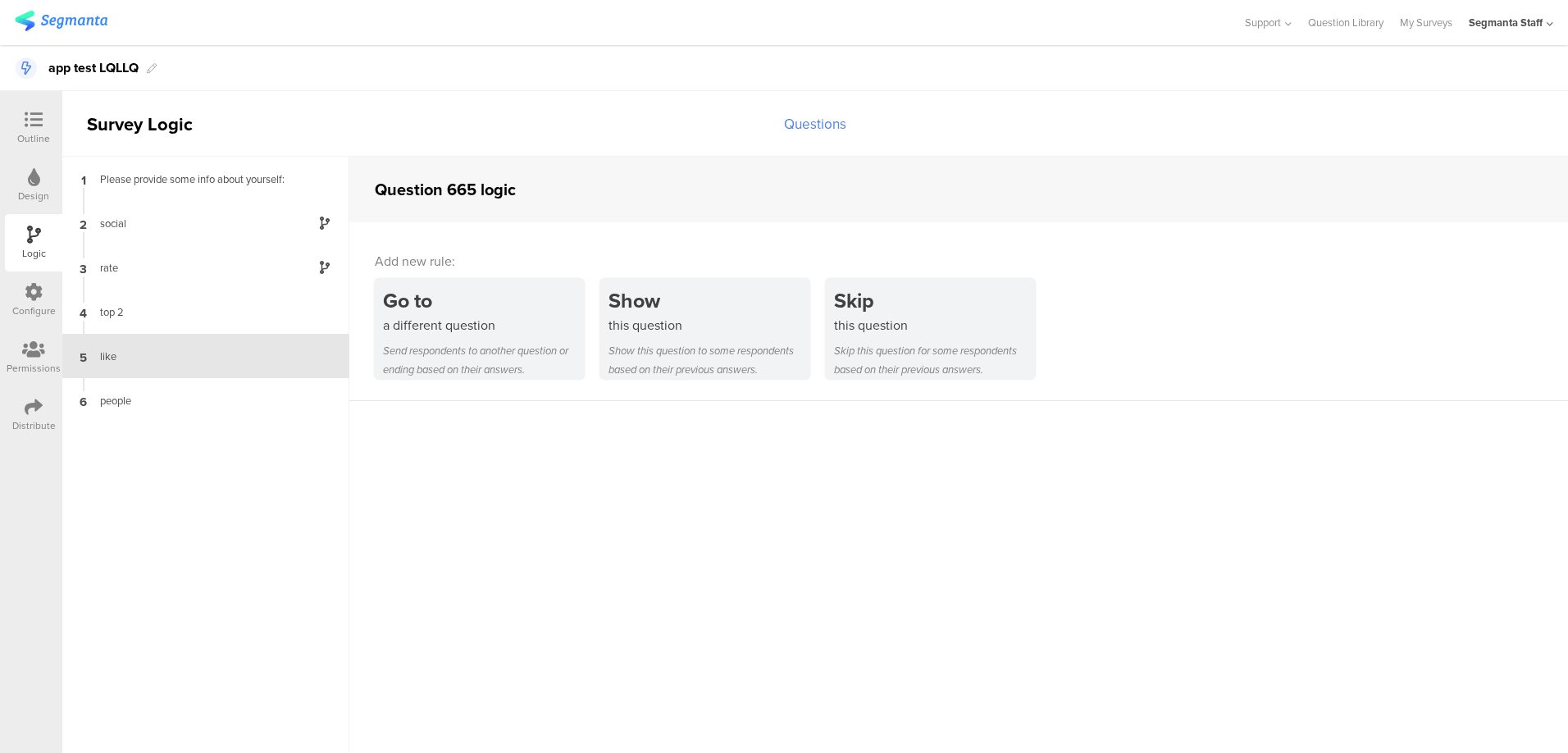
click at [945, 356] on div "Skip this question for some respondents based on their previous answers." at bounding box center [934, 359] width 201 height 38
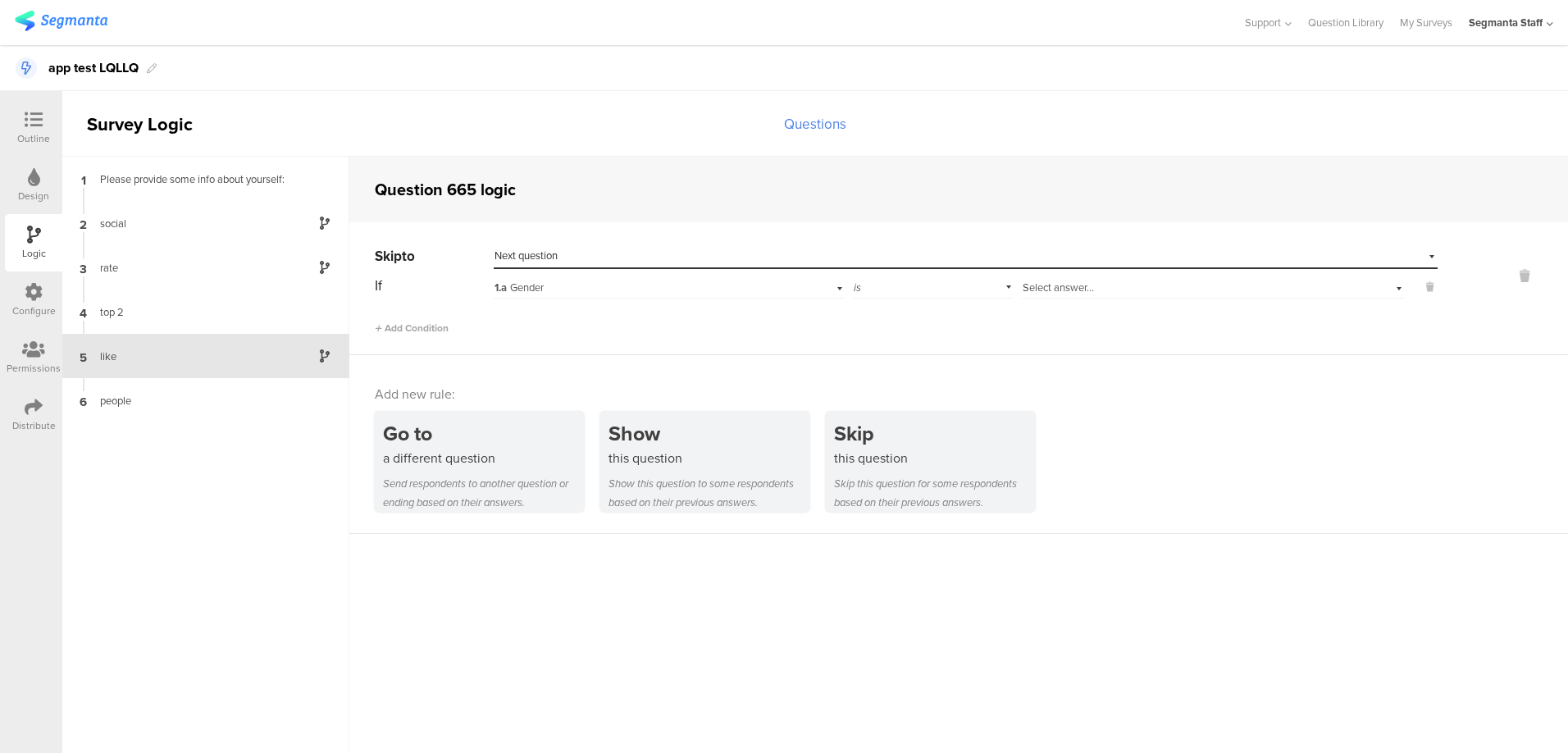
click at [650, 250] on div "Select destination... Next question" at bounding box center [955, 256] width 922 height 15
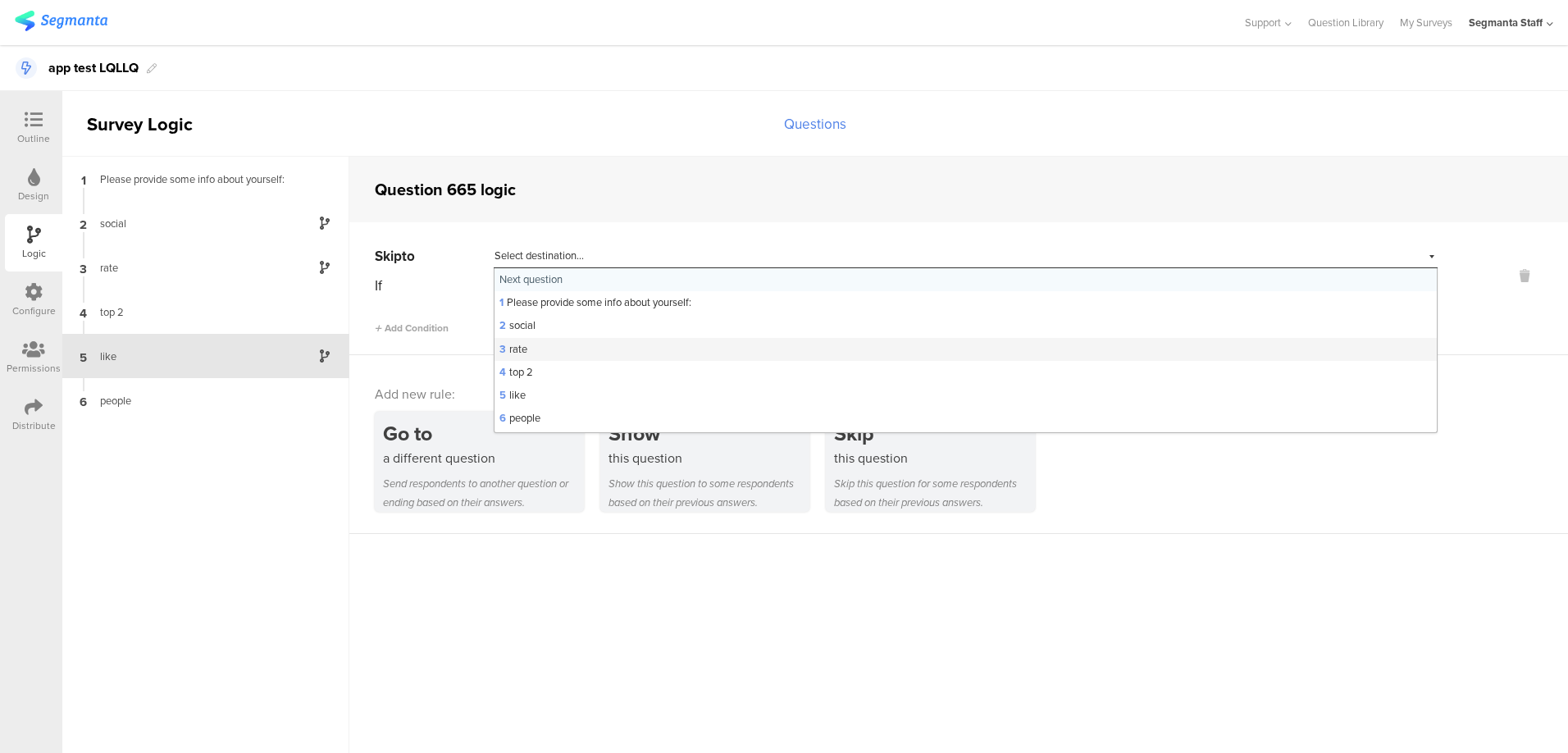
click at [567, 347] on div "3 rate" at bounding box center [966, 349] width 942 height 23
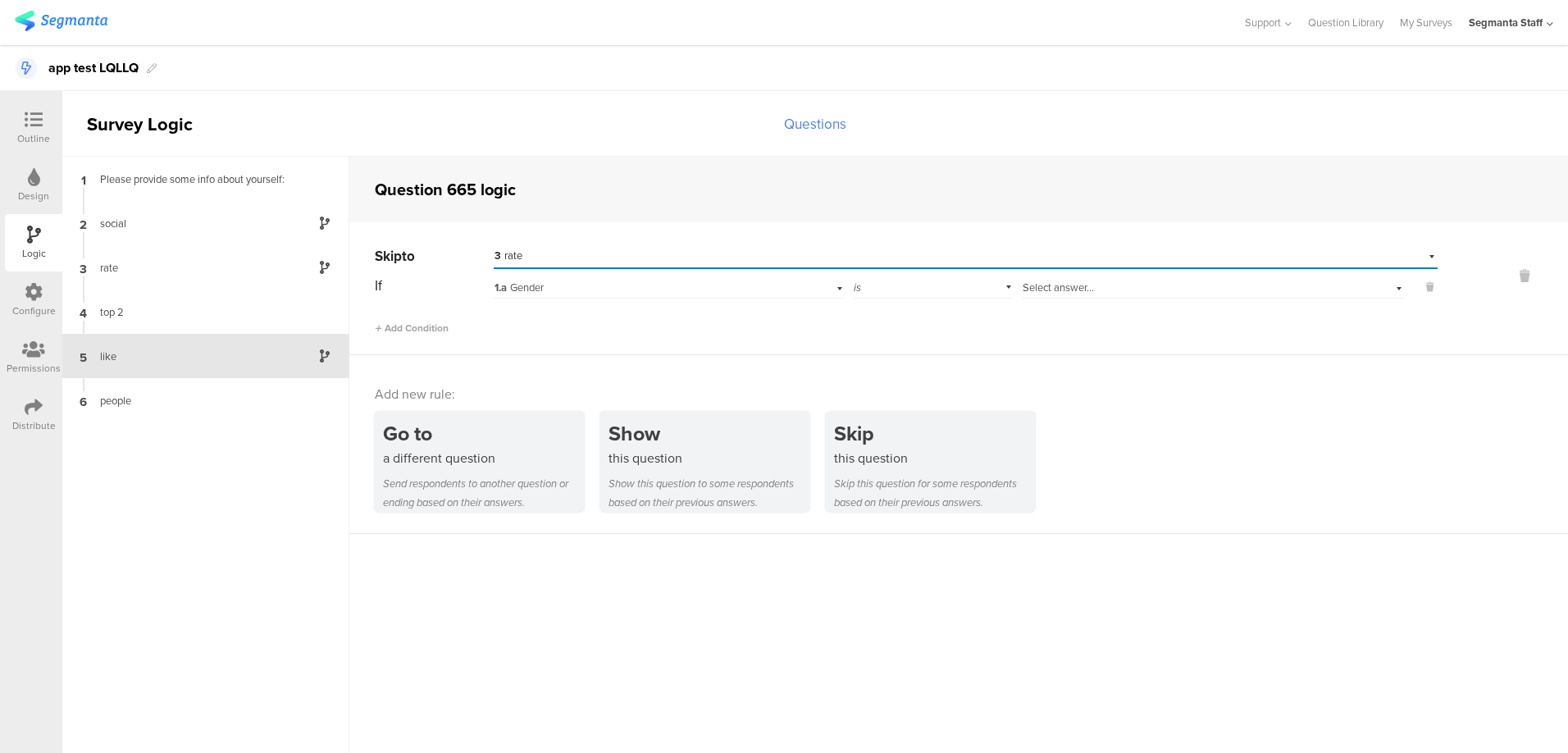
click at [1085, 291] on span "Select answer..." at bounding box center [1058, 288] width 71 height 16
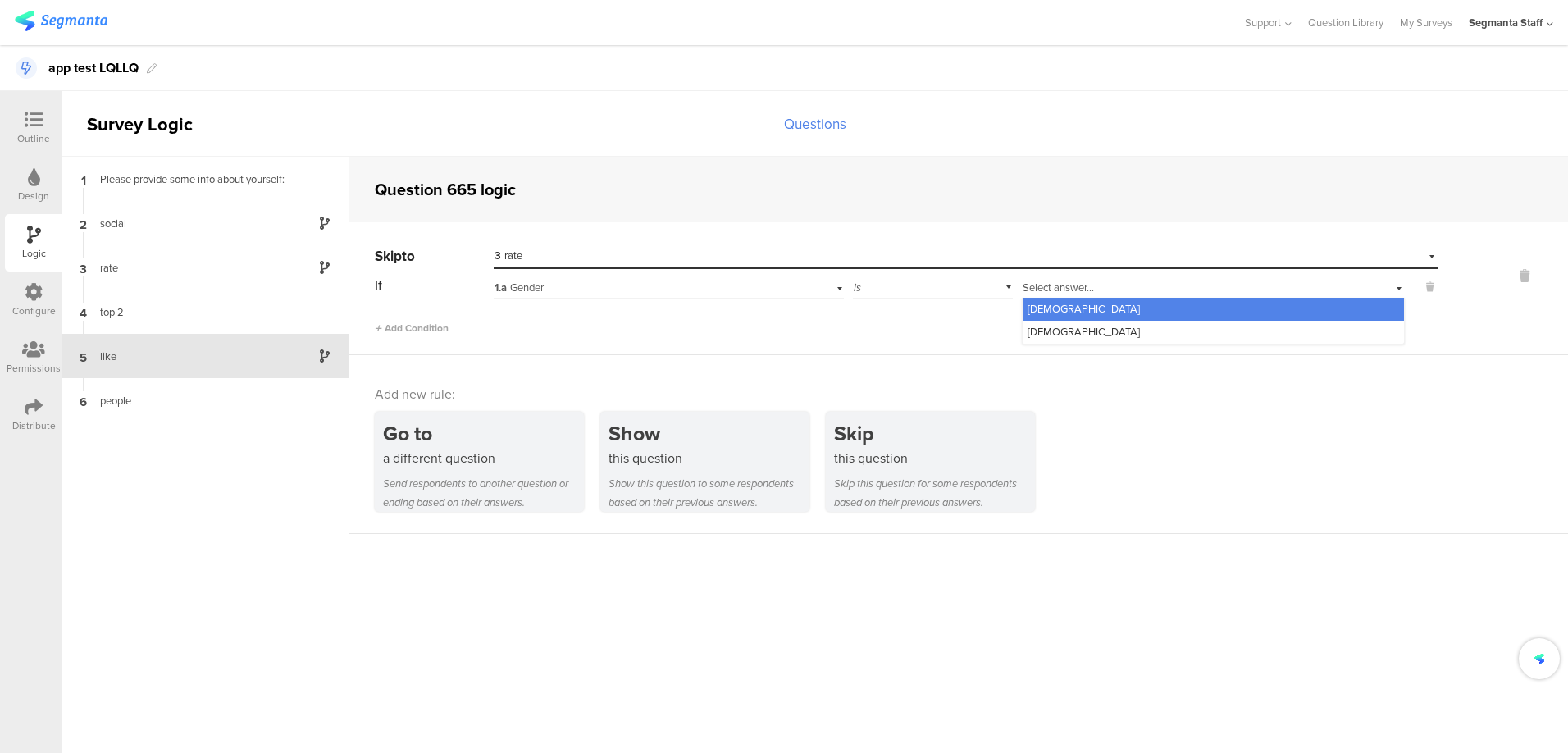
click at [1072, 316] on div "Male" at bounding box center [1212, 308] width 381 height 23
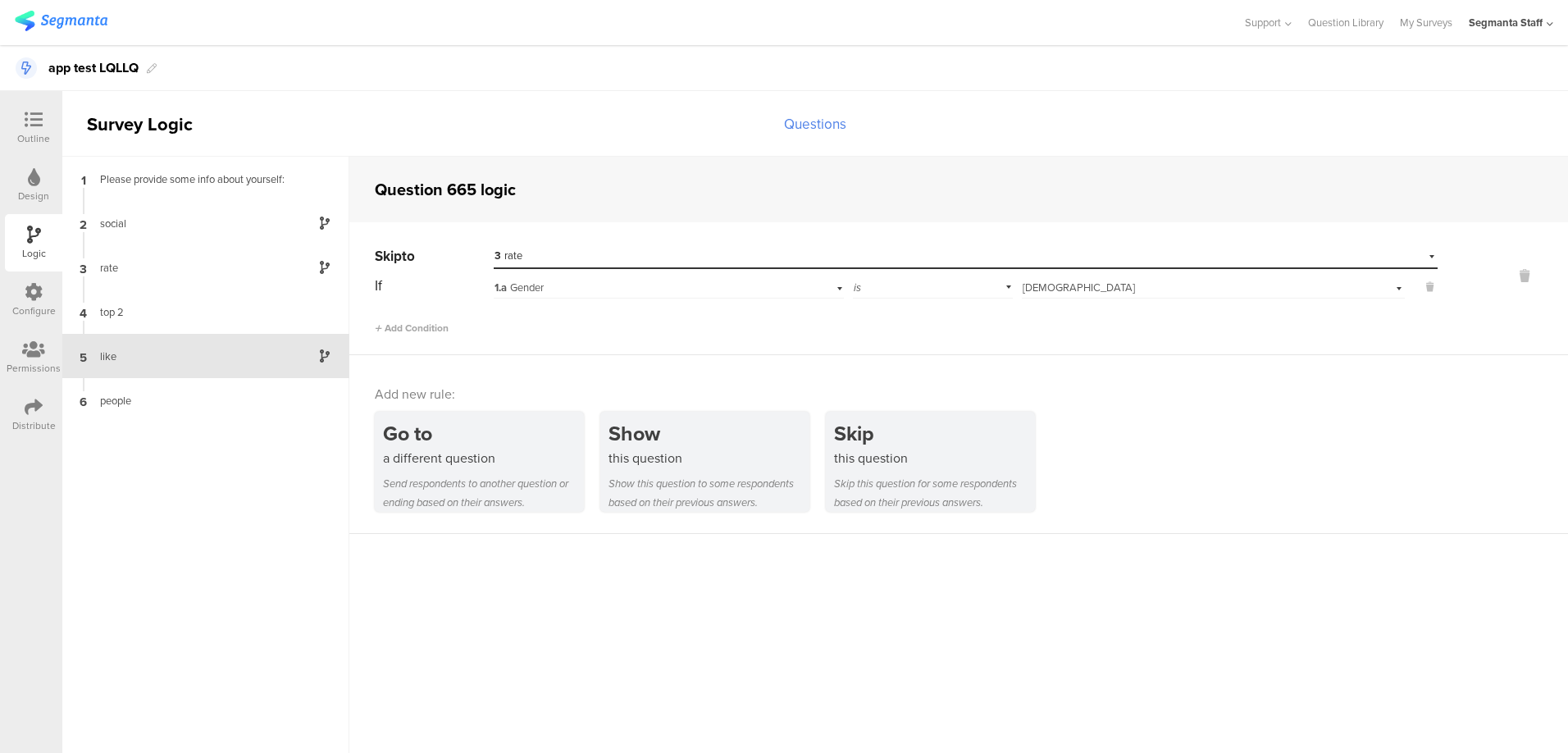
click at [532, 261] on div "Select destination... 3 rate" at bounding box center [955, 256] width 922 height 15
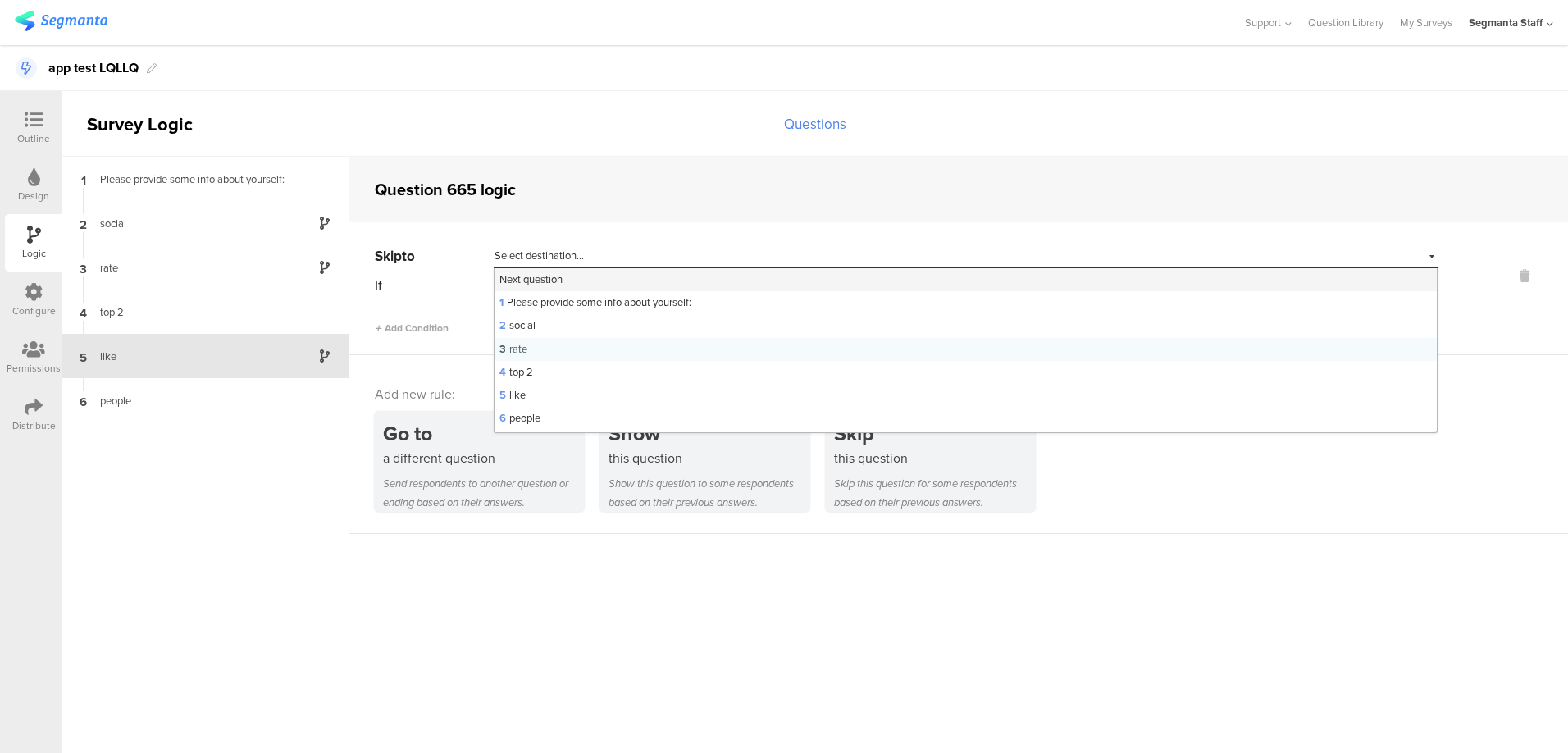
click at [532, 275] on span "Next question" at bounding box center [531, 279] width 63 height 16
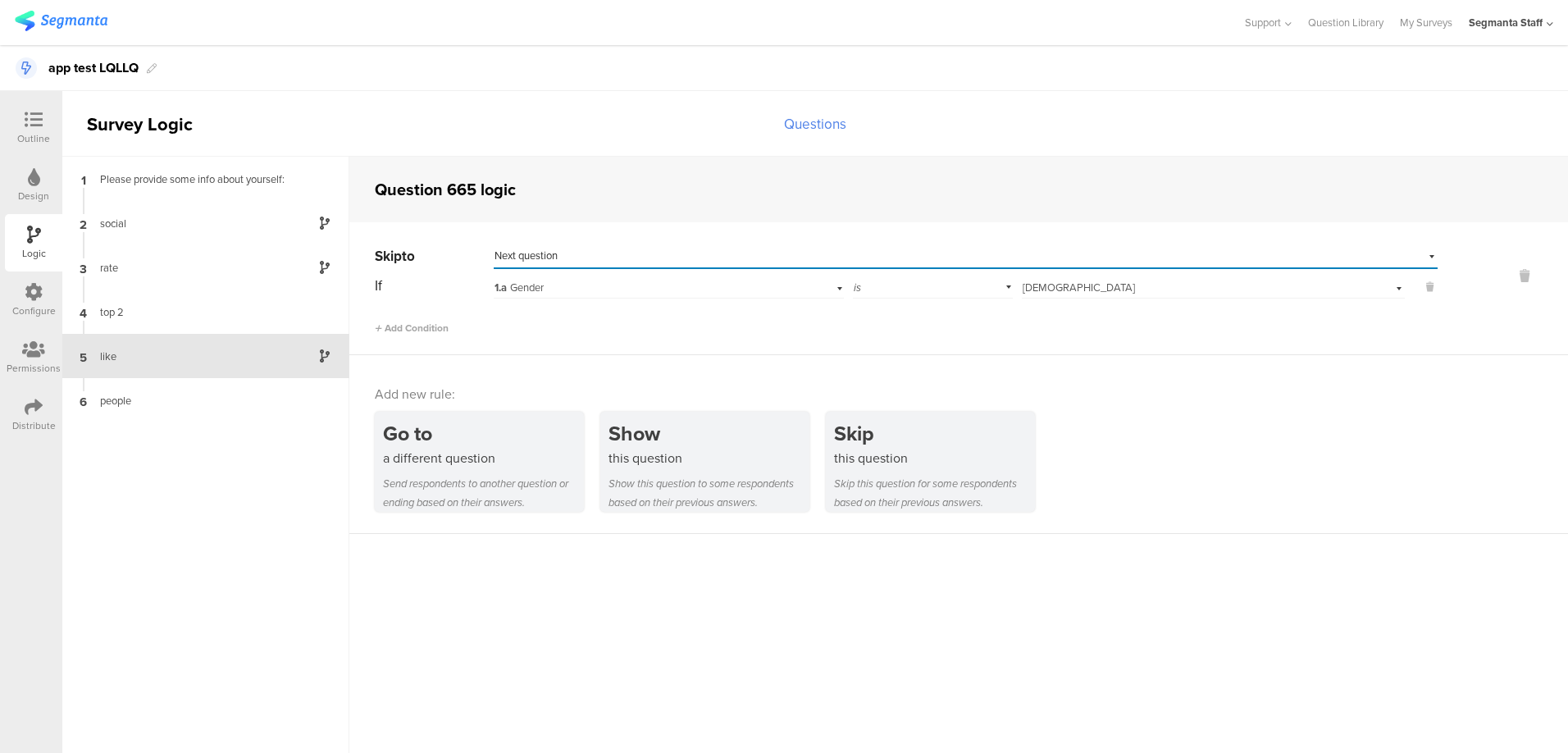
click at [537, 284] on span "1.a Gender" at bounding box center [519, 288] width 49 height 16
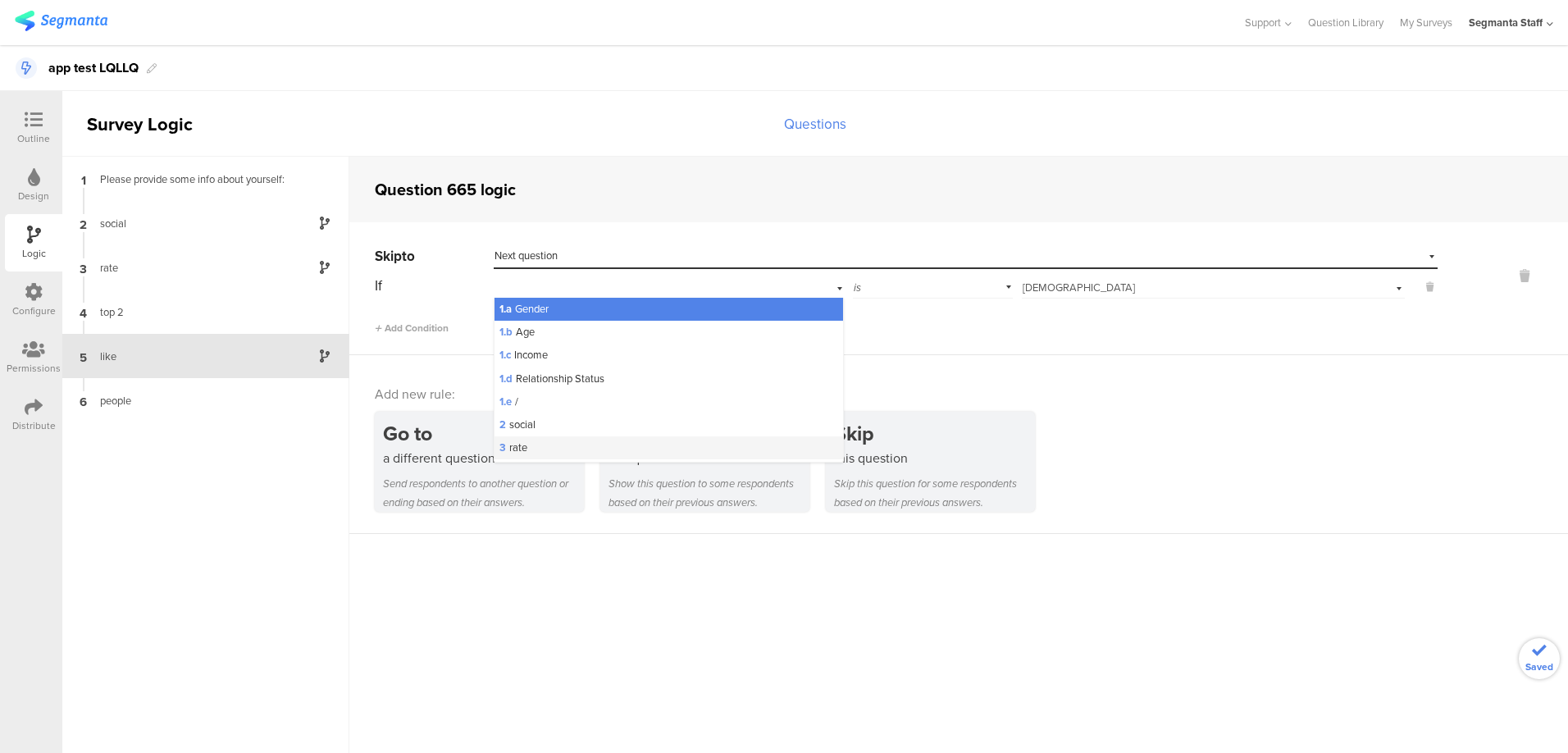
click at [571, 442] on div "3 rate" at bounding box center [669, 447] width 350 height 23
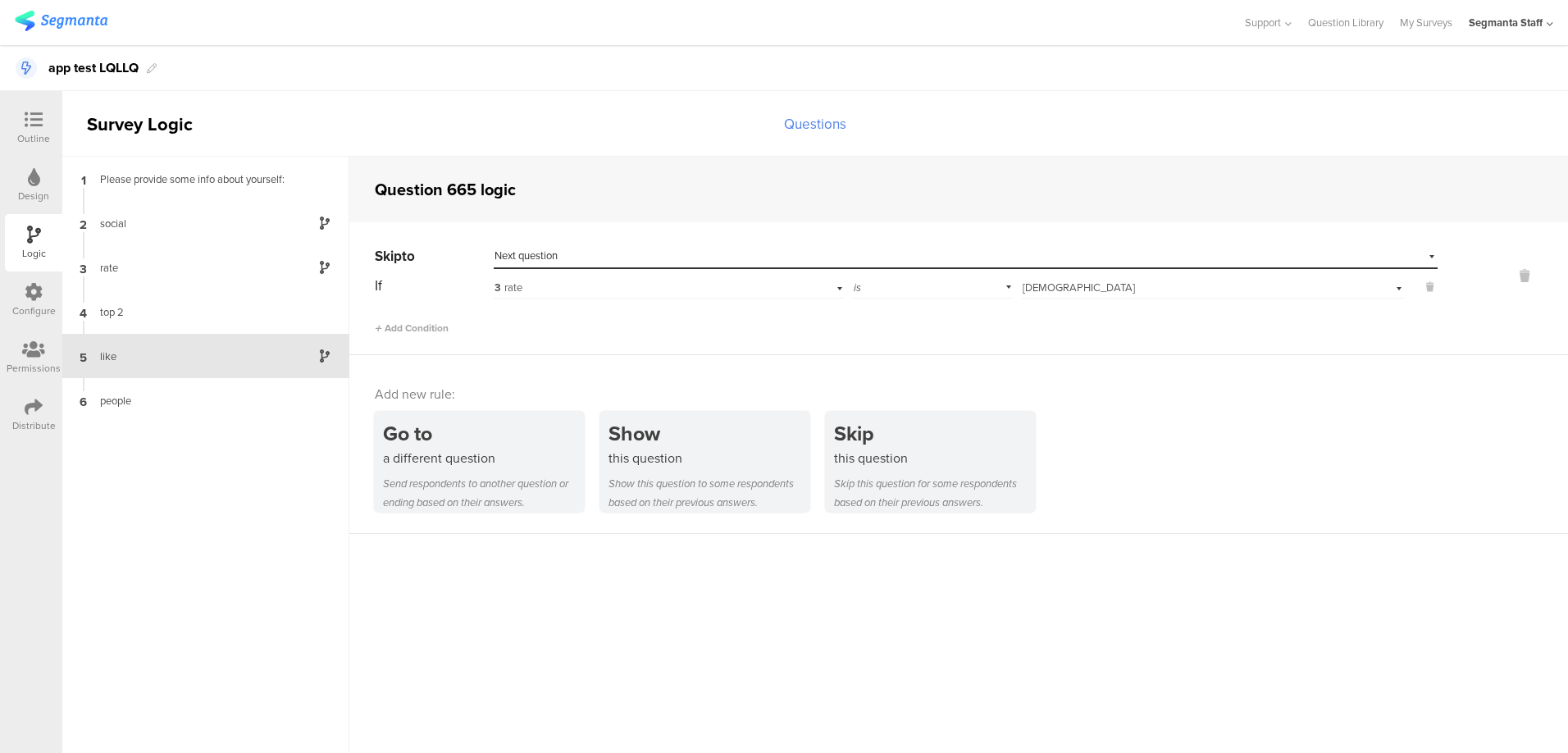
click at [1081, 285] on div "Select answer... Male" at bounding box center [1185, 287] width 325 height 15
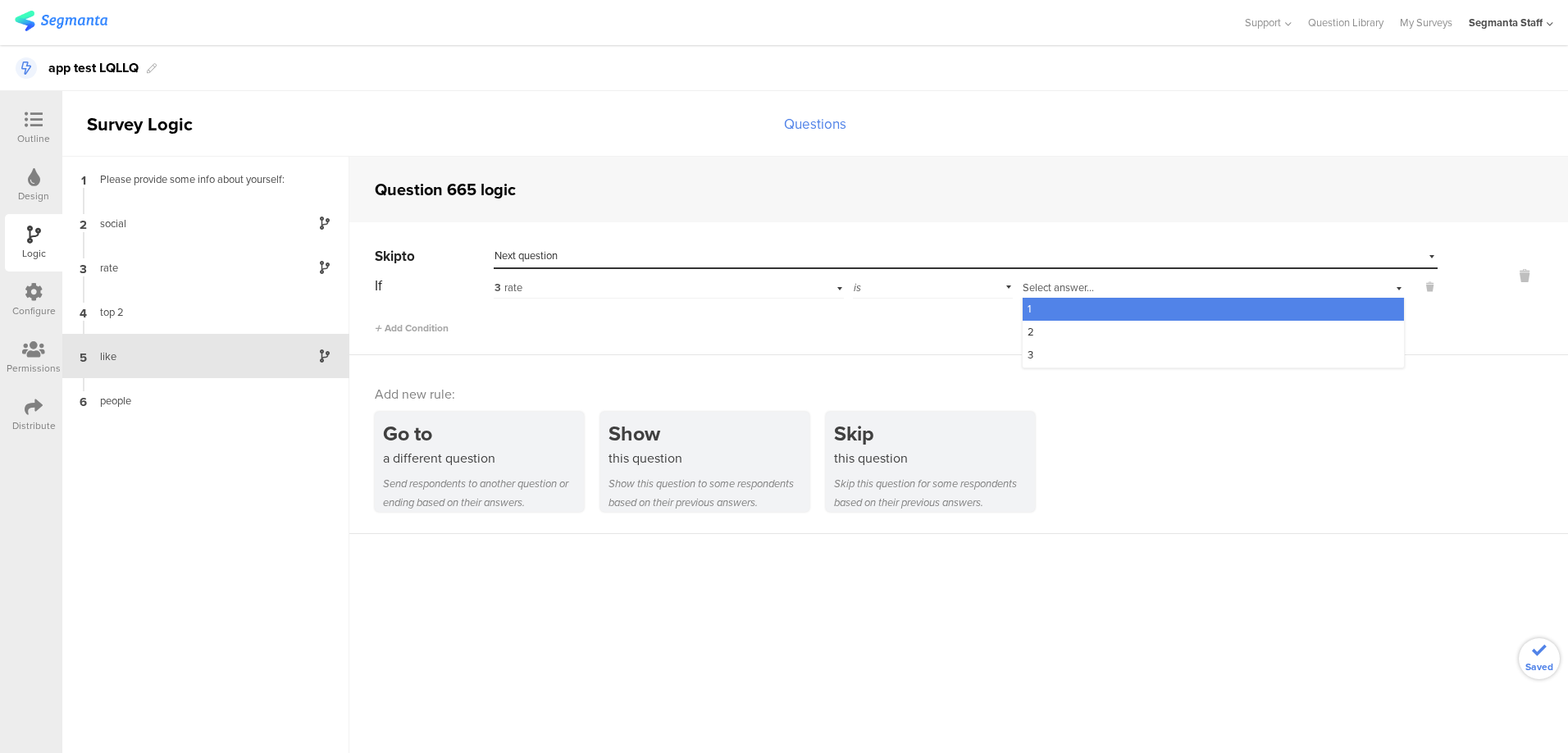
click at [1071, 306] on div "1" at bounding box center [1212, 308] width 381 height 23
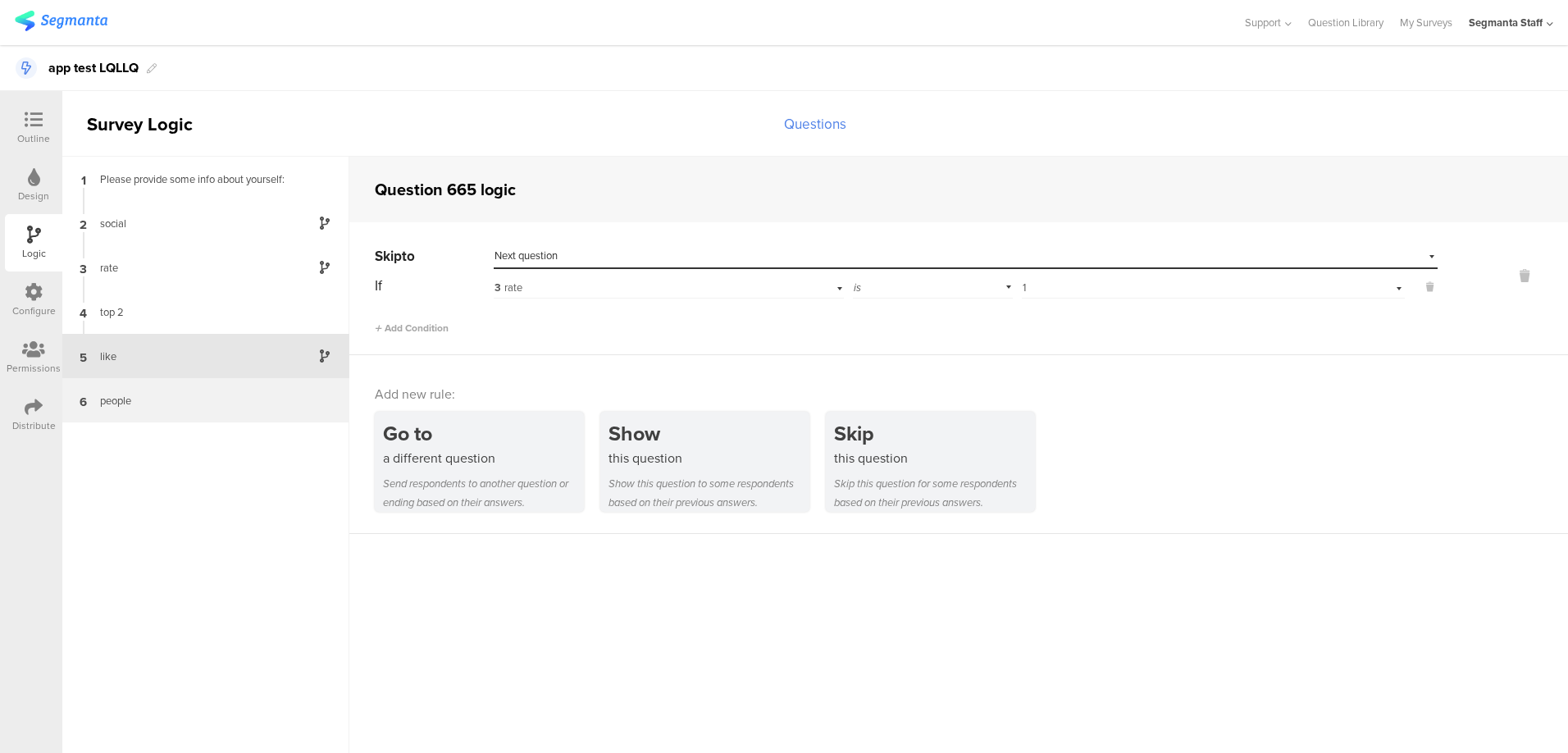
click at [101, 405] on div "people" at bounding box center [192, 400] width 205 height 16
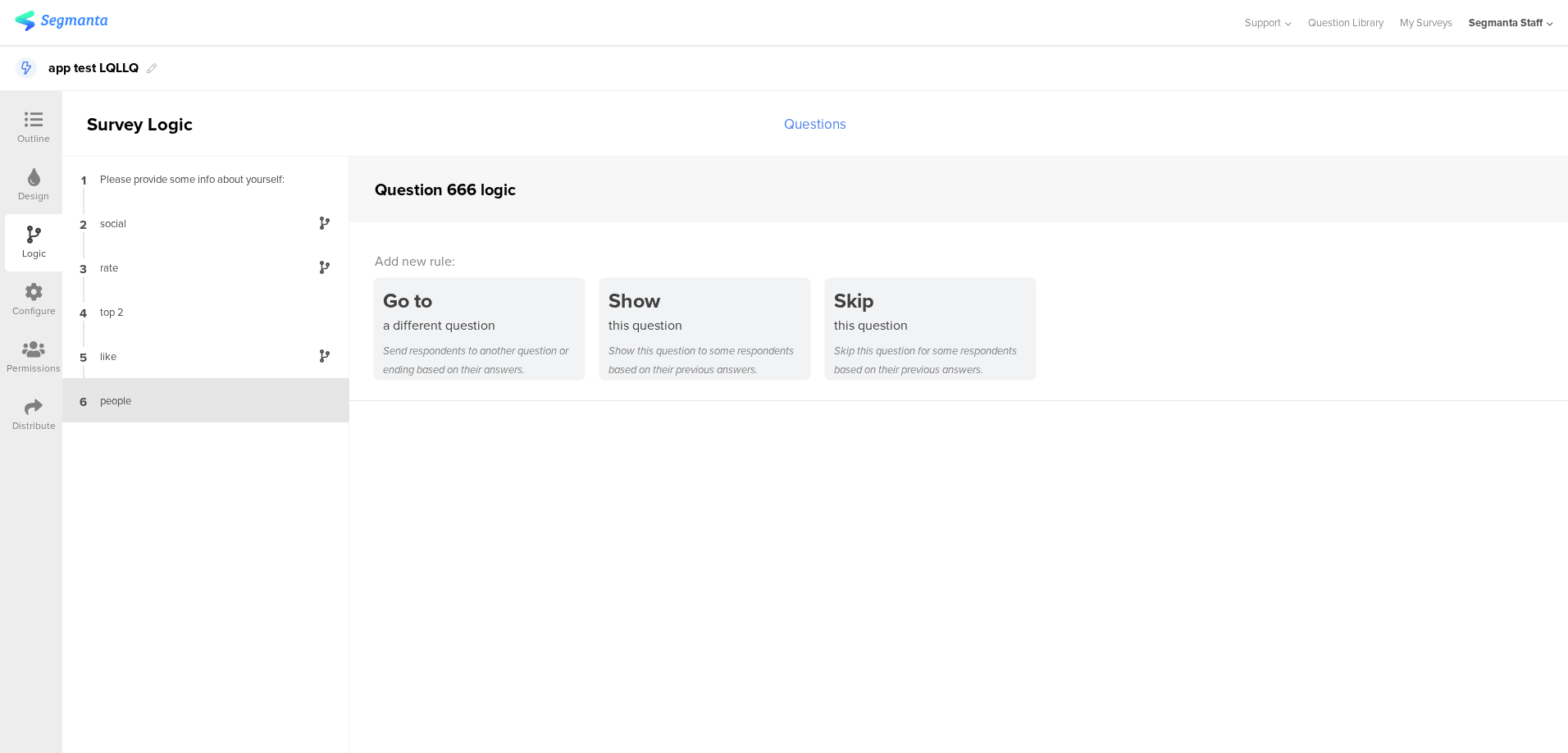
click at [25, 300] on icon at bounding box center [33, 292] width 18 height 18
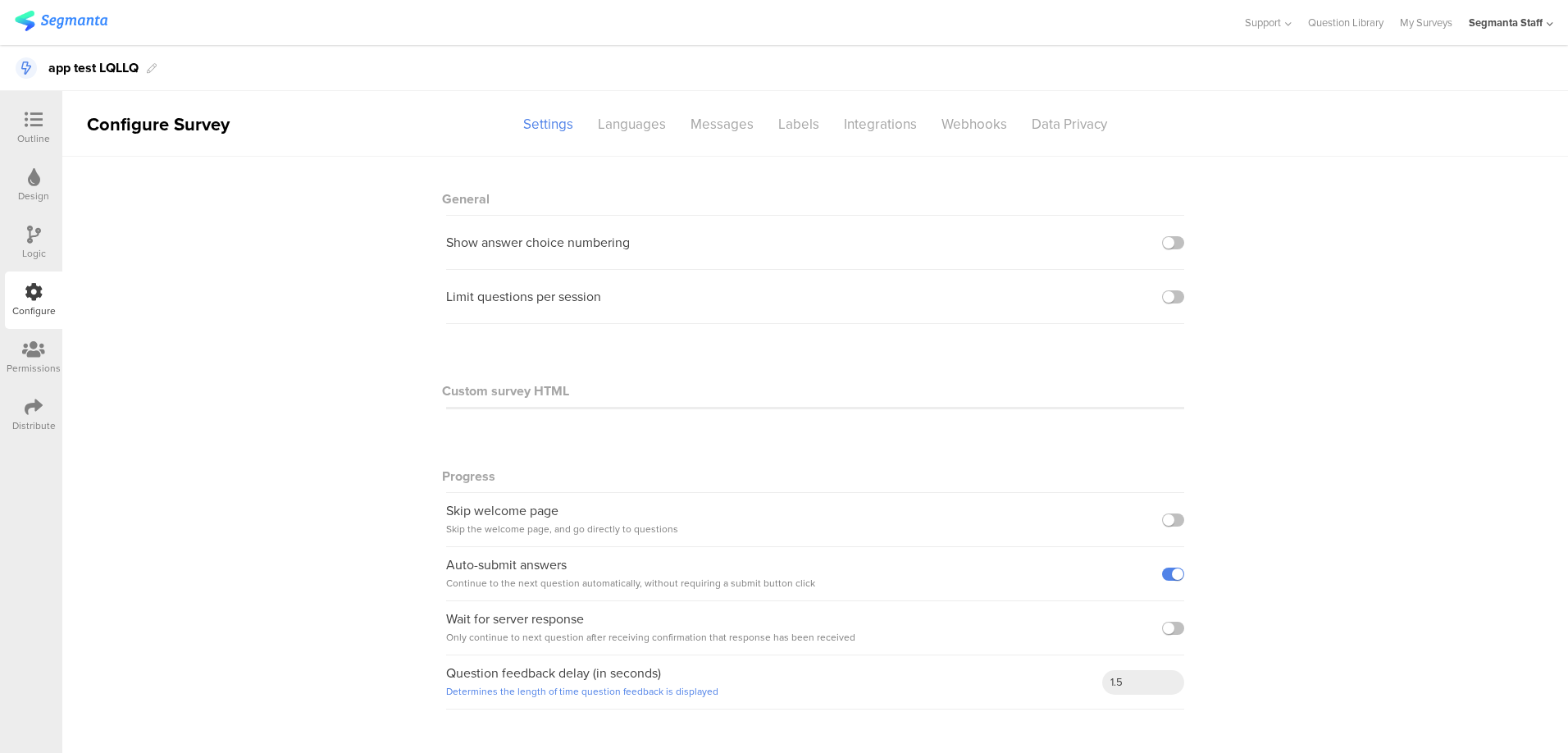
click at [32, 402] on icon at bounding box center [33, 406] width 18 height 18
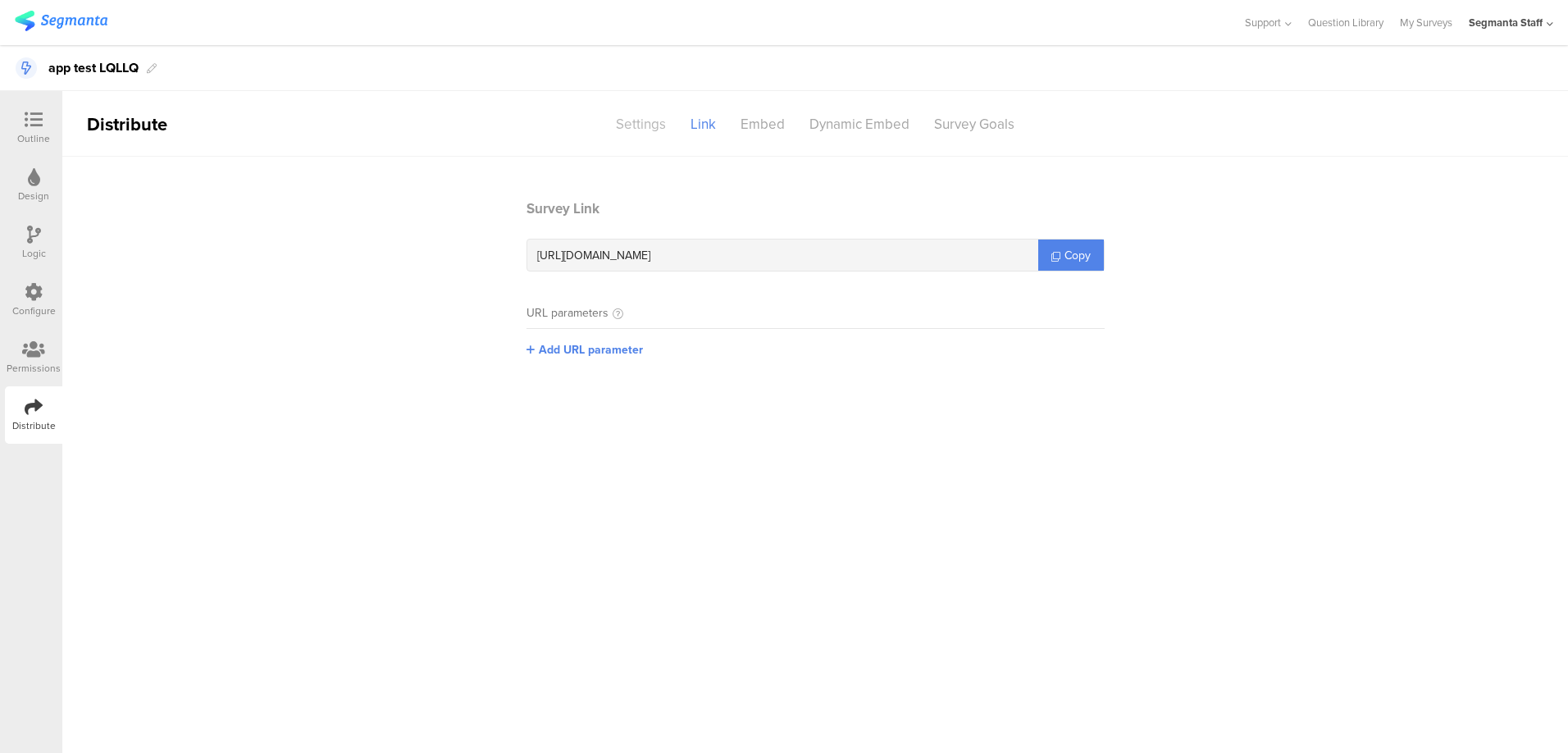
click at [642, 114] on div "Settings" at bounding box center [641, 123] width 74 height 28
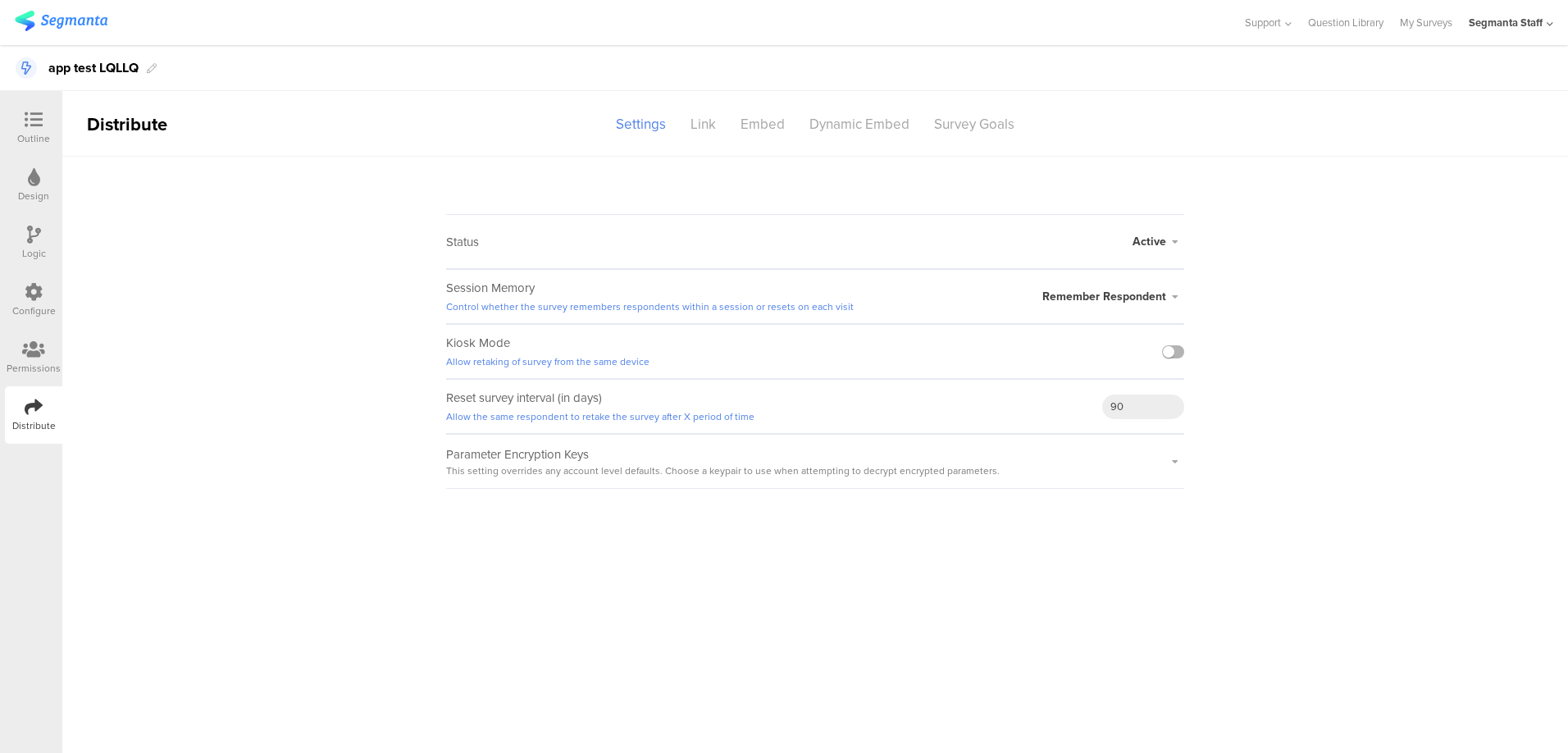
click at [1180, 348] on label at bounding box center [1172, 351] width 23 height 13
click at [0, 0] on input "checkbox" at bounding box center [0, 0] width 0 height 0
click at [742, 118] on div "Embed" at bounding box center [763, 123] width 69 height 28
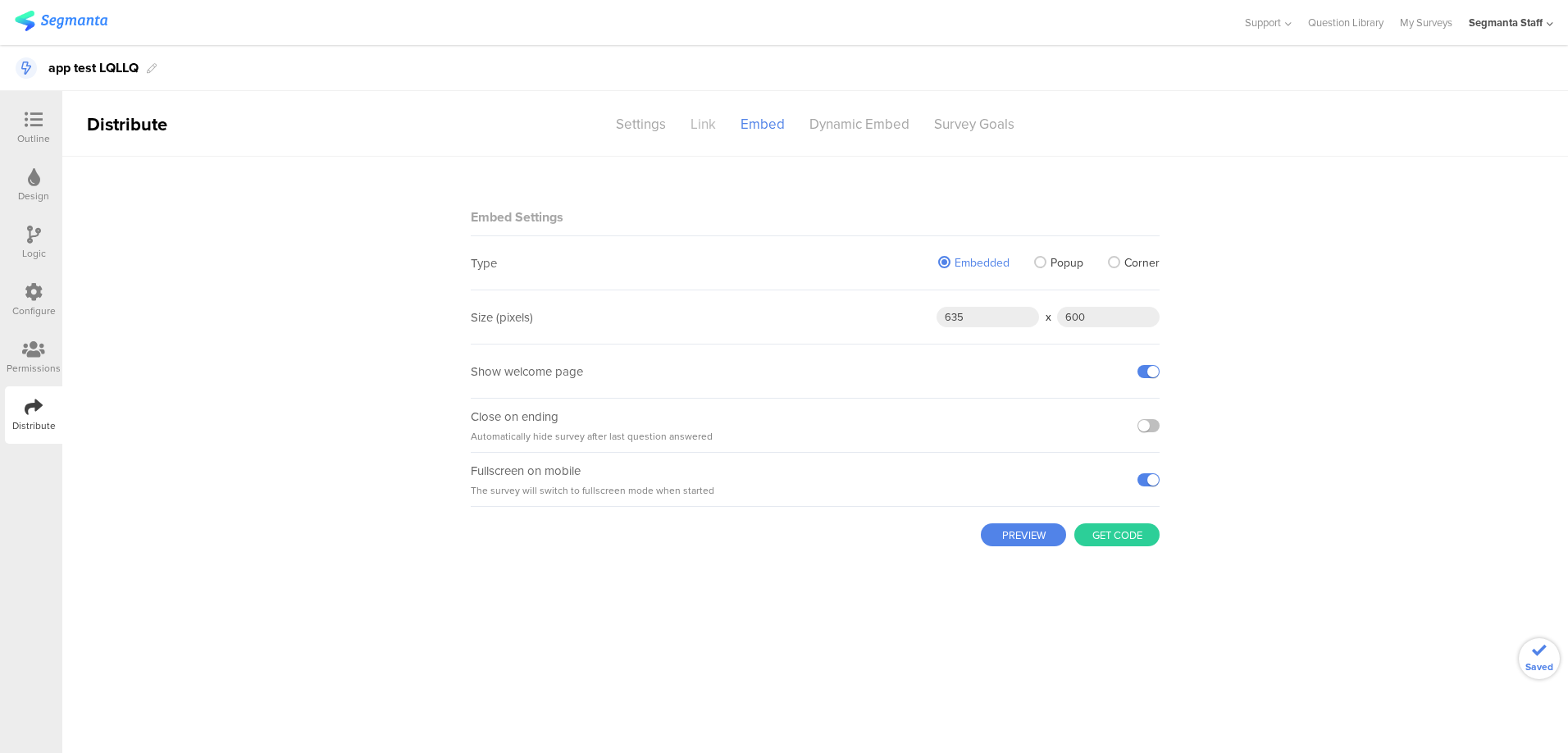
click at [700, 120] on div "Link" at bounding box center [702, 123] width 50 height 28
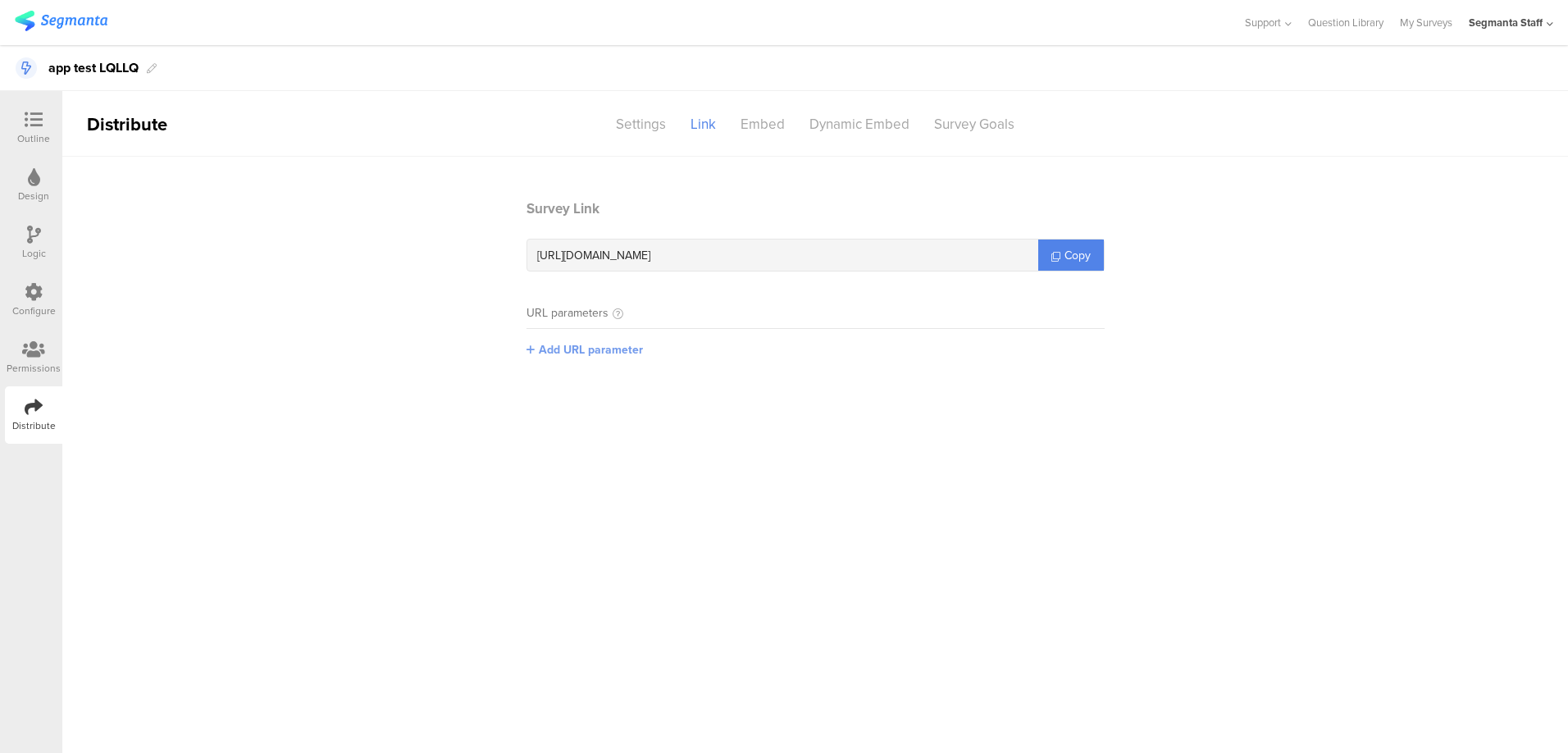
click at [562, 353] on span "Add URL parameter" at bounding box center [591, 350] width 104 height 18
click at [605, 354] on input "text" at bounding box center [635, 348] width 216 height 26
type input "seg_erid"
click at [769, 353] on button "Save" at bounding box center [769, 349] width 25 height 18
click at [1061, 241] on link "Copy" at bounding box center [1070, 255] width 66 height 31
